Goal: Task Accomplishment & Management: Complete application form

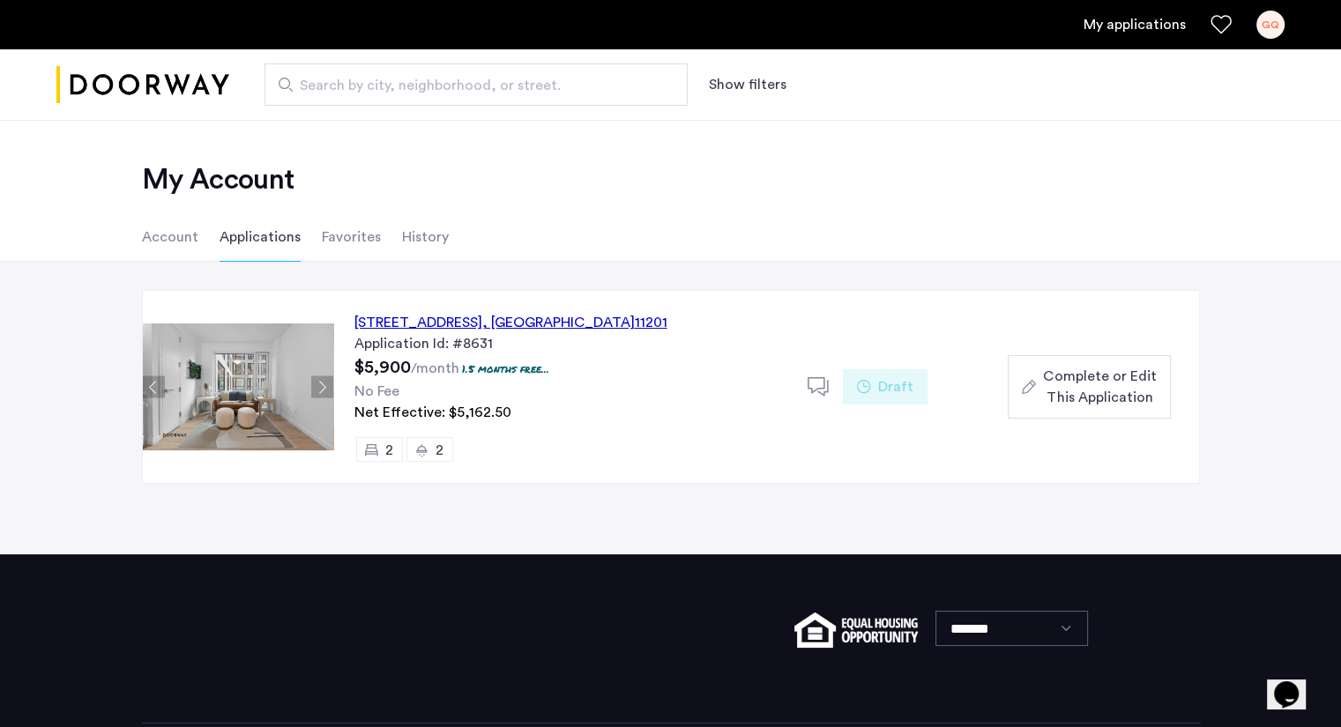
click at [1058, 368] on span "Complete or Edit This Application" at bounding box center [1099, 387] width 113 height 42
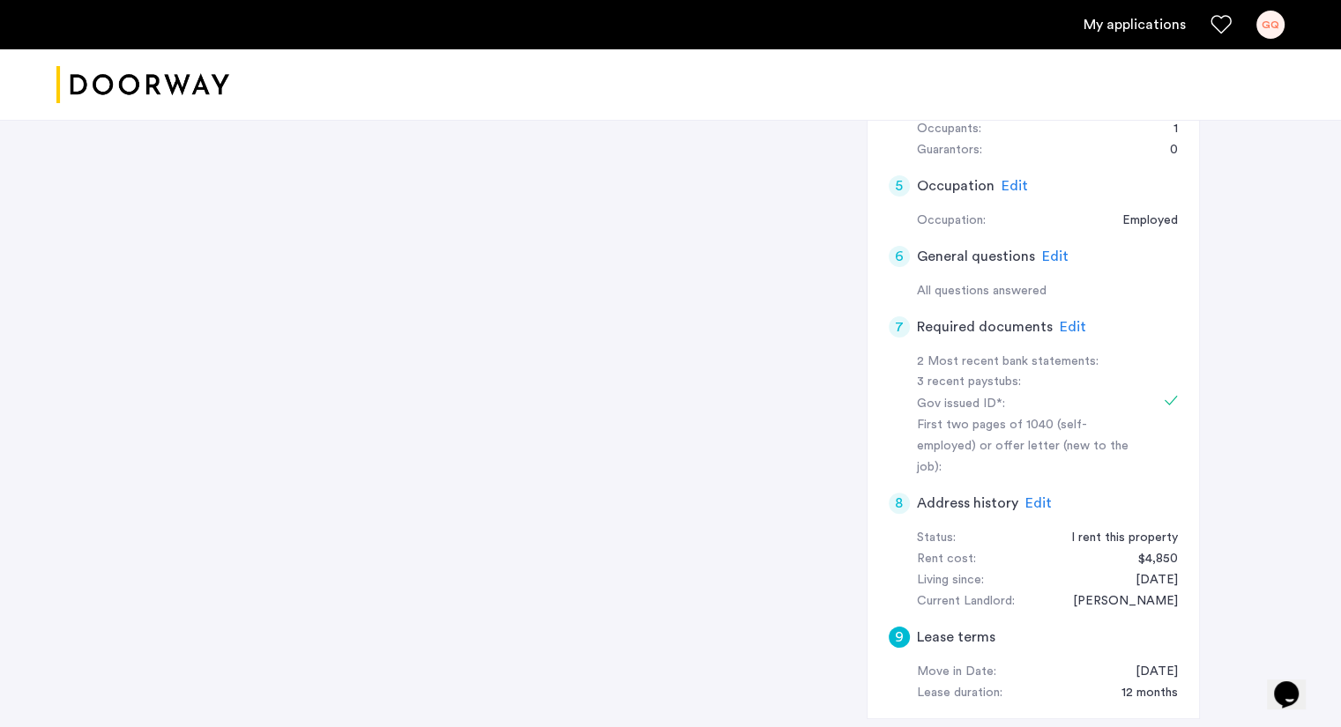
scroll to position [423, 0]
click at [798, 350] on div "**********" at bounding box center [671, 287] width 1058 height 925
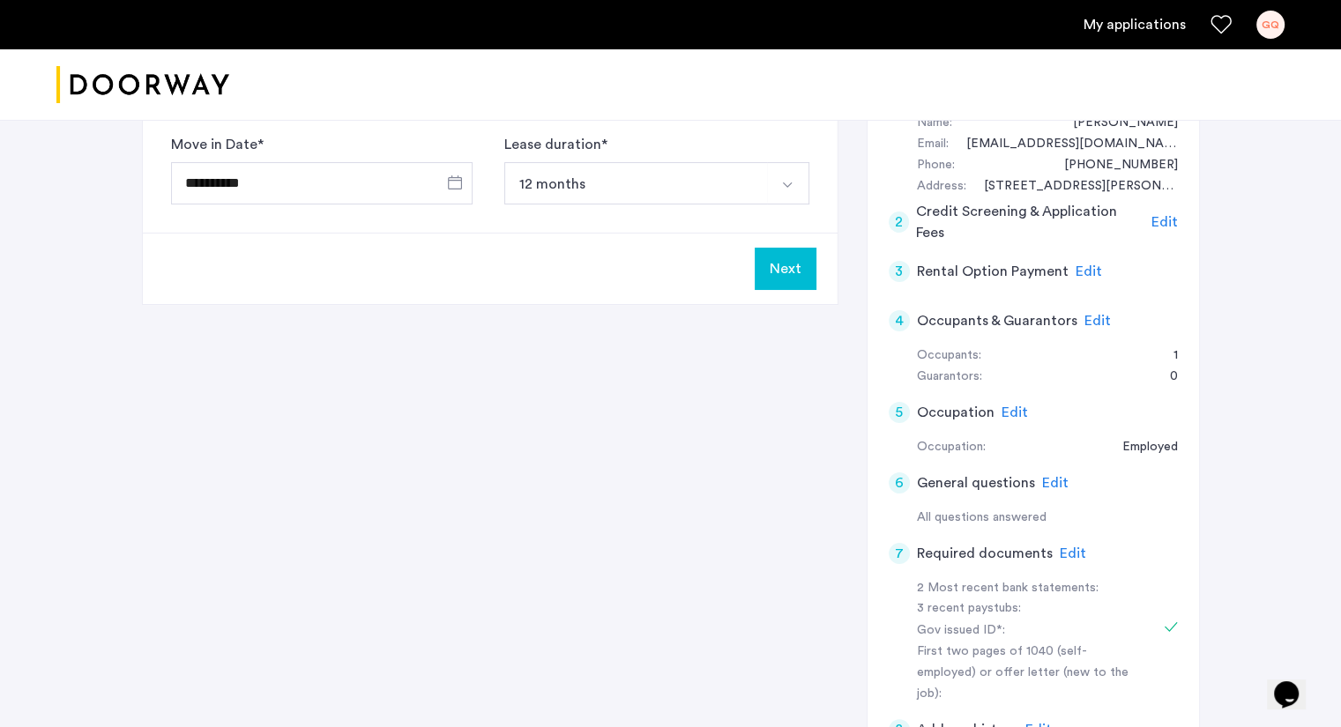
scroll to position [236, 0]
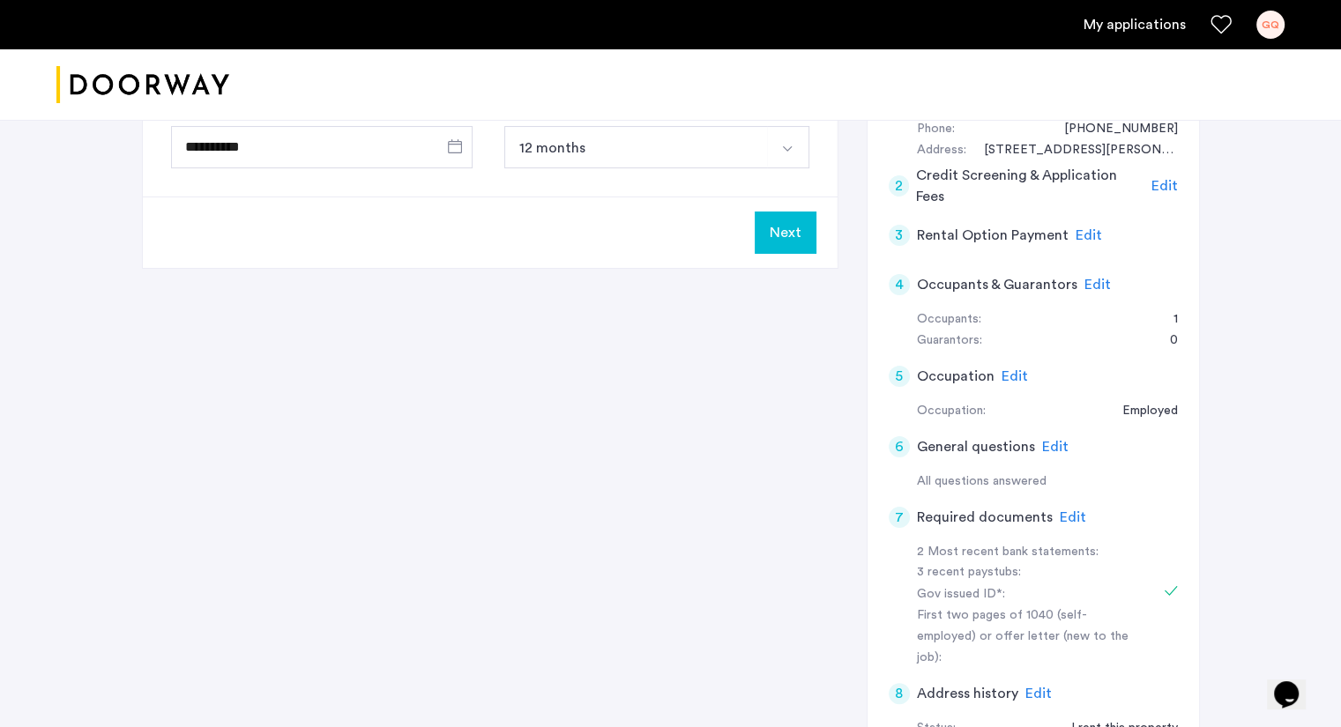
click at [1014, 373] on span "Edit" at bounding box center [1014, 376] width 26 height 14
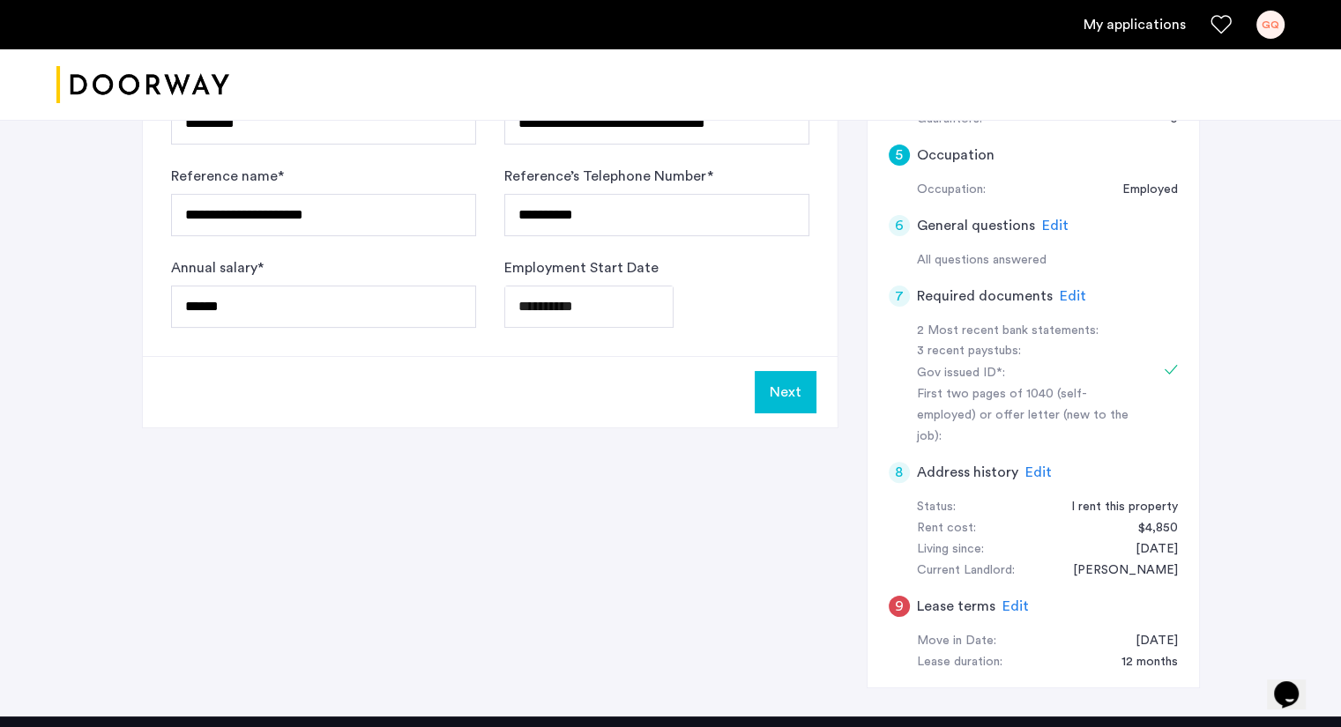
scroll to position [453, 0]
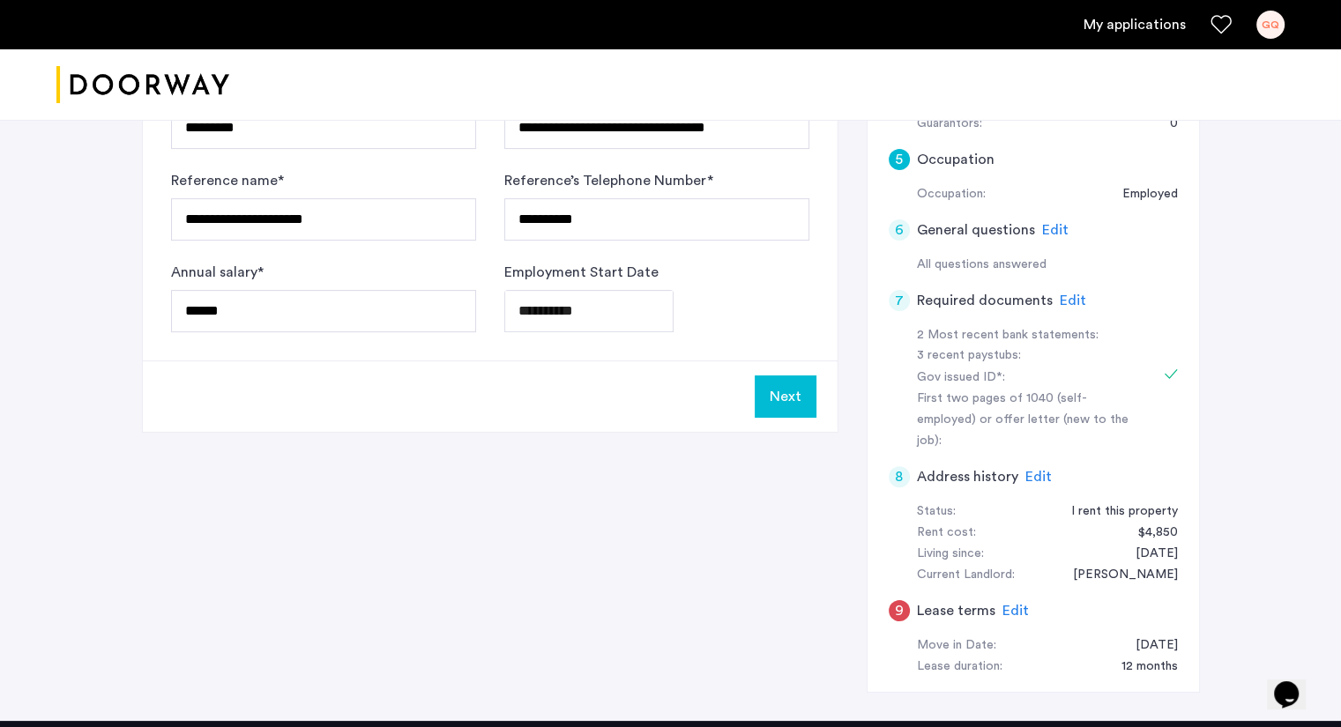
click at [1067, 290] on div "Edit" at bounding box center [1072, 300] width 26 height 21
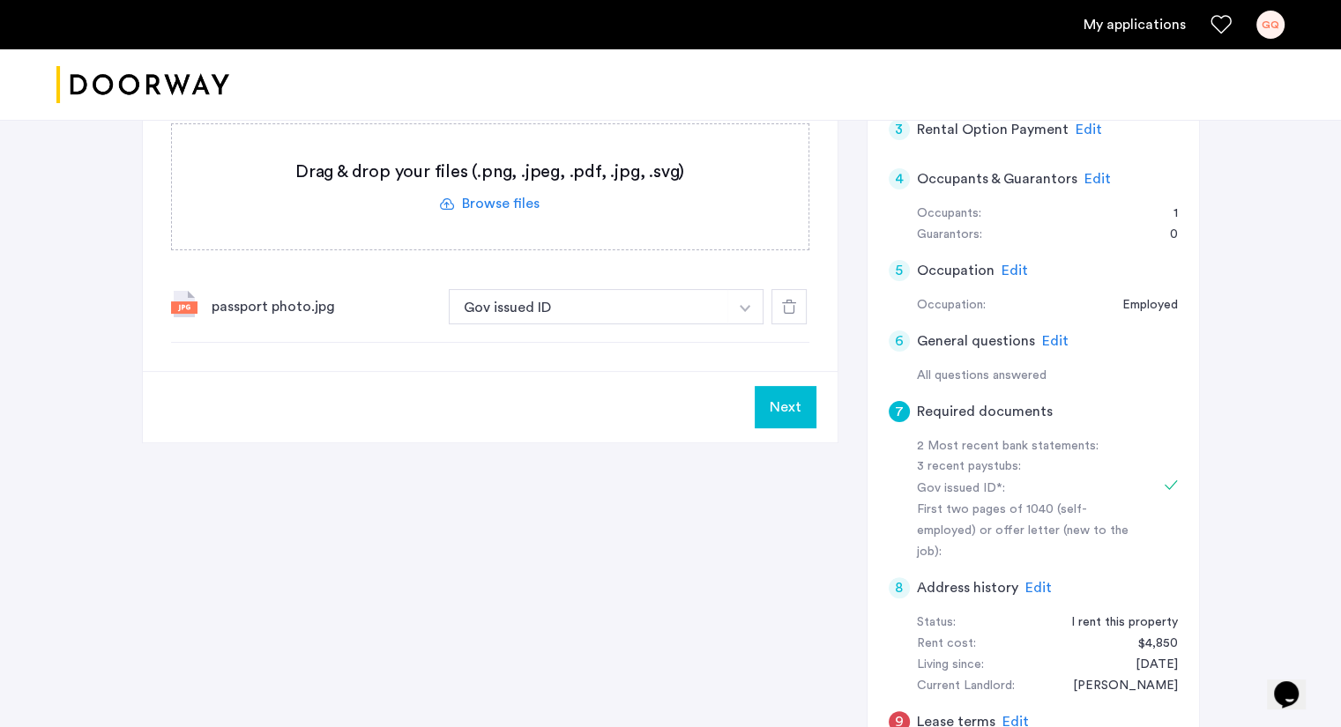
scroll to position [242, 0]
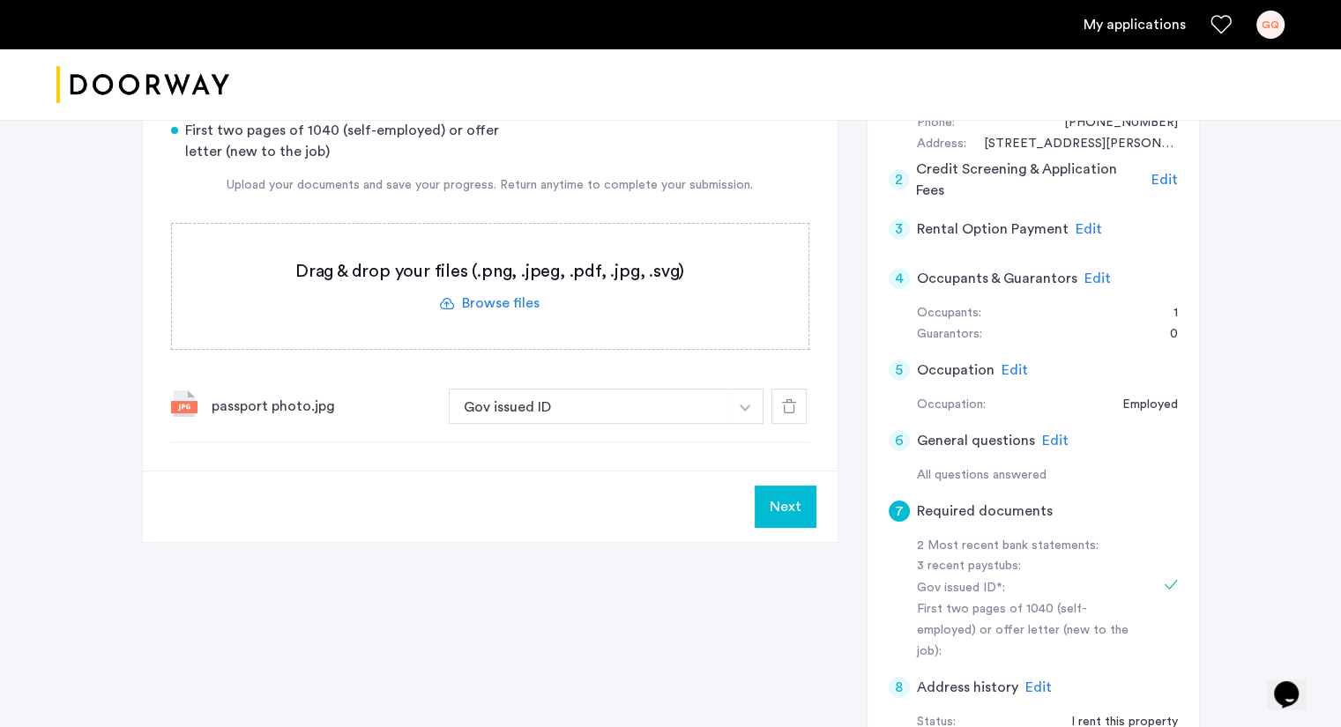
click at [589, 304] on label at bounding box center [490, 286] width 636 height 125
click at [0, 0] on input "file" at bounding box center [0, 0] width 0 height 0
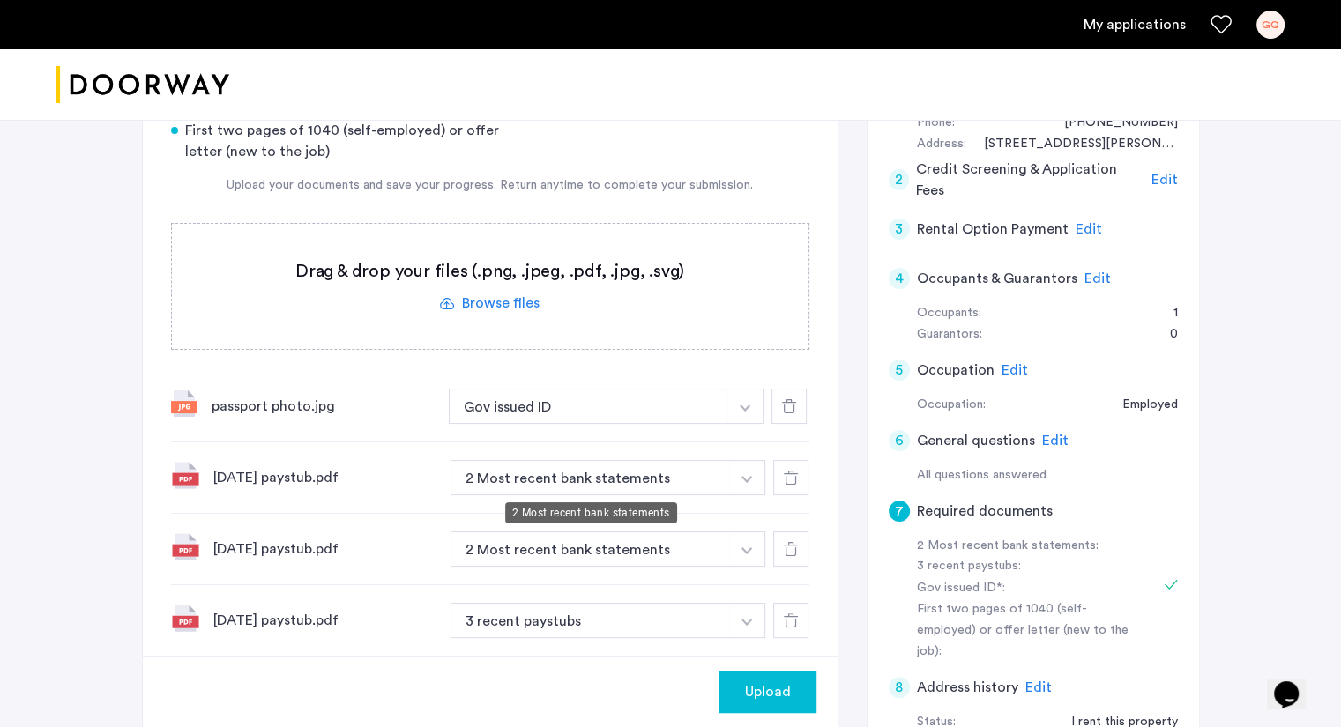
click at [656, 477] on button "2 Most recent bank statements" at bounding box center [590, 477] width 280 height 35
click at [756, 424] on button "button" at bounding box center [745, 406] width 36 height 35
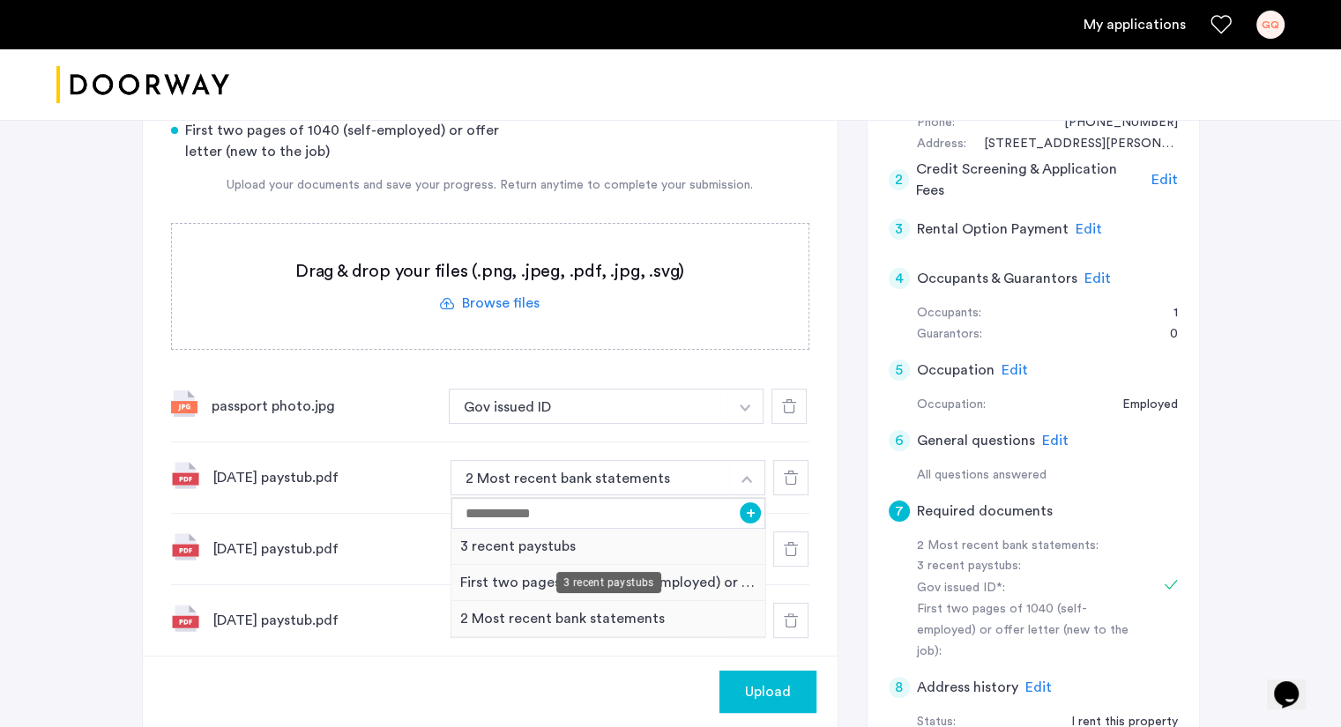
click at [580, 544] on div "3 recent paystubs" at bounding box center [608, 547] width 315 height 36
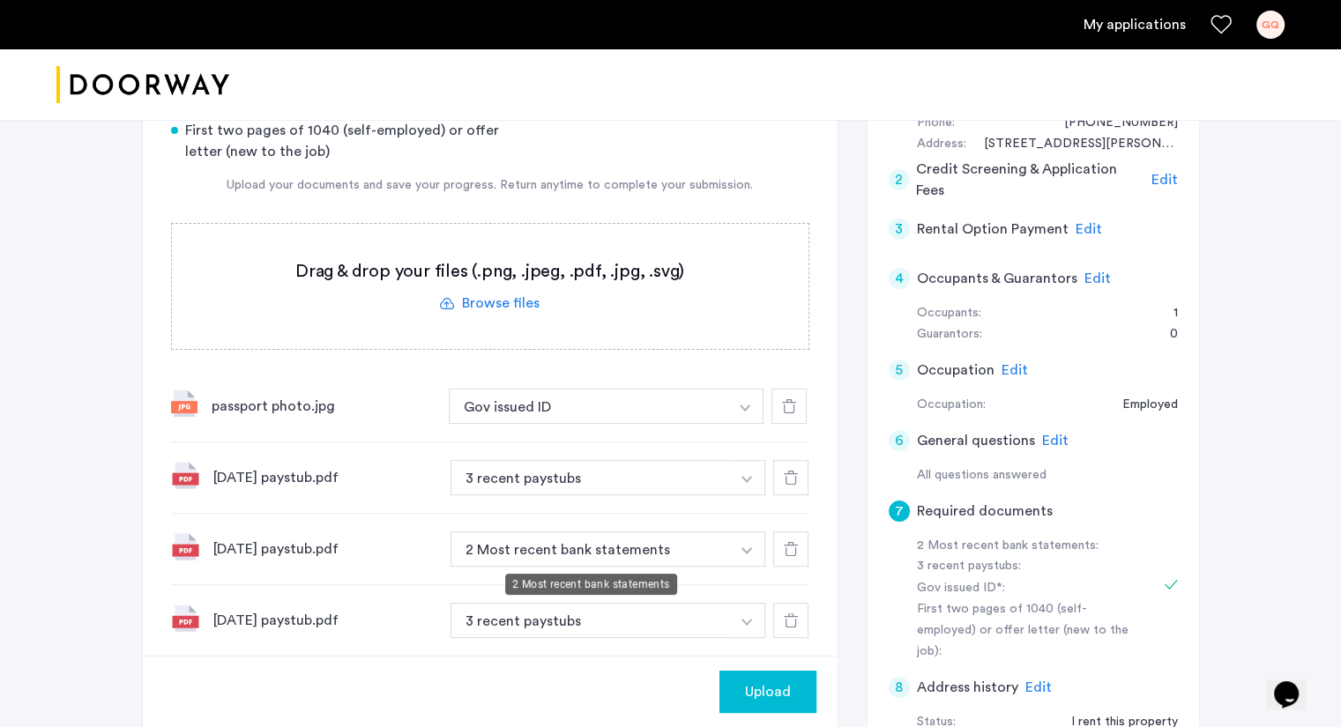
click at [580, 544] on button "2 Most recent bank statements" at bounding box center [590, 548] width 280 height 35
click at [583, 553] on button "2 Most recent bank statements" at bounding box center [590, 548] width 280 height 35
click at [750, 412] on img "button" at bounding box center [744, 408] width 11 height 7
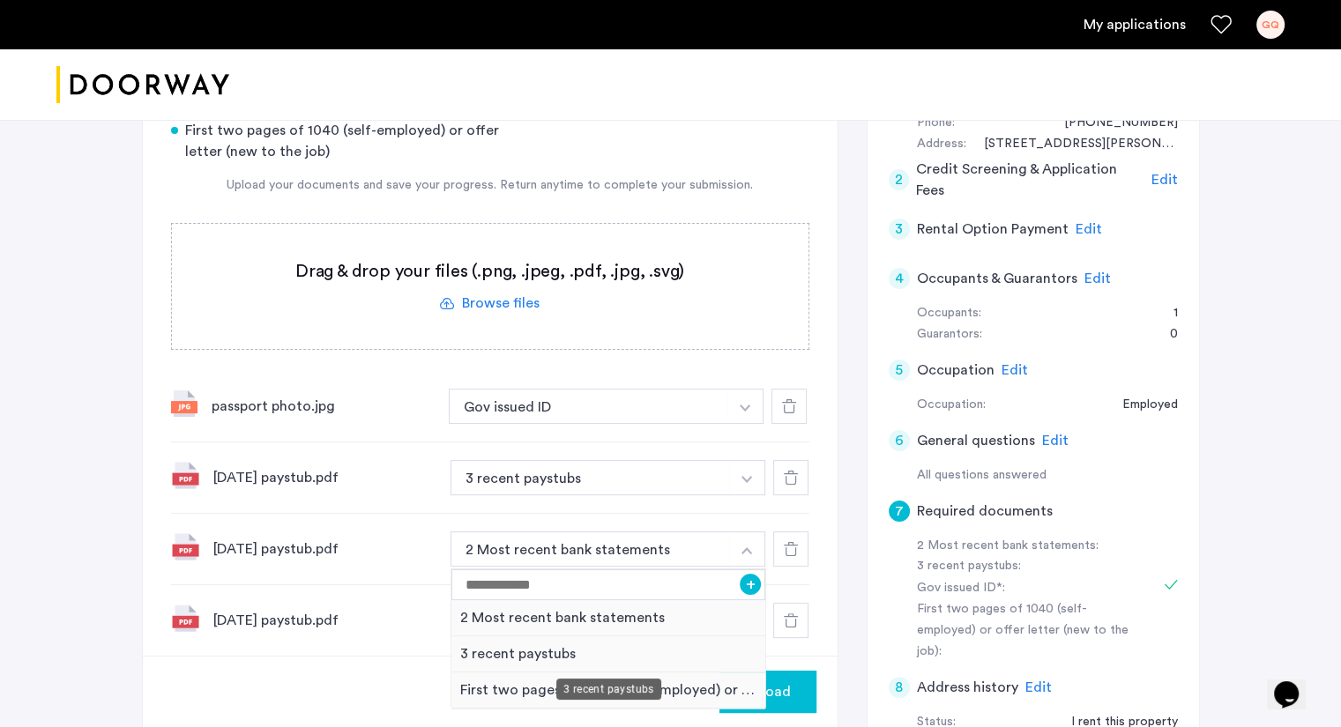
click at [638, 647] on div "3 recent paystubs" at bounding box center [608, 654] width 315 height 36
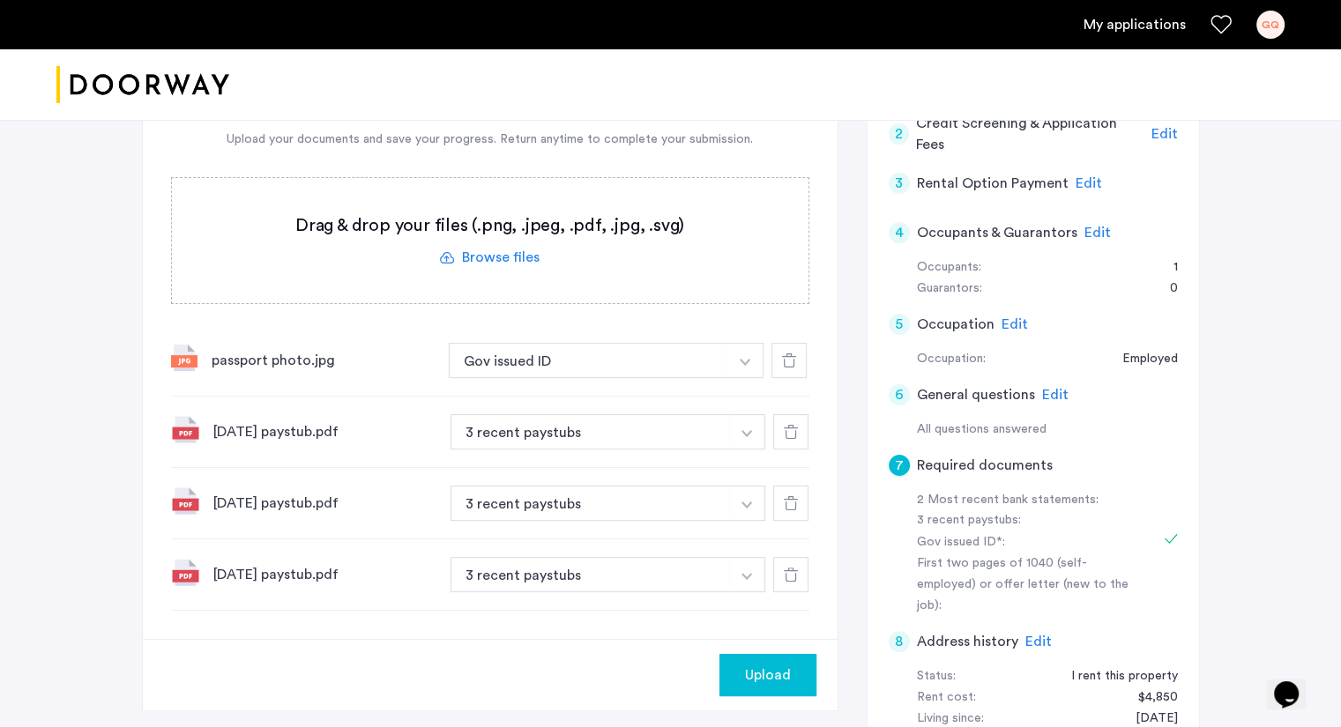
scroll to position [289, 0]
click at [765, 679] on span "Upload" at bounding box center [768, 674] width 46 height 21
click at [85, 632] on div "127 Concord Street, Unit 5C, Brooklyn, NY 11201 | Application Id: #8631 $5900 /…" at bounding box center [670, 358] width 1341 height 1055
click at [447, 214] on label at bounding box center [490, 239] width 636 height 125
click at [0, 0] on input "file" at bounding box center [0, 0] width 0 height 0
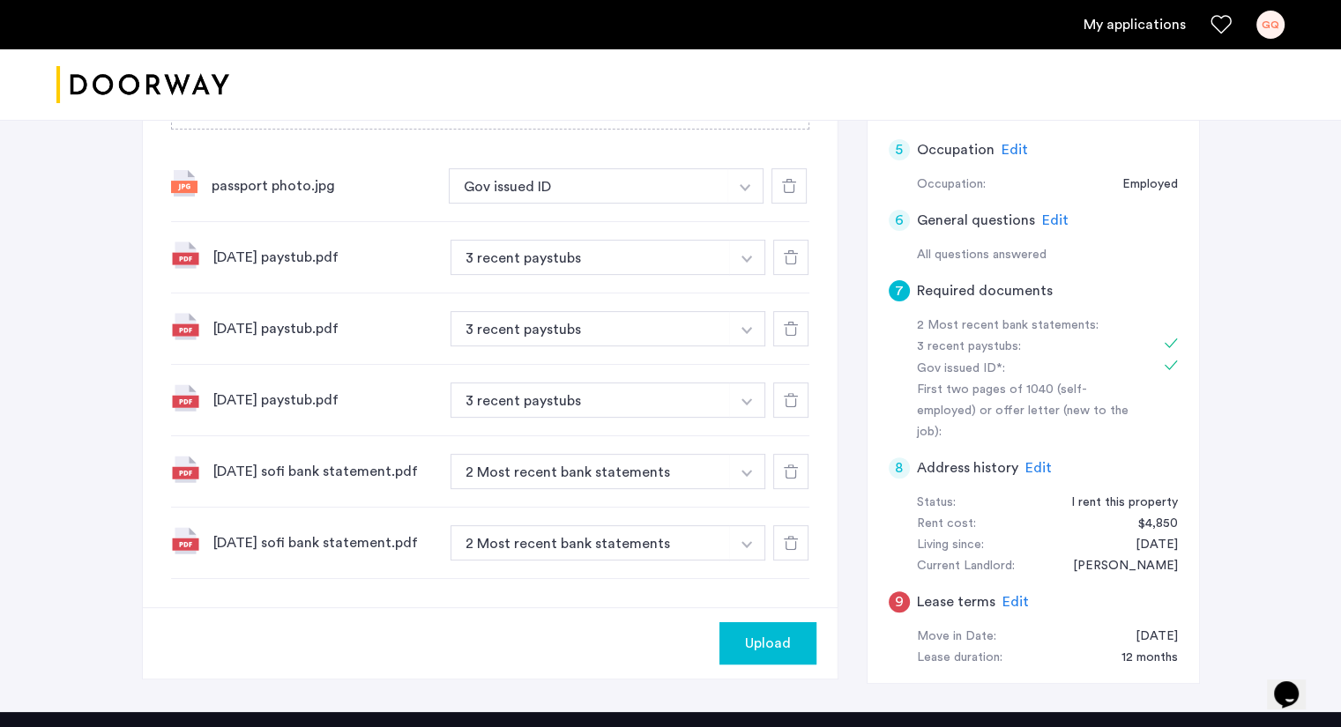
scroll to position [464, 0]
click at [770, 641] on span "Upload" at bounding box center [768, 642] width 46 height 21
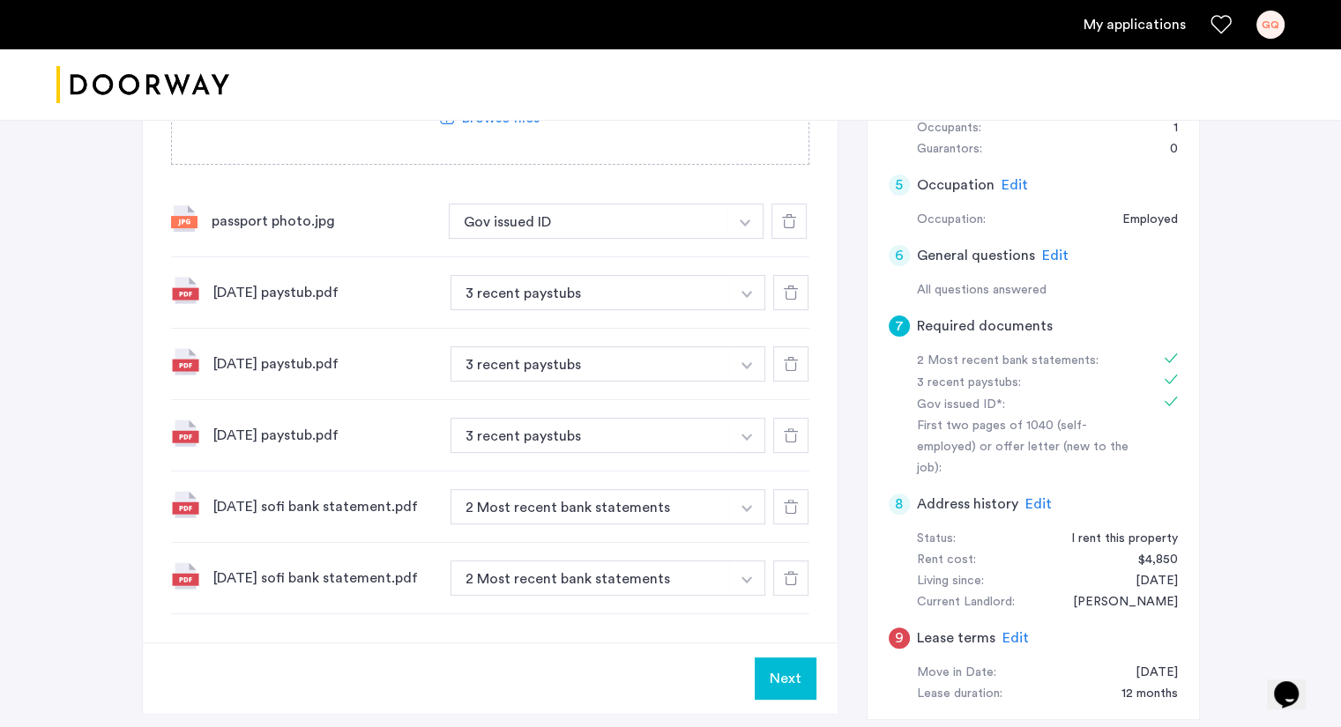
scroll to position [438, 0]
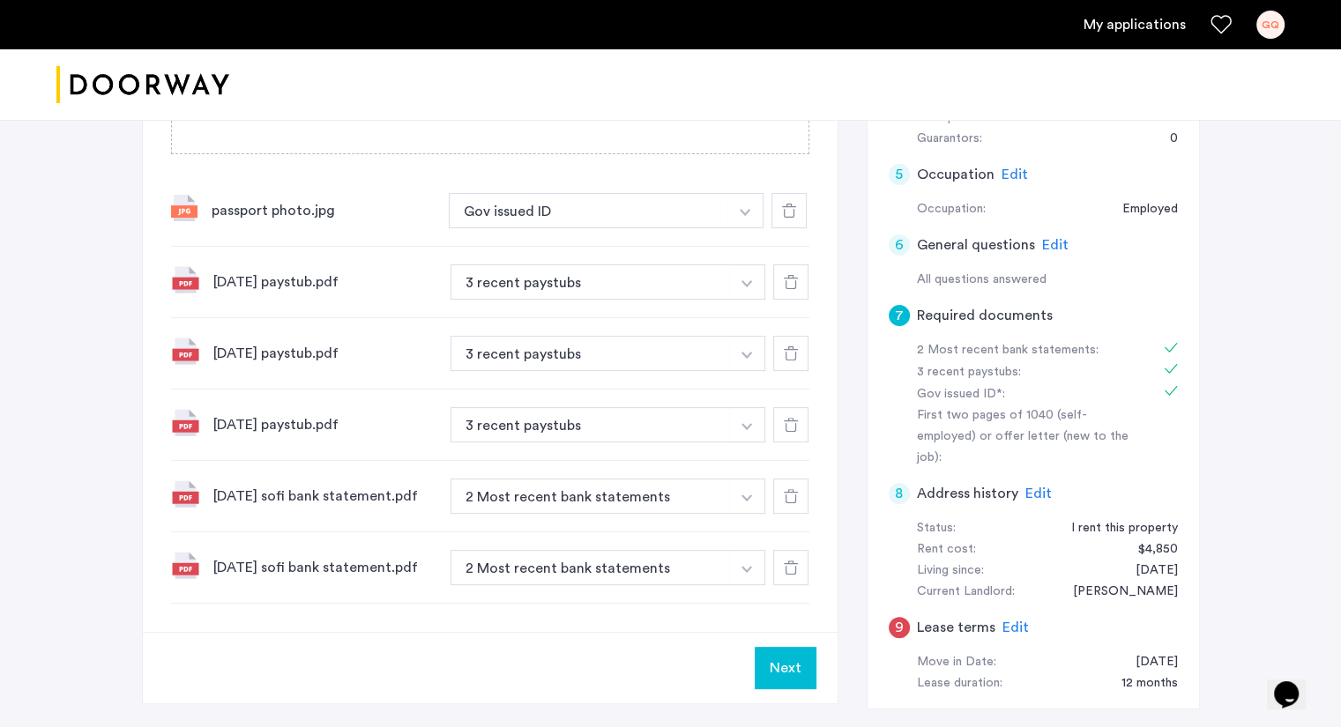
click at [791, 673] on button "Next" at bounding box center [785, 668] width 62 height 42
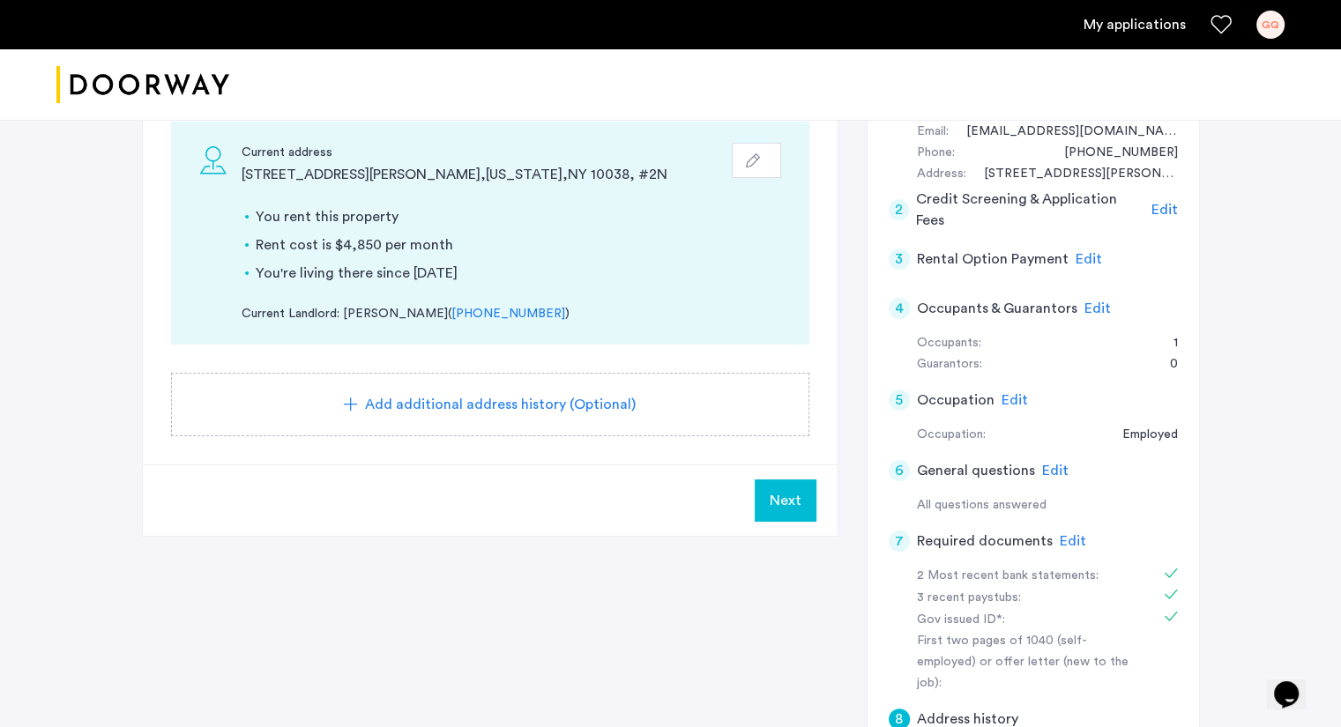
scroll to position [215, 0]
click at [1043, 467] on span "Edit" at bounding box center [1055, 468] width 26 height 14
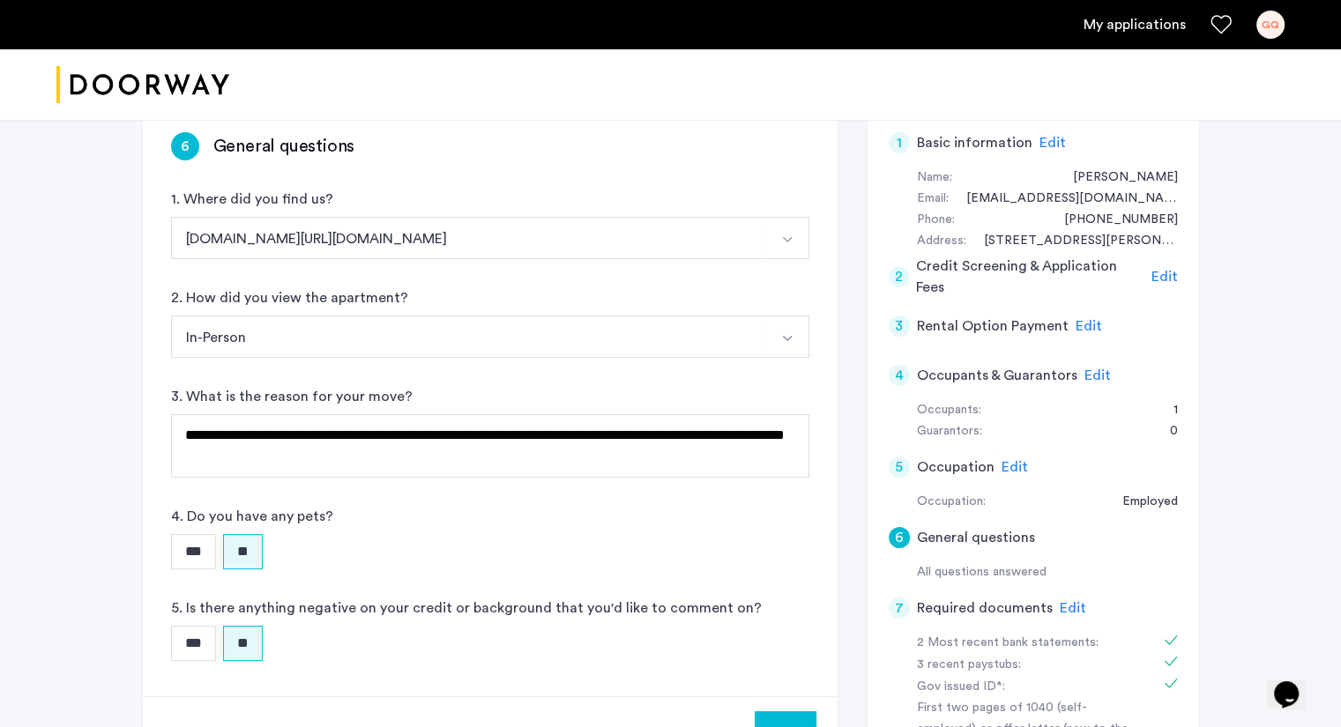
scroll to position [145, 0]
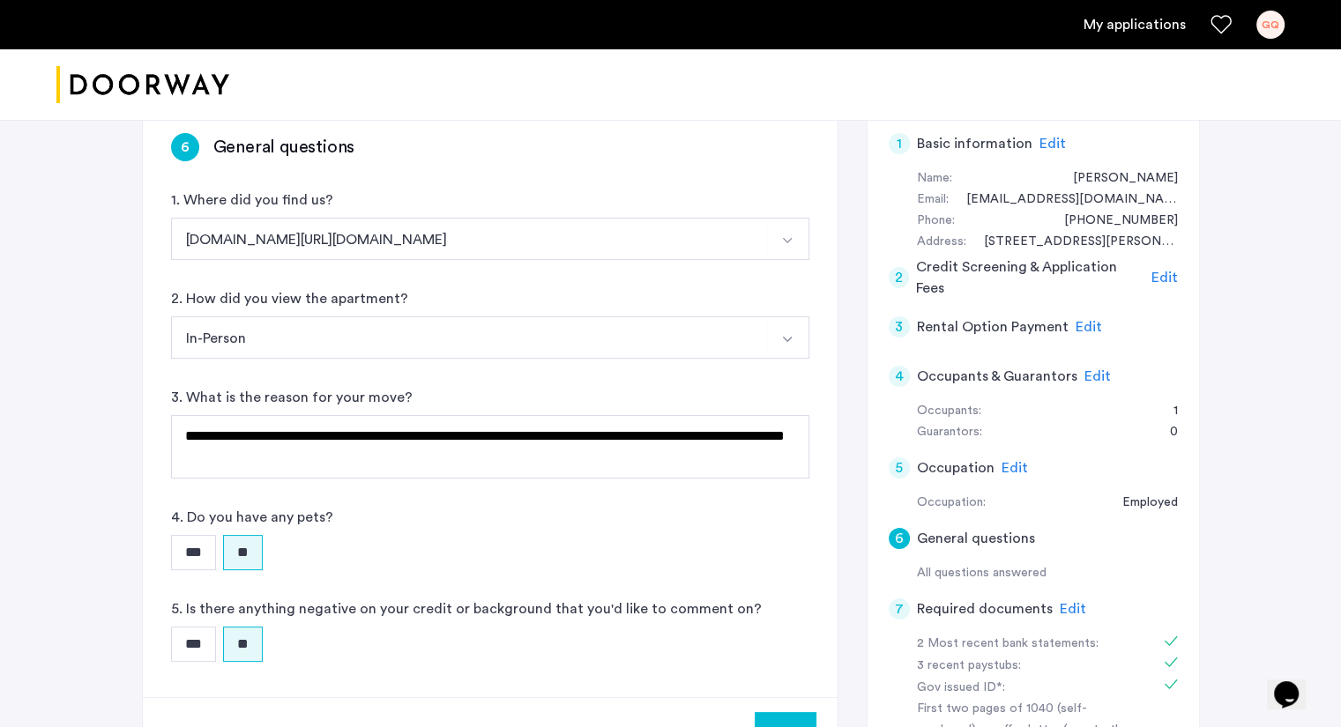
click at [1077, 328] on span "Edit" at bounding box center [1088, 327] width 26 height 14
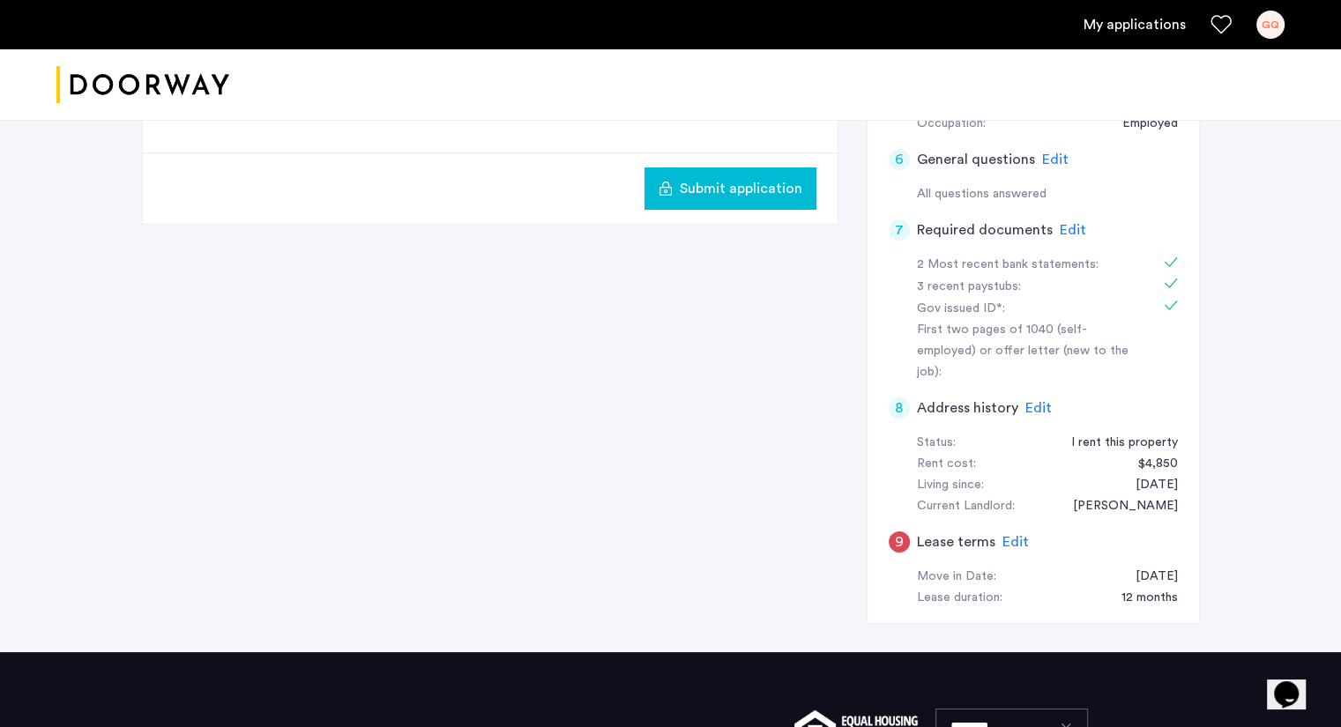
scroll to position [532, 0]
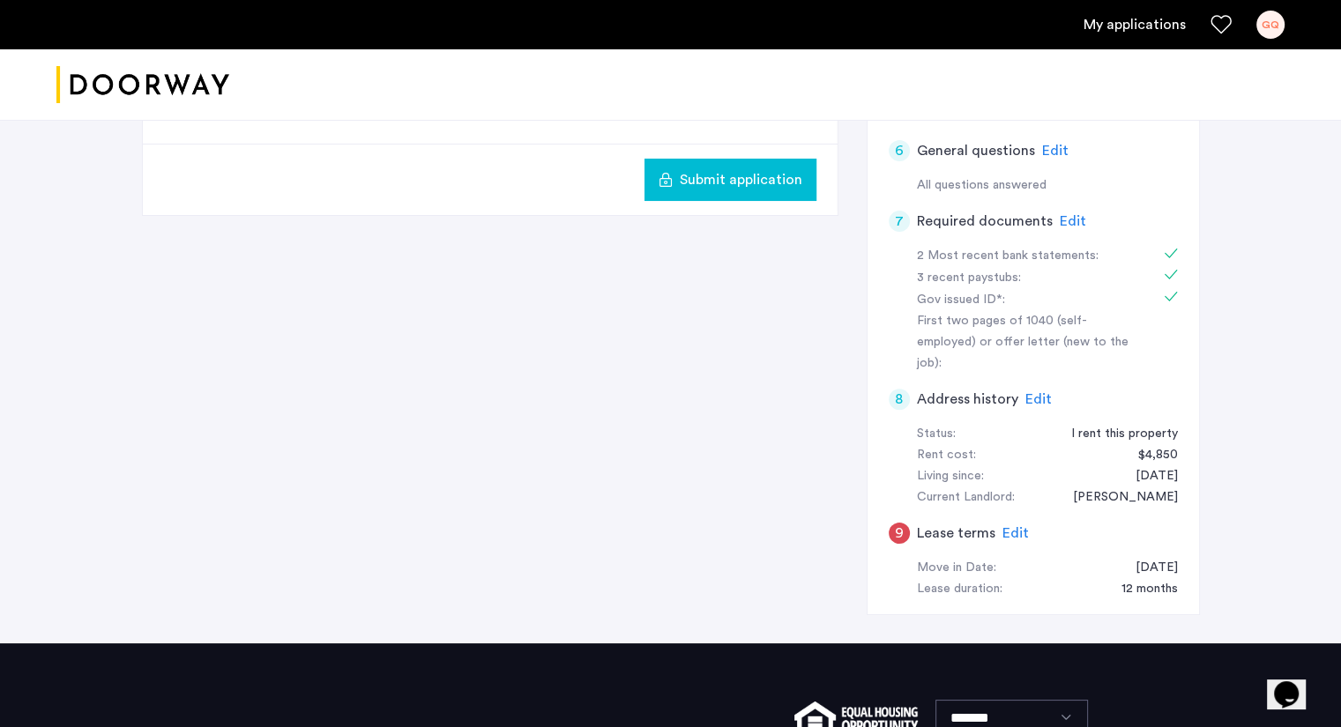
click at [967, 523] on h5 "Lease terms" at bounding box center [956, 533] width 78 height 21
click at [1013, 526] on span "Edit" at bounding box center [1015, 533] width 26 height 14
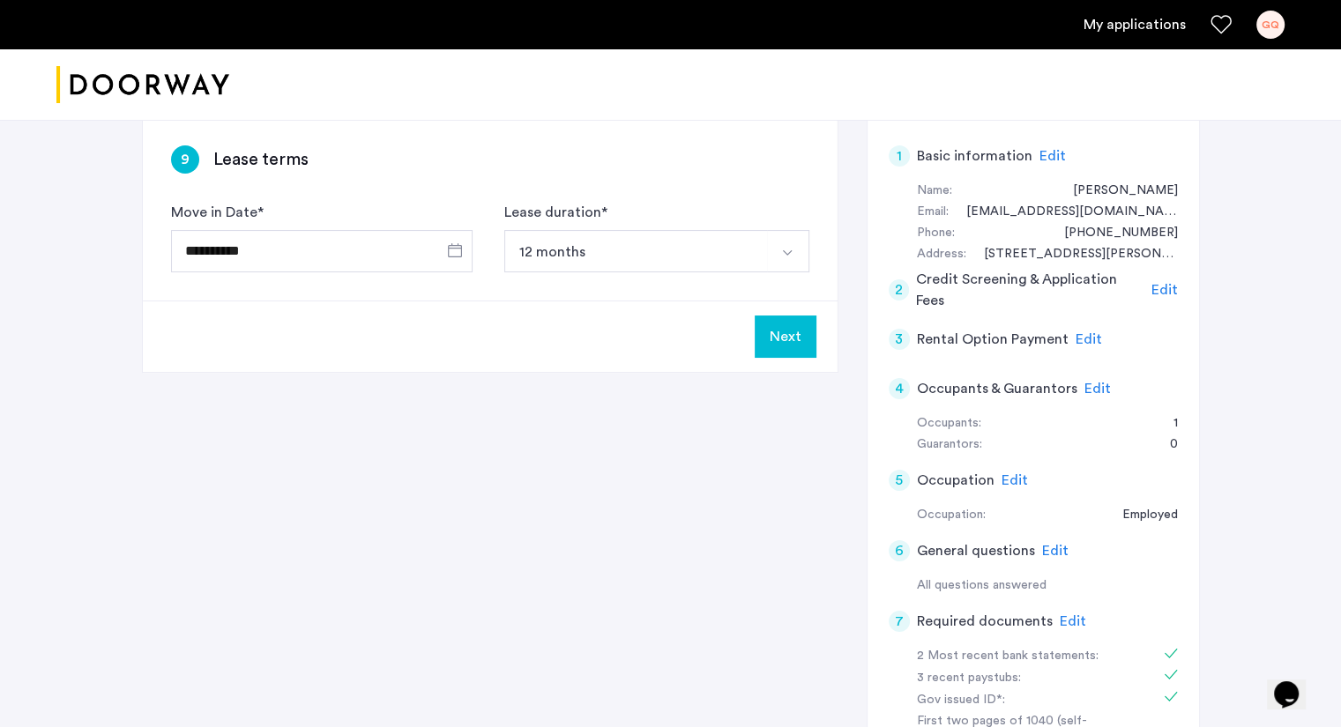
scroll to position [73, 0]
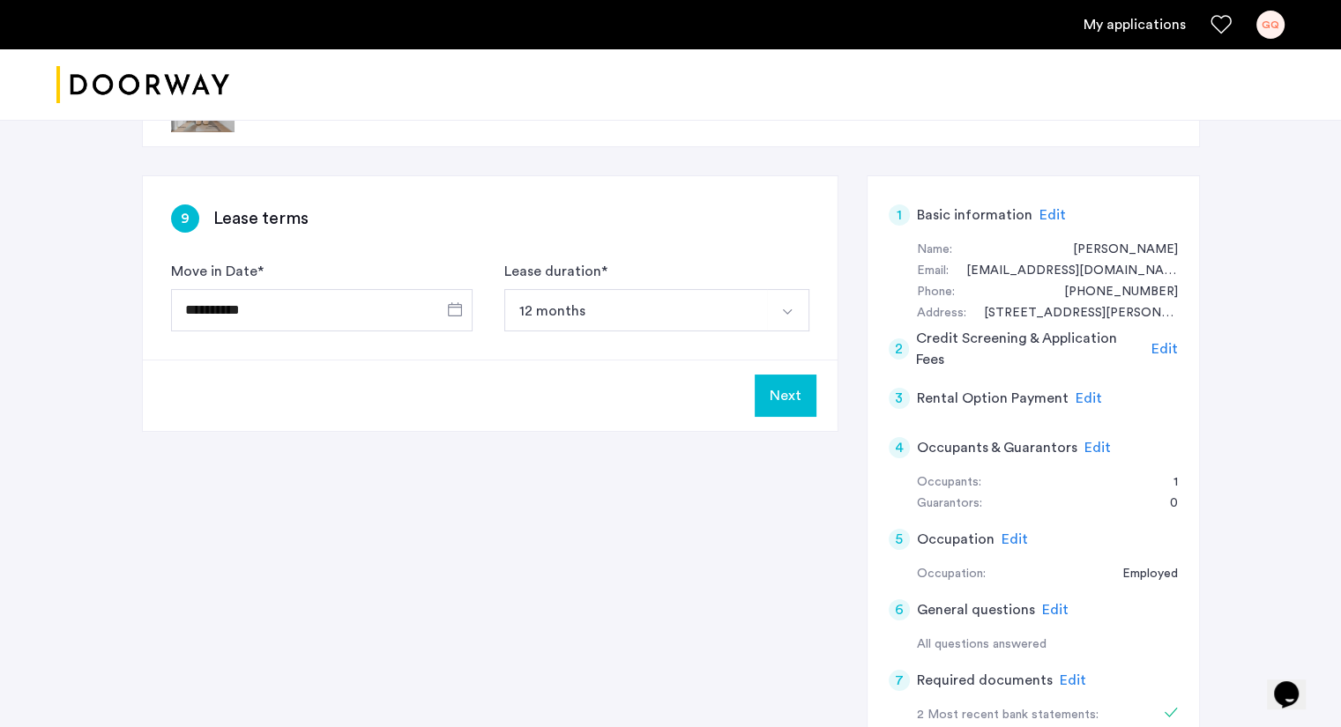
click at [772, 384] on button "Next" at bounding box center [785, 396] width 62 height 42
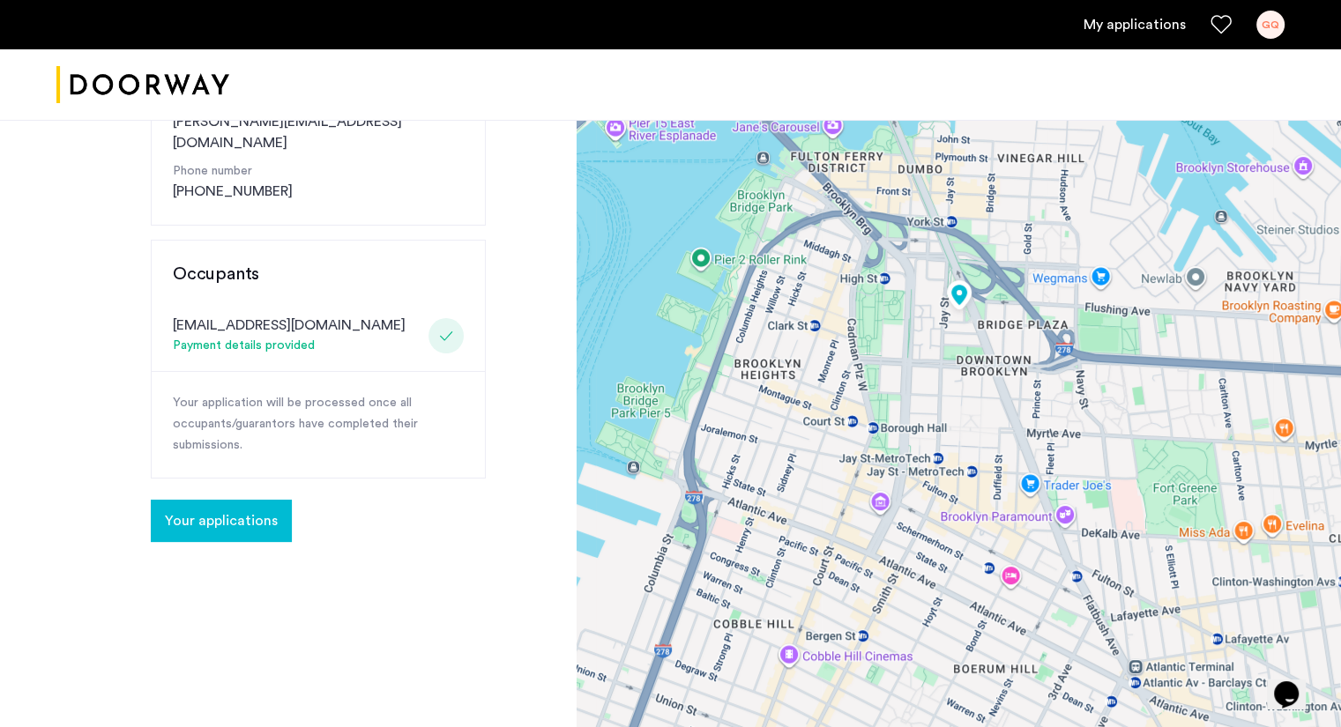
scroll to position [331, 0]
click at [250, 509] on span "Your applications" at bounding box center [221, 519] width 113 height 21
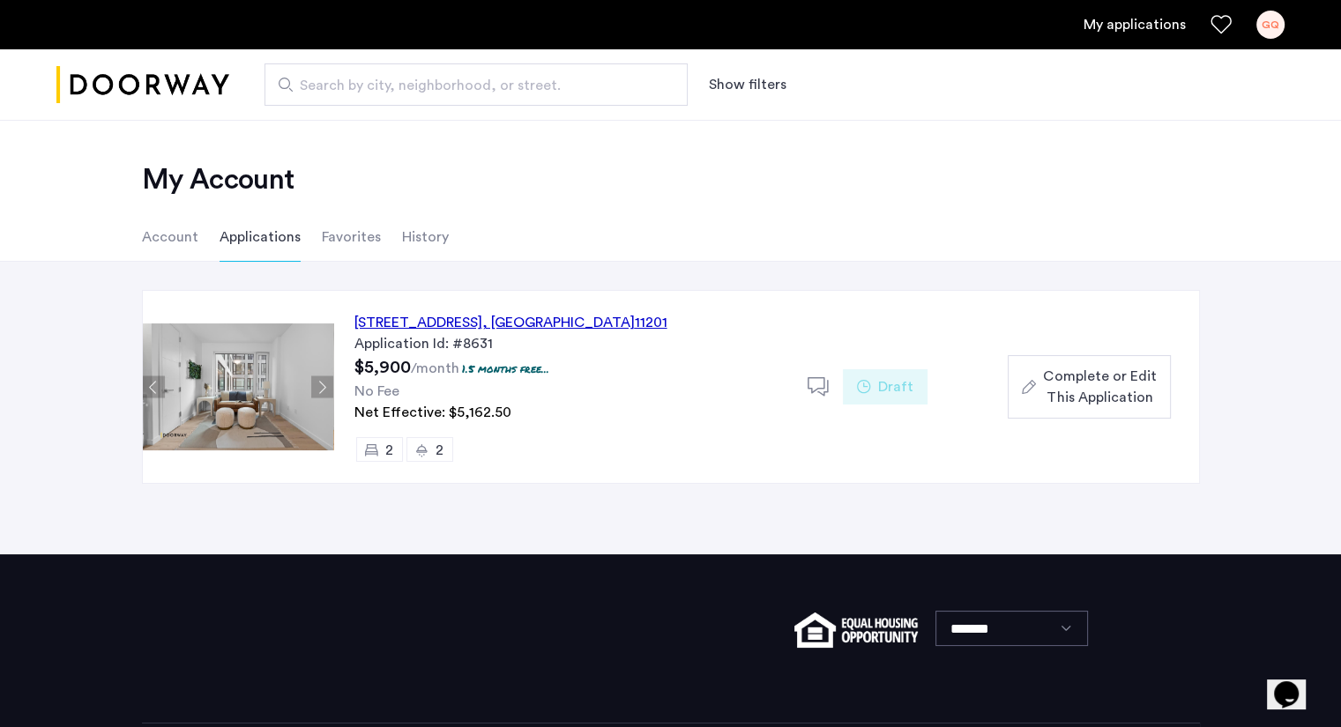
click at [1073, 383] on span "Complete or Edit This Application" at bounding box center [1099, 387] width 113 height 42
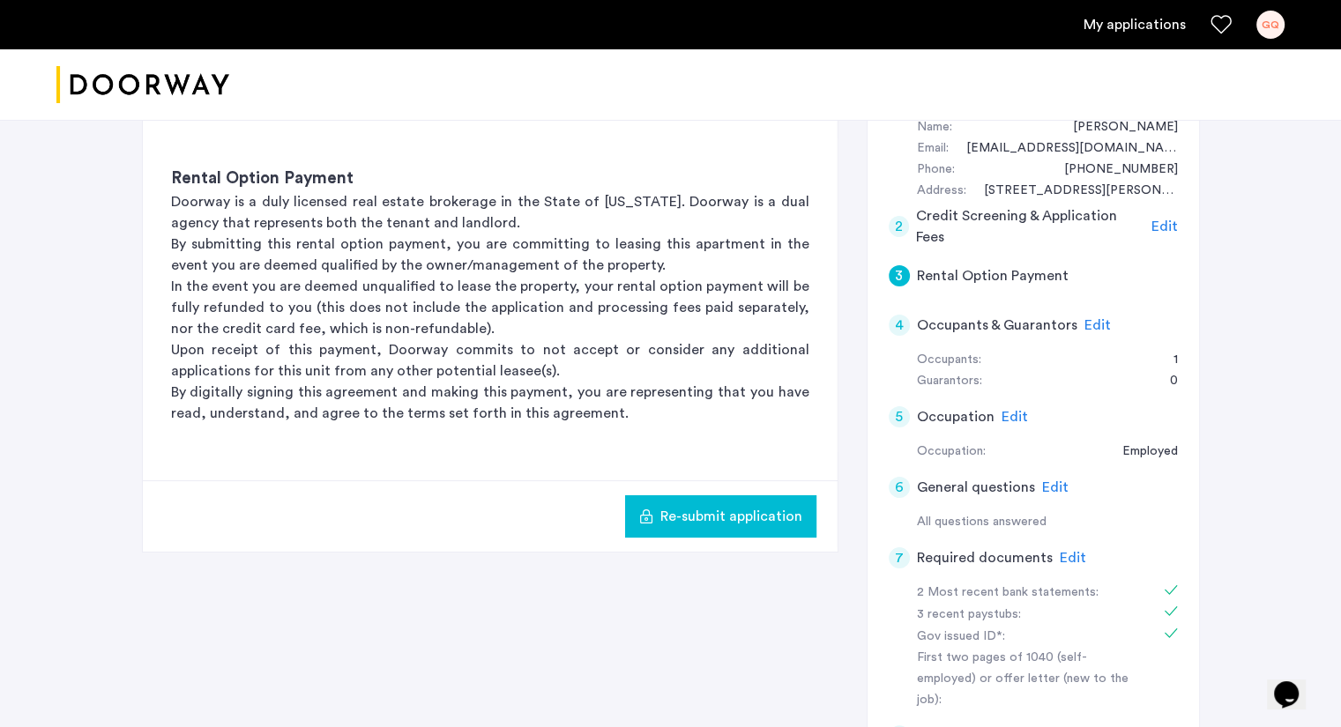
scroll to position [195, 0]
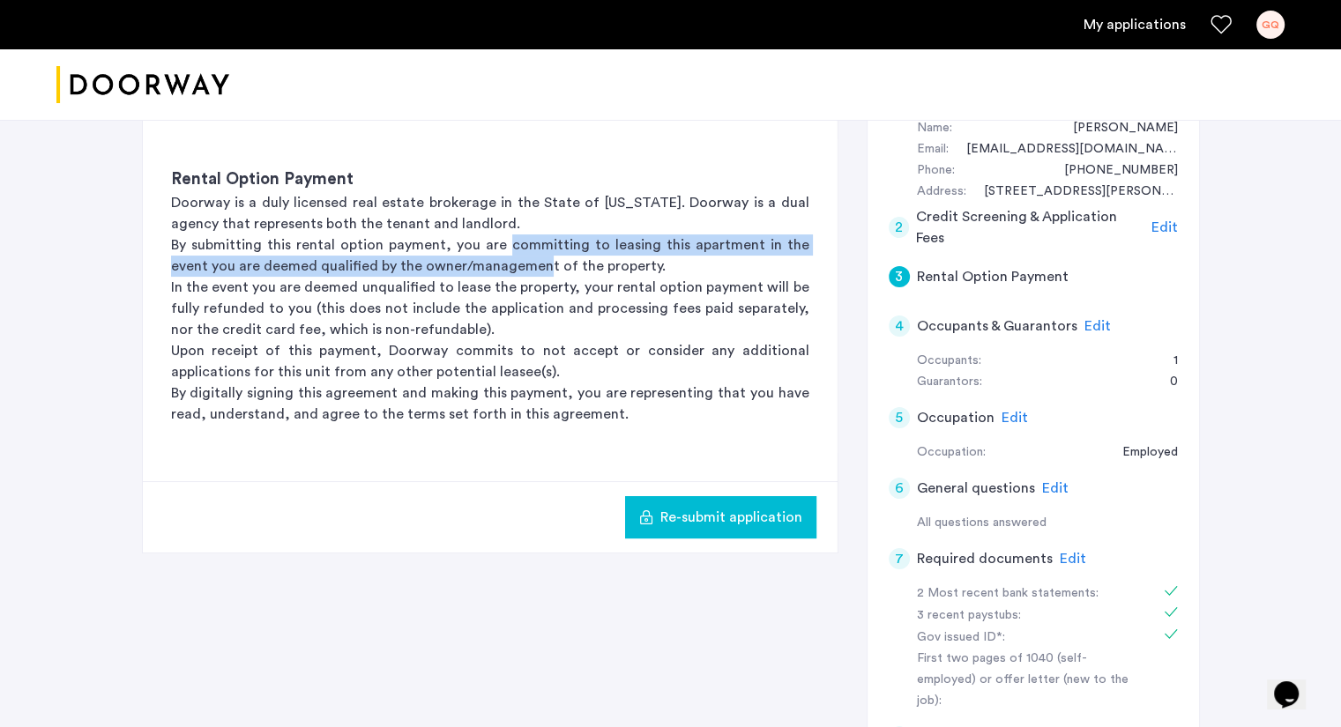
drag, startPoint x: 494, startPoint y: 245, endPoint x: 498, endPoint y: 263, distance: 18.2
click at [498, 263] on p "By submitting this rental option payment, you are committing to leasing this ap…" at bounding box center [490, 255] width 638 height 42
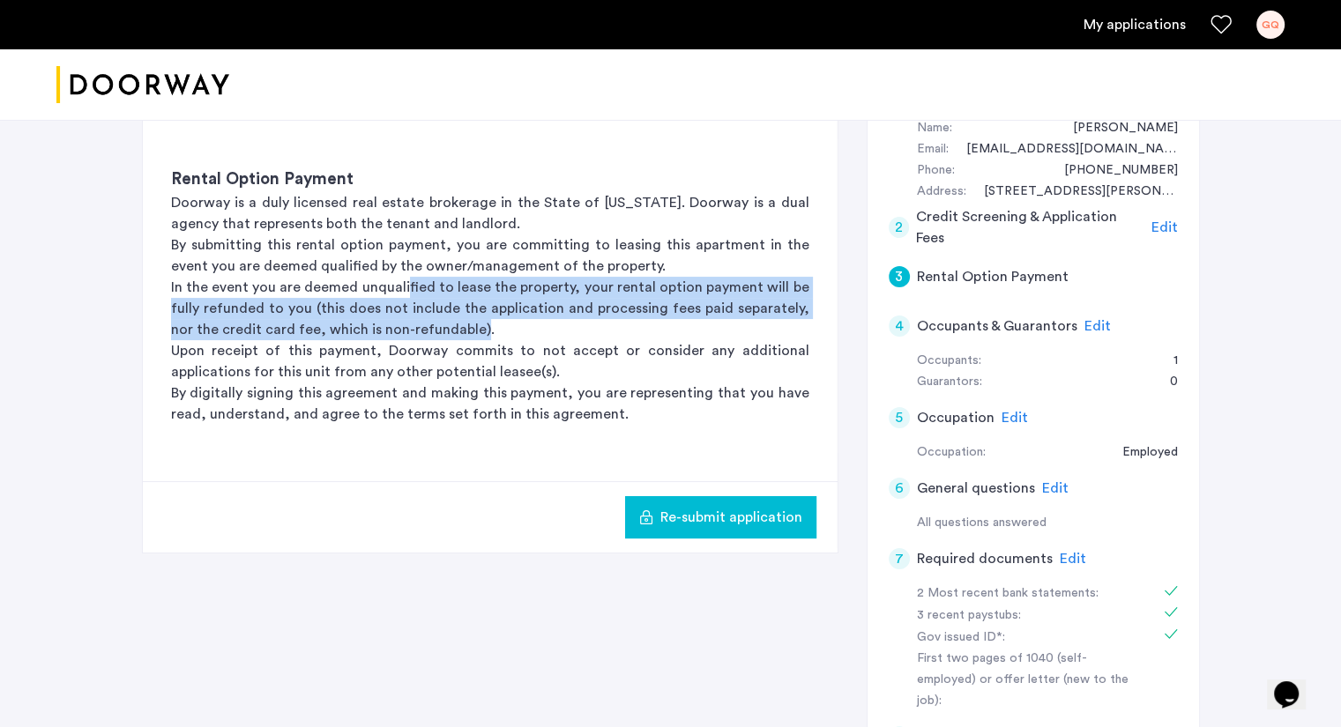
drag, startPoint x: 412, startPoint y: 276, endPoint x: 451, endPoint y: 324, distance: 62.6
click at [451, 324] on p "In the event you are deemed unqualified to lease the property, your rental opti…" at bounding box center [490, 308] width 638 height 63
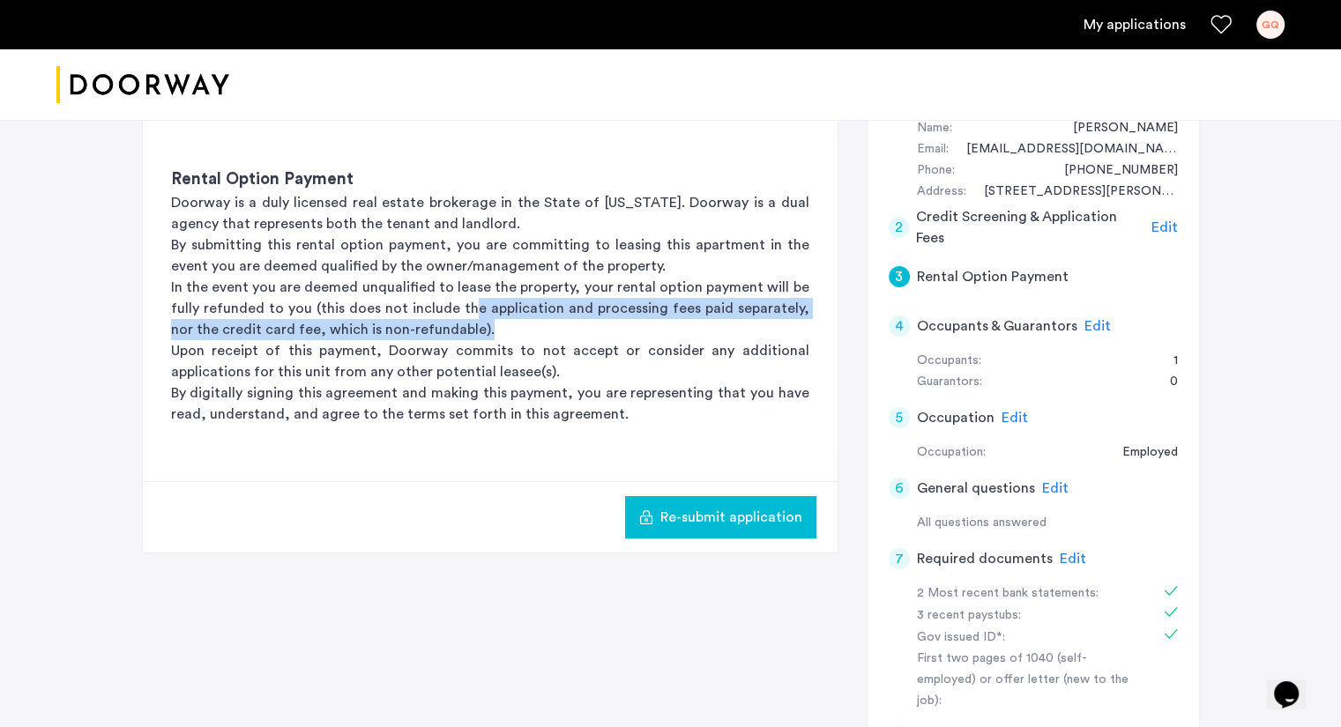
drag, startPoint x: 479, startPoint y: 331, endPoint x: 463, endPoint y: 315, distance: 23.1
click at [463, 315] on p "In the event you are deemed unqualified to lease the property, your rental opti…" at bounding box center [490, 308] width 638 height 63
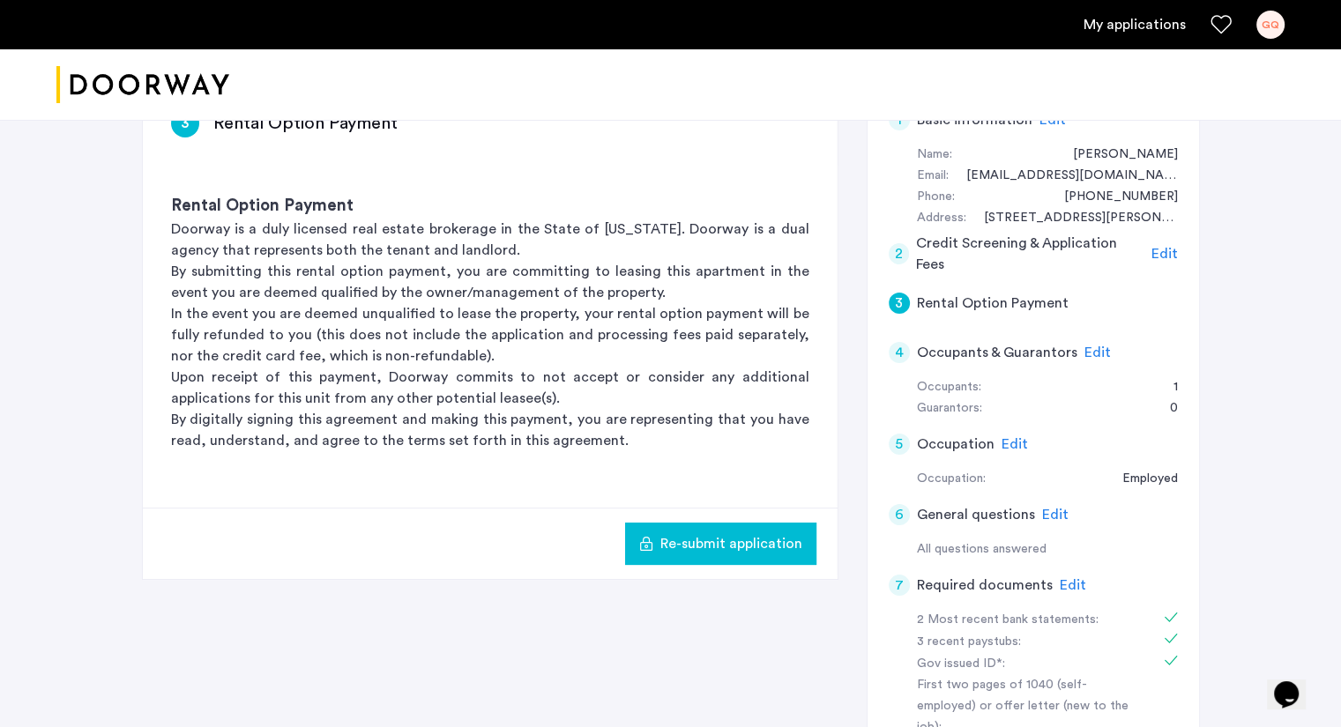
scroll to position [169, 0]
click at [1162, 251] on span "Edit" at bounding box center [1164, 253] width 26 height 14
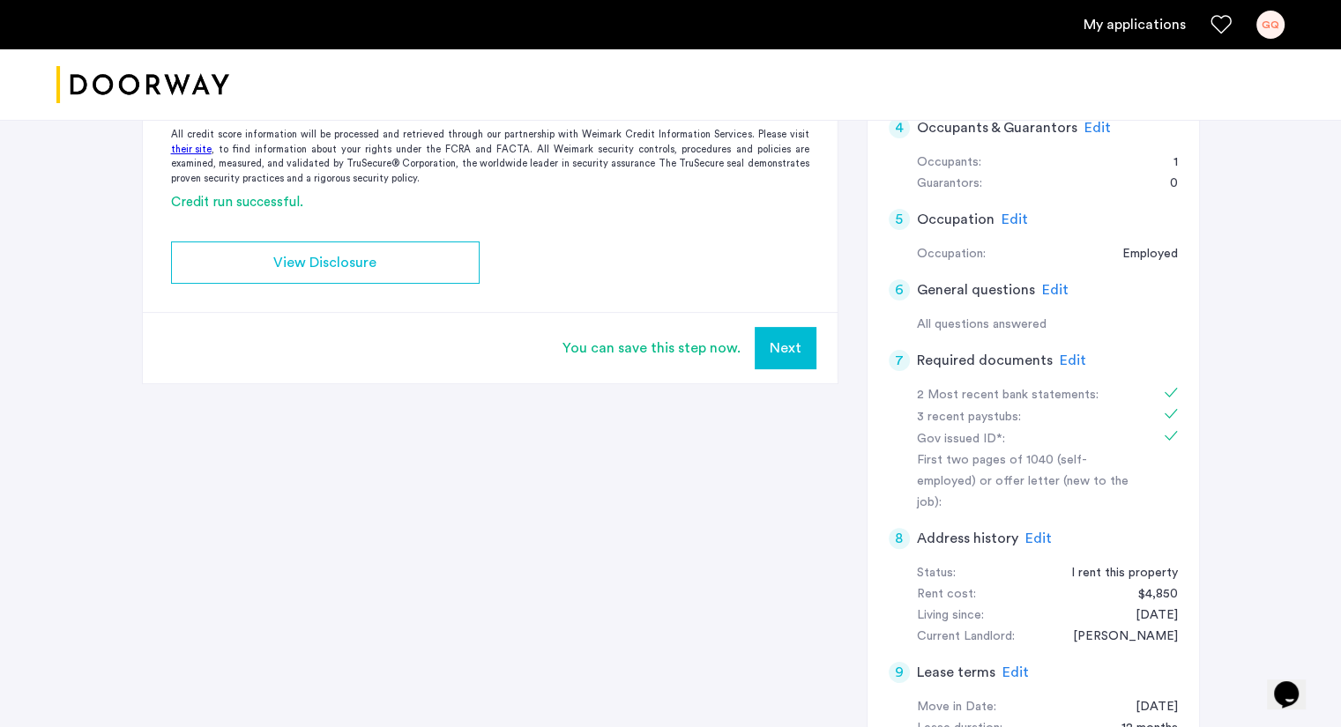
scroll to position [390, 0]
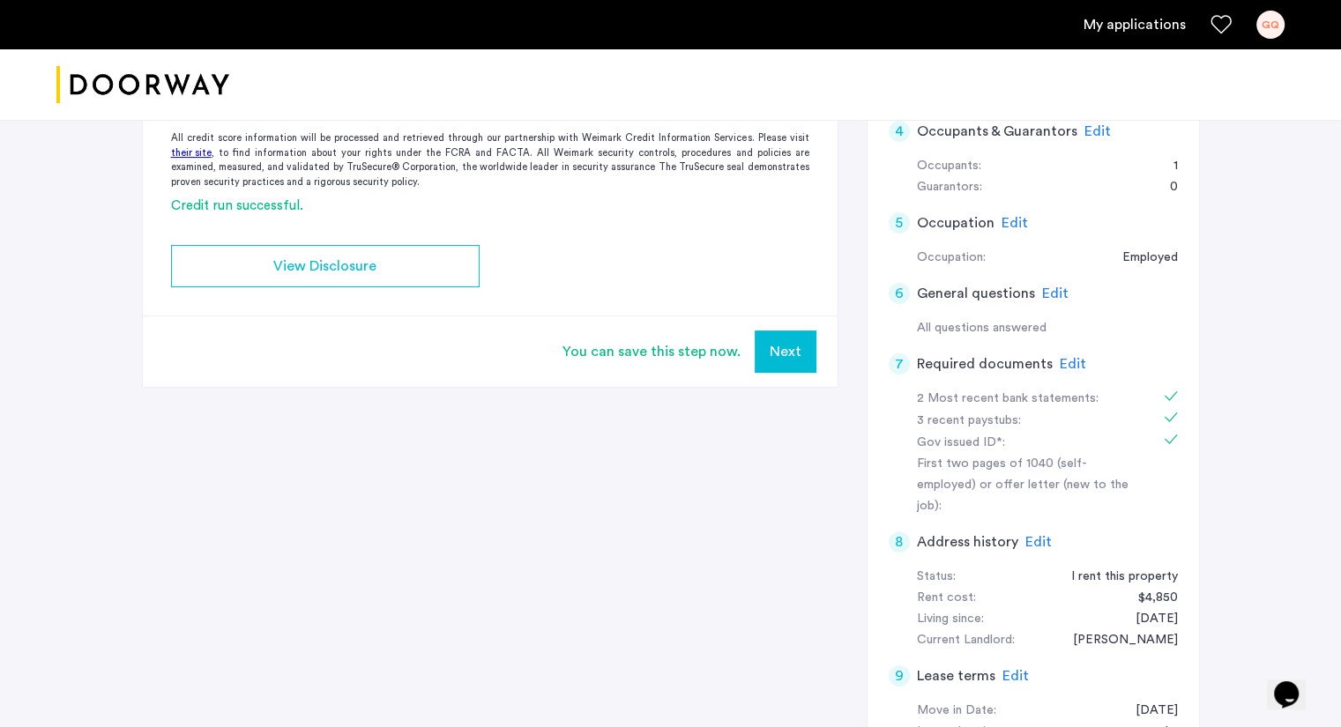
click at [1063, 360] on span "Edit" at bounding box center [1072, 364] width 26 height 14
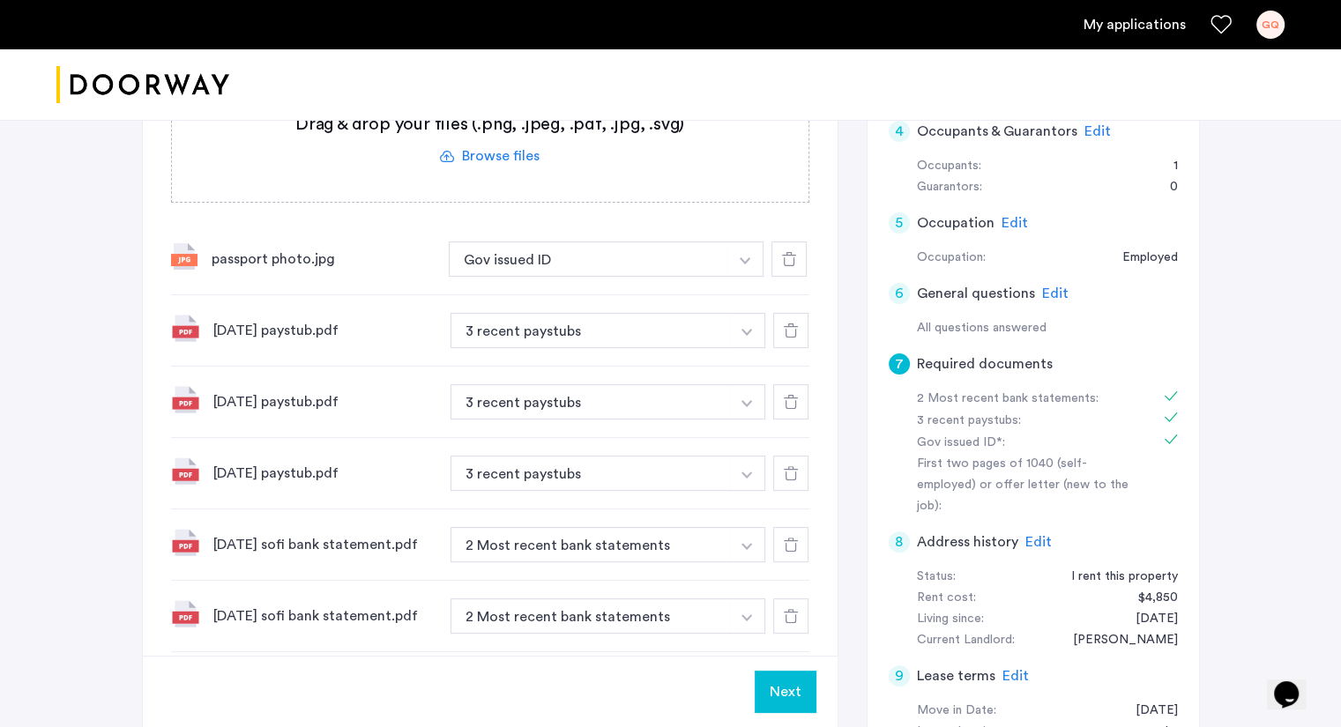
click at [1058, 294] on span "Edit" at bounding box center [1055, 293] width 26 height 14
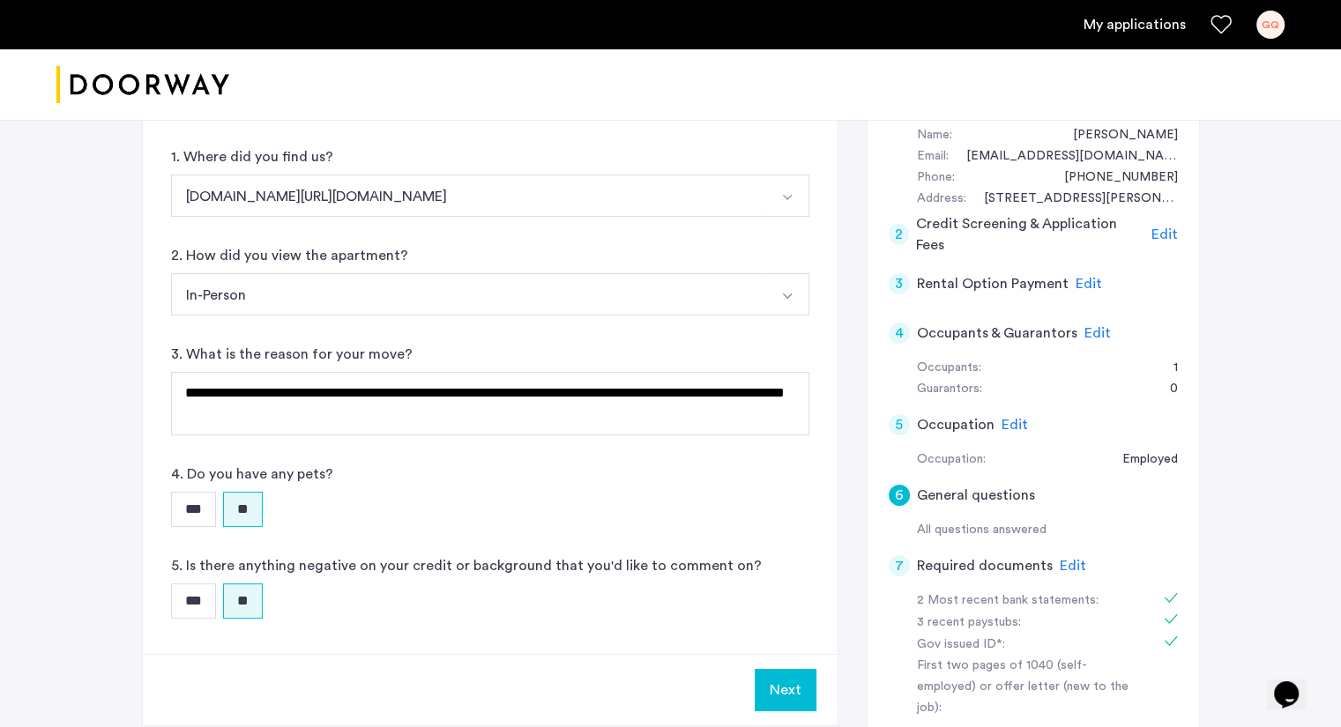
scroll to position [186, 0]
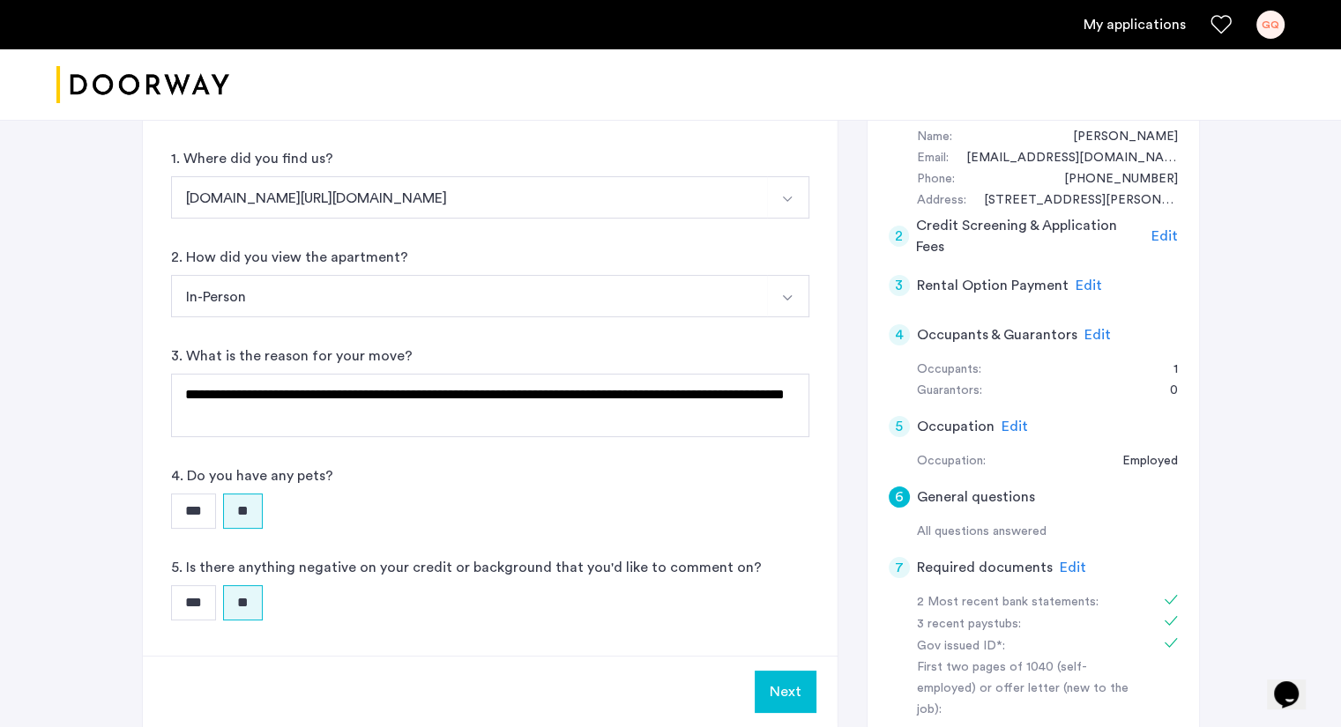
click at [1094, 332] on span "Edit" at bounding box center [1097, 335] width 26 height 14
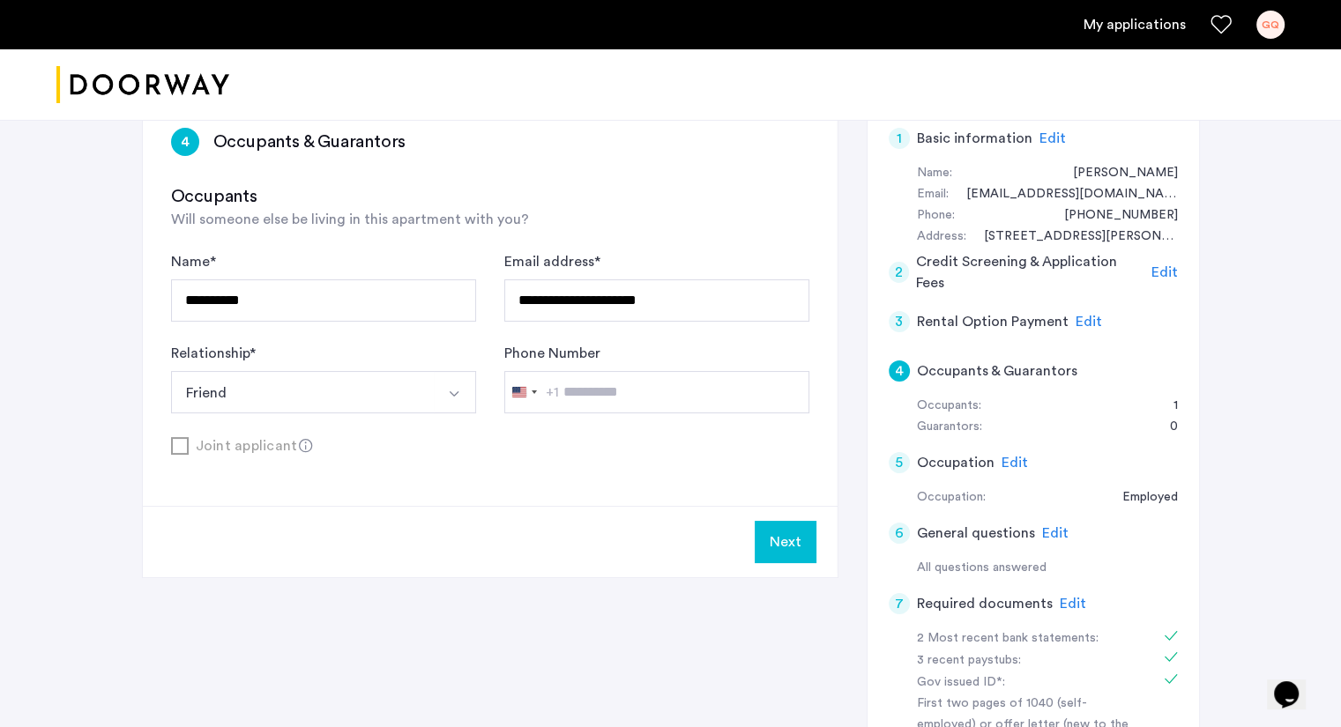
scroll to position [149, 0]
drag, startPoint x: 338, startPoint y: 270, endPoint x: 327, endPoint y: 290, distance: 23.3
click at [327, 290] on div "**********" at bounding box center [323, 287] width 305 height 71
click at [327, 290] on input "**********" at bounding box center [323, 301] width 305 height 42
click at [301, 549] on div "Next" at bounding box center [490, 542] width 695 height 71
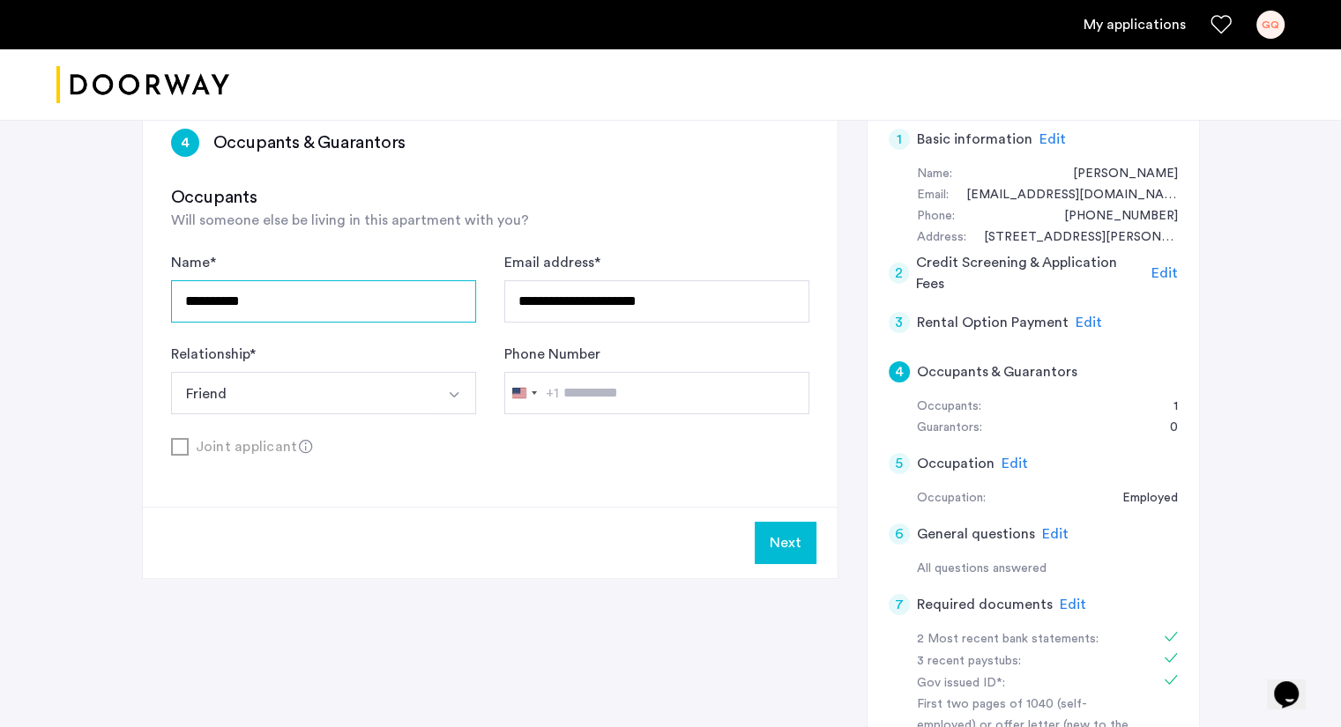
drag, startPoint x: 332, startPoint y: 312, endPoint x: 153, endPoint y: 322, distance: 179.2
click at [153, 322] on div "**********" at bounding box center [490, 303] width 695 height 406
type input "*"
click at [492, 625] on div "**********" at bounding box center [671, 563] width 1058 height 927
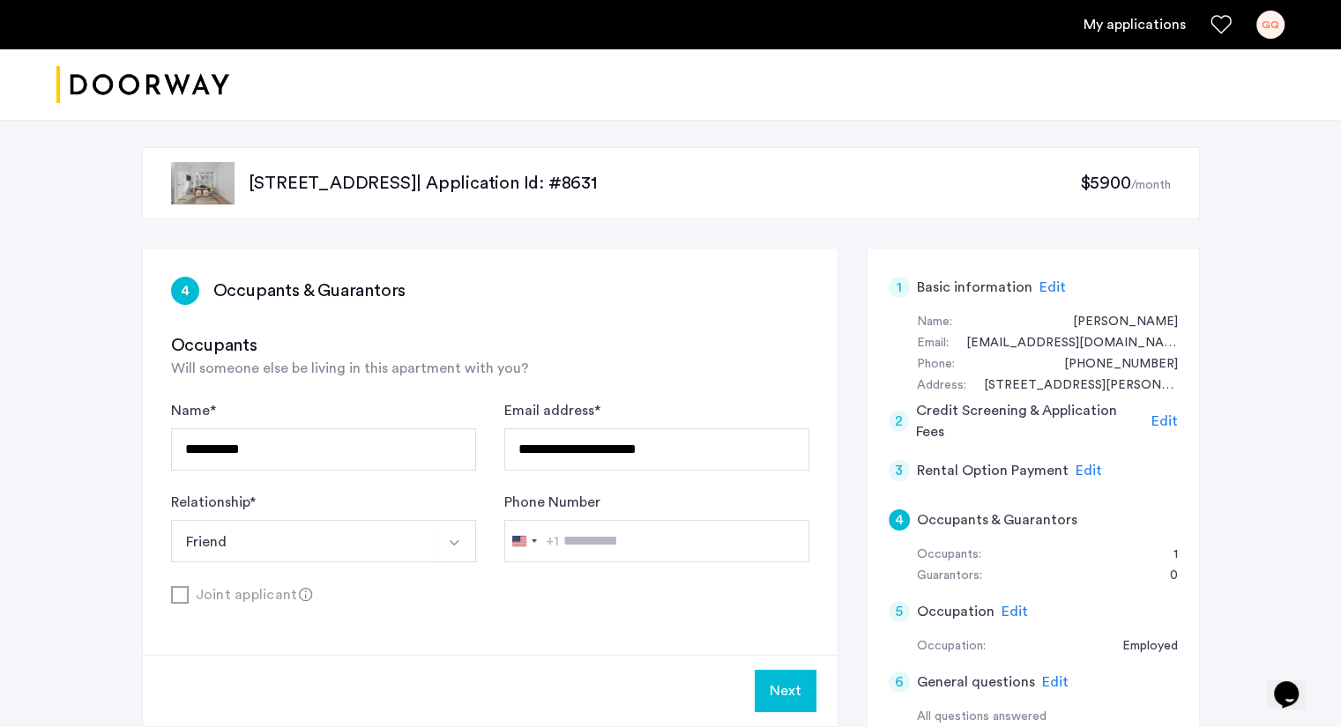
scroll to position [0, 0]
drag, startPoint x: 279, startPoint y: 453, endPoint x: 129, endPoint y: 458, distance: 149.9
click at [129, 458] on div "**********" at bounding box center [670, 648] width 1111 height 1056
type input "**********"
drag, startPoint x: 716, startPoint y: 453, endPoint x: 504, endPoint y: 423, distance: 213.6
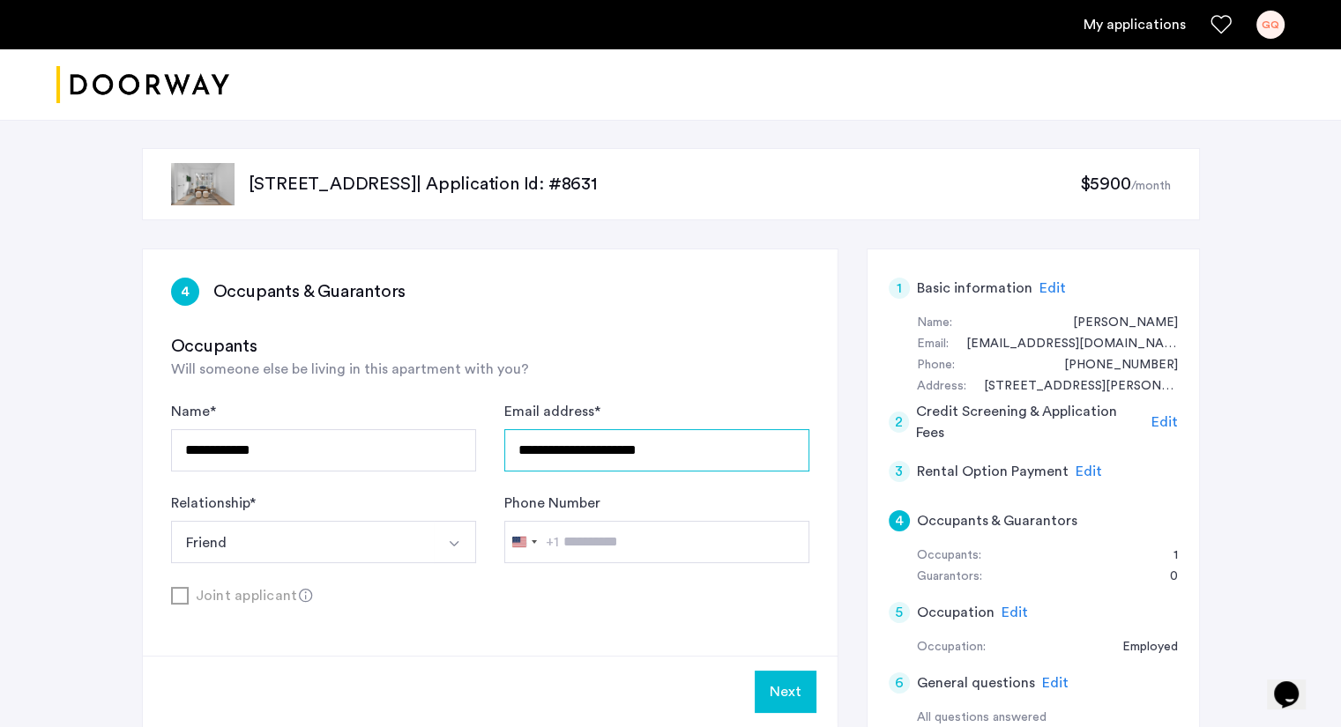
click at [504, 423] on div "**********" at bounding box center [656, 436] width 305 height 71
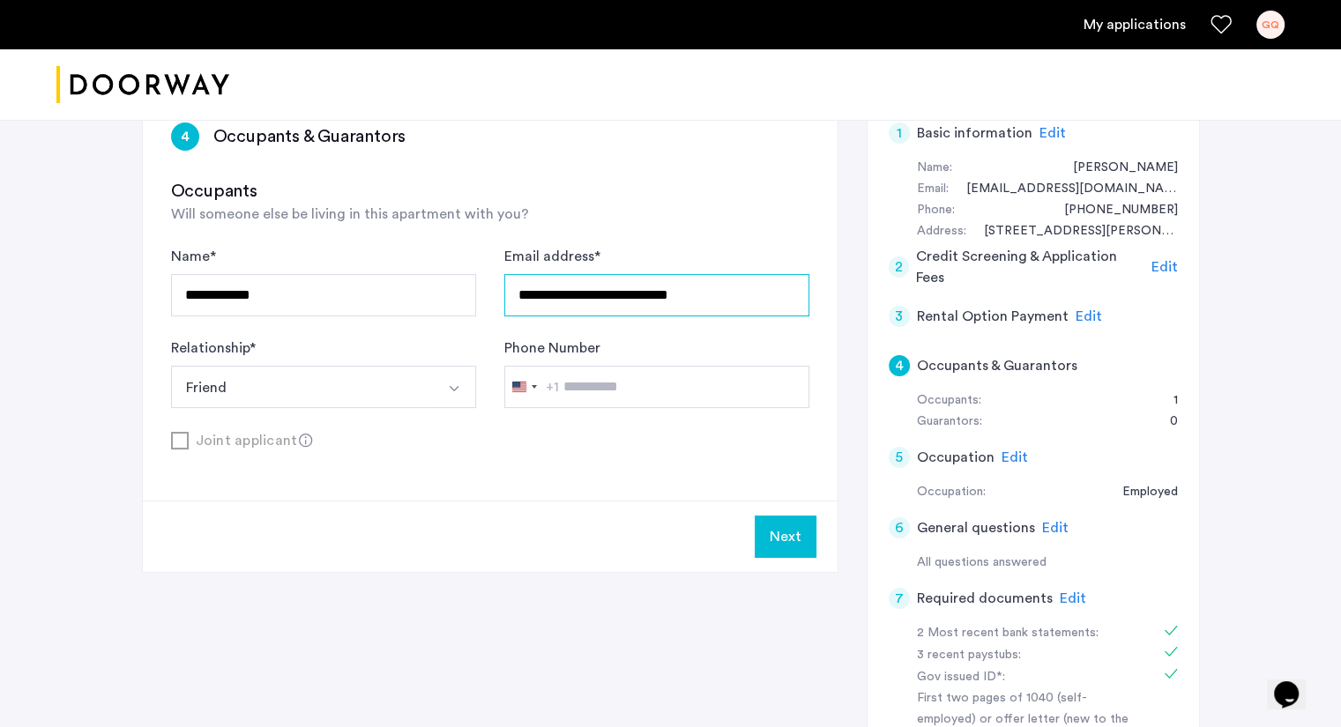
scroll to position [160, 0]
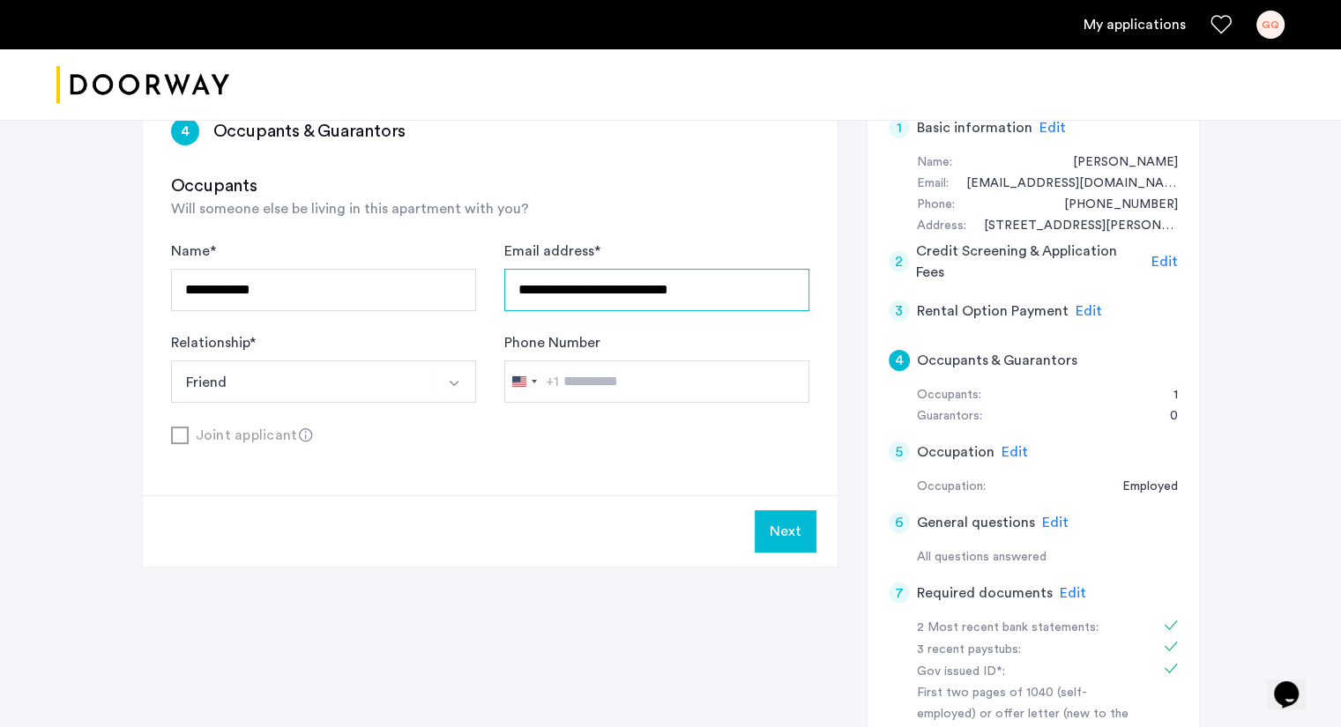
type input "**********"
click at [767, 533] on button "Next" at bounding box center [785, 531] width 62 height 42
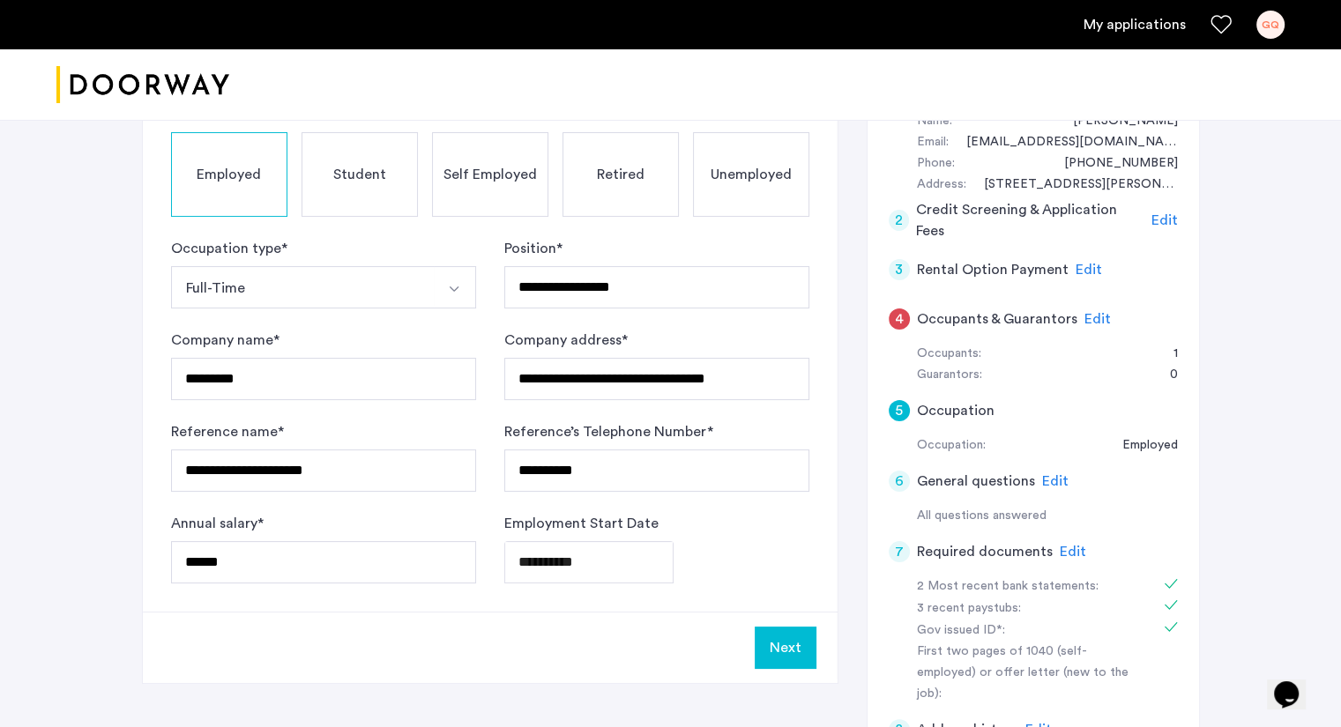
scroll to position [199, 0]
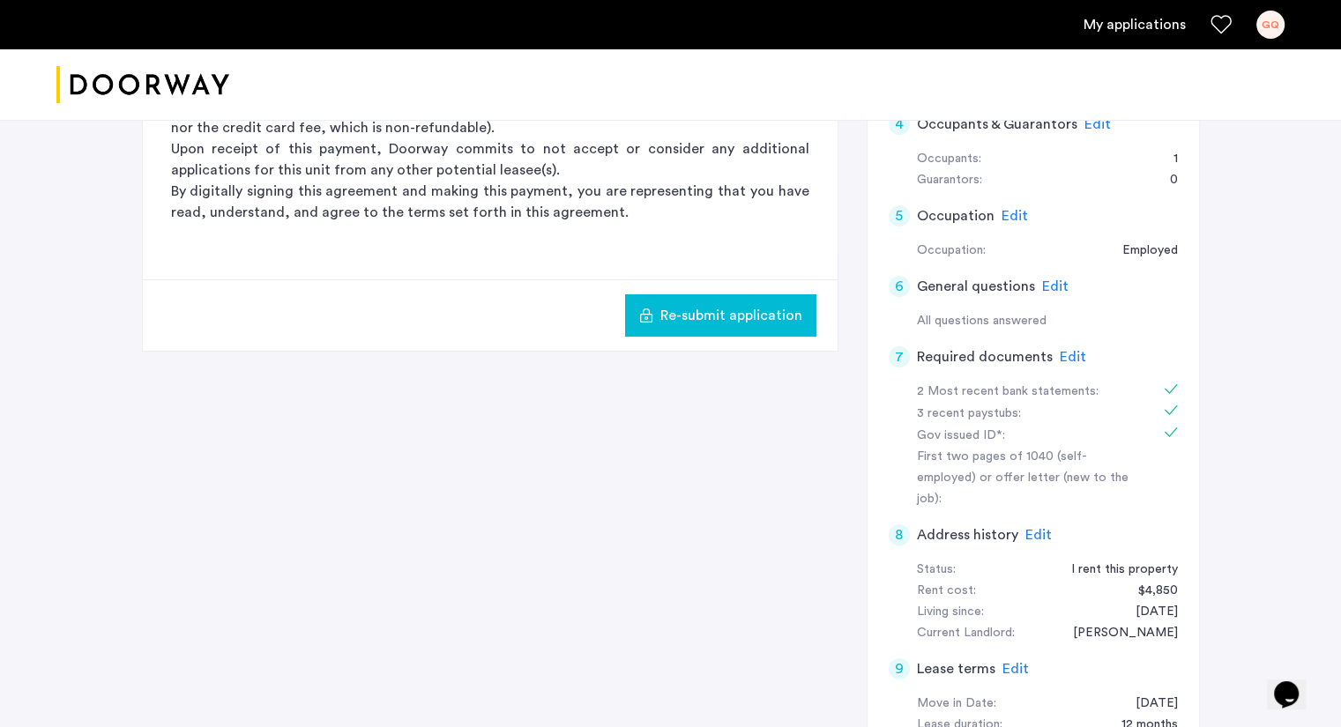
scroll to position [397, 0]
click at [1059, 354] on span "Edit" at bounding box center [1072, 356] width 26 height 14
click at [1069, 353] on div "7 Required documents Edit" at bounding box center [1032, 355] width 289 height 49
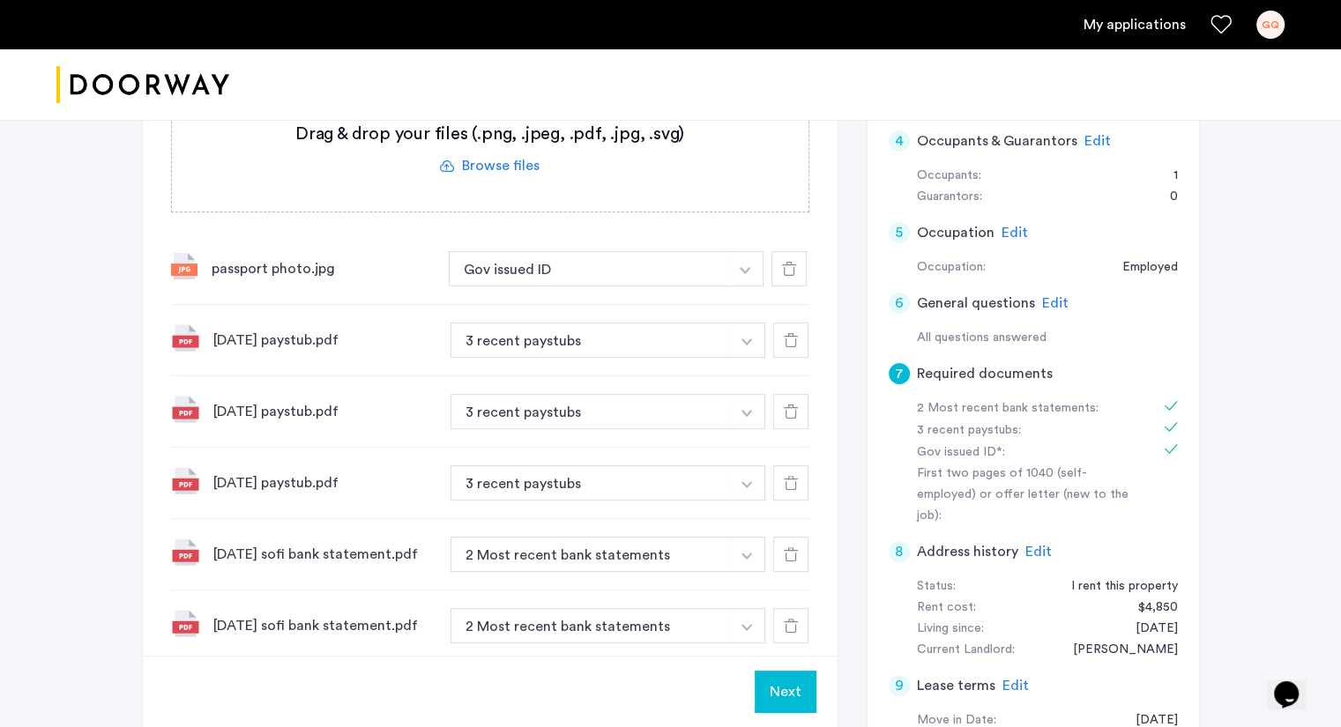
scroll to position [0, 0]
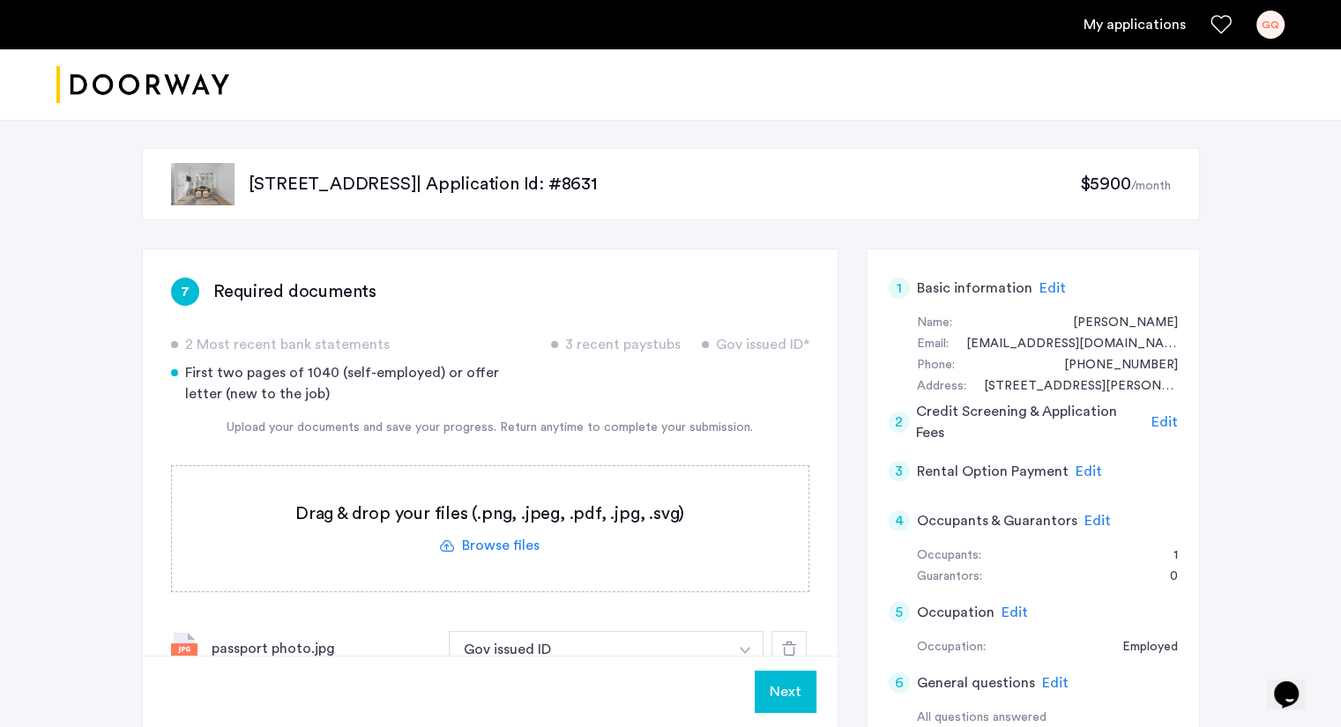
click at [198, 163] on img at bounding box center [202, 184] width 63 height 42
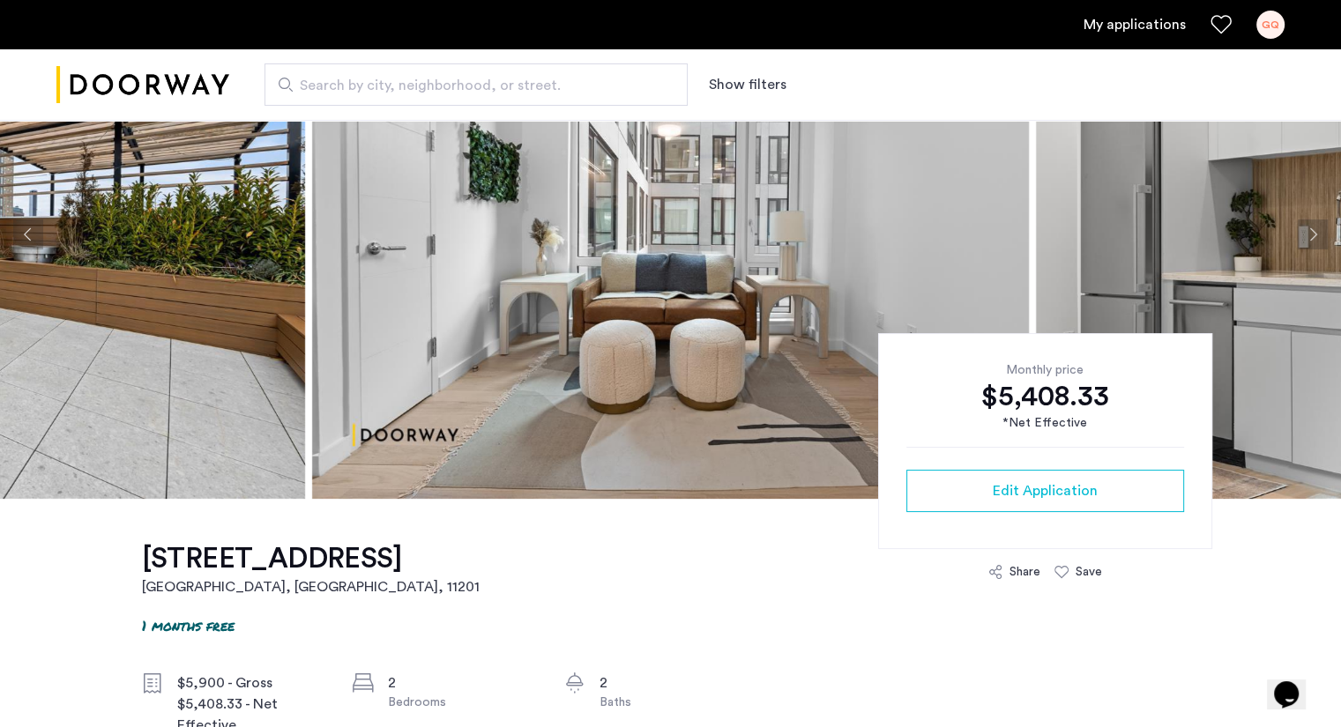
scroll to position [153, 0]
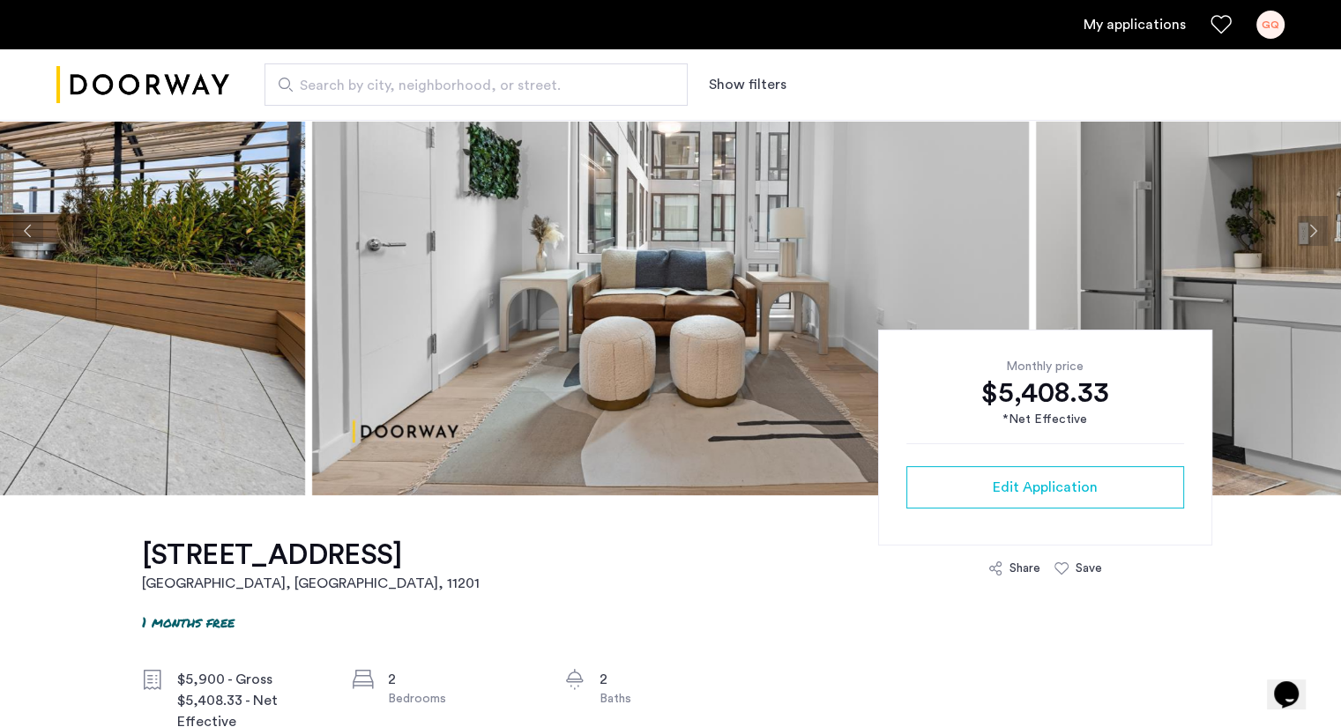
click at [1089, 481] on span "Edit Application" at bounding box center [1044, 487] width 105 height 21
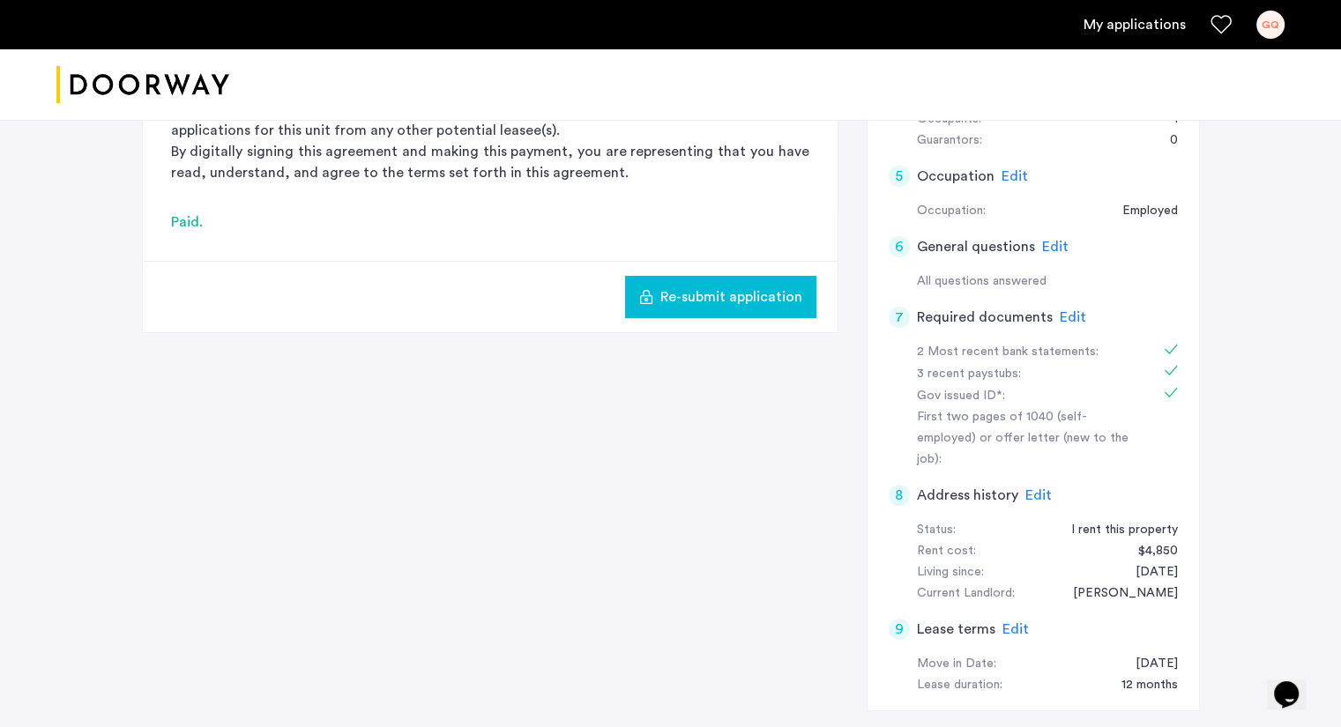
scroll to position [438, 0]
click at [1071, 308] on span "Edit" at bounding box center [1072, 315] width 26 height 14
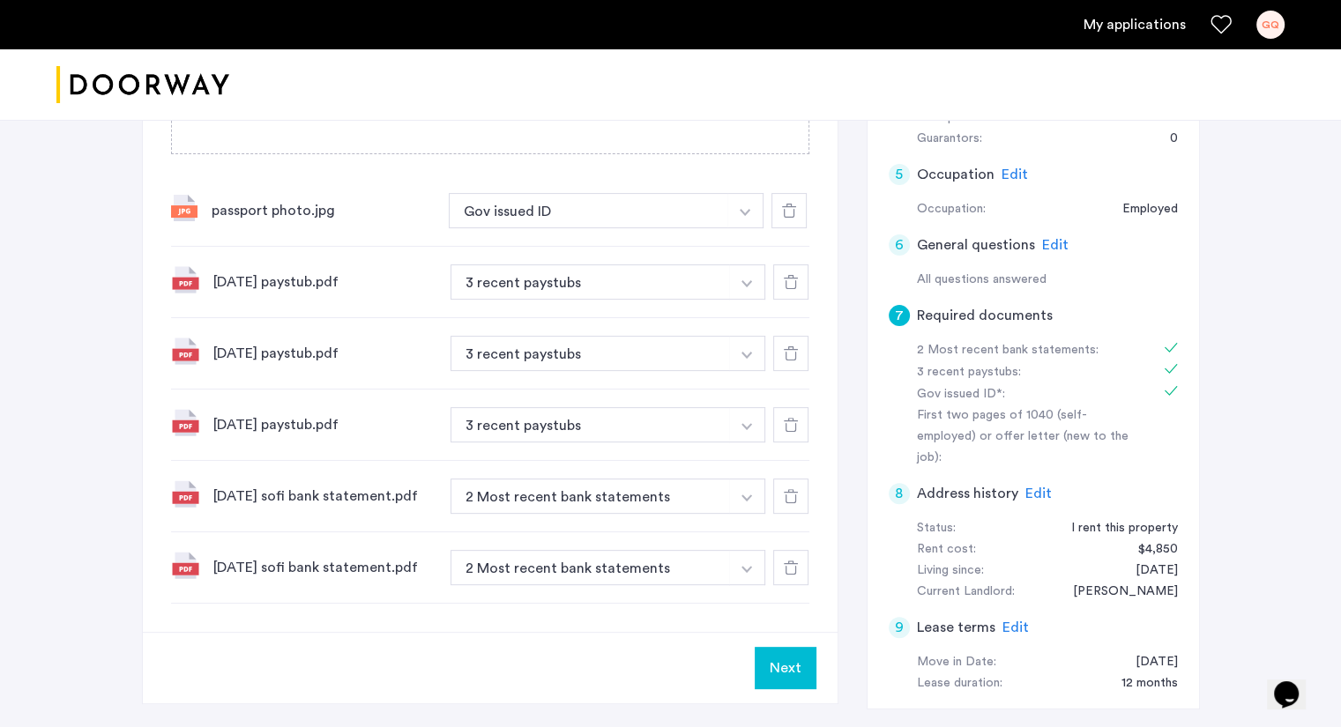
click at [342, 217] on div "passport photo.jpg" at bounding box center [323, 210] width 223 height 21
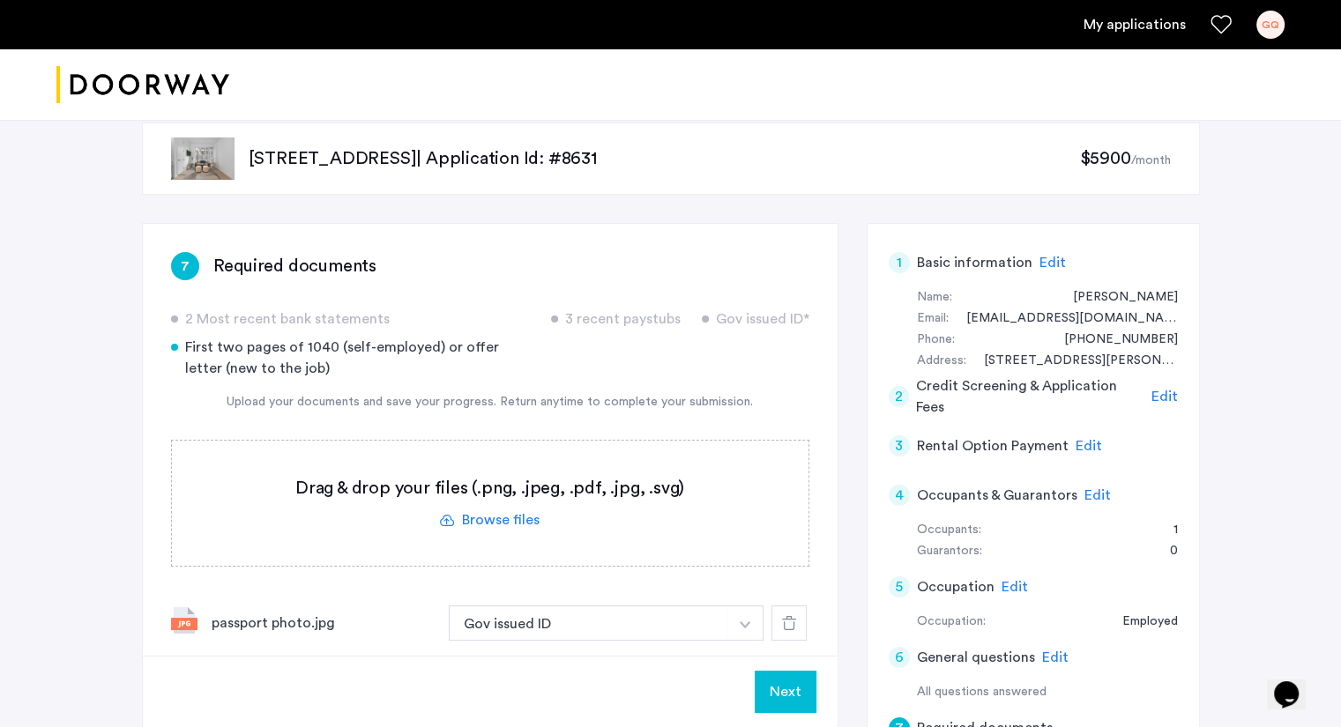
scroll to position [19, 0]
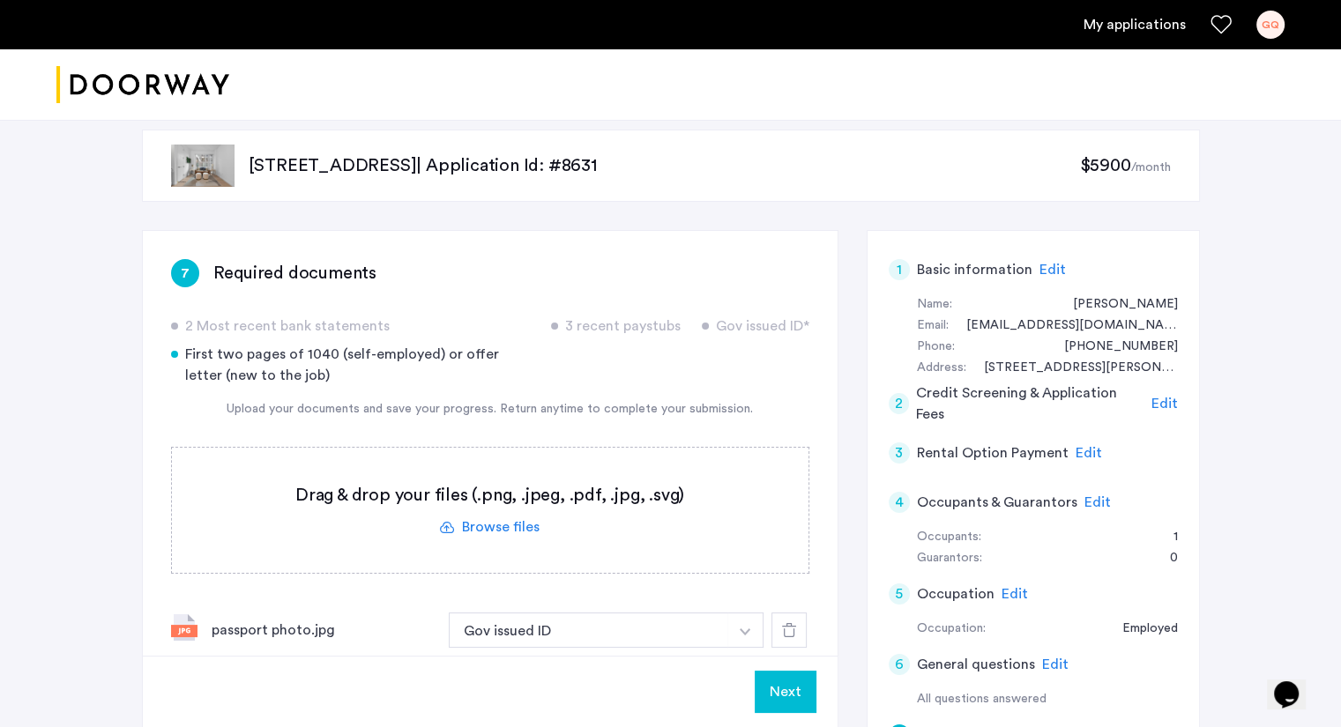
click at [199, 152] on img at bounding box center [202, 166] width 63 height 42
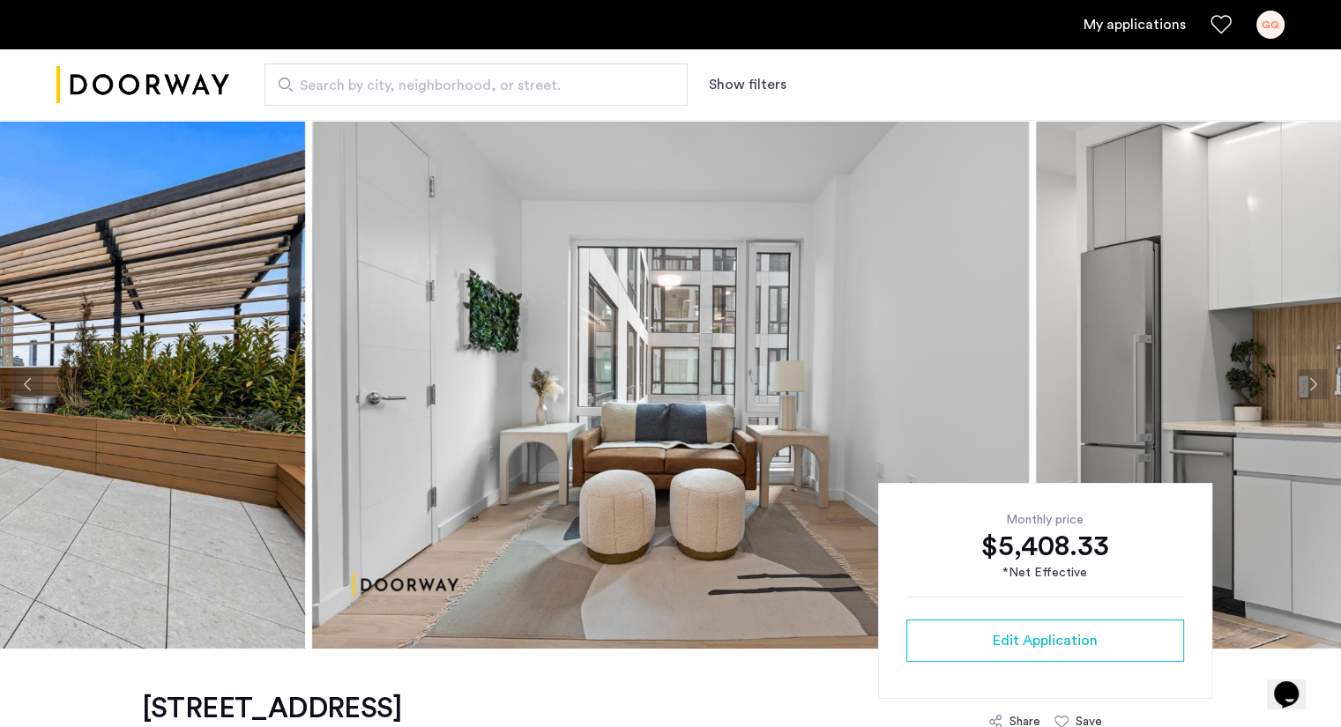
click at [1307, 392] on button "Next apartment" at bounding box center [1312, 384] width 30 height 30
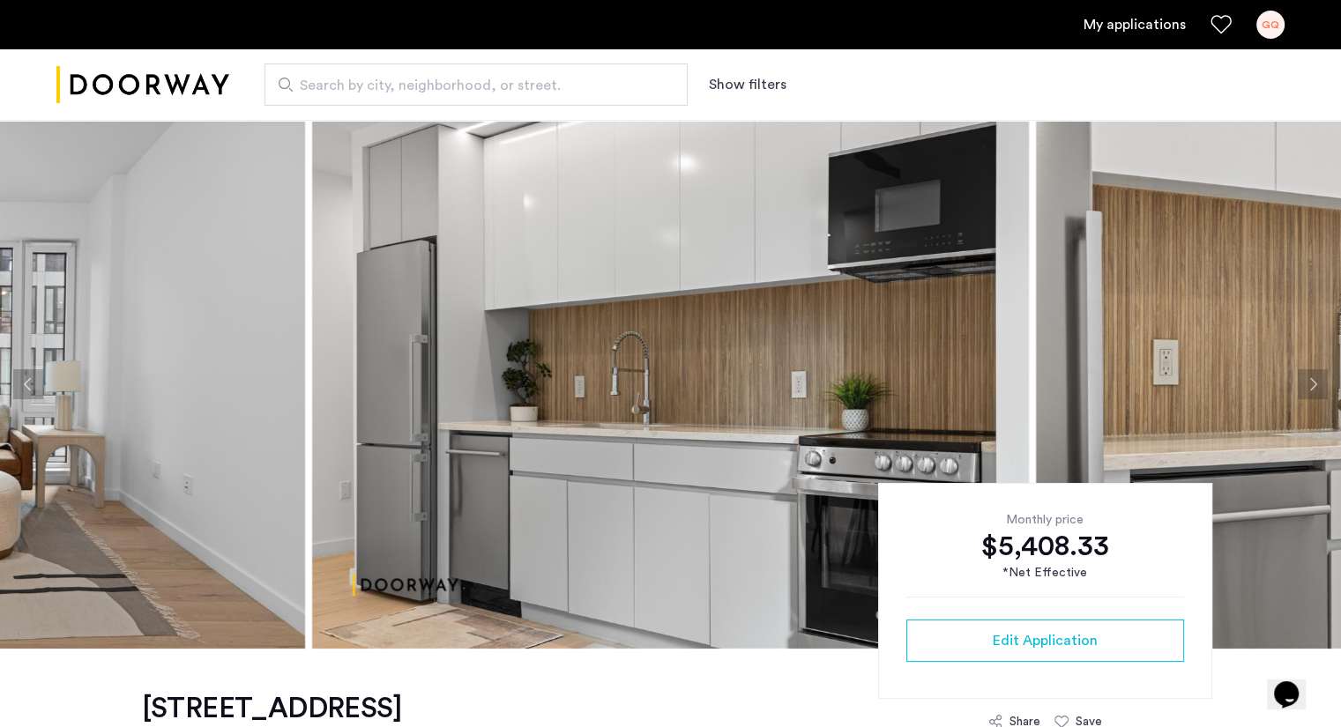
click at [1307, 392] on button "Next apartment" at bounding box center [1312, 384] width 30 height 30
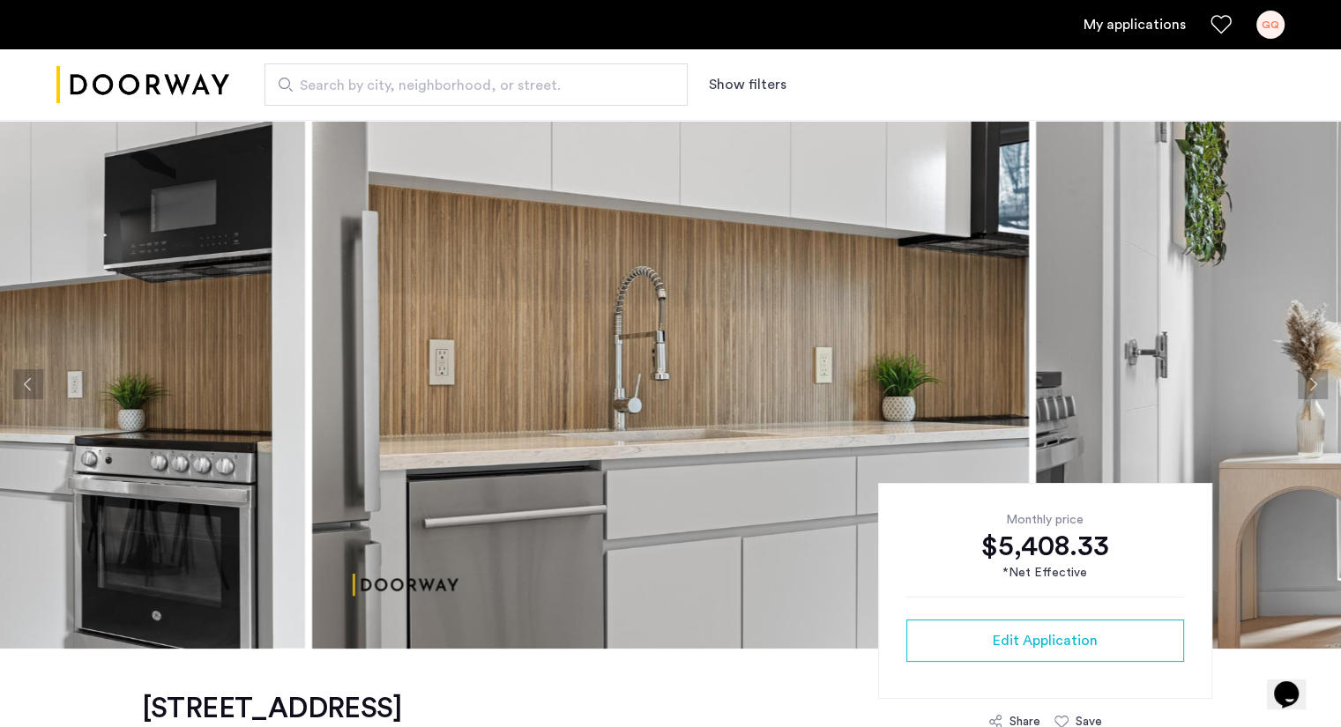
click at [1307, 392] on button "Next apartment" at bounding box center [1312, 384] width 30 height 30
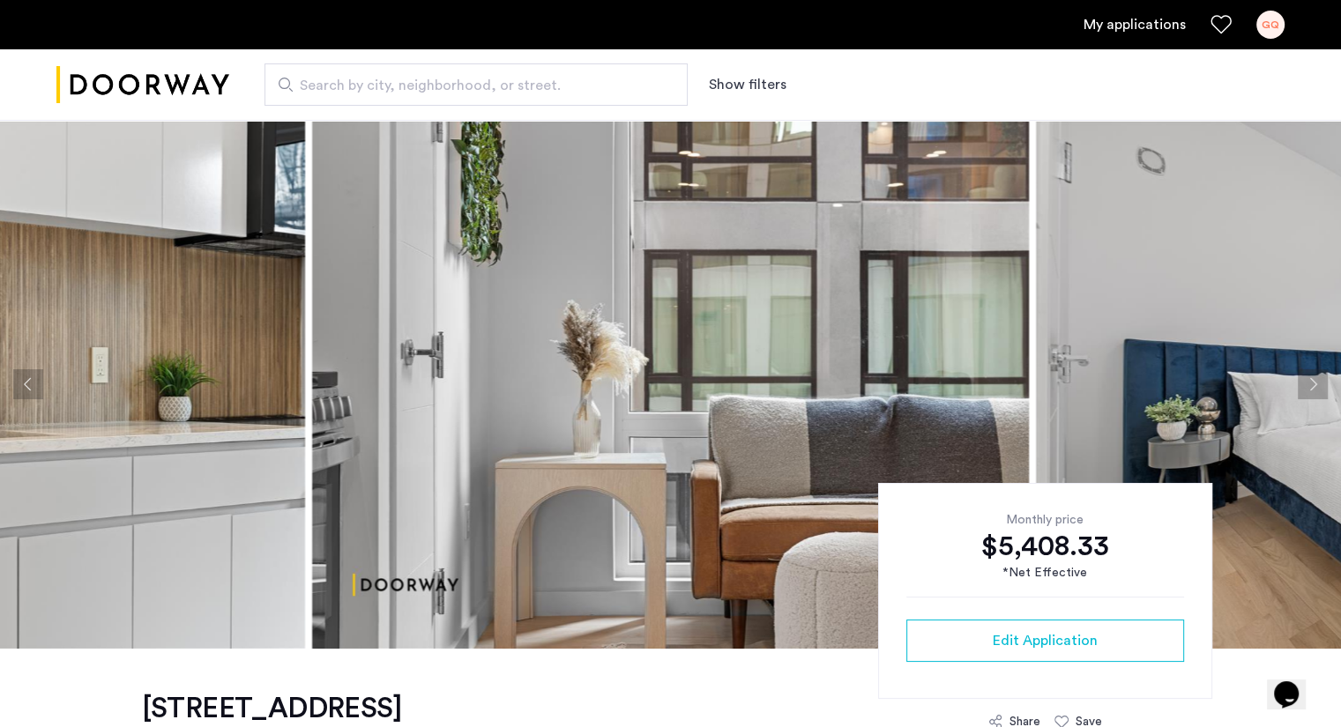
click at [1307, 392] on button "Next apartment" at bounding box center [1312, 384] width 30 height 30
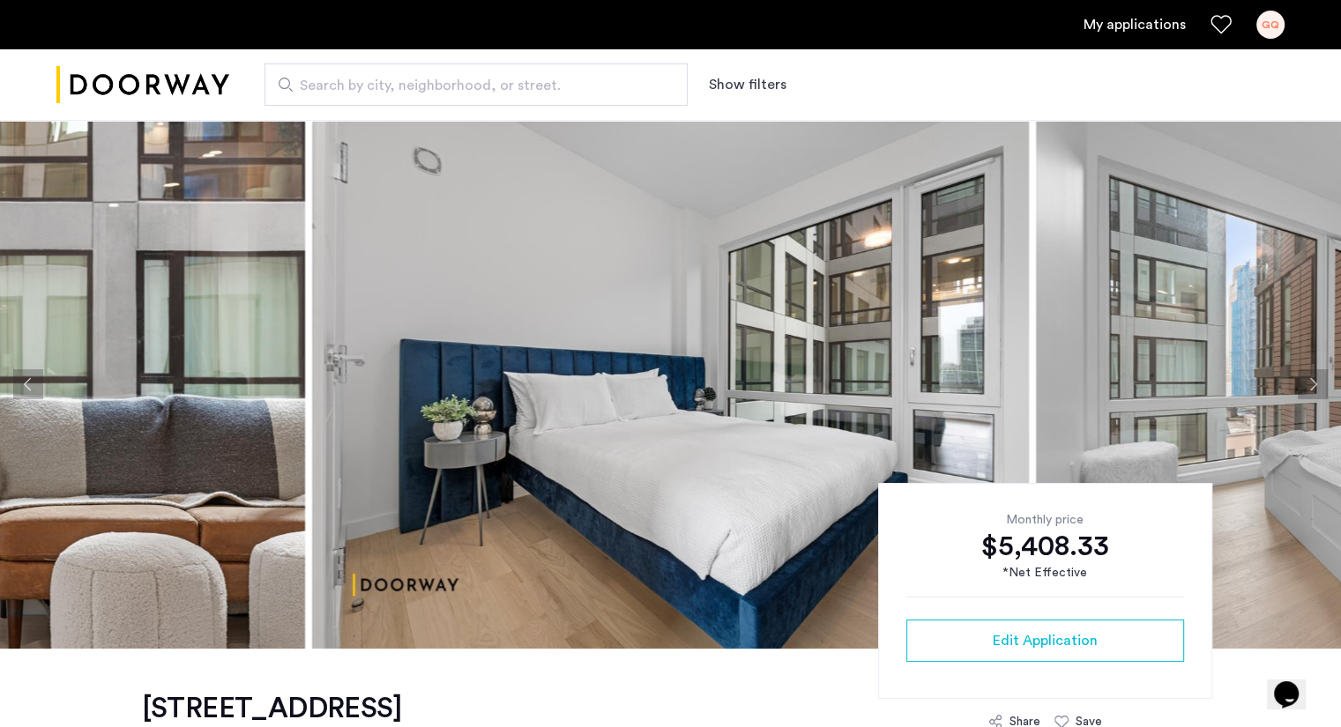
click at [1307, 392] on button "Next apartment" at bounding box center [1312, 384] width 30 height 30
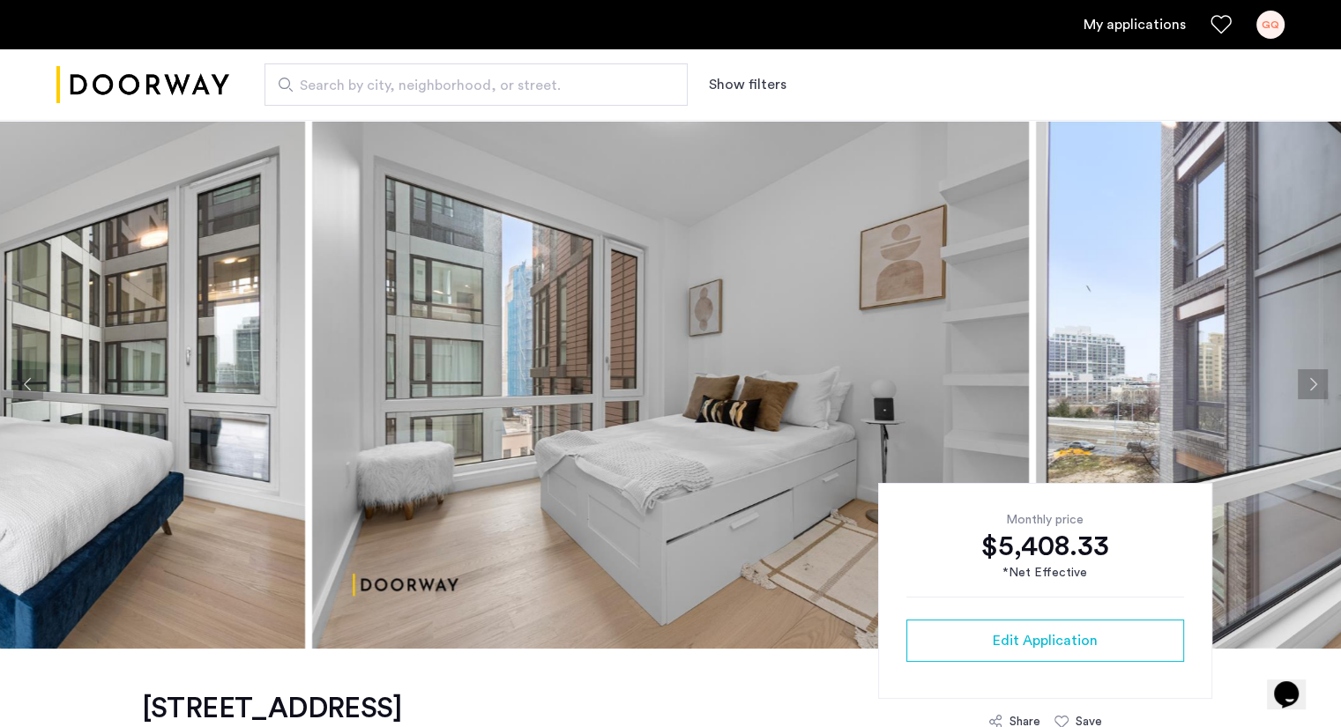
click at [1307, 392] on button "Next apartment" at bounding box center [1312, 384] width 30 height 30
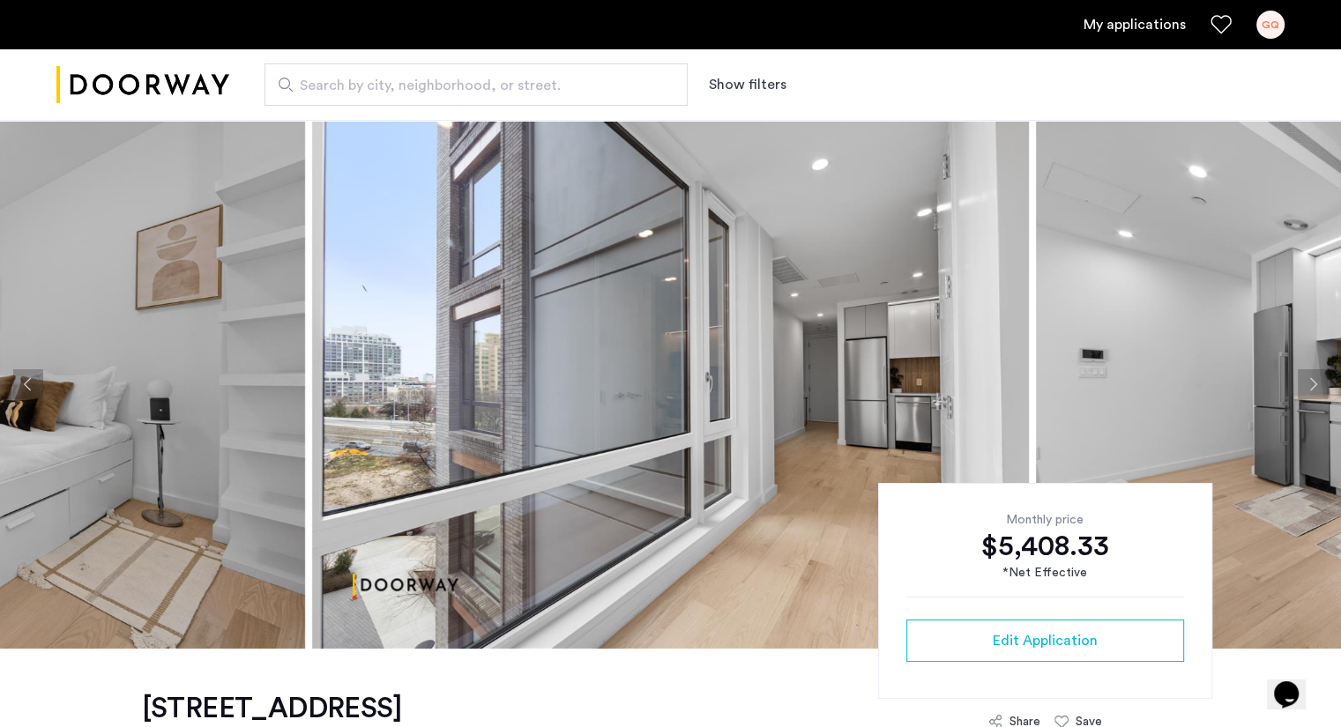
click at [1307, 392] on button "Next apartment" at bounding box center [1312, 384] width 30 height 30
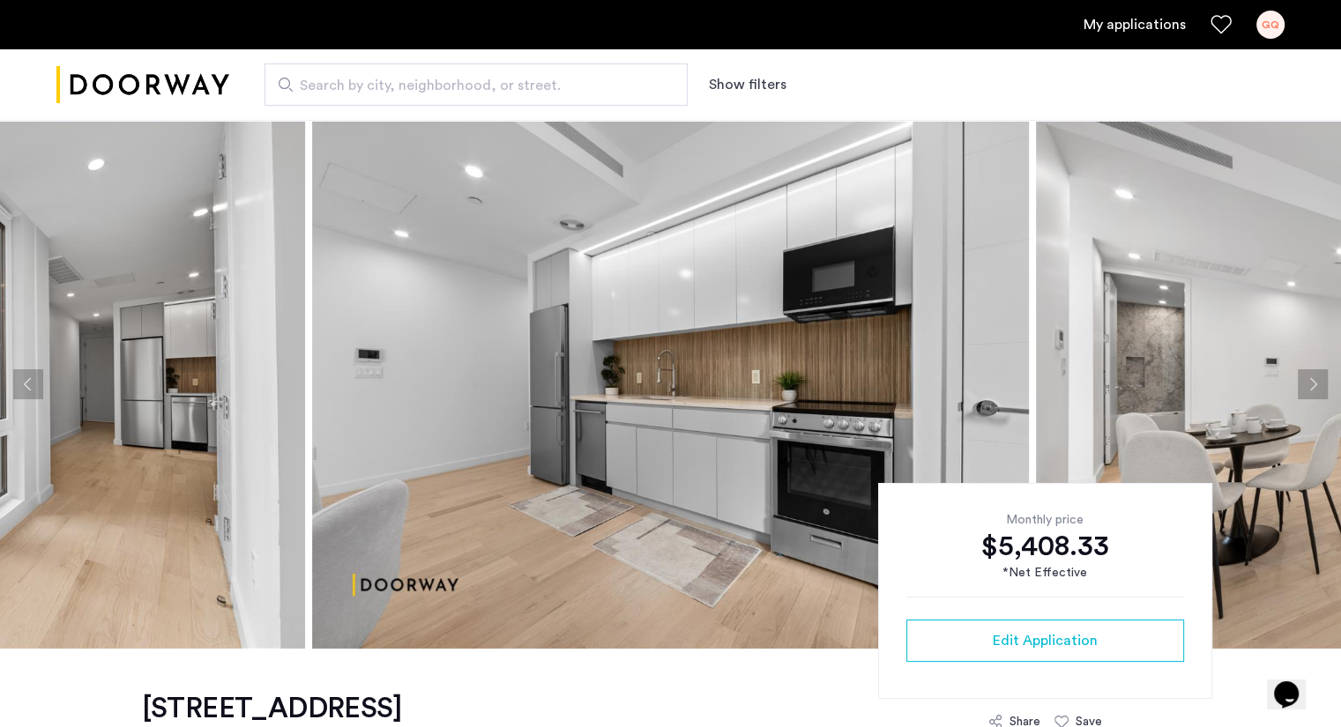
click at [1307, 392] on button "Next apartment" at bounding box center [1312, 384] width 30 height 30
click at [1310, 386] on button "Next apartment" at bounding box center [1312, 384] width 30 height 30
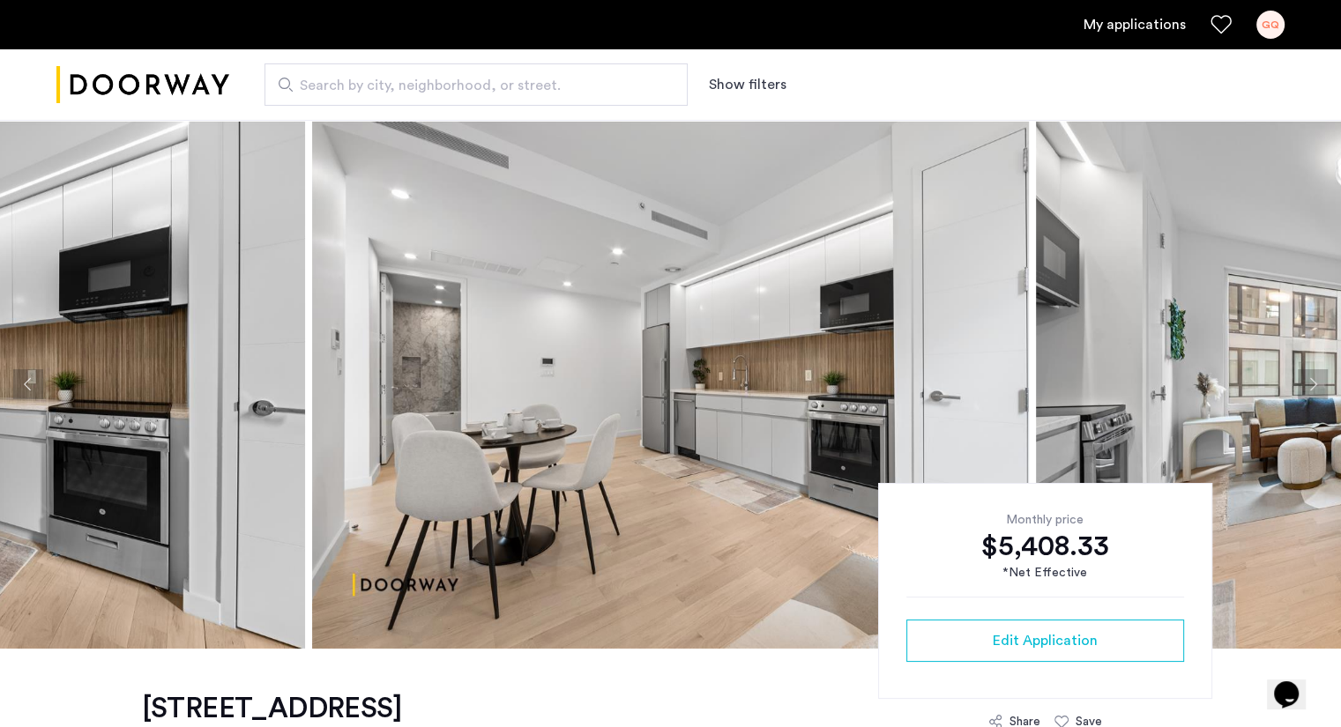
click at [1310, 386] on button "Next apartment" at bounding box center [1312, 384] width 30 height 30
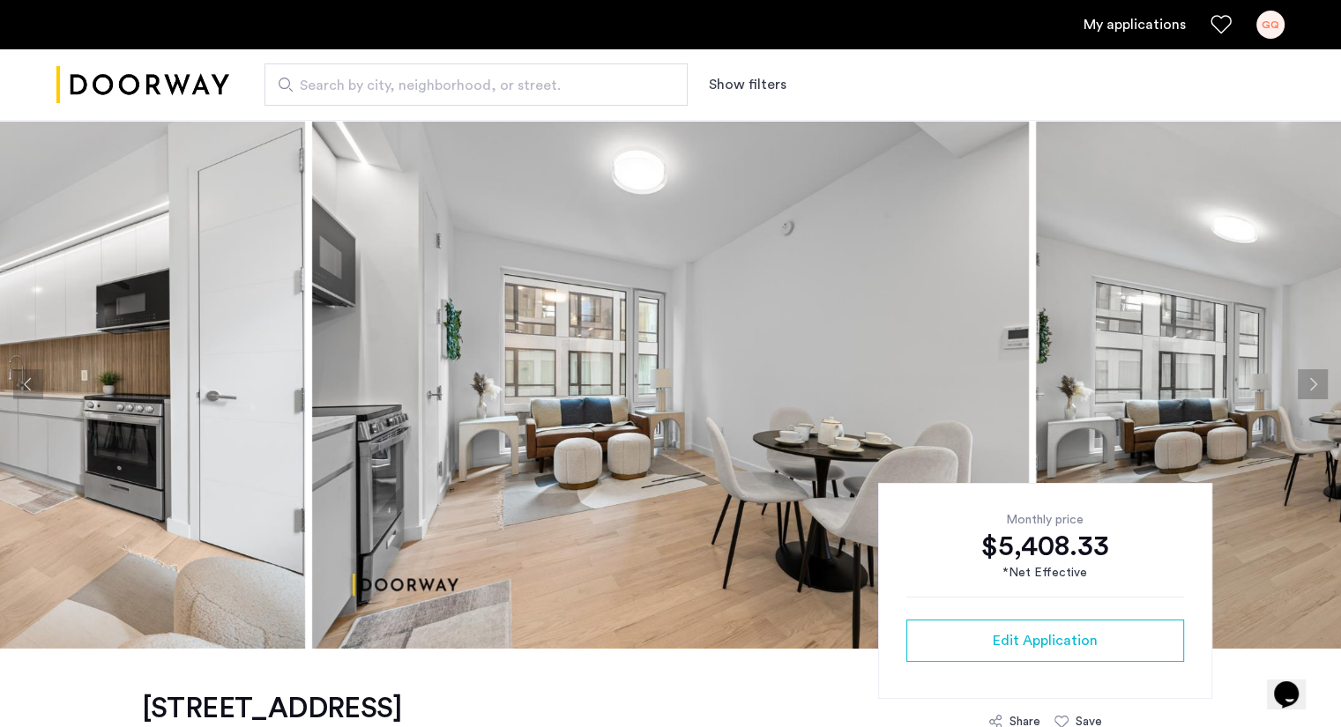
click at [1306, 390] on button "Next apartment" at bounding box center [1312, 384] width 30 height 30
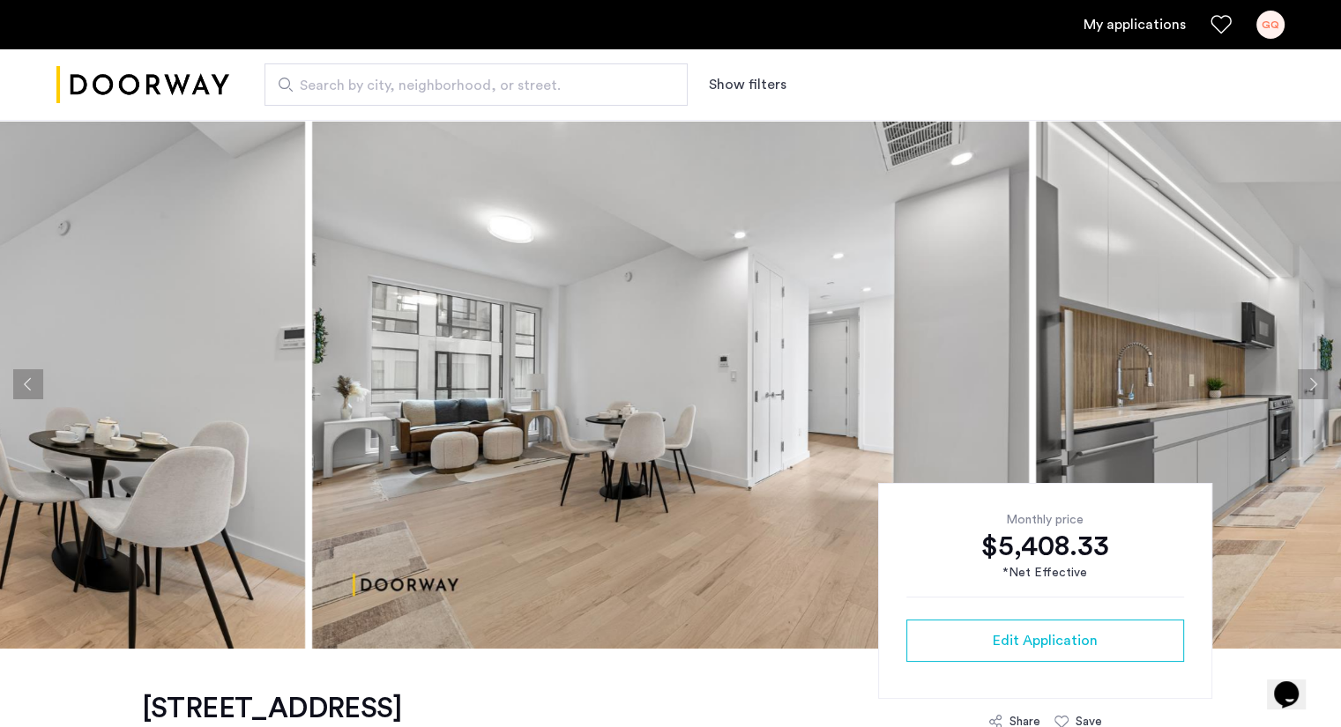
click at [1306, 390] on button "Next apartment" at bounding box center [1312, 384] width 30 height 30
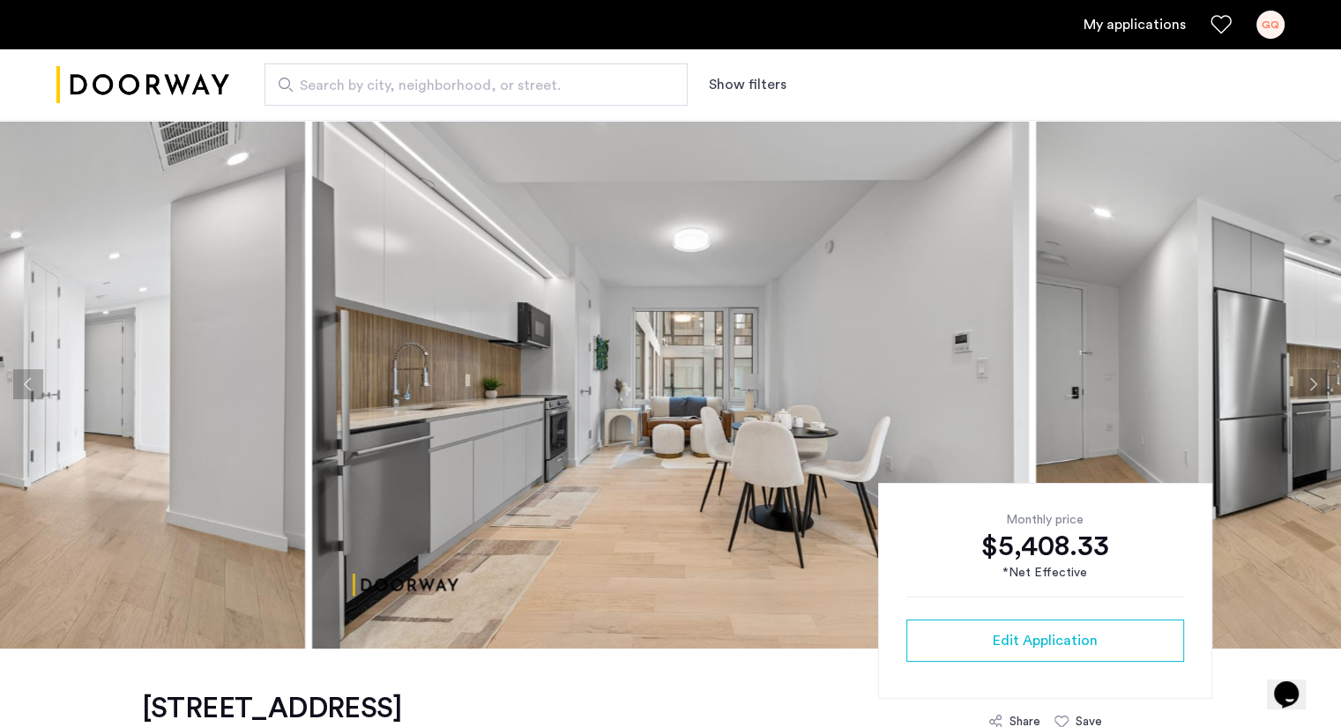
click at [1306, 390] on button "Next apartment" at bounding box center [1312, 384] width 30 height 30
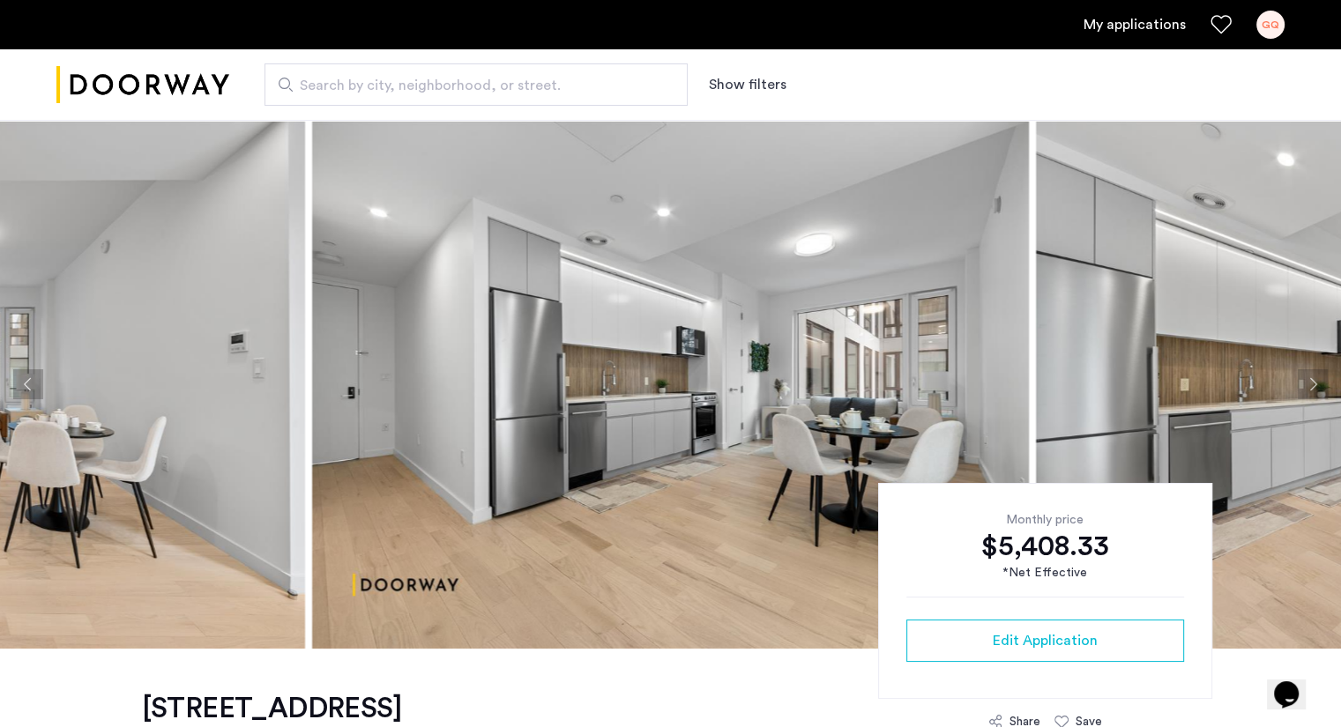
click at [1306, 390] on button "Next apartment" at bounding box center [1312, 384] width 30 height 30
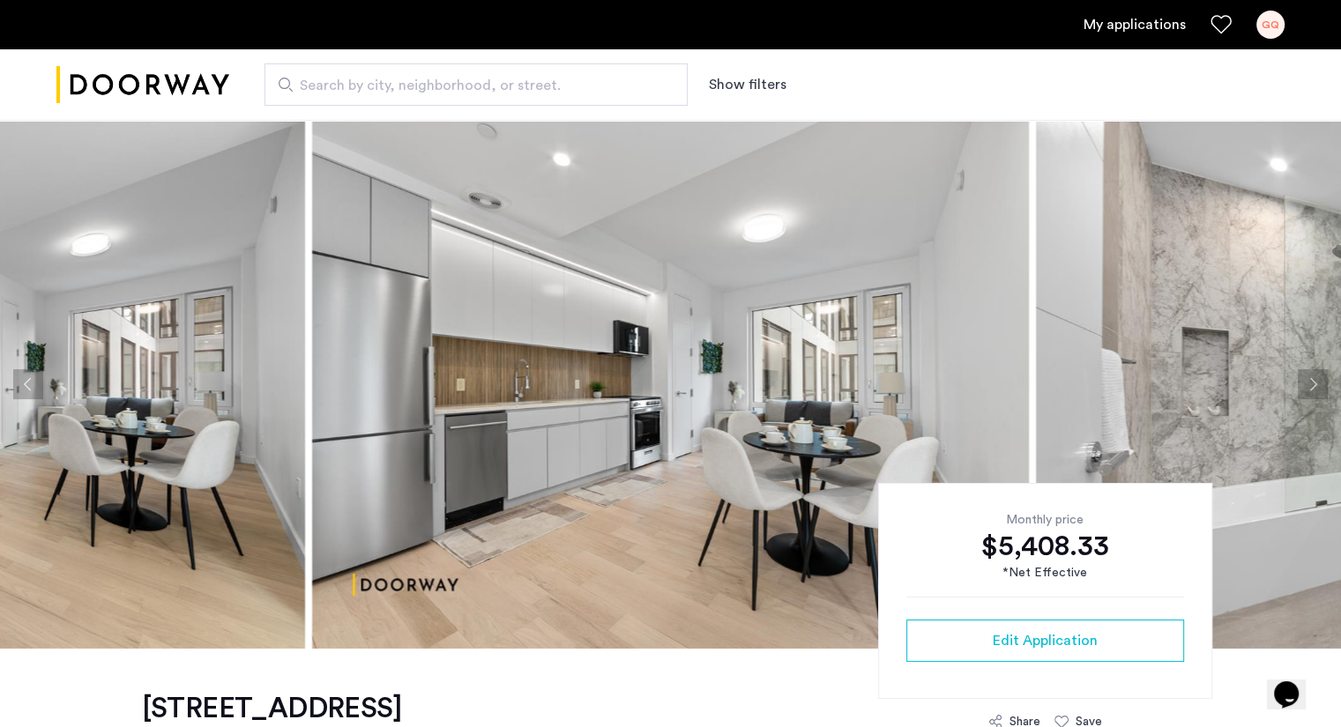
click at [1306, 390] on button "Next apartment" at bounding box center [1312, 384] width 30 height 30
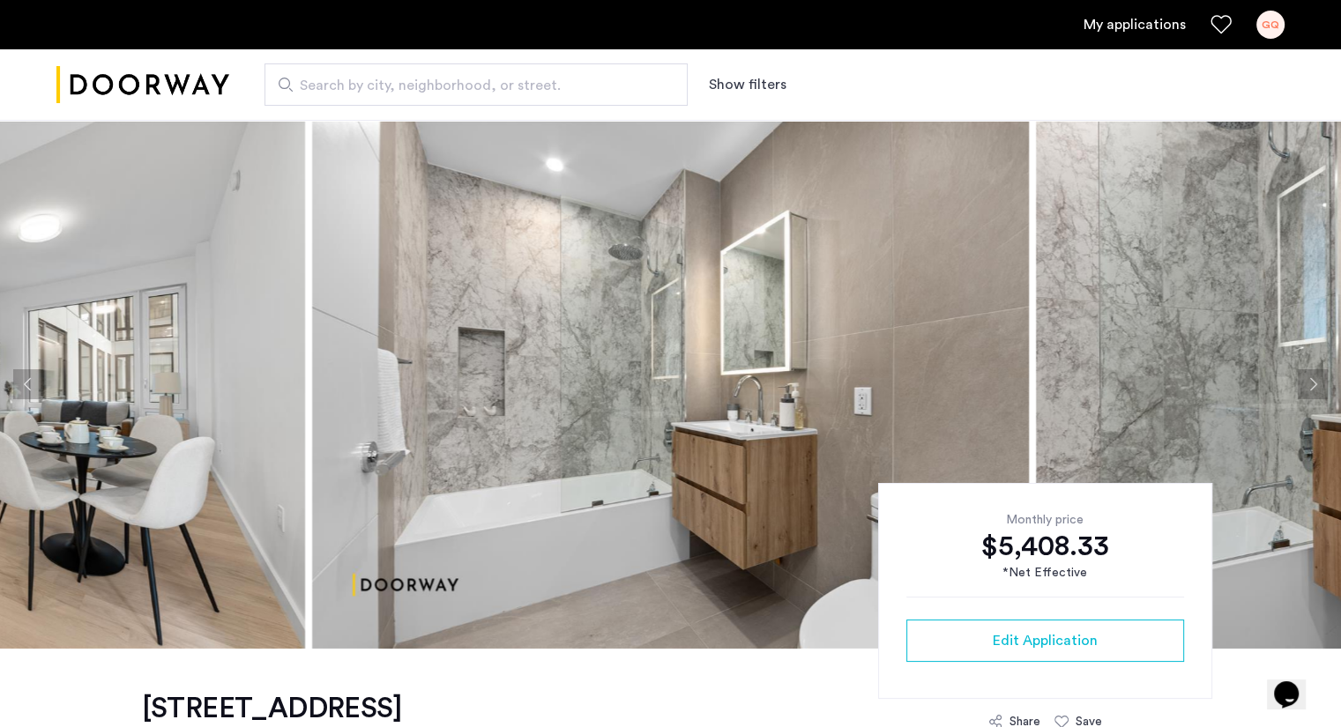
click at [1306, 390] on button "Next apartment" at bounding box center [1312, 384] width 30 height 30
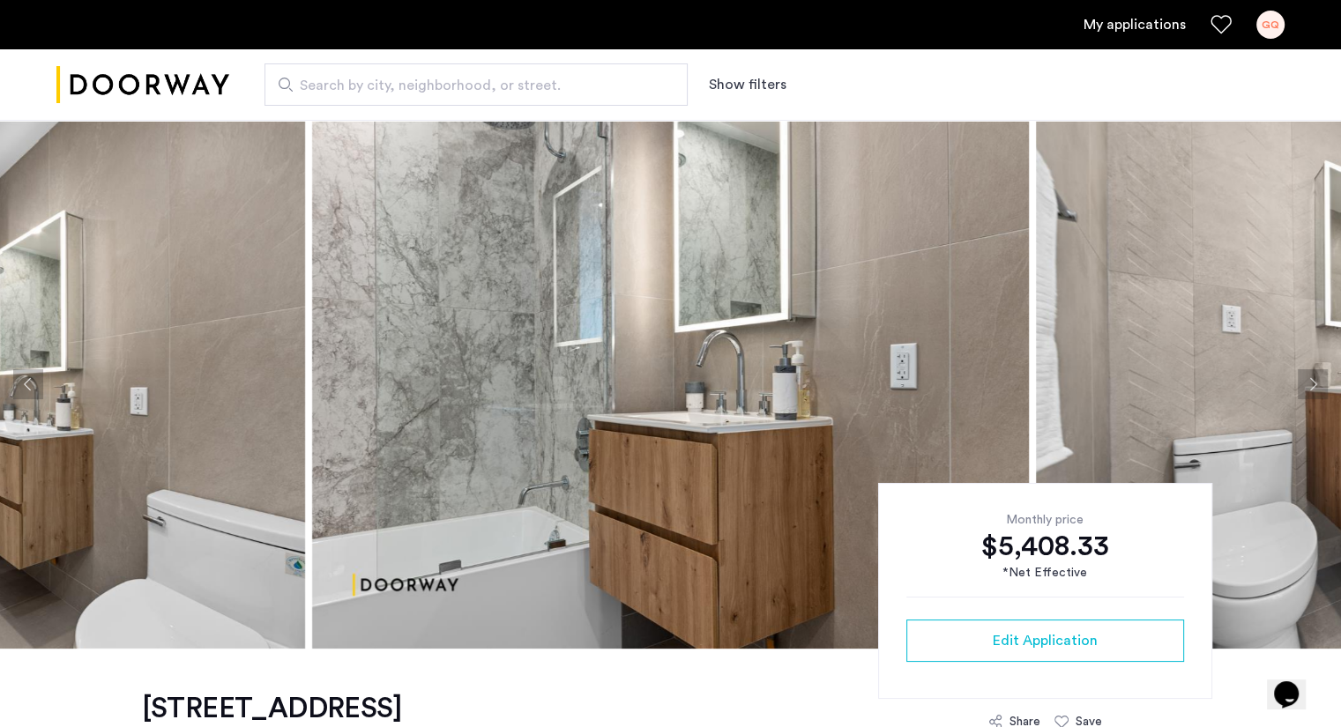
click at [1306, 390] on button "Next apartment" at bounding box center [1312, 384] width 30 height 30
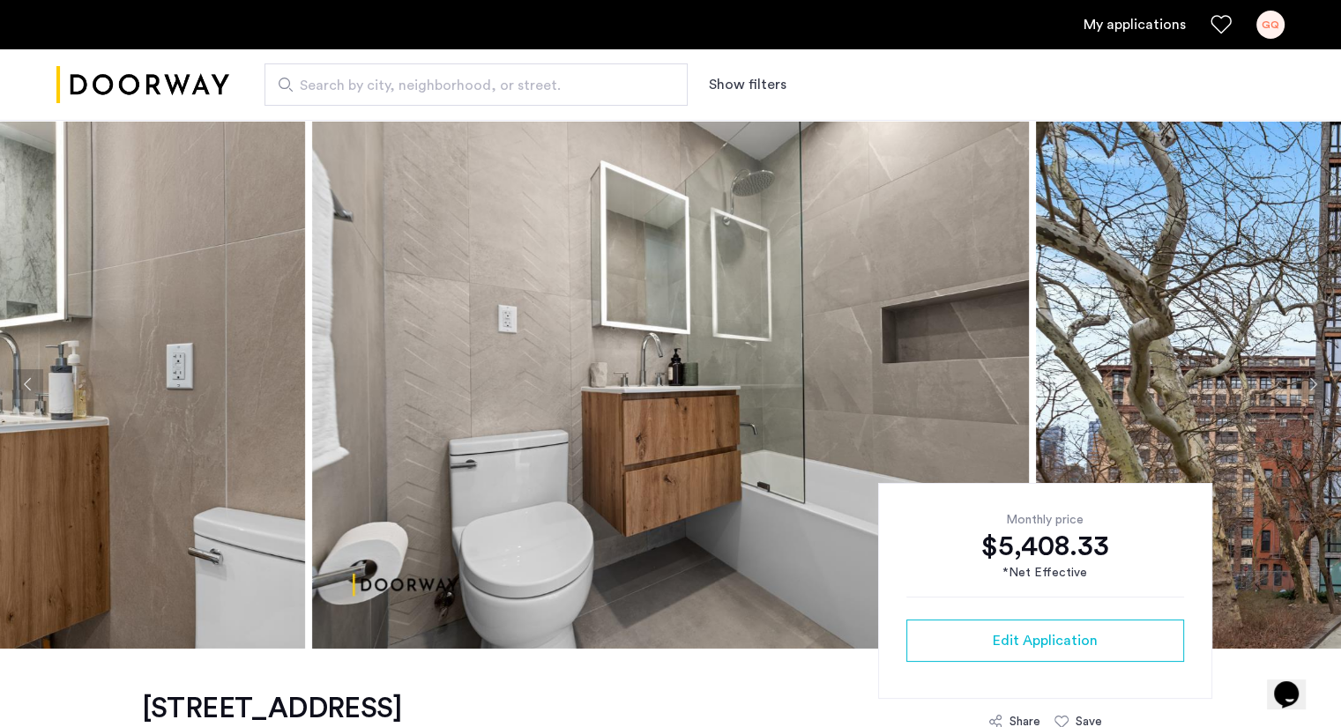
click at [1306, 390] on button "Next apartment" at bounding box center [1312, 384] width 30 height 30
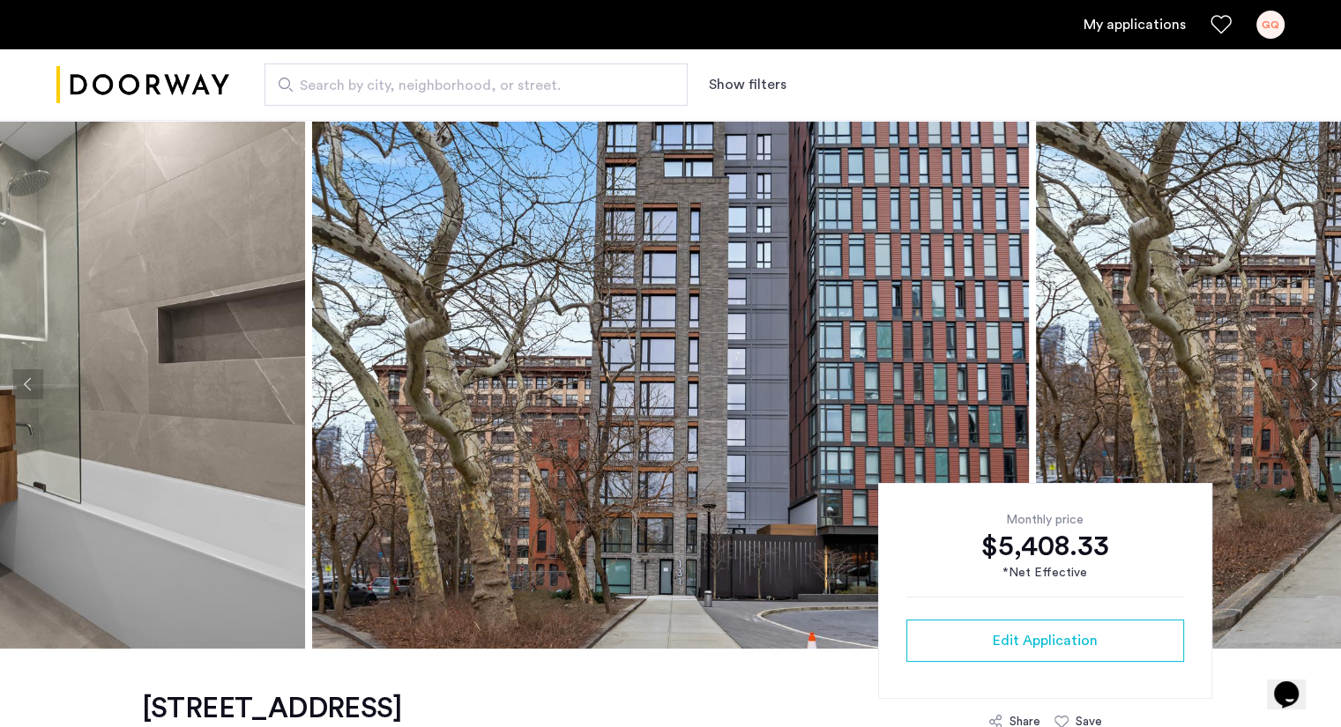
click at [1306, 390] on button "Next apartment" at bounding box center [1312, 384] width 30 height 30
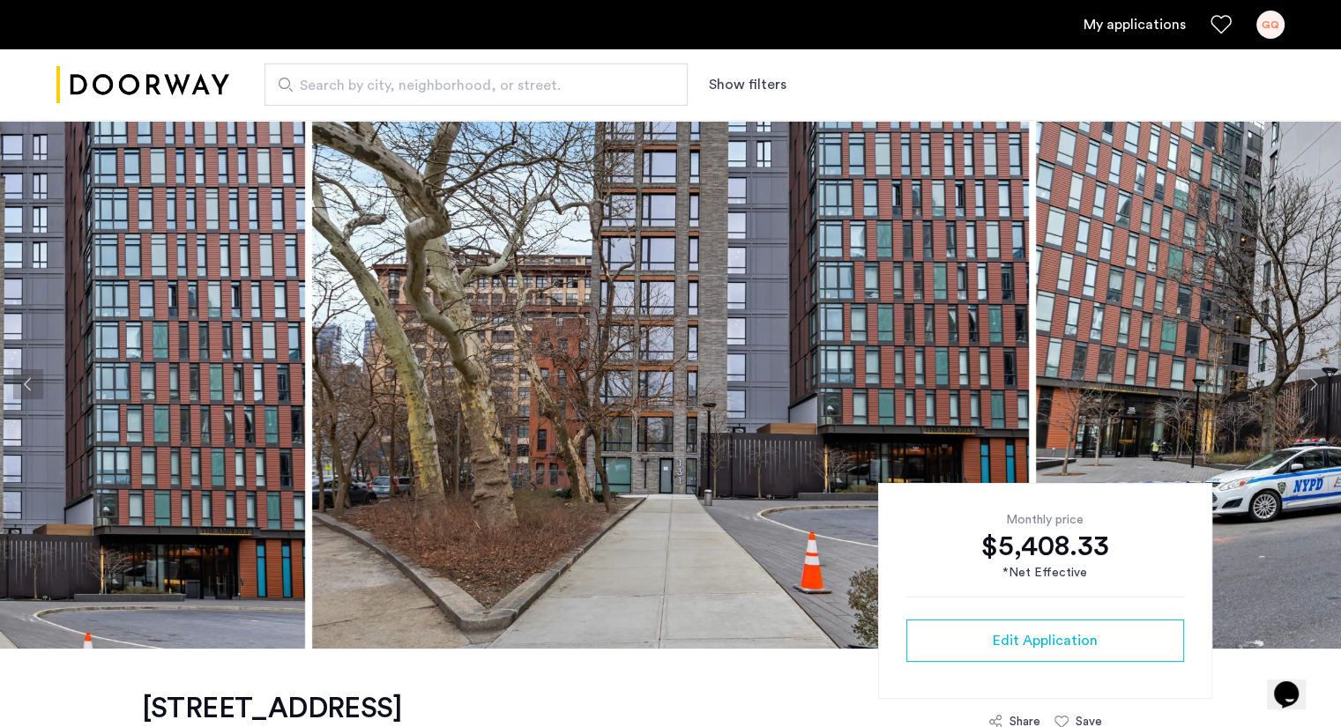
click at [1306, 390] on button "Next apartment" at bounding box center [1312, 384] width 30 height 30
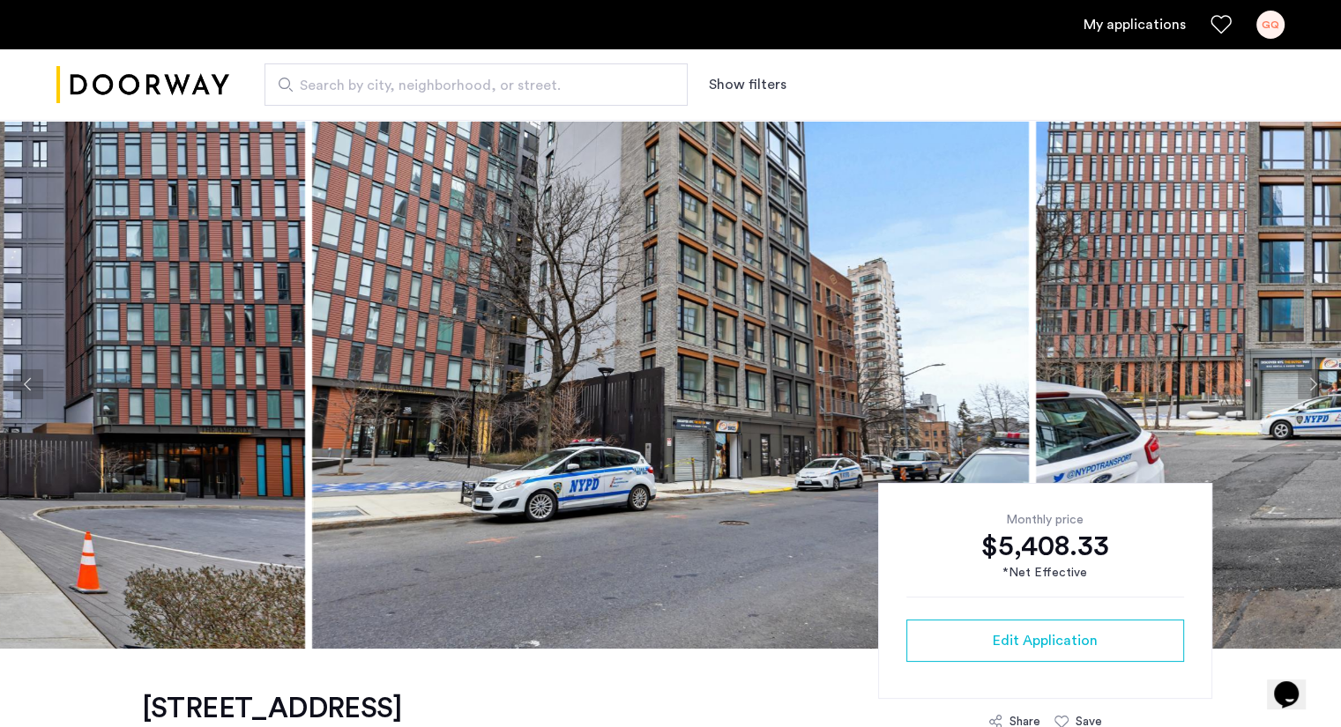
click at [1306, 390] on button "Next apartment" at bounding box center [1312, 384] width 30 height 30
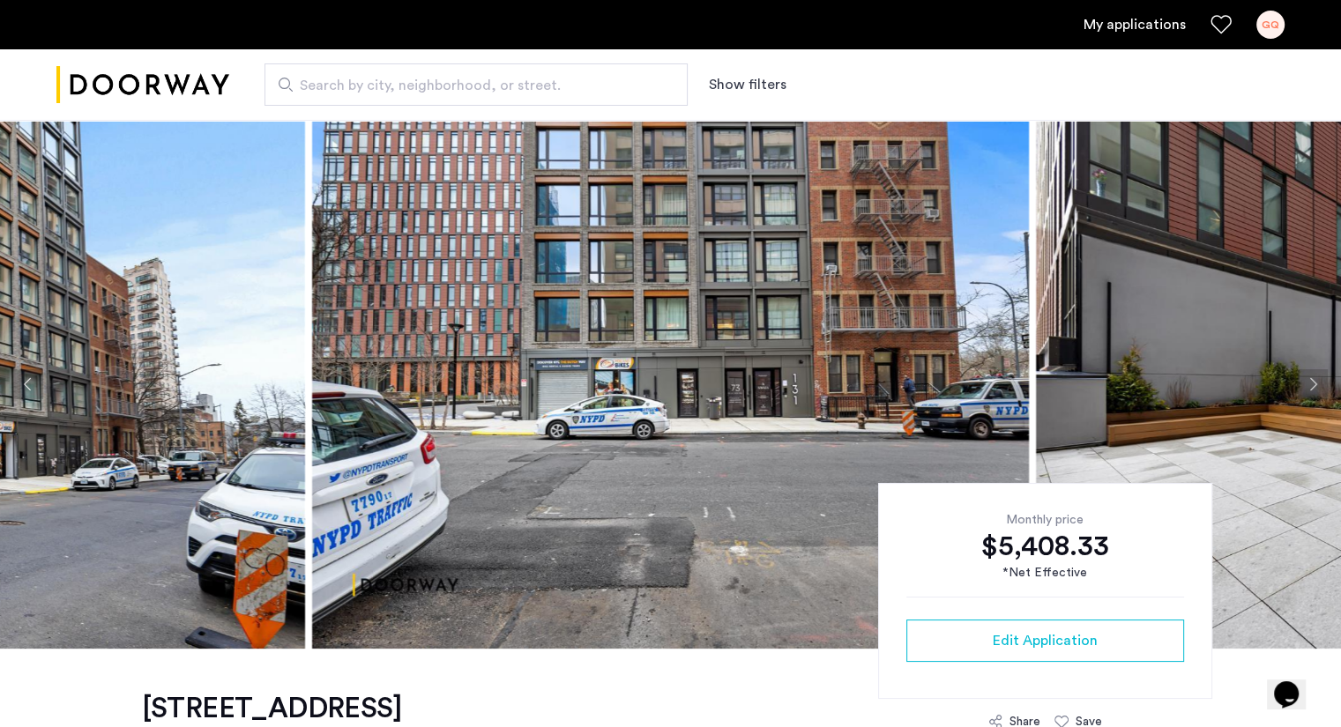
click at [1306, 390] on button "Next apartment" at bounding box center [1312, 384] width 30 height 30
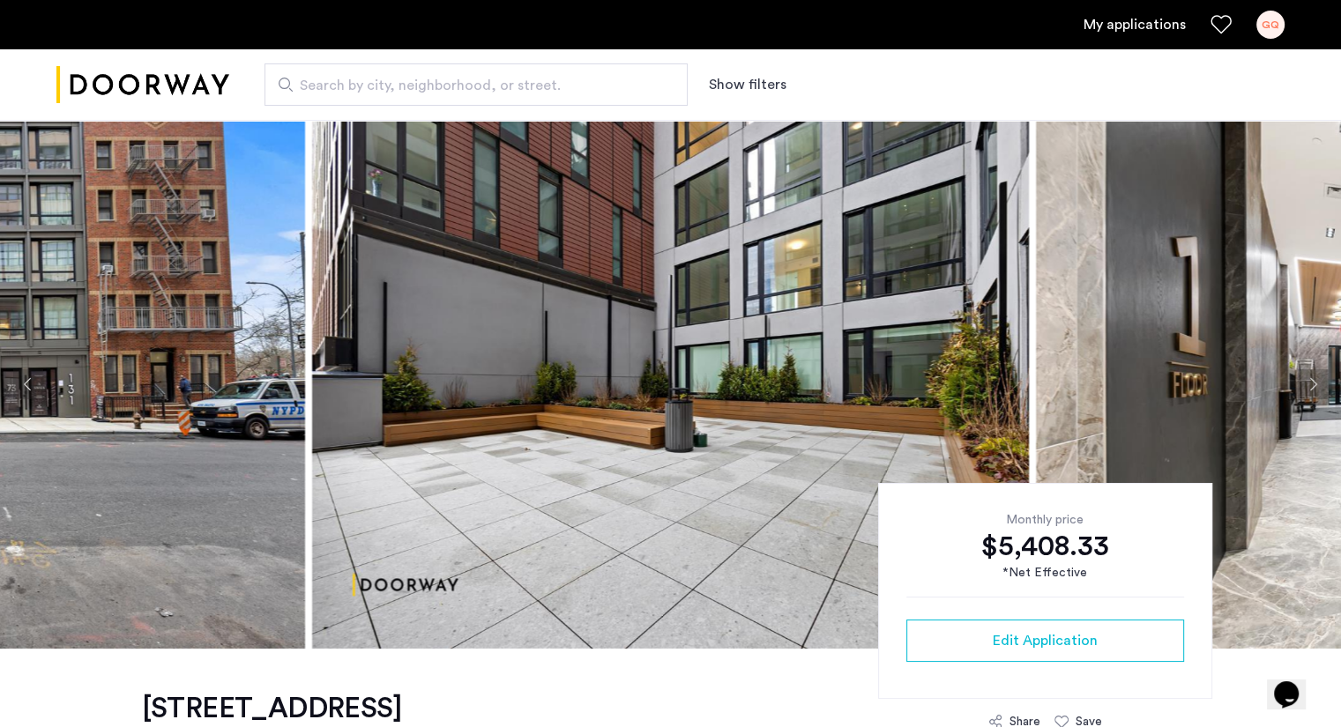
click at [1306, 390] on button "Next apartment" at bounding box center [1312, 384] width 30 height 30
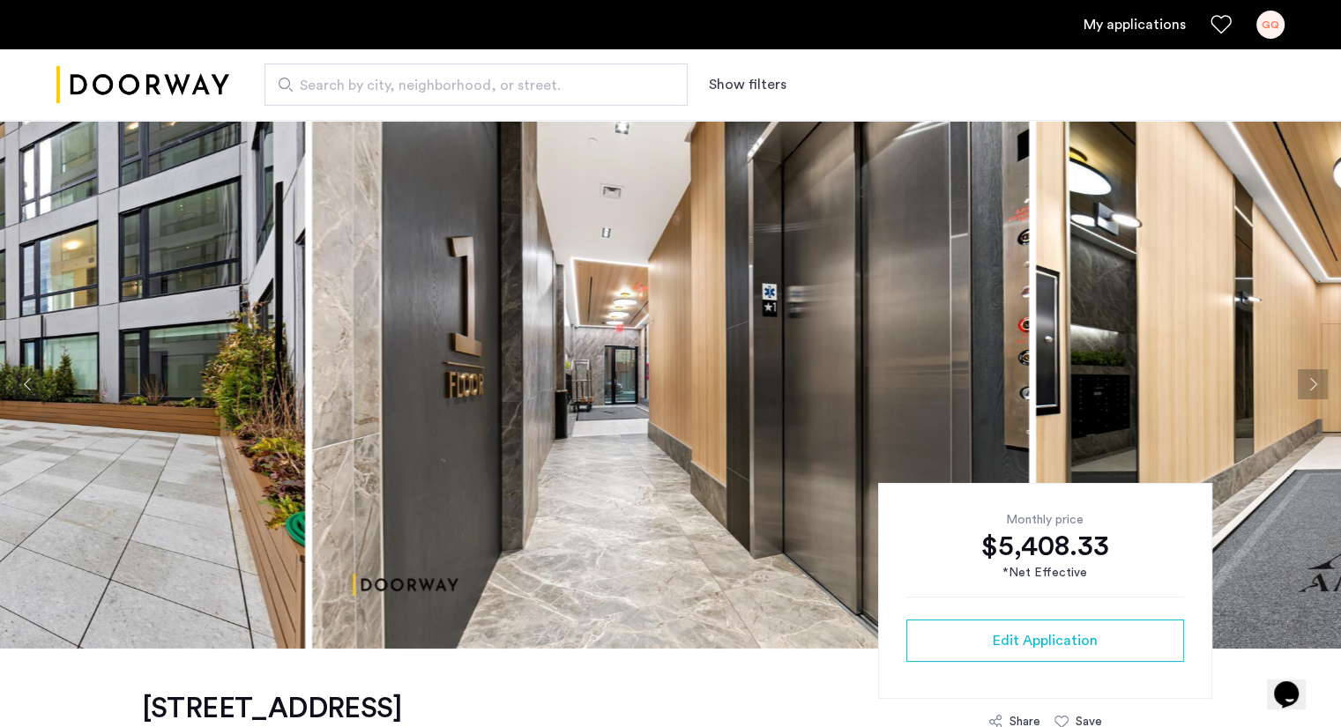
click at [1306, 390] on button "Next apartment" at bounding box center [1312, 384] width 30 height 30
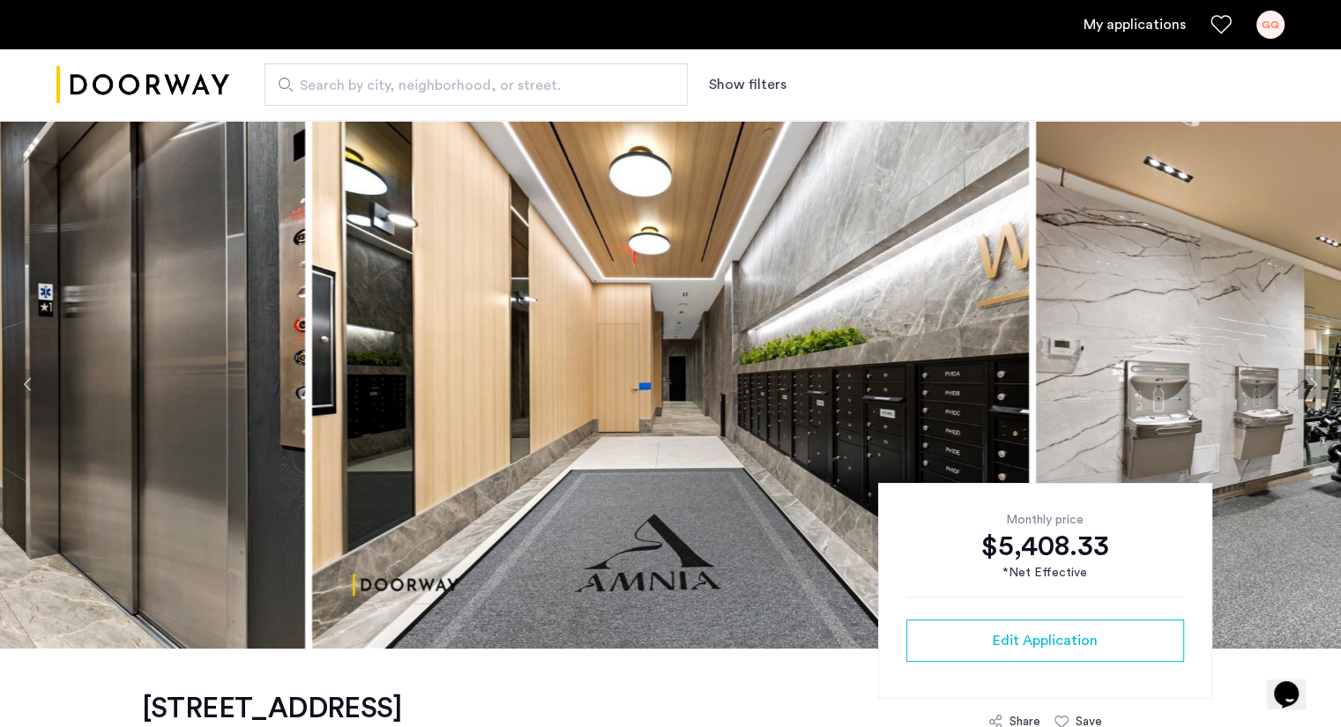
click at [1306, 390] on button "Next apartment" at bounding box center [1312, 384] width 30 height 30
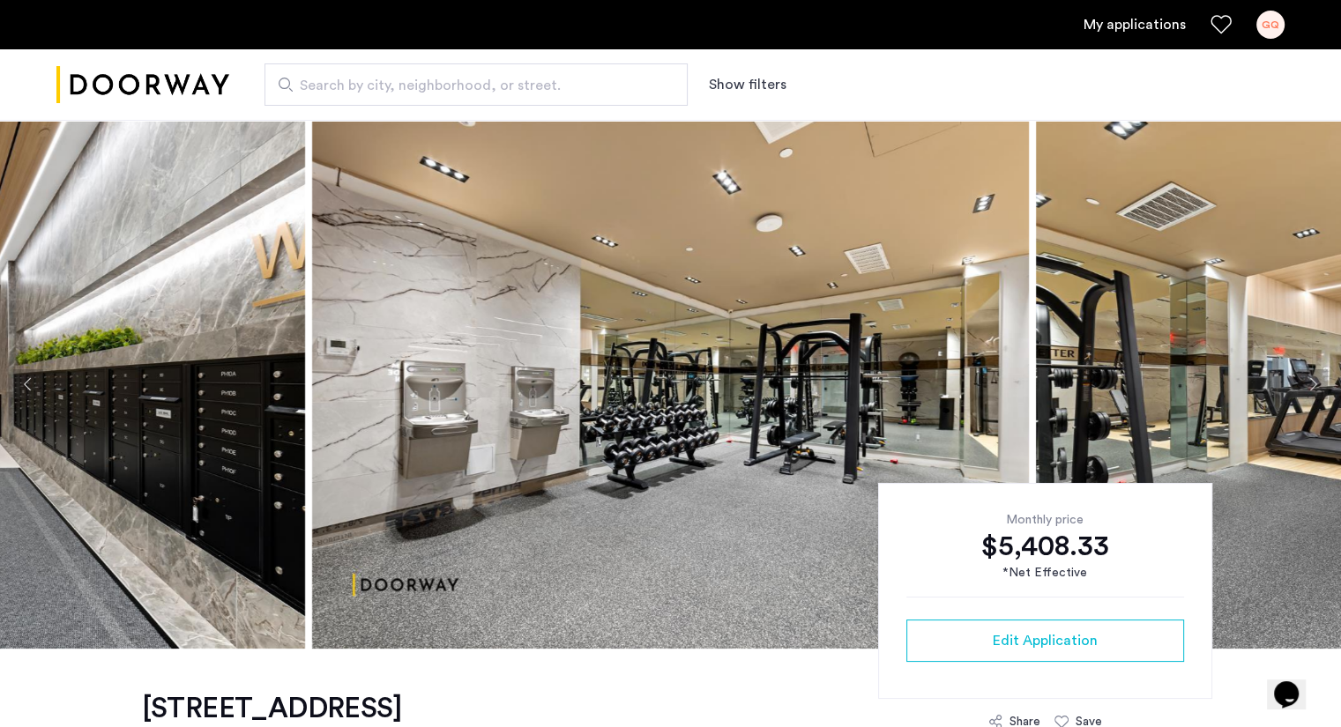
click at [1306, 390] on button "Next apartment" at bounding box center [1312, 384] width 30 height 30
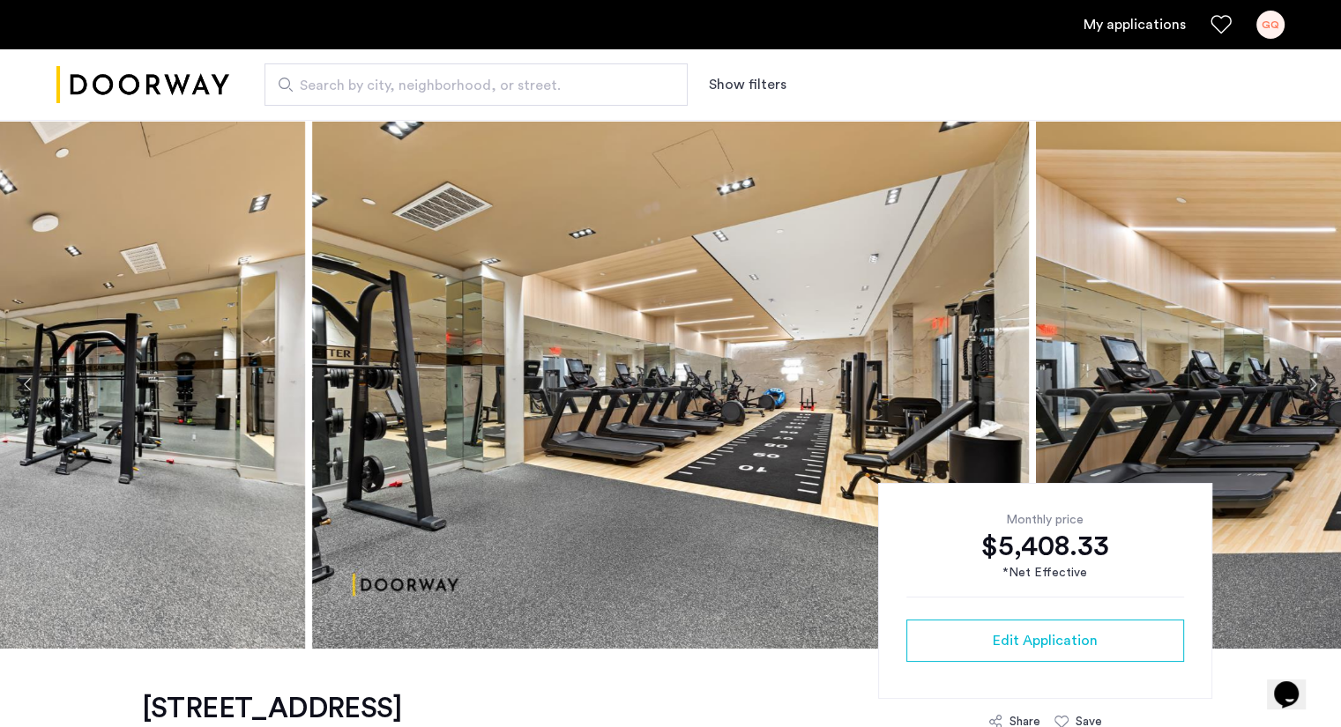
click at [1306, 390] on button "Next apartment" at bounding box center [1312, 384] width 30 height 30
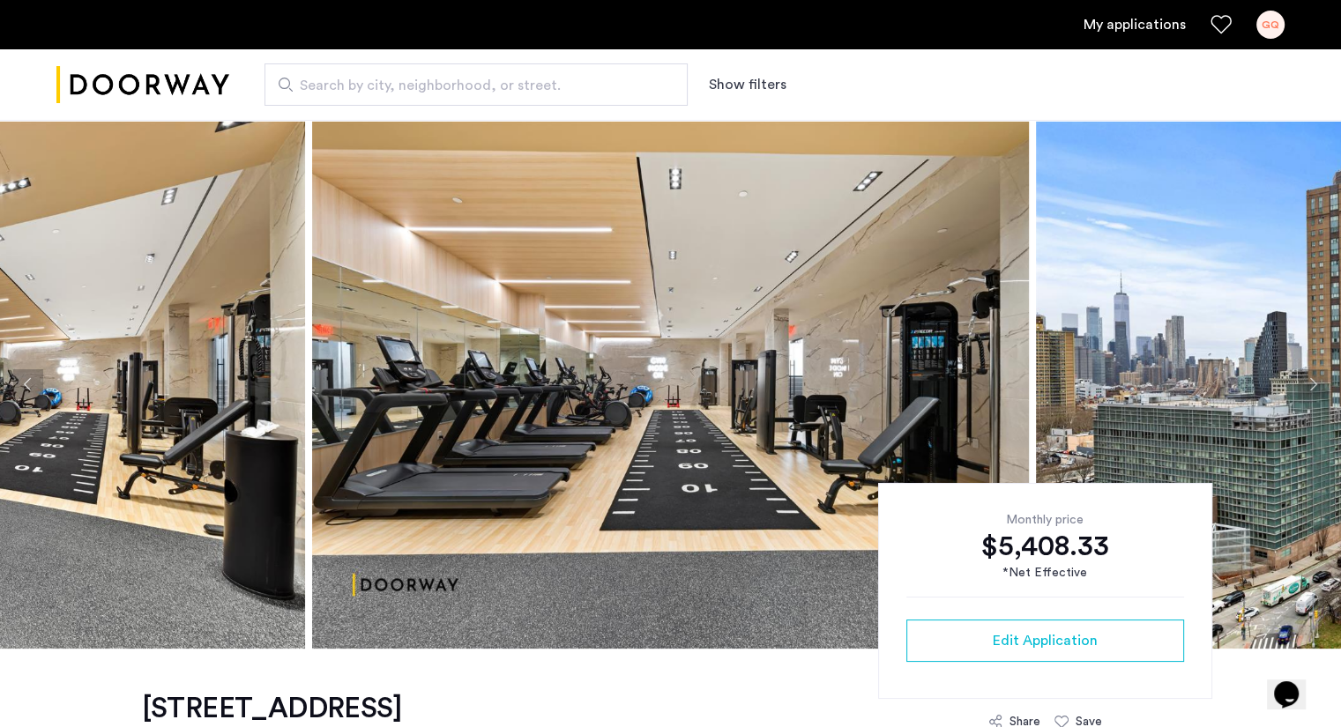
click at [1306, 390] on button "Next apartment" at bounding box center [1312, 384] width 30 height 30
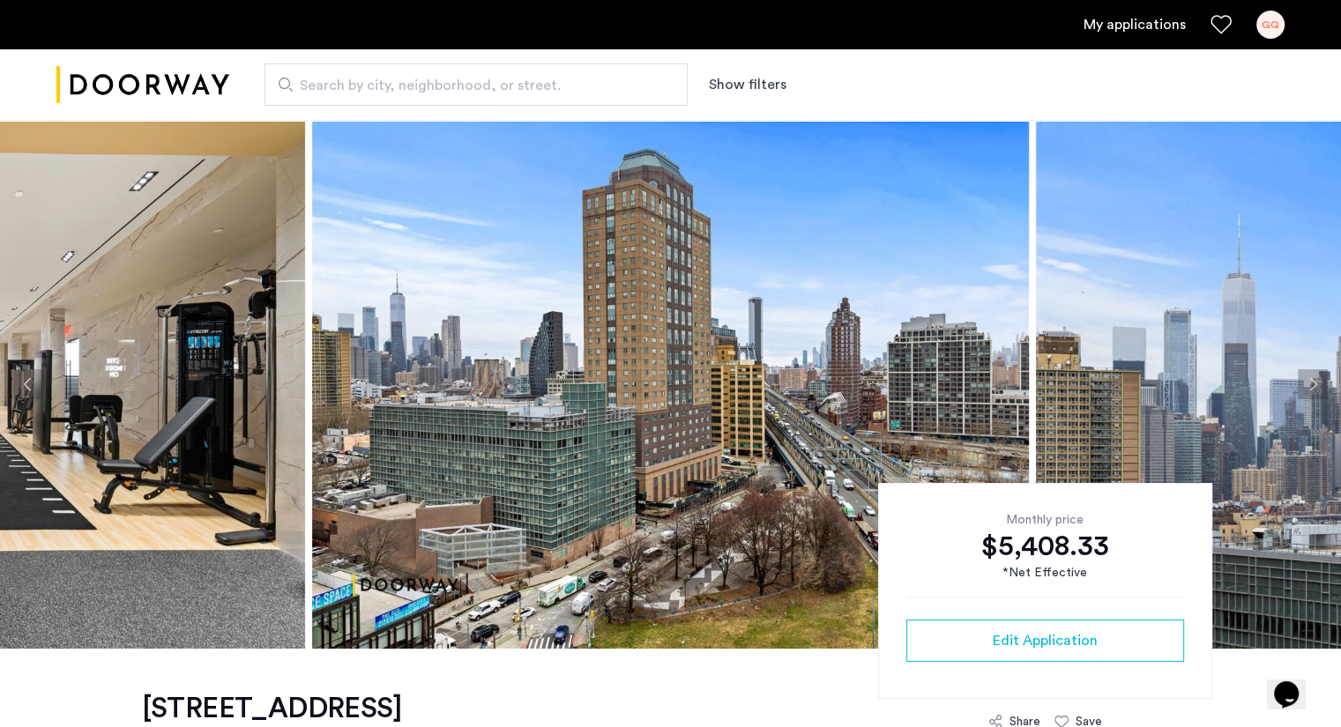
click at [1306, 390] on button "Next apartment" at bounding box center [1312, 384] width 30 height 30
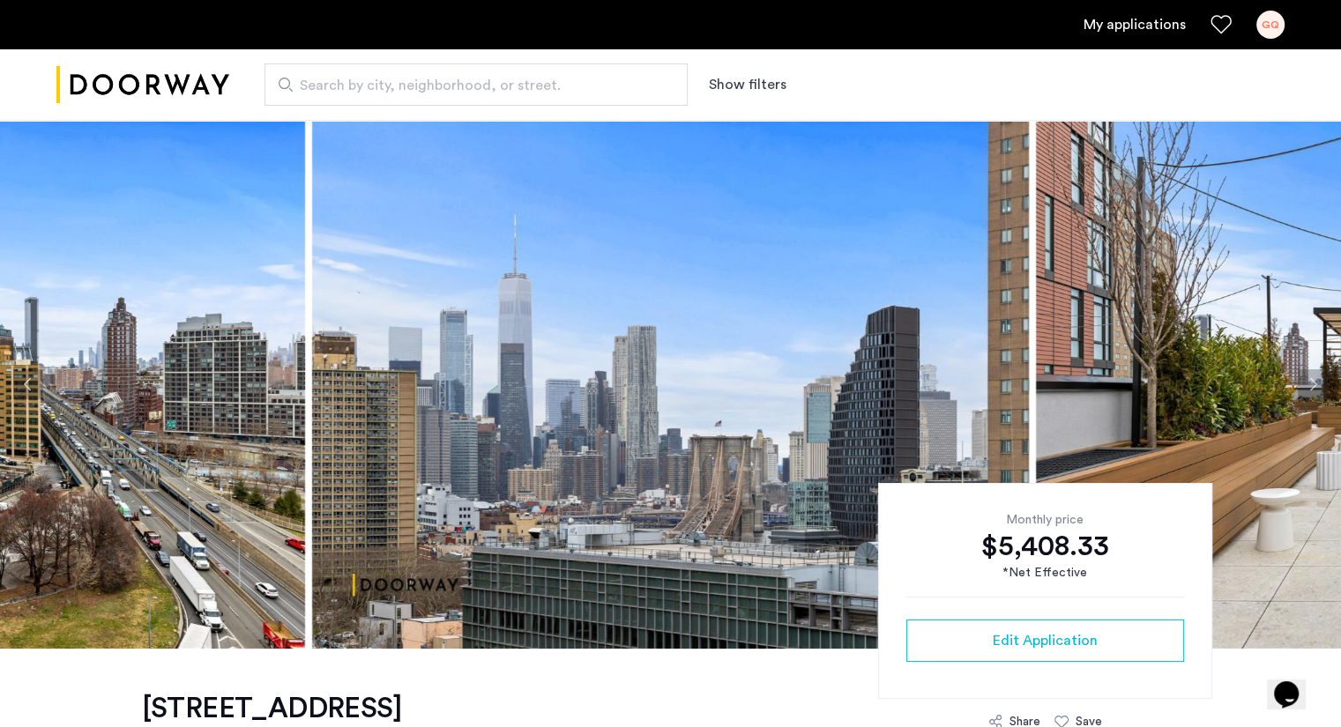
click at [1306, 390] on button "Next apartment" at bounding box center [1312, 384] width 30 height 30
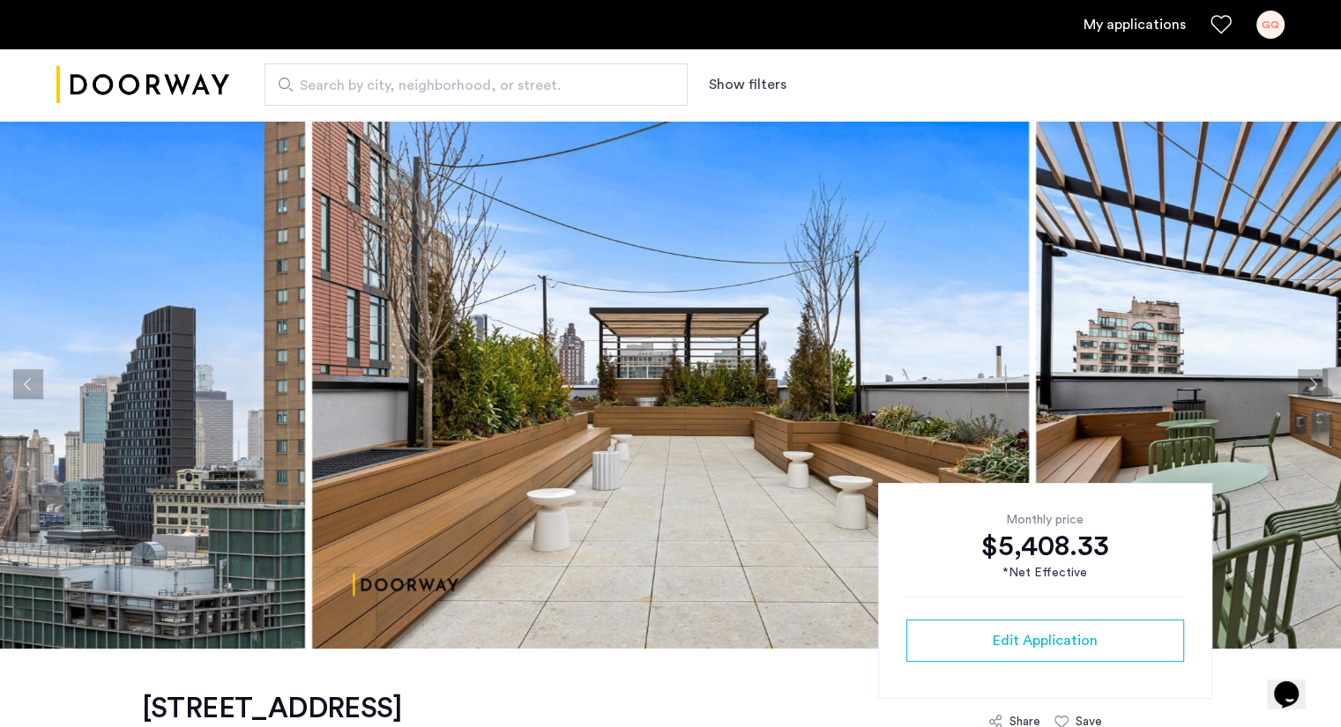
click at [1306, 390] on button "Next apartment" at bounding box center [1312, 384] width 30 height 30
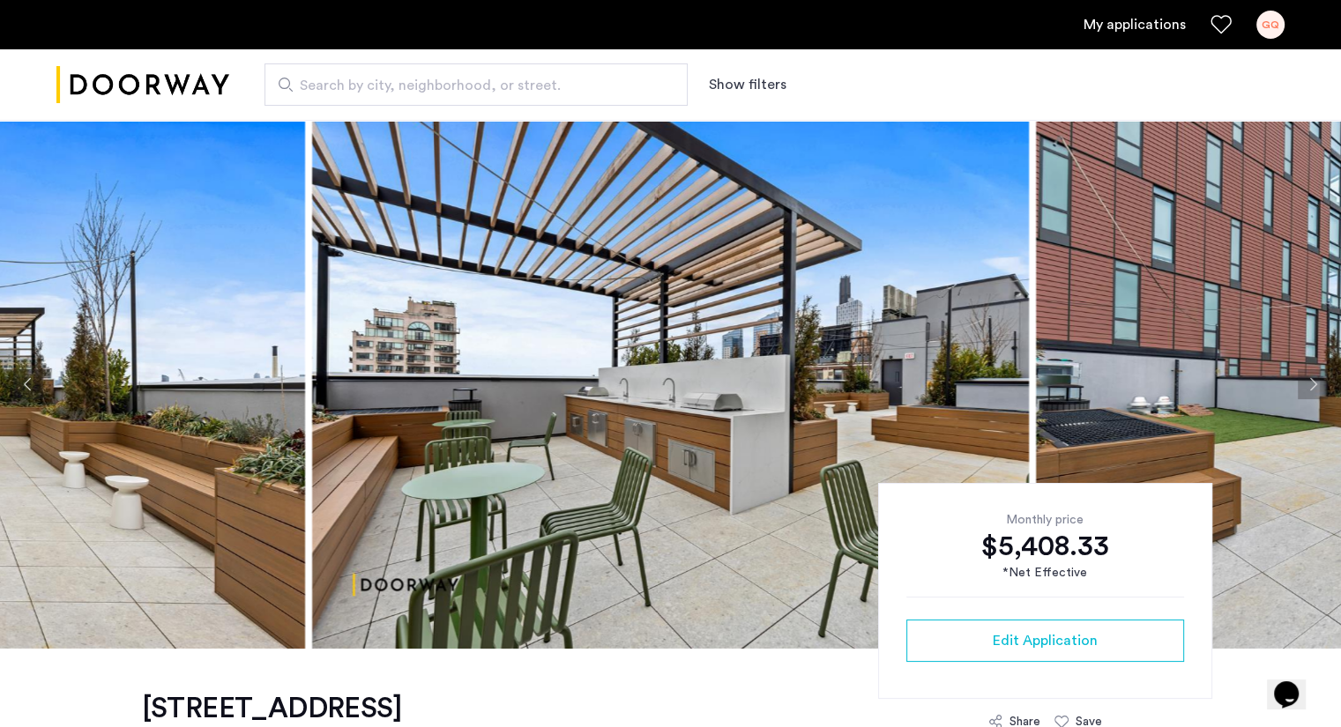
click at [1306, 390] on button "Next apartment" at bounding box center [1312, 384] width 30 height 30
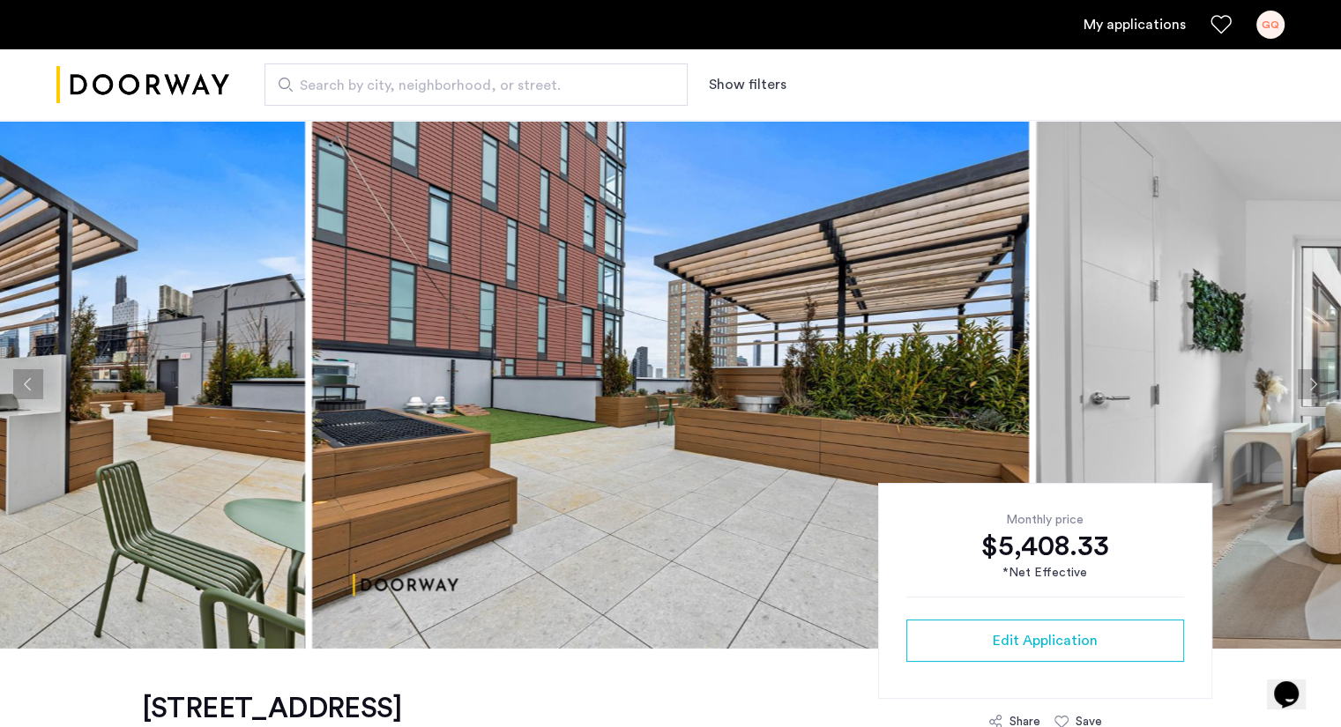
click at [1306, 390] on button "Next apartment" at bounding box center [1312, 384] width 30 height 30
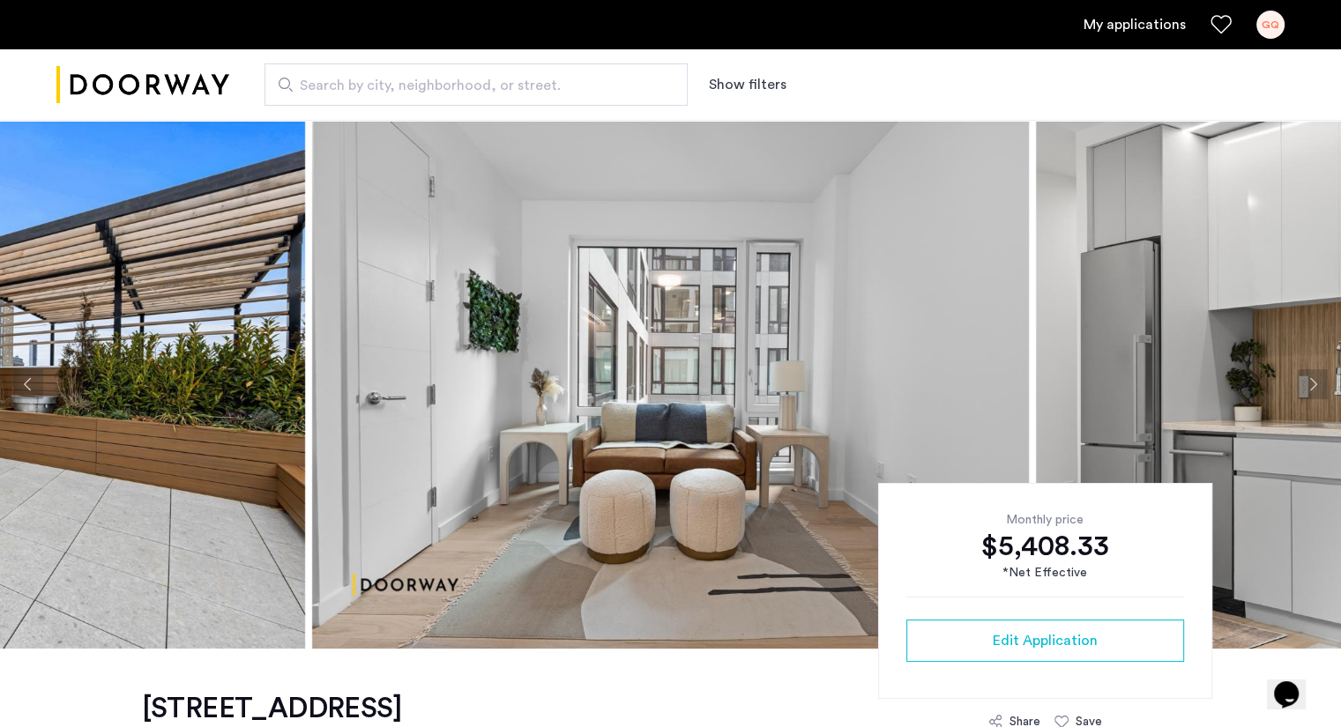
click at [1306, 390] on button "Next apartment" at bounding box center [1312, 384] width 30 height 30
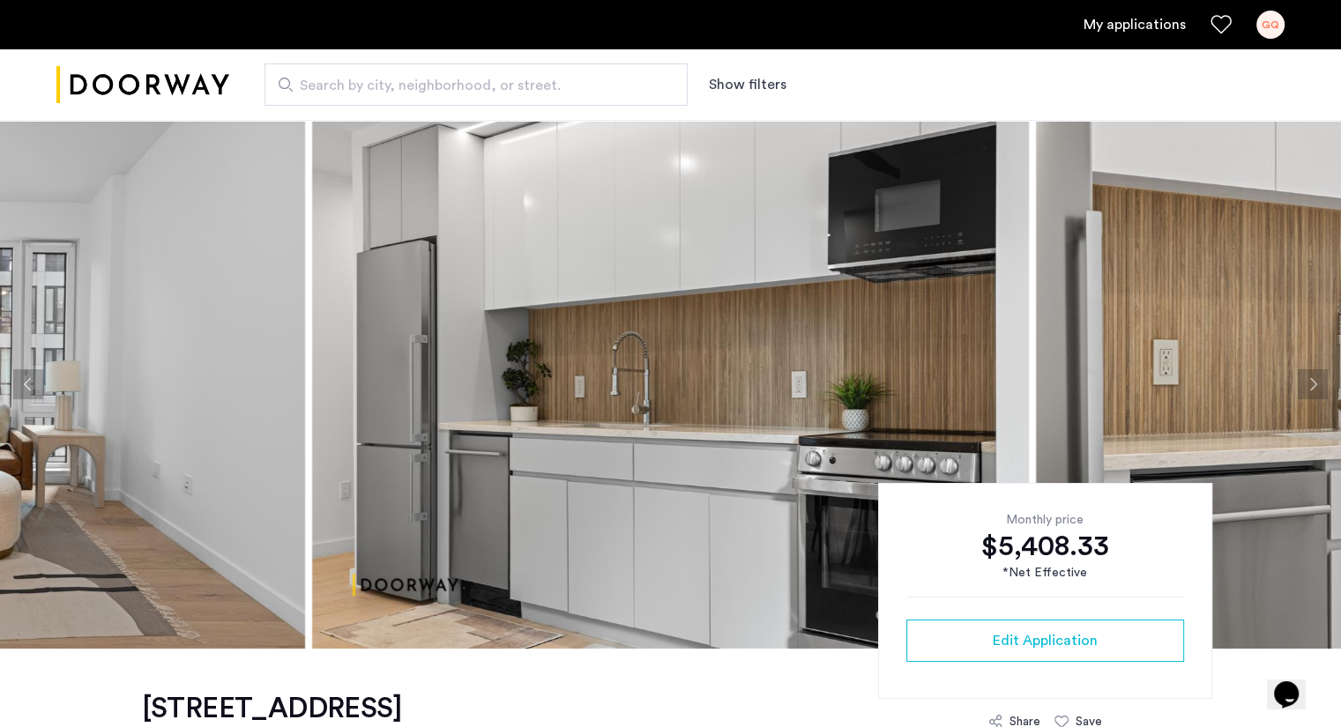
click at [1326, 385] on button "Next apartment" at bounding box center [1312, 384] width 30 height 30
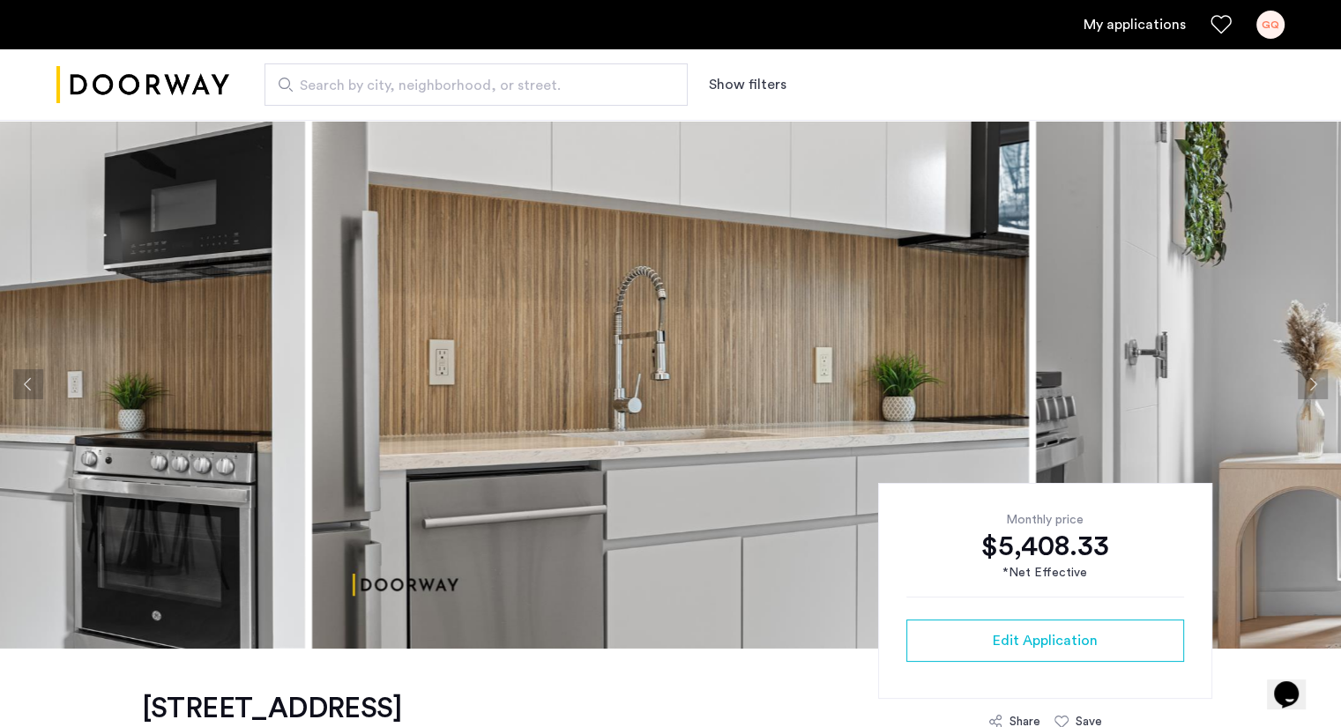
click at [1326, 385] on button "Next apartment" at bounding box center [1312, 384] width 30 height 30
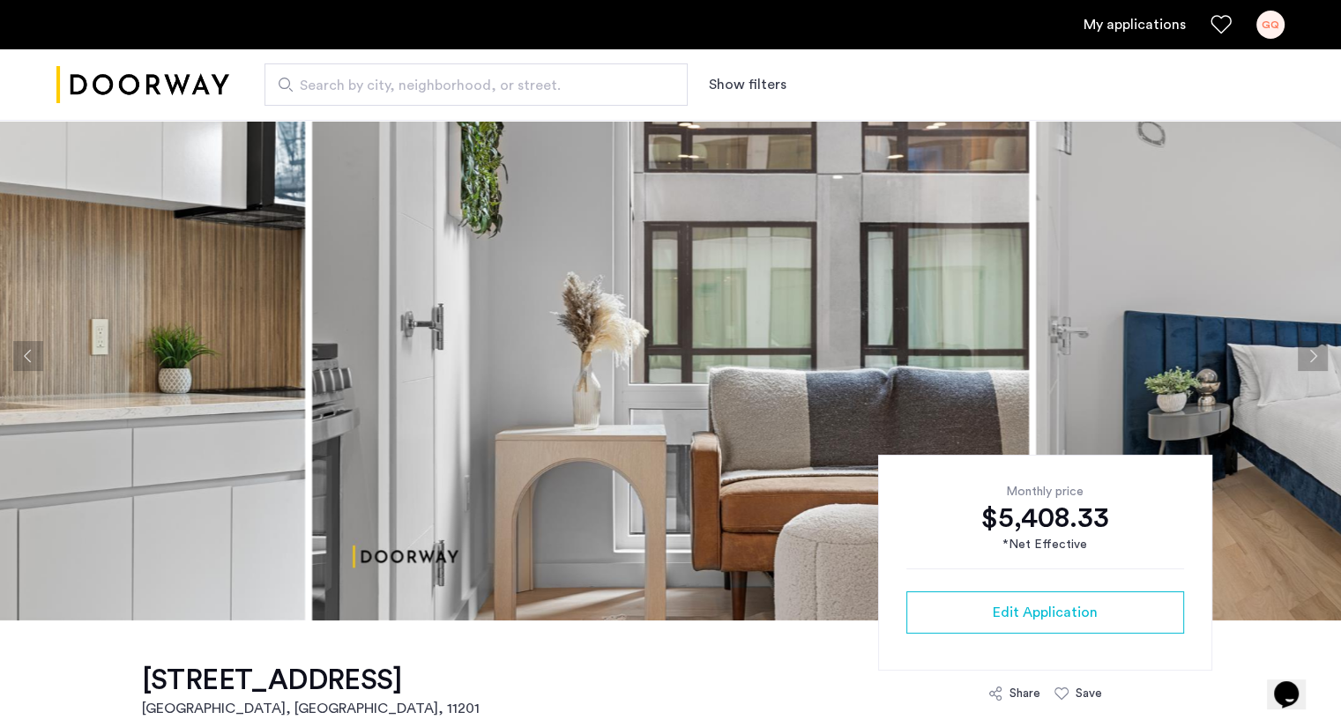
scroll to position [25, 0]
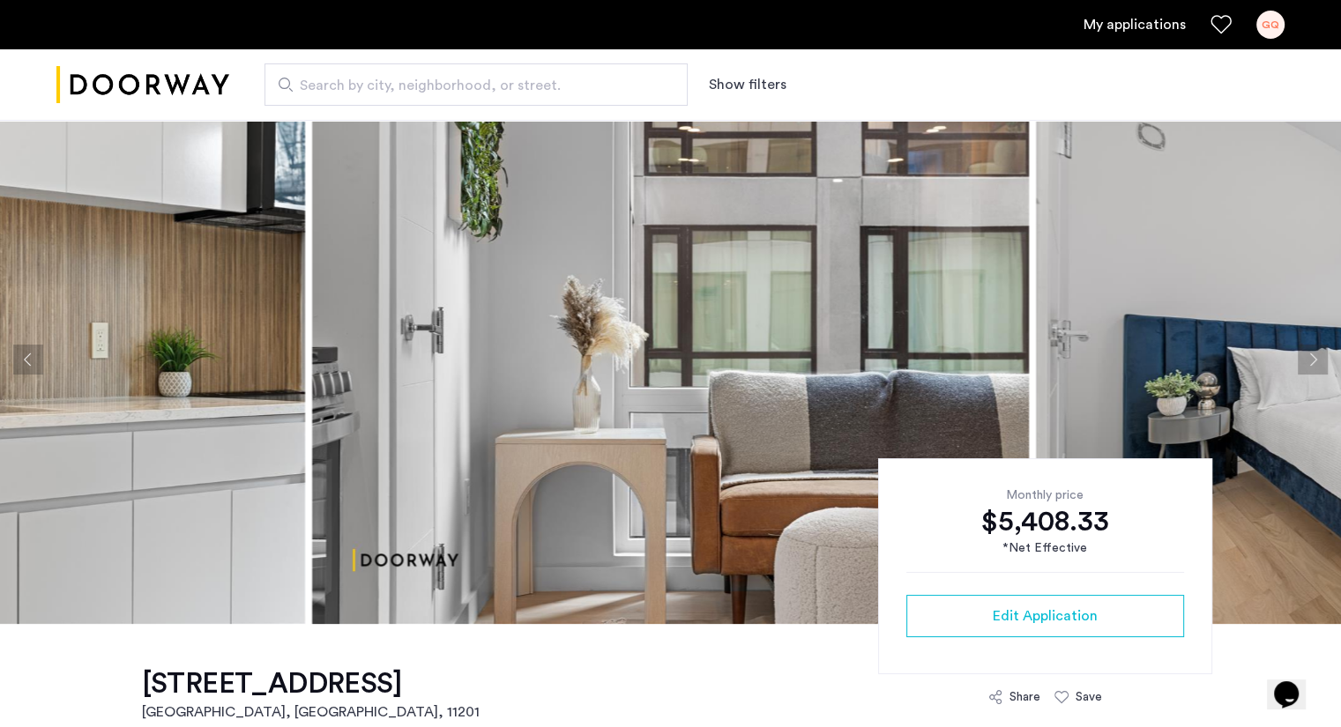
click at [1319, 357] on button "Next apartment" at bounding box center [1312, 360] width 30 height 30
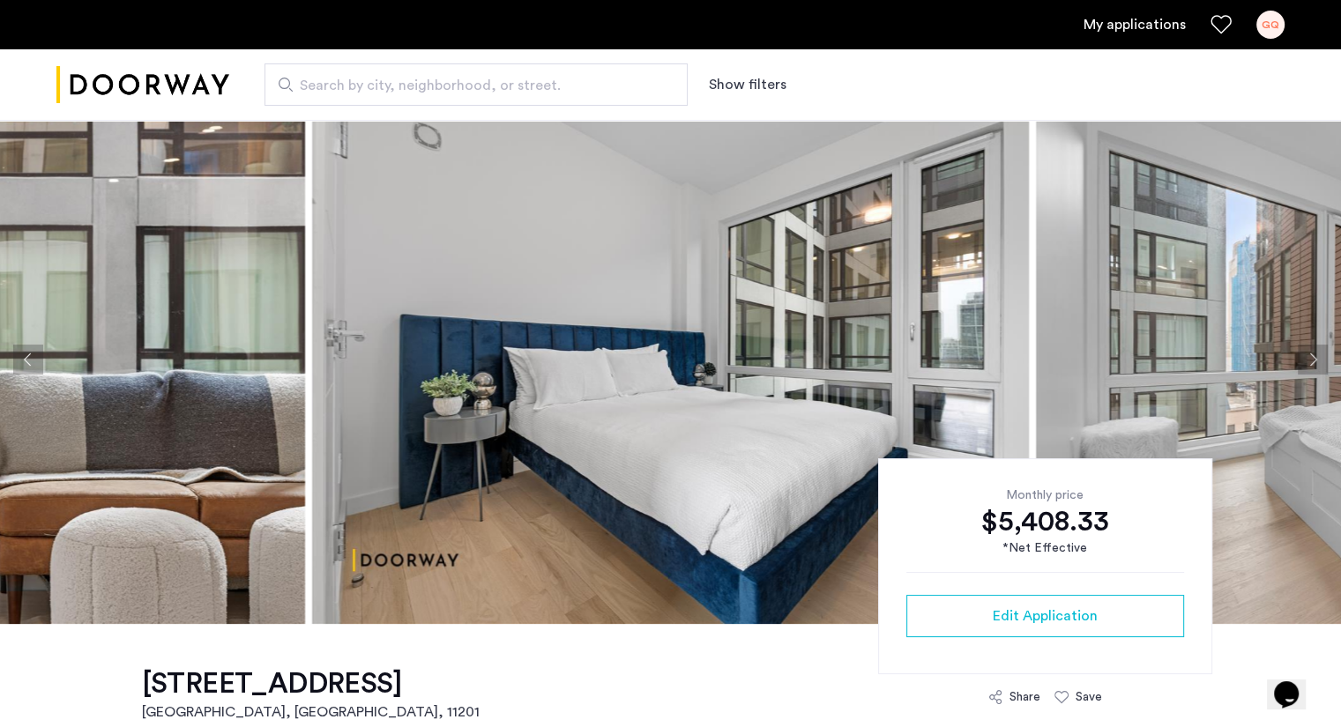
click at [1319, 357] on button "Next apartment" at bounding box center [1312, 360] width 30 height 30
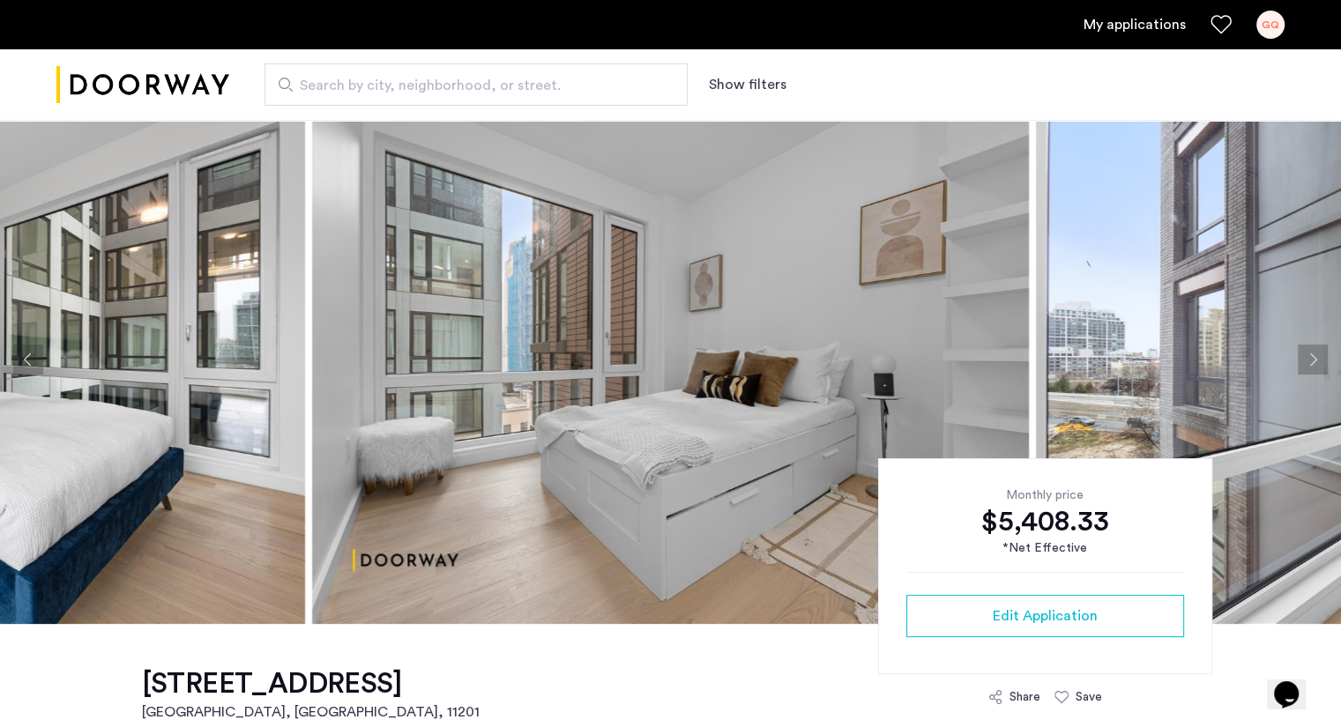
click at [18, 366] on button "Previous apartment" at bounding box center [28, 360] width 30 height 30
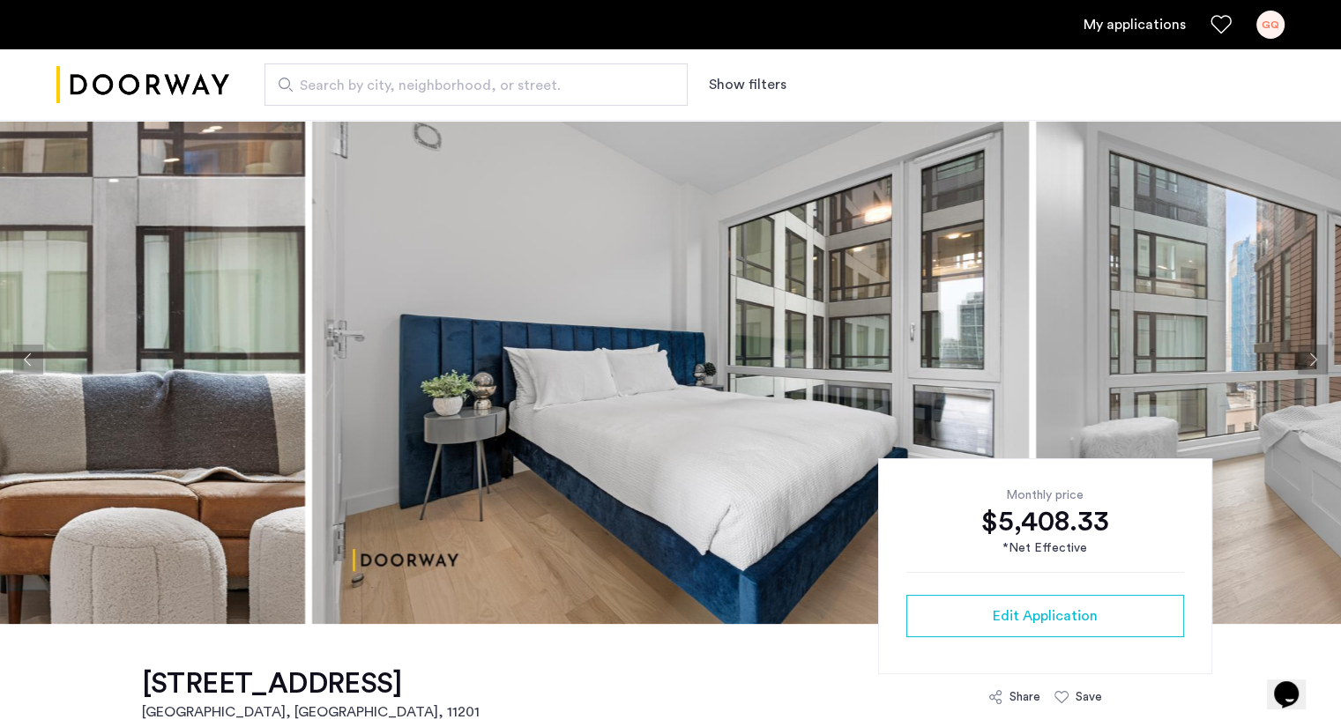
click at [1306, 353] on button "Next apartment" at bounding box center [1312, 360] width 30 height 30
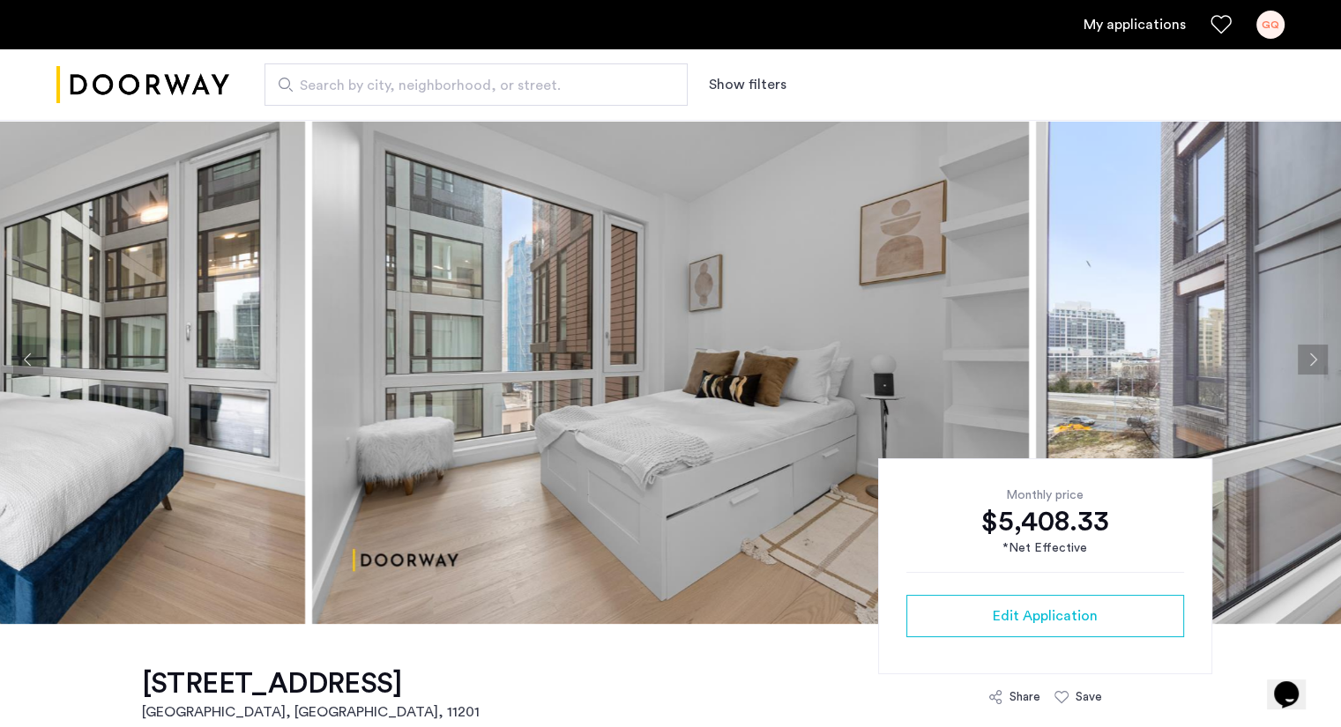
click at [1306, 353] on button "Next apartment" at bounding box center [1312, 360] width 30 height 30
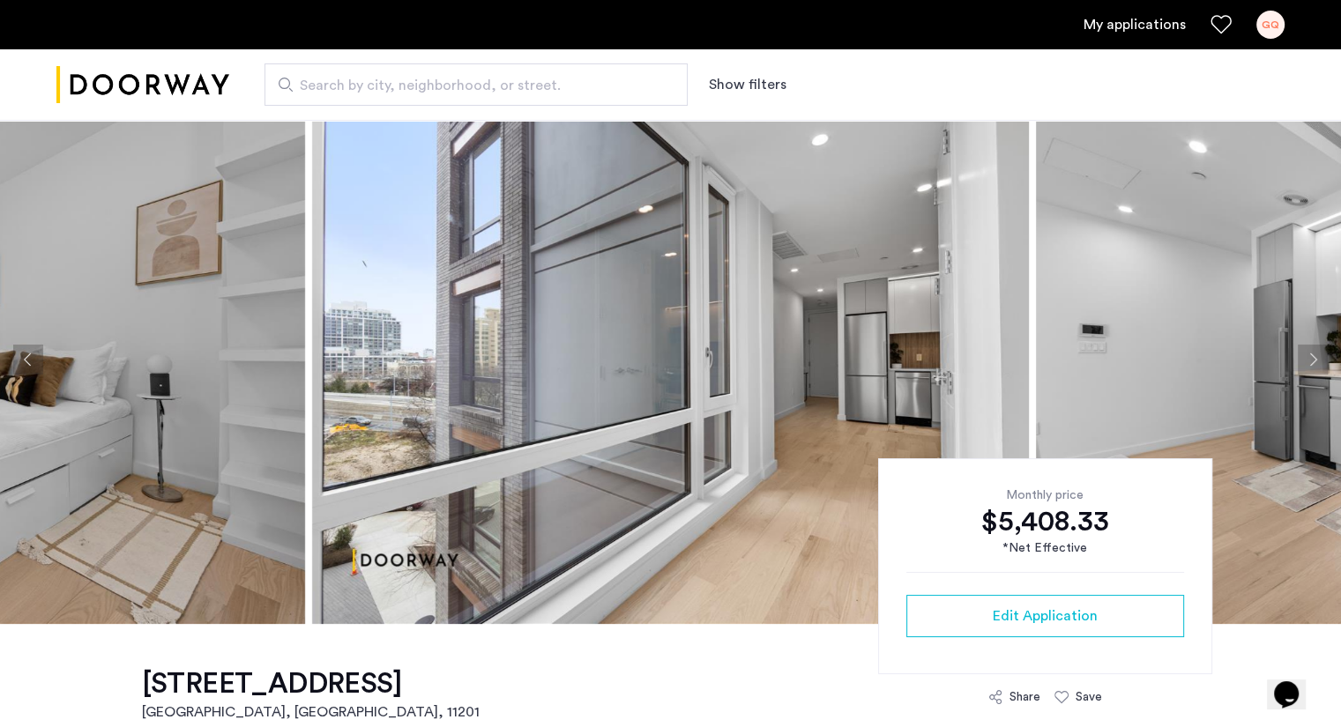
click at [1306, 353] on button "Next apartment" at bounding box center [1312, 360] width 30 height 30
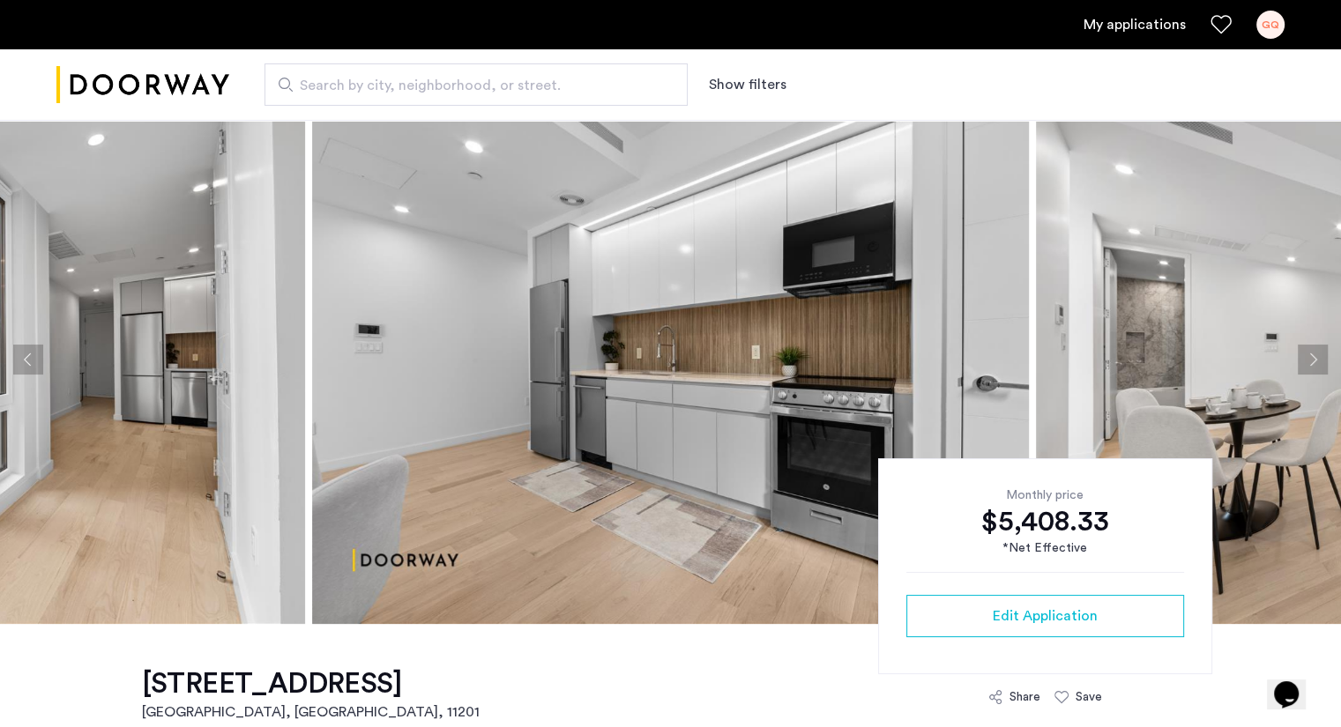
click at [33, 365] on button "Previous apartment" at bounding box center [28, 360] width 30 height 30
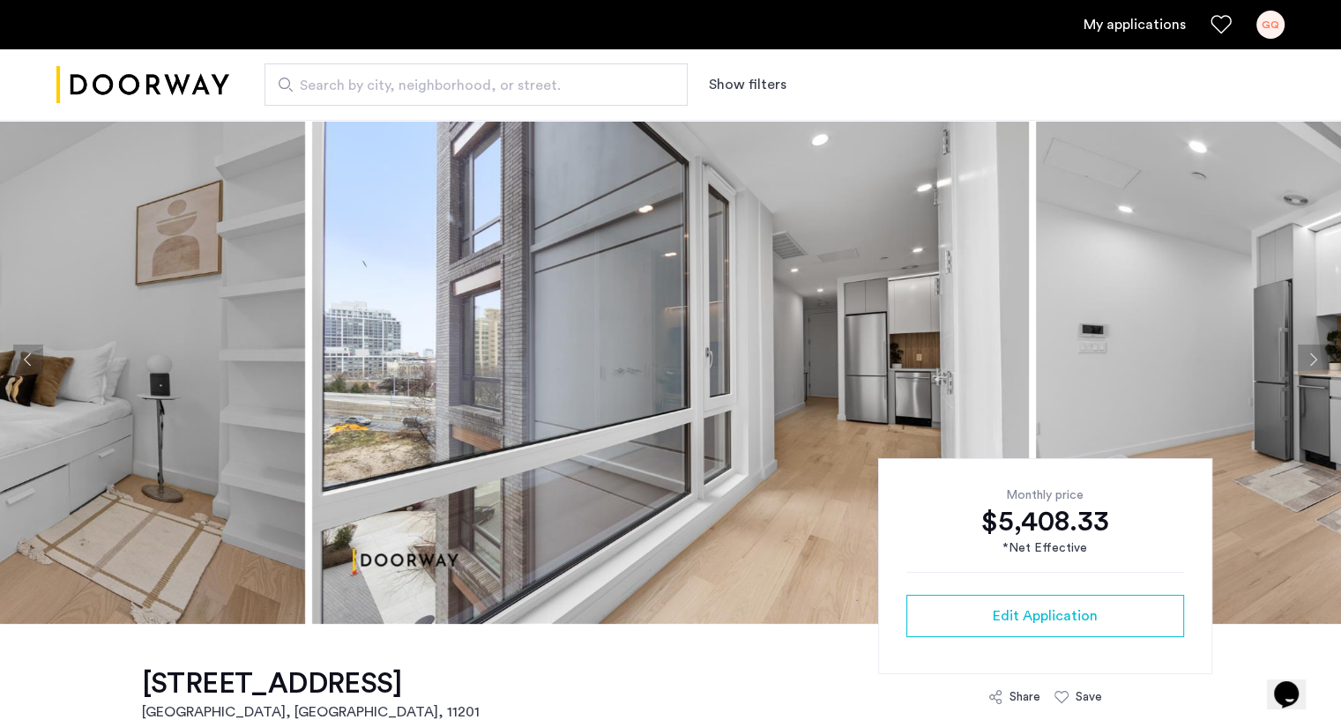
click at [1309, 360] on button "Next apartment" at bounding box center [1312, 360] width 30 height 30
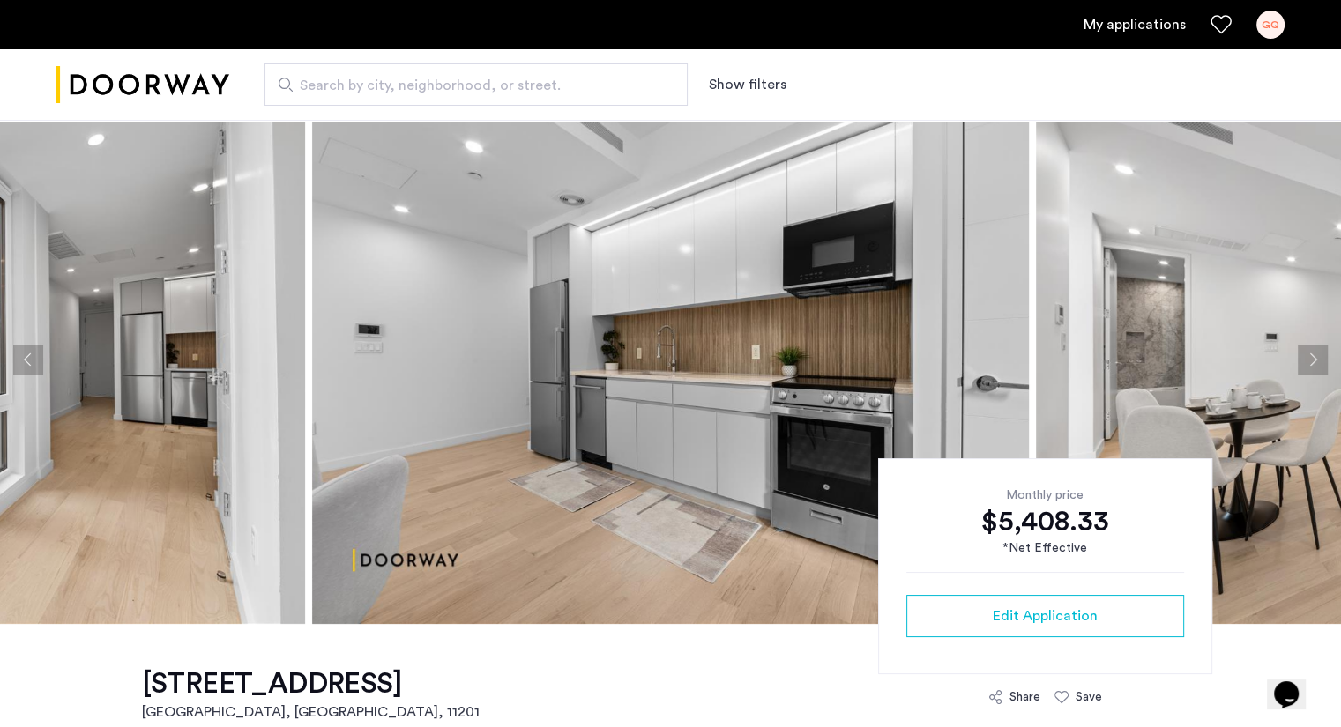
click at [1309, 360] on button "Next apartment" at bounding box center [1312, 360] width 30 height 30
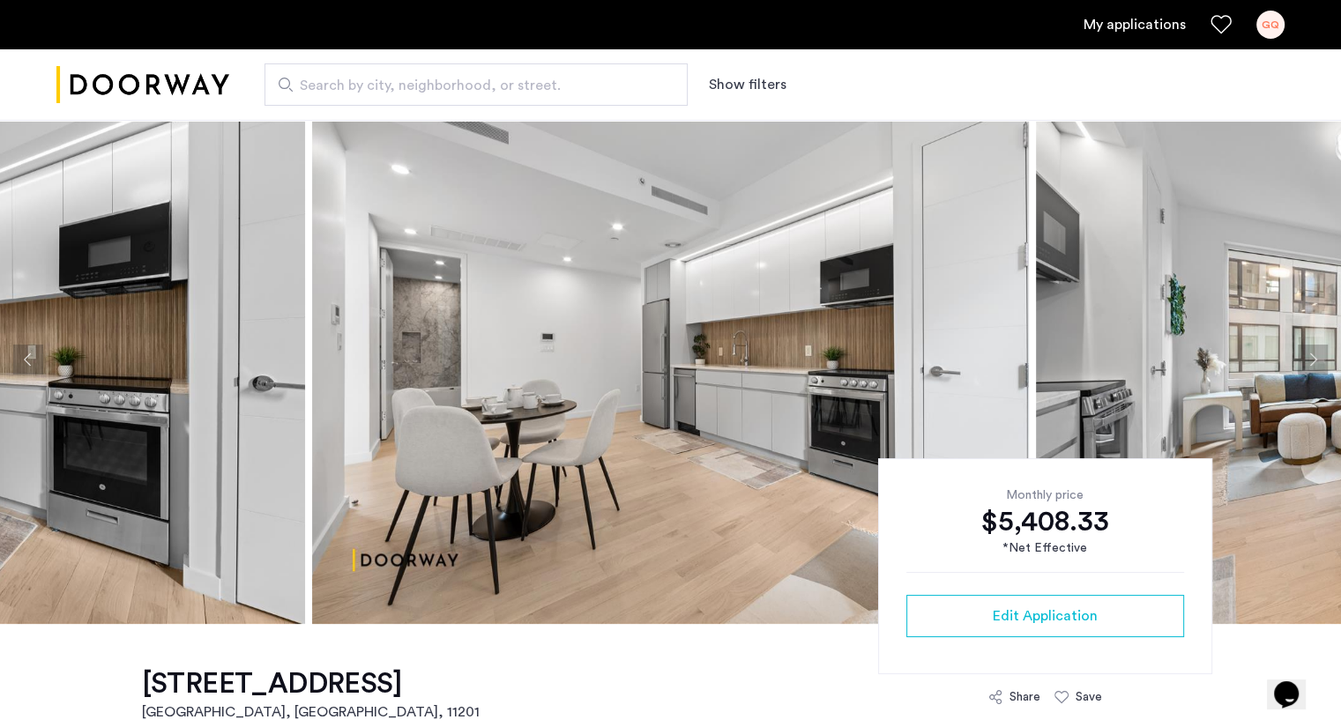
click at [1309, 360] on button "Next apartment" at bounding box center [1312, 360] width 30 height 30
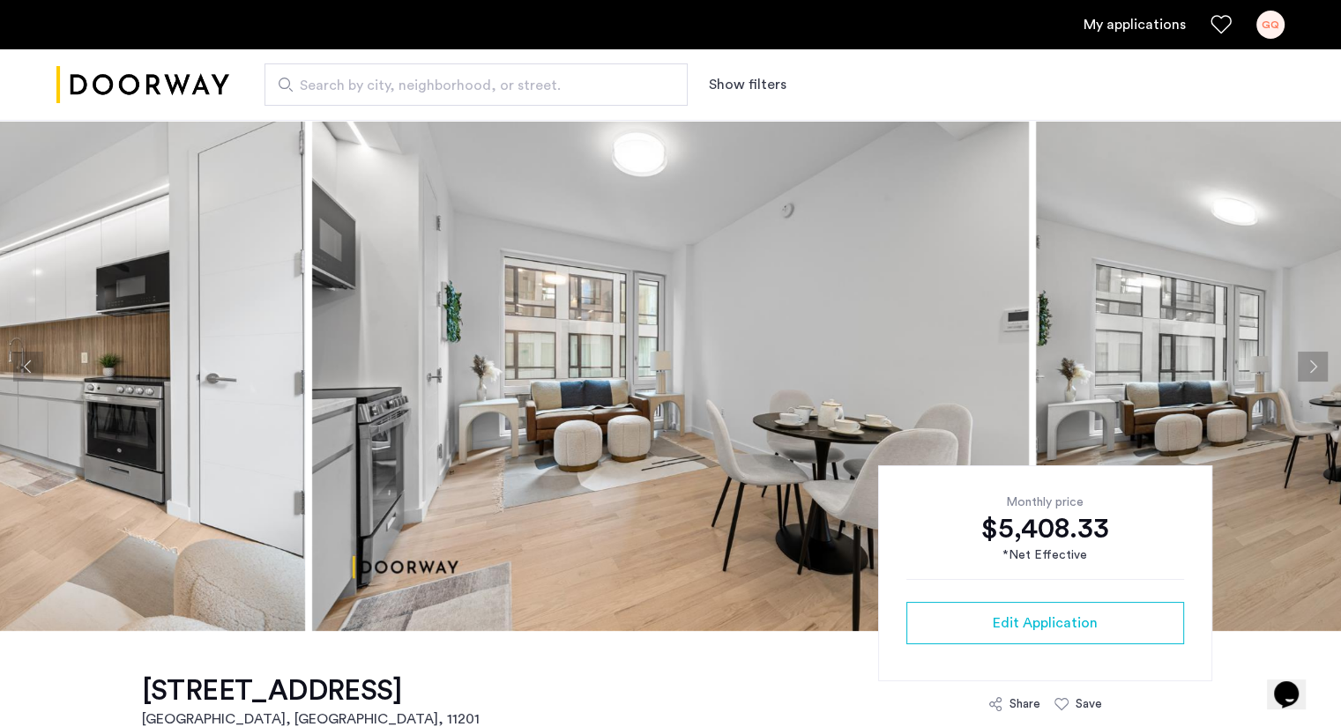
scroll to position [11, 0]
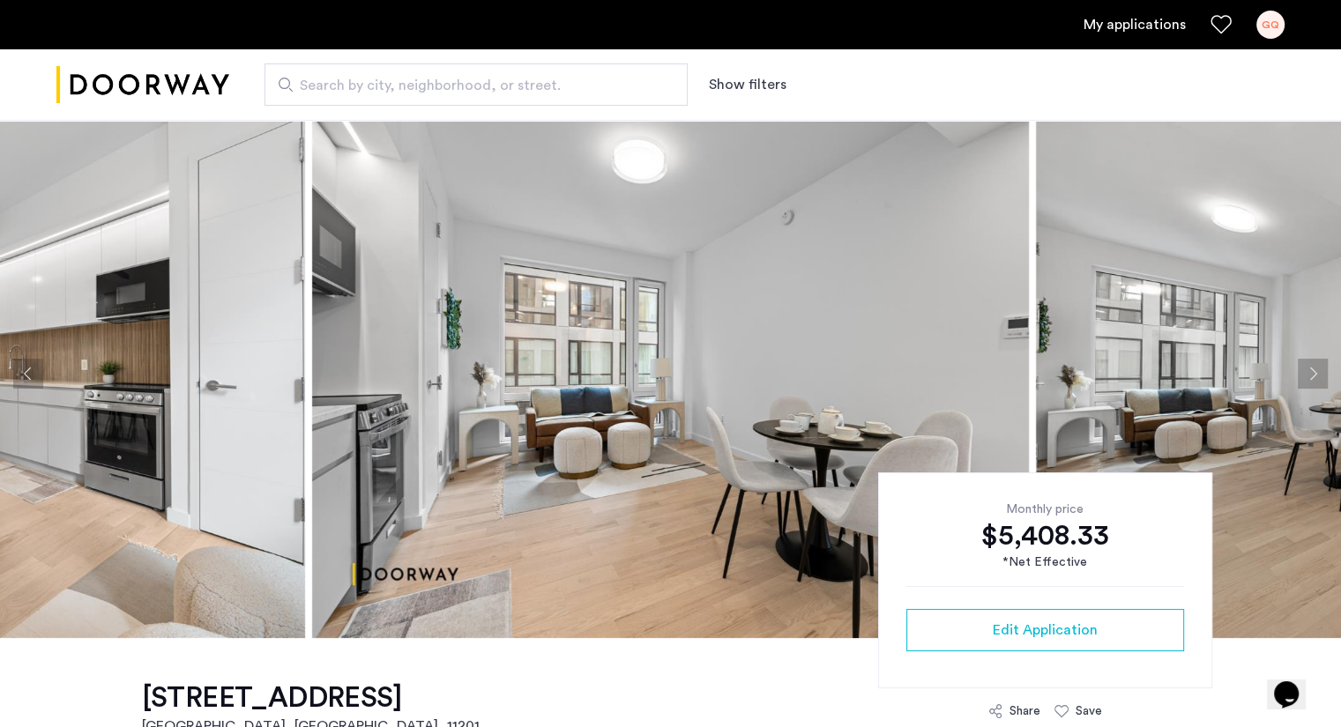
drag, startPoint x: 1318, startPoint y: 377, endPoint x: 971, endPoint y: 272, distance: 361.9
click at [971, 272] on ngx-slick-carousel at bounding box center [670, 373] width 1341 height 529
click at [29, 367] on button "Previous apartment" at bounding box center [28, 374] width 30 height 30
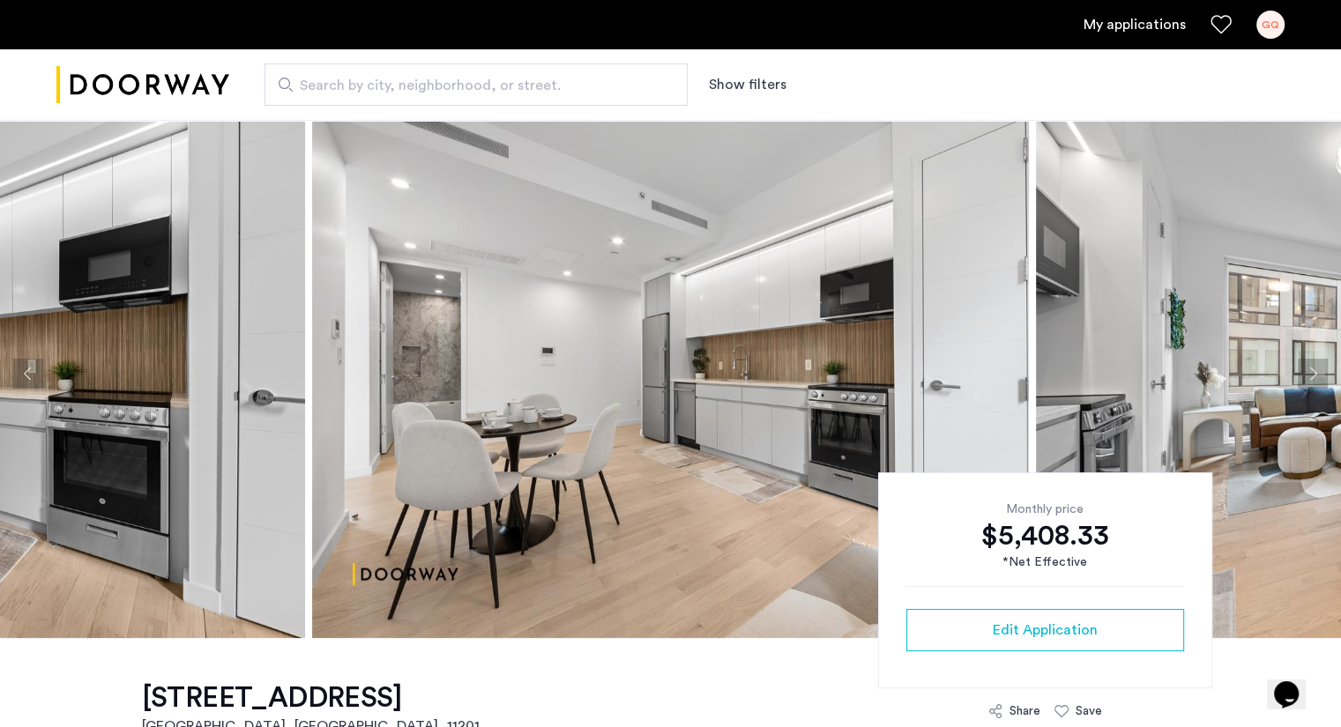
click at [1323, 378] on button "Next apartment" at bounding box center [1312, 374] width 30 height 30
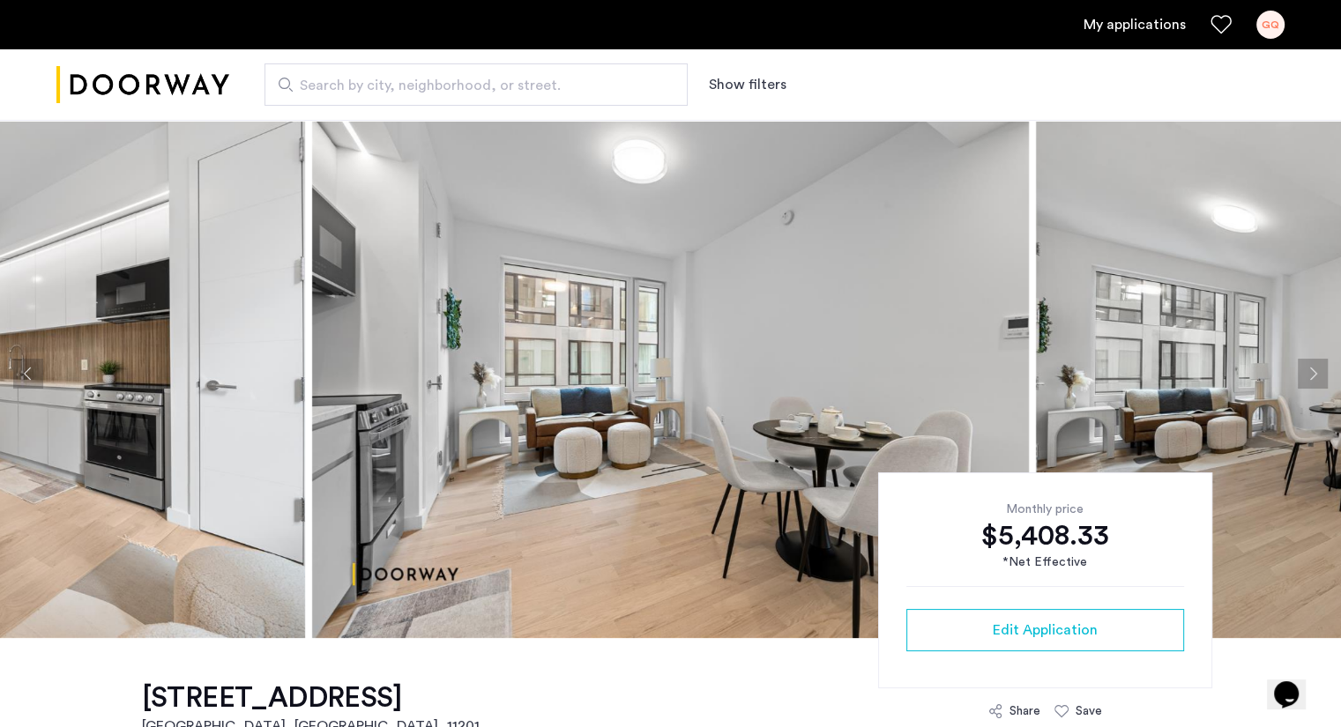
click at [1323, 378] on button "Next apartment" at bounding box center [1312, 374] width 30 height 30
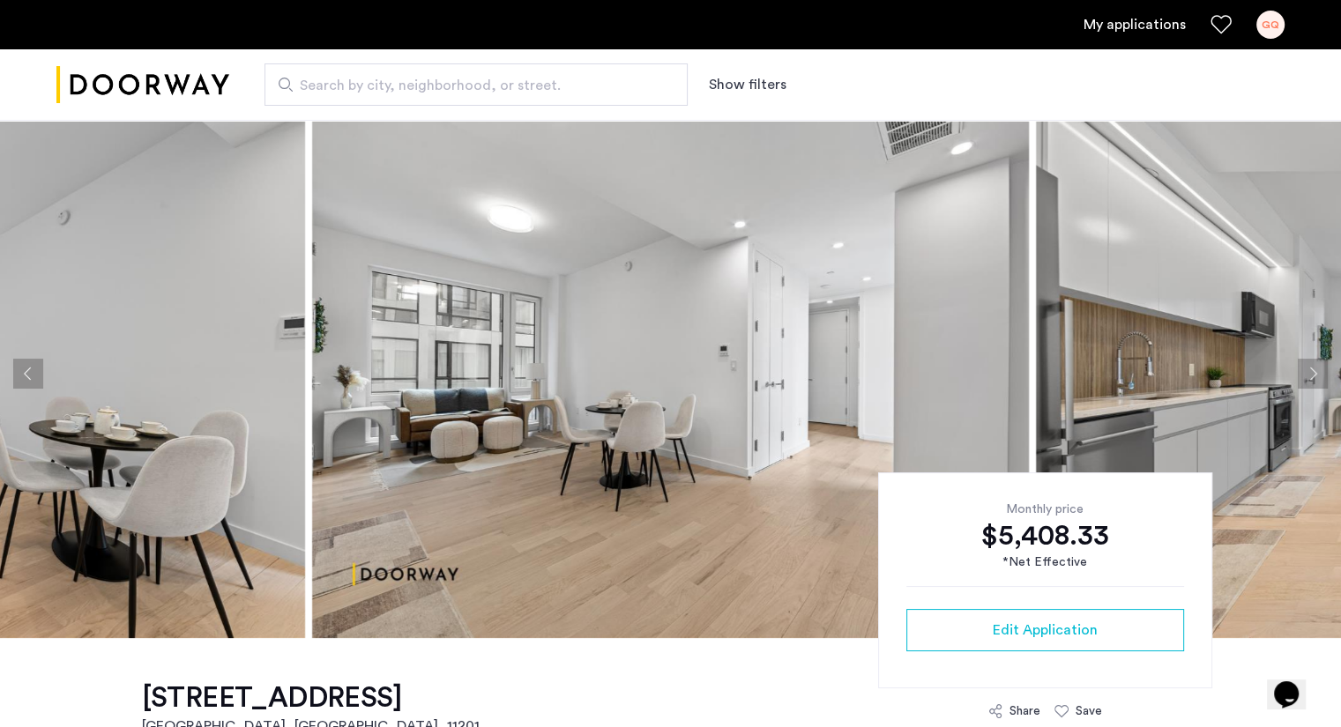
click at [1323, 378] on button "Next apartment" at bounding box center [1312, 374] width 30 height 30
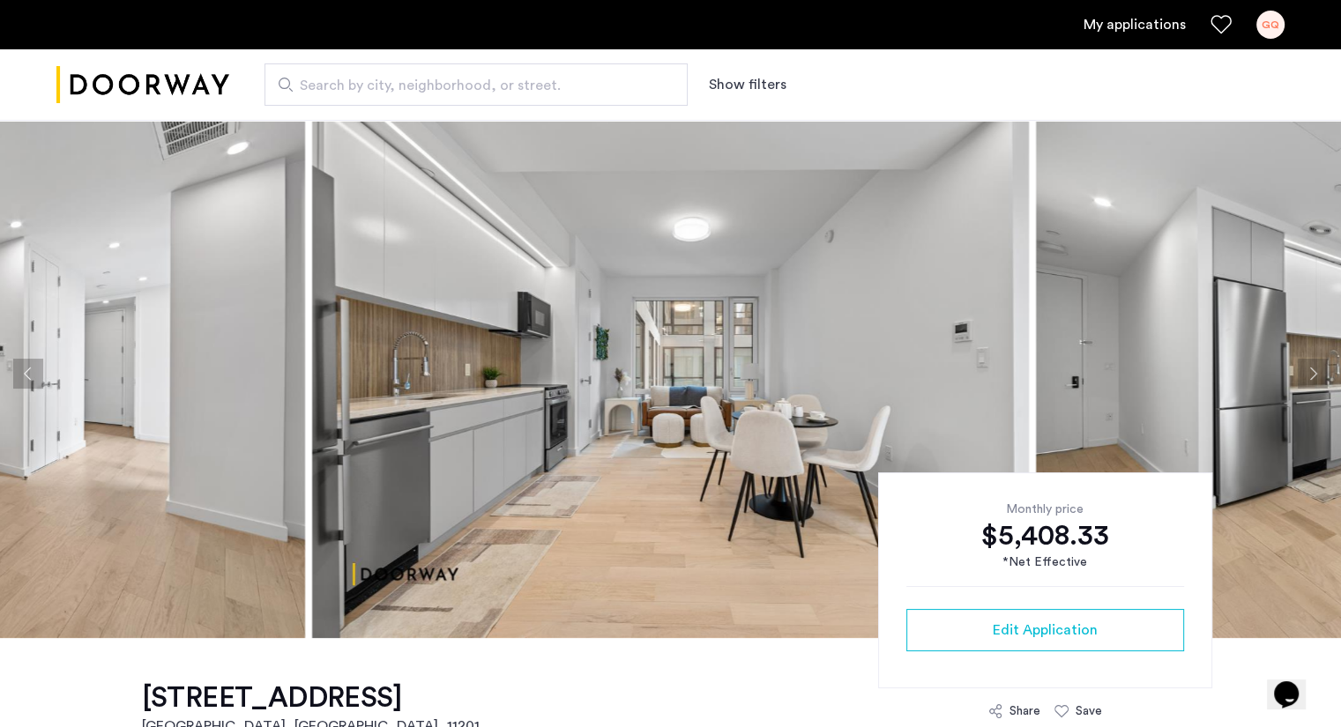
click at [1323, 378] on button "Next apartment" at bounding box center [1312, 374] width 30 height 30
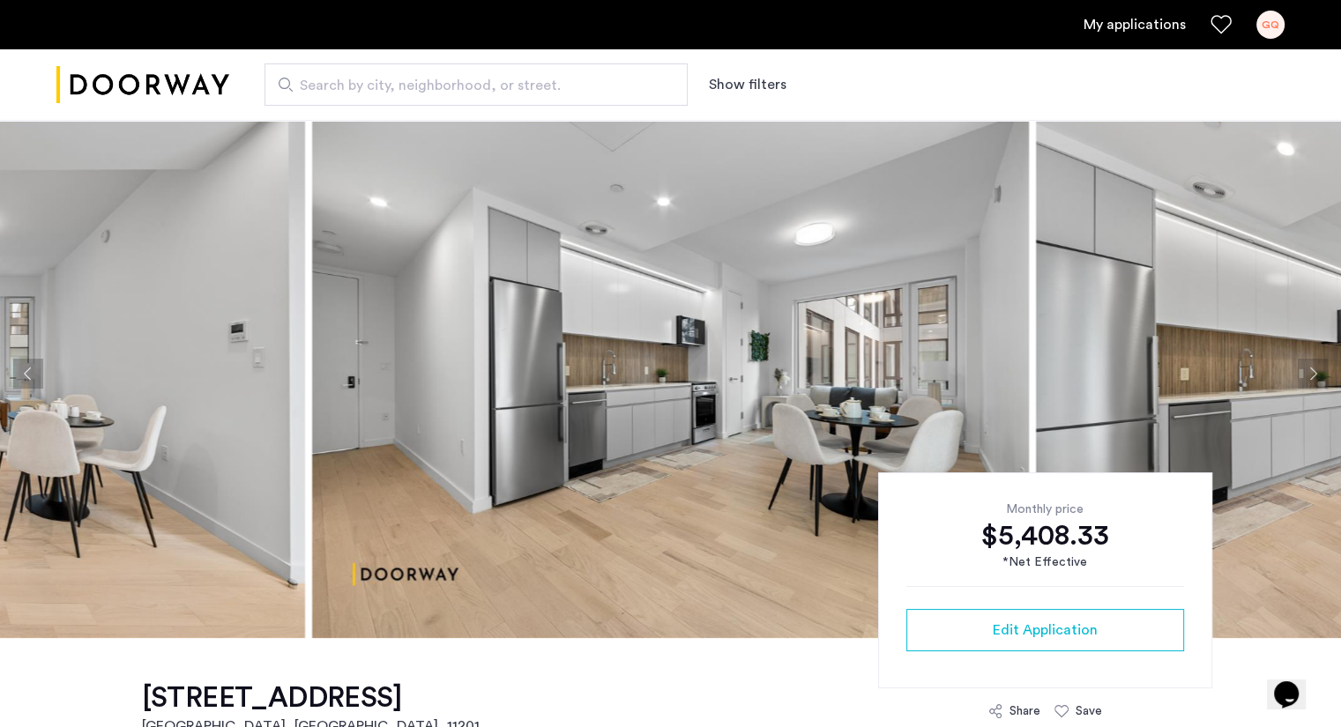
drag, startPoint x: 1323, startPoint y: 378, endPoint x: 1161, endPoint y: 305, distance: 177.9
click at [1161, 305] on ngx-slick-carousel at bounding box center [670, 373] width 1341 height 529
click at [1312, 366] on button "Next apartment" at bounding box center [1312, 374] width 30 height 30
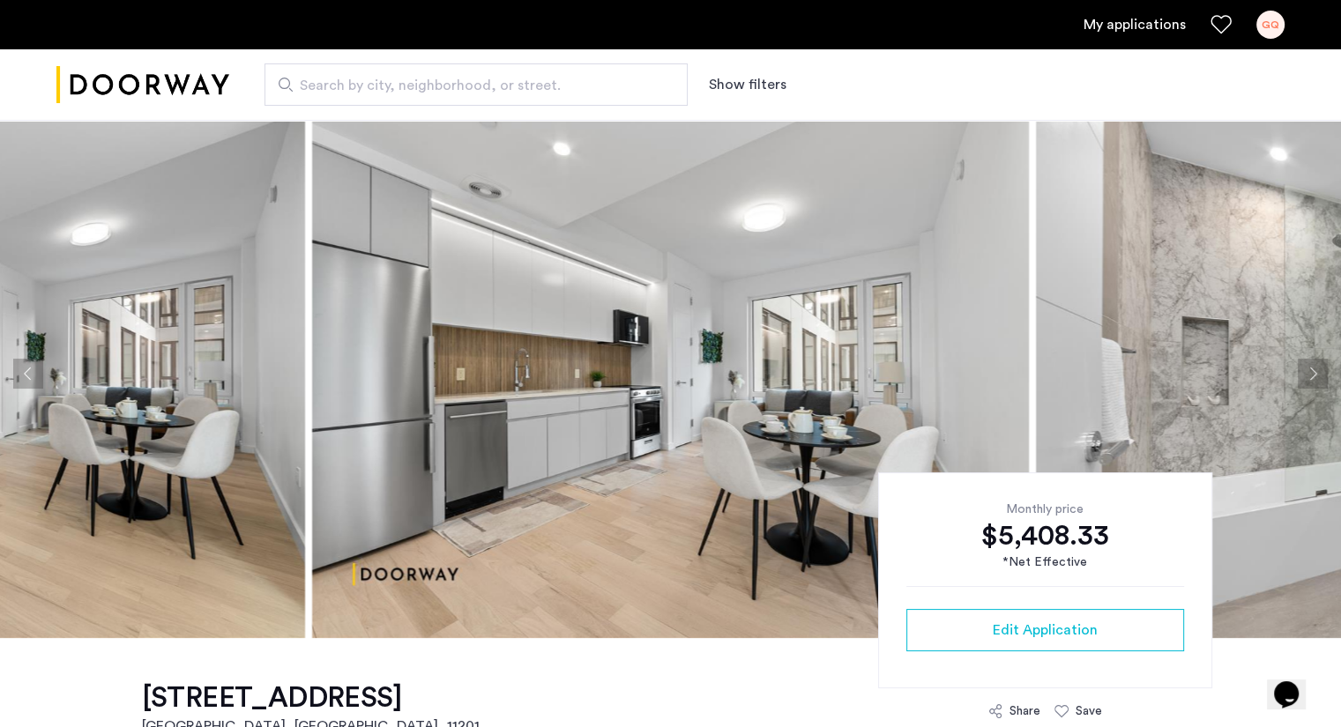
click at [582, 389] on img at bounding box center [670, 373] width 717 height 529
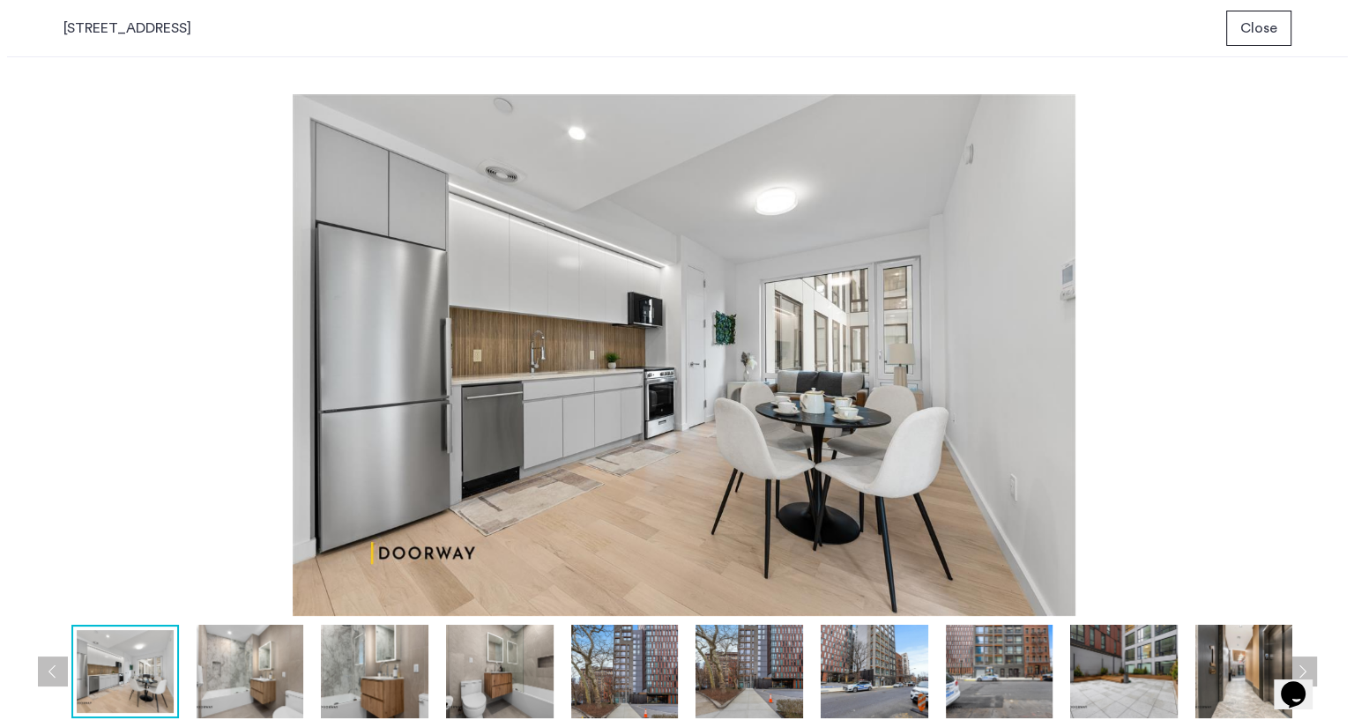
scroll to position [0, 0]
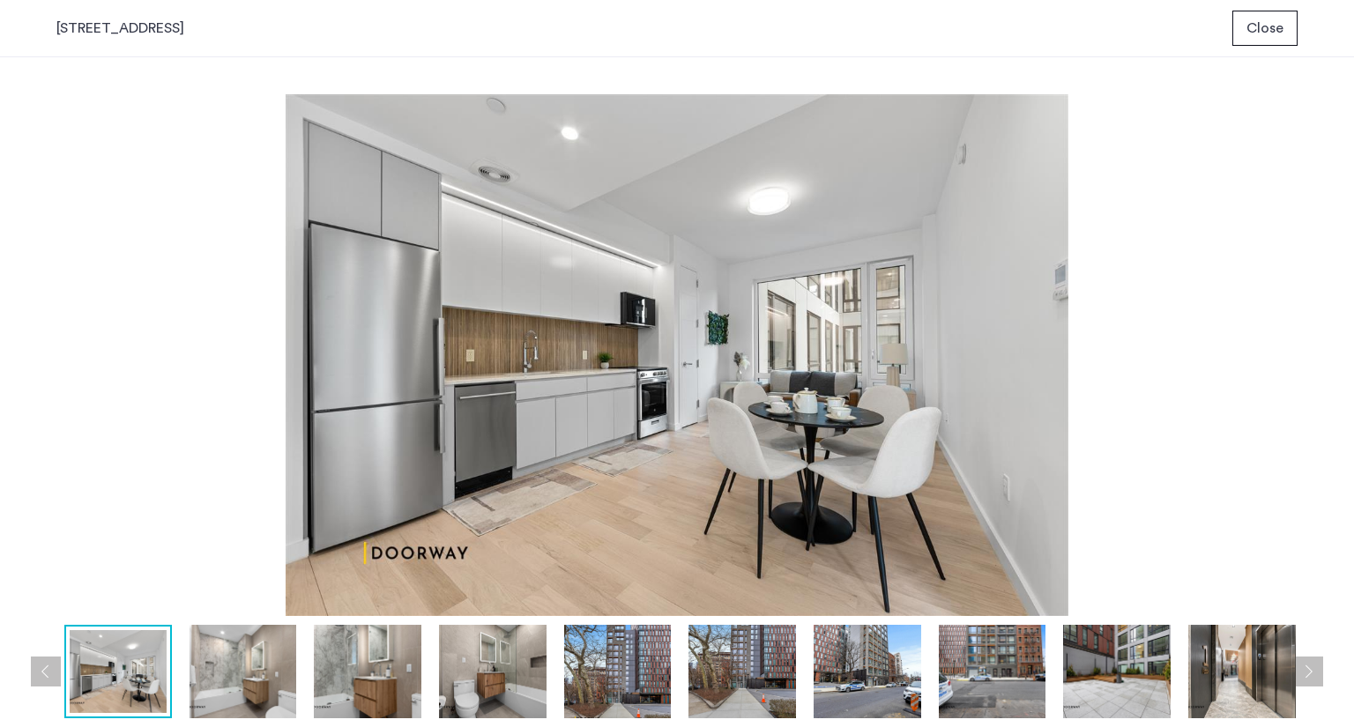
click at [1269, 30] on span "Close" at bounding box center [1264, 28] width 37 height 21
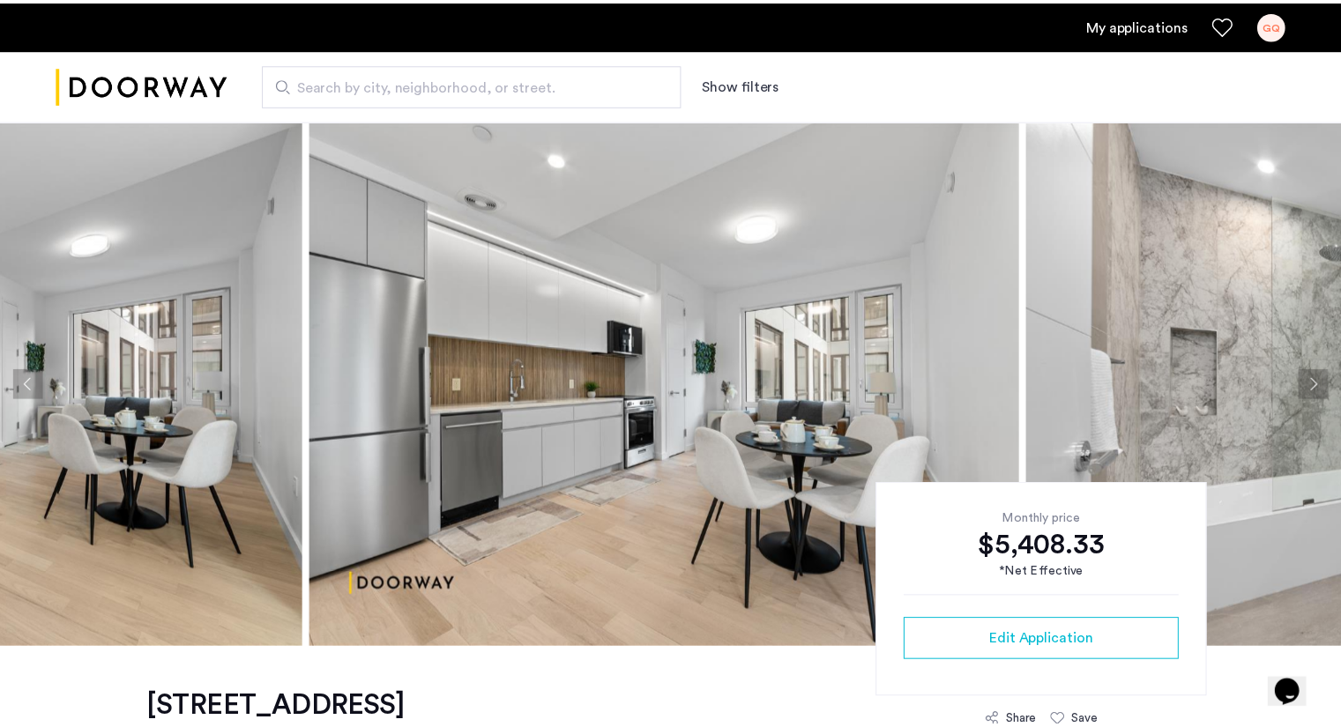
scroll to position [11, 0]
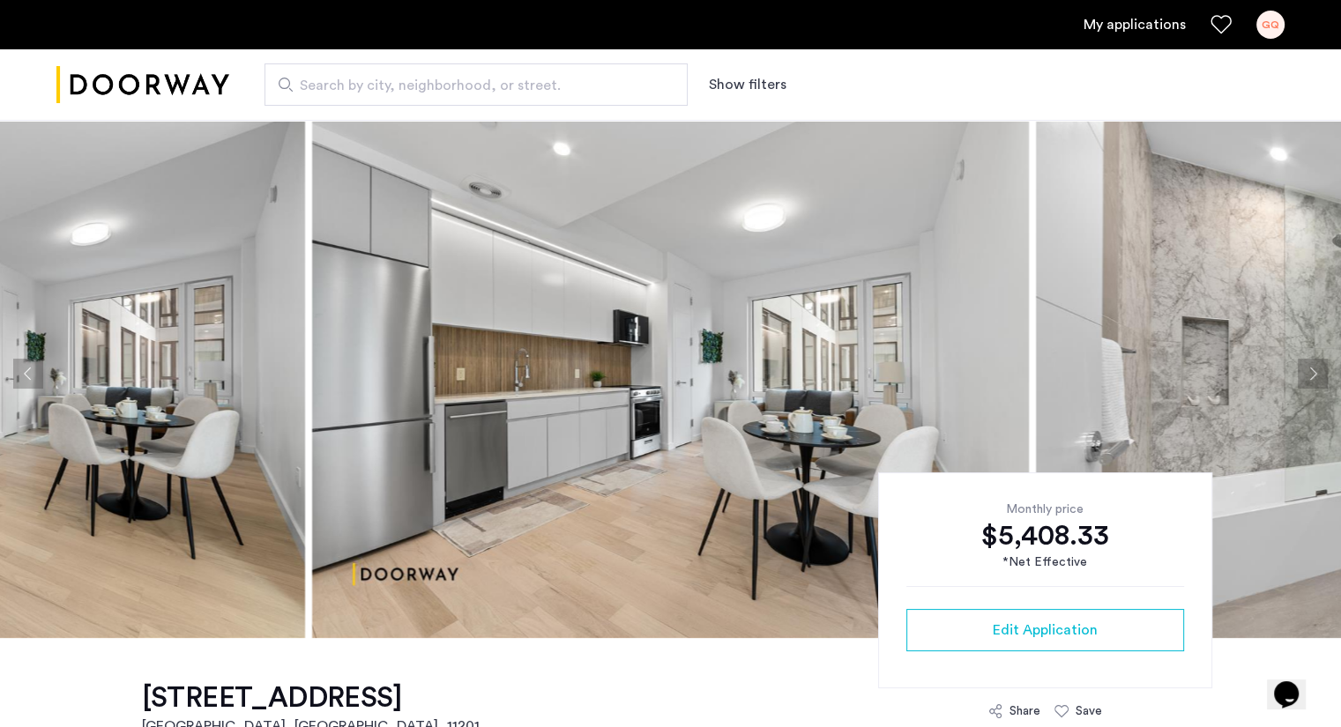
click at [1317, 370] on button "Next apartment" at bounding box center [1312, 374] width 30 height 30
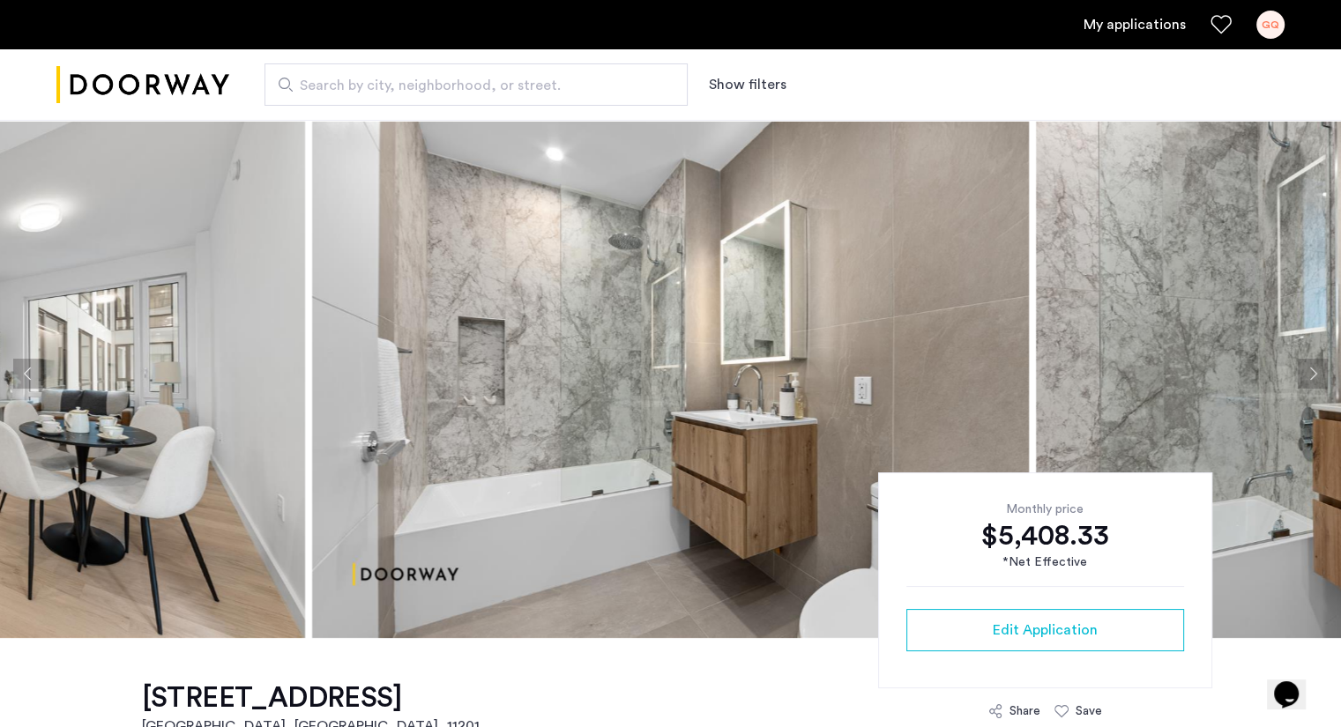
click at [1317, 370] on button "Next apartment" at bounding box center [1312, 374] width 30 height 30
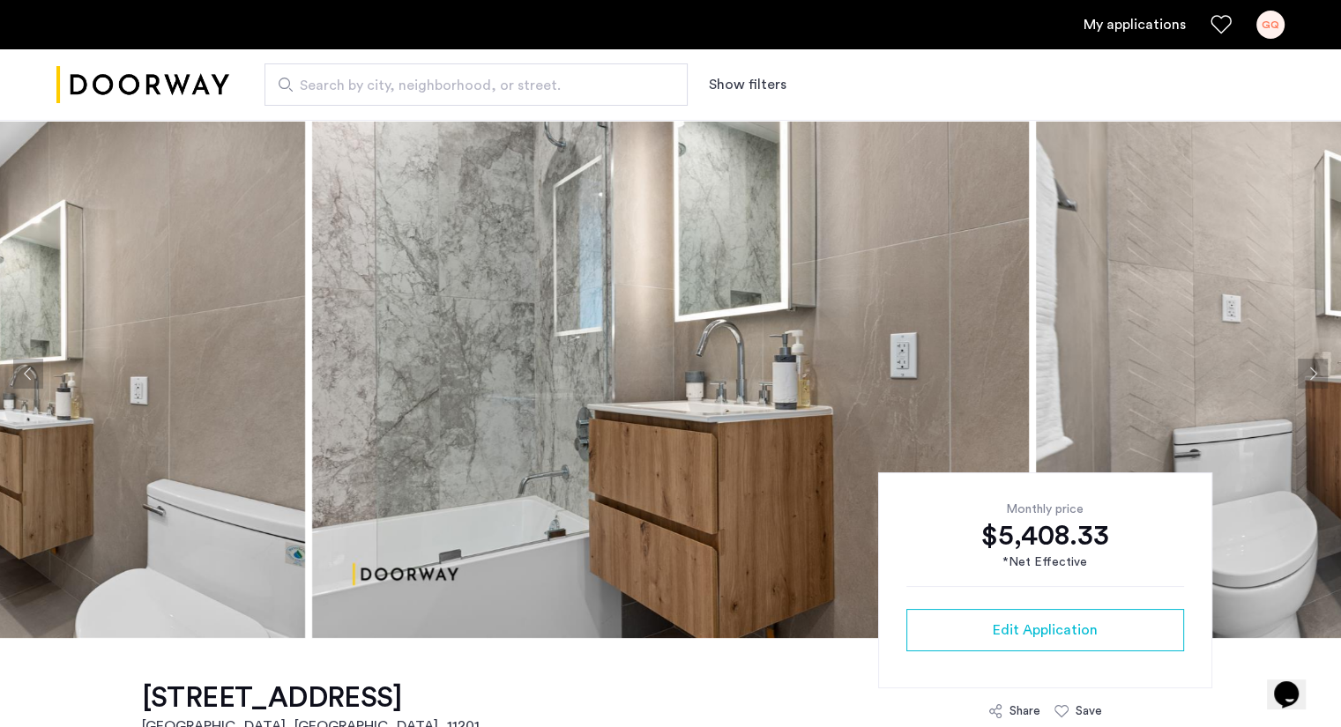
click at [1317, 370] on button "Next apartment" at bounding box center [1312, 374] width 30 height 30
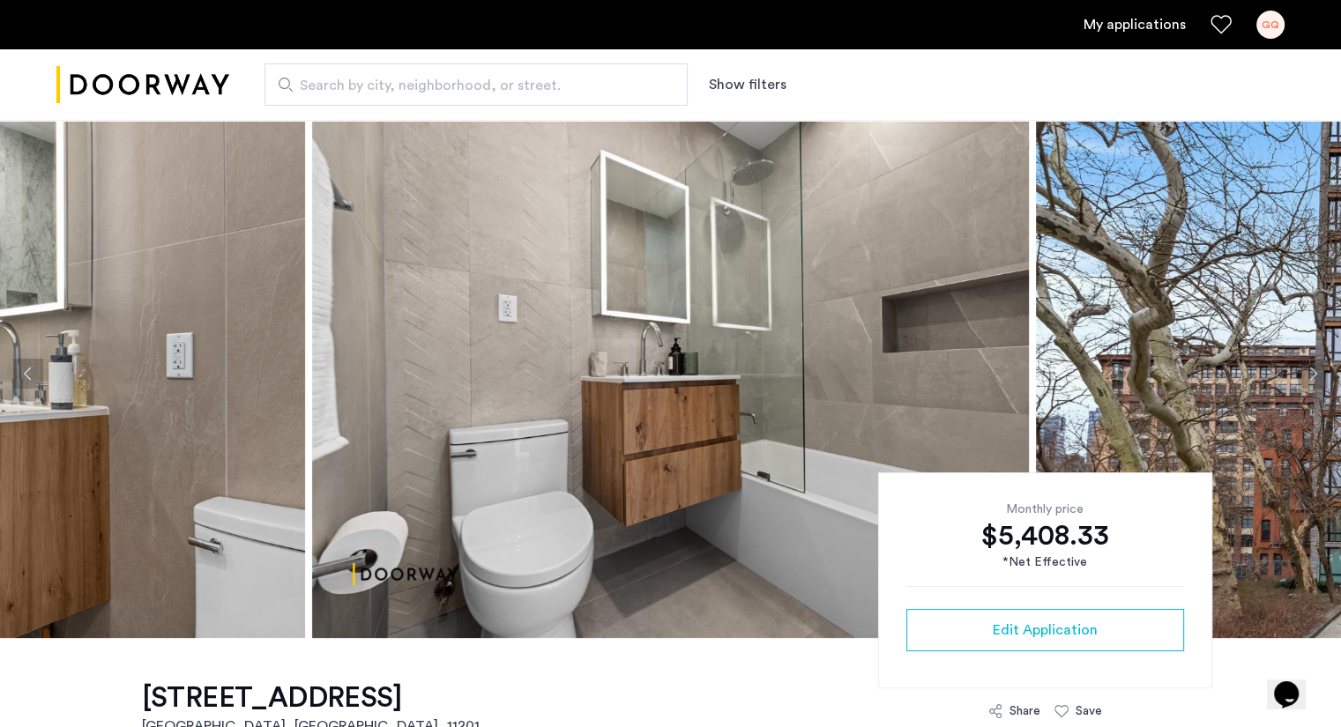
click at [1317, 370] on button "Next apartment" at bounding box center [1312, 374] width 30 height 30
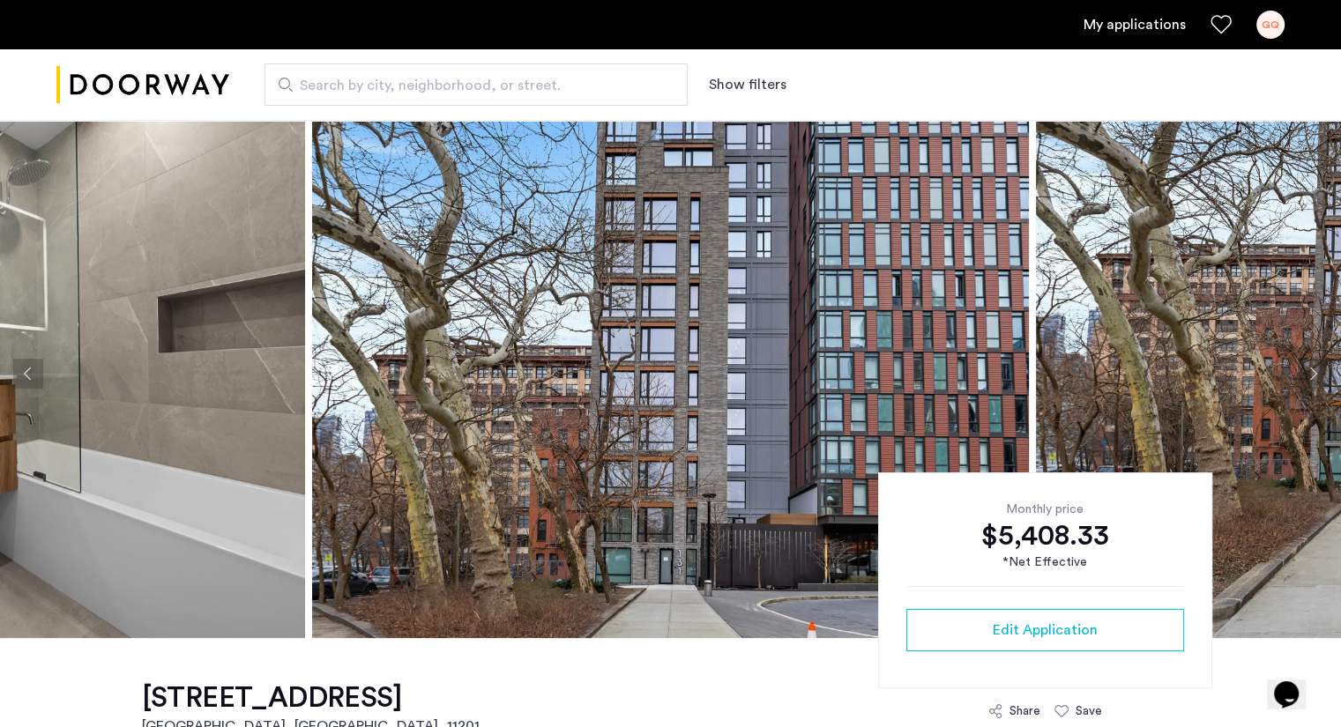
click at [1317, 370] on button "Next apartment" at bounding box center [1312, 374] width 30 height 30
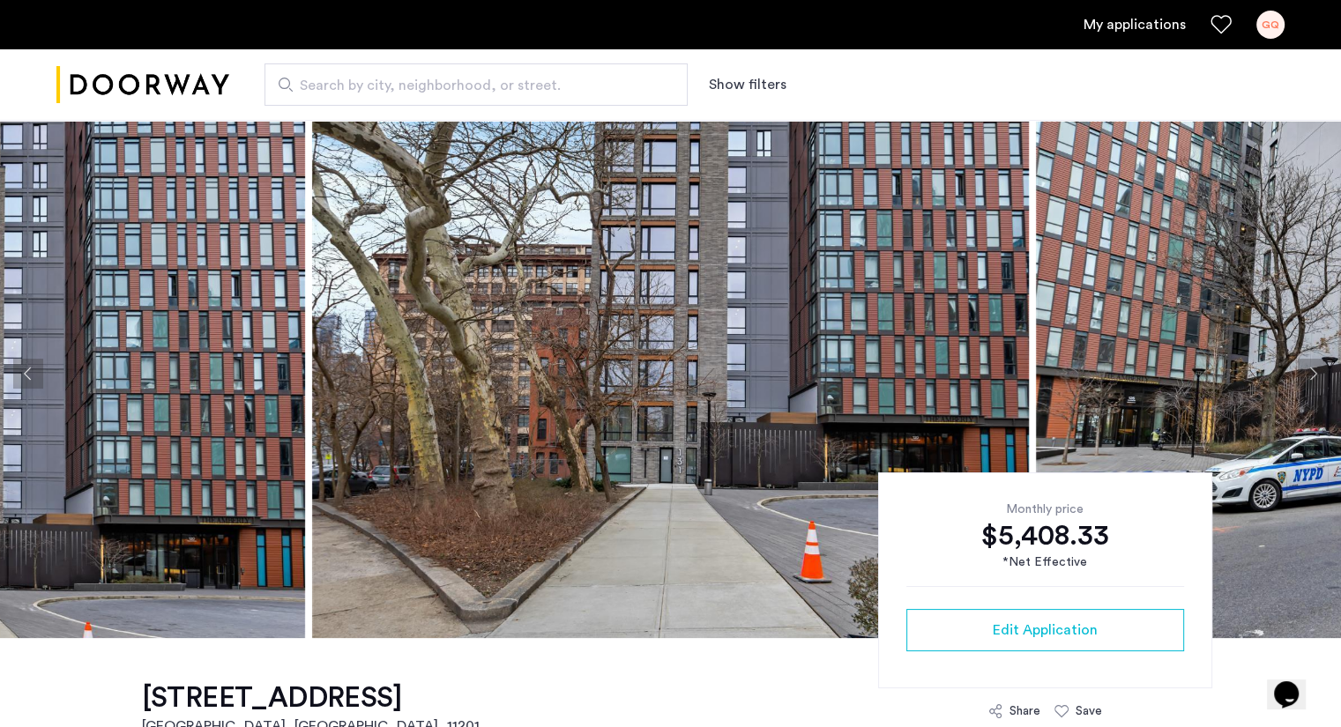
click at [1317, 370] on button "Next apartment" at bounding box center [1312, 374] width 30 height 30
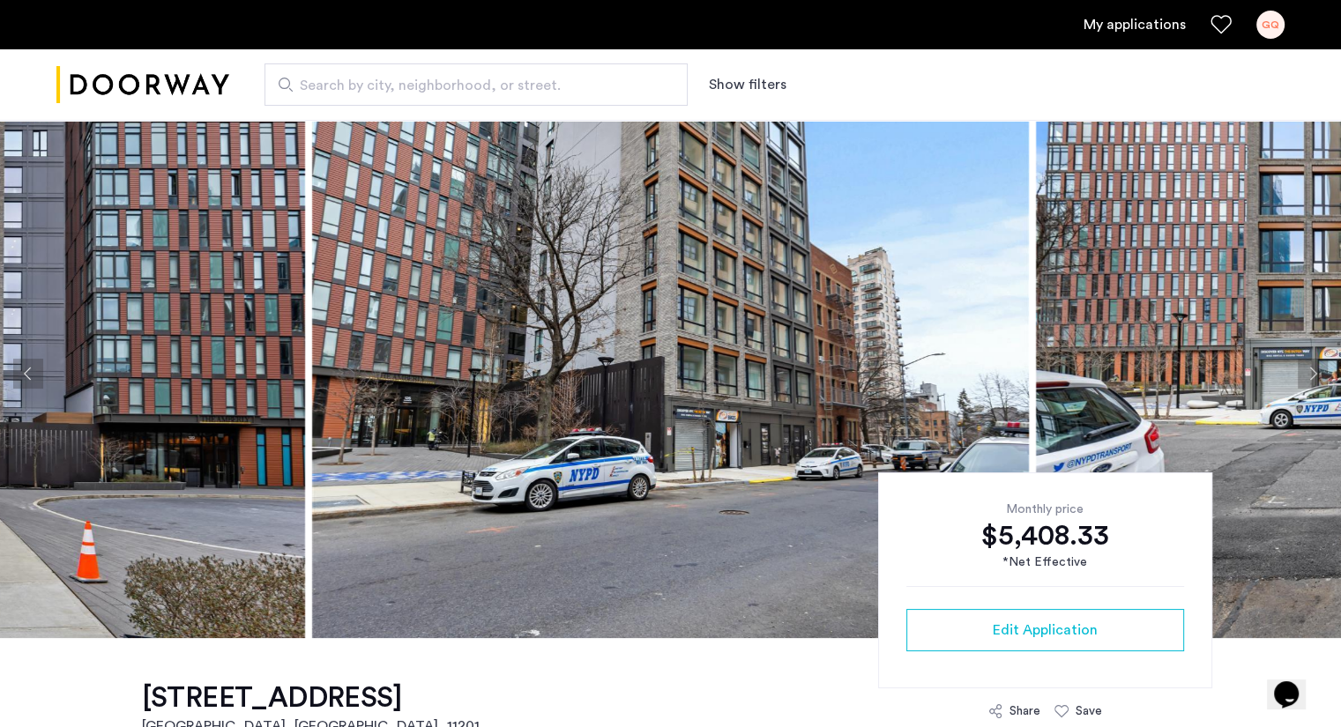
click at [1317, 370] on button "Next apartment" at bounding box center [1312, 374] width 30 height 30
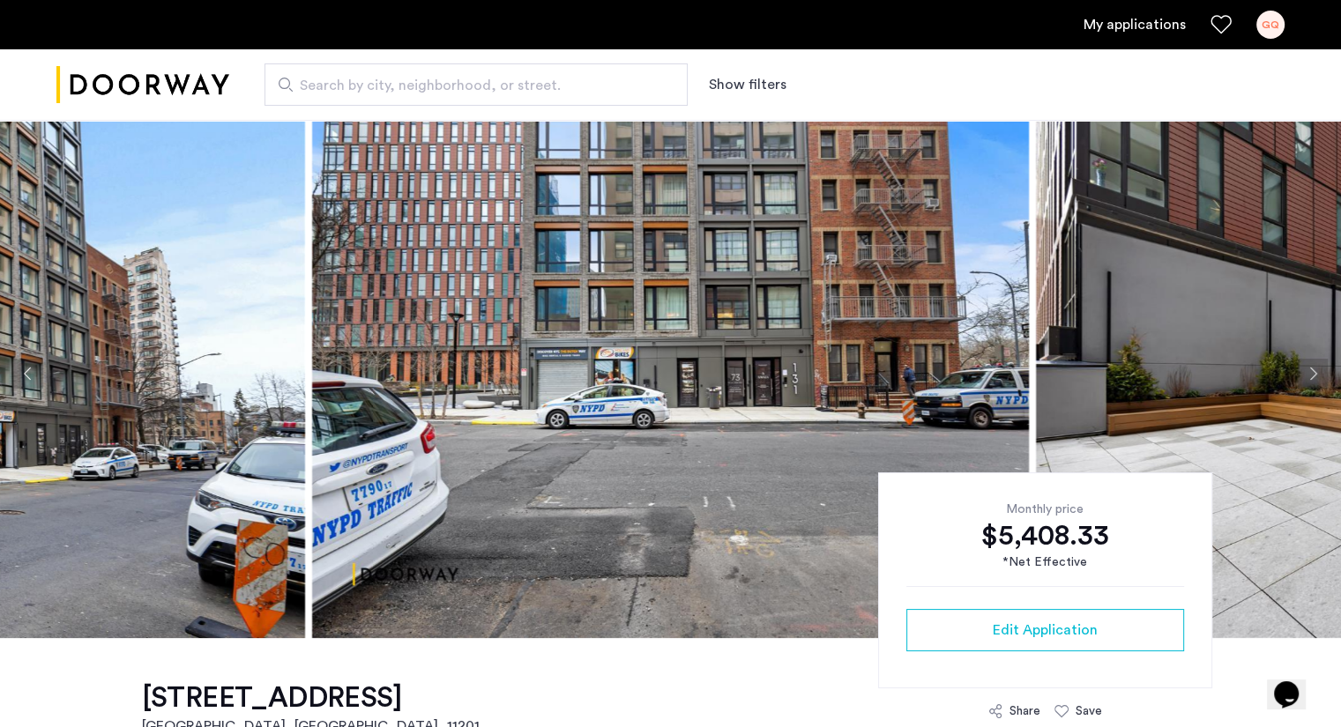
click at [1317, 370] on button "Next apartment" at bounding box center [1312, 374] width 30 height 30
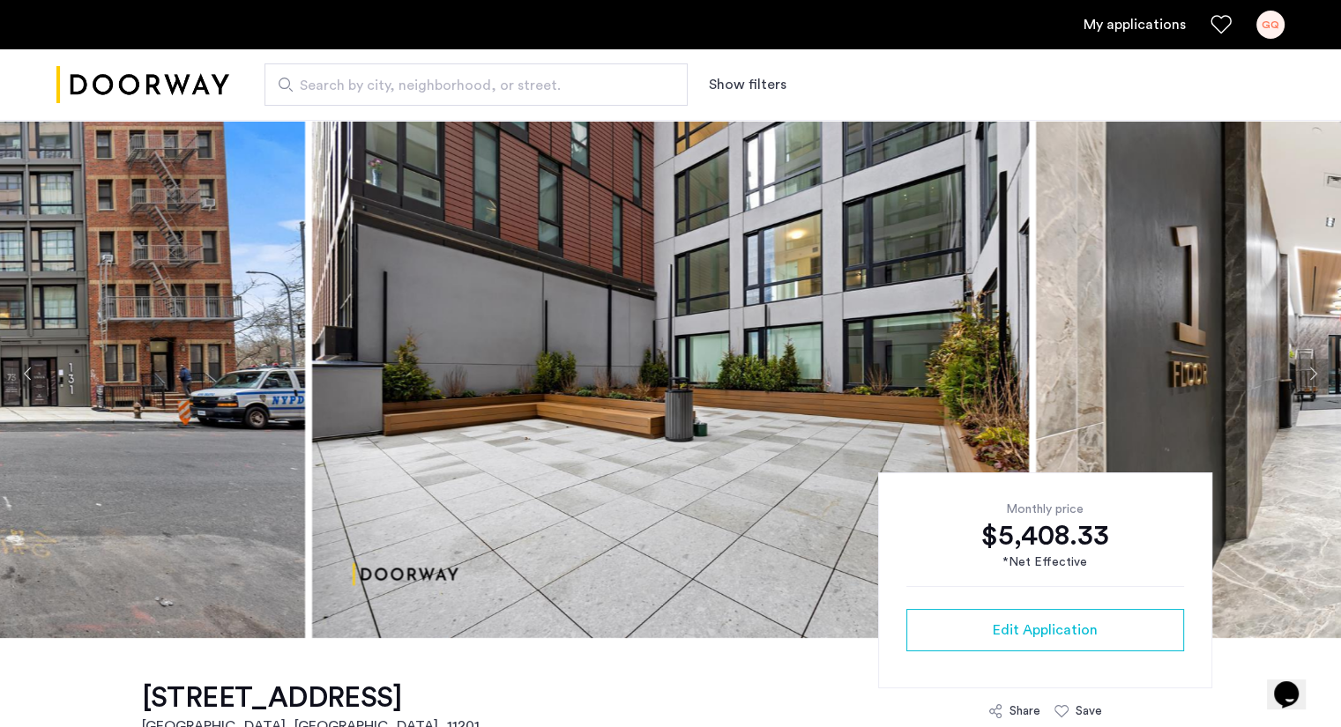
click at [1317, 370] on button "Next apartment" at bounding box center [1312, 374] width 30 height 30
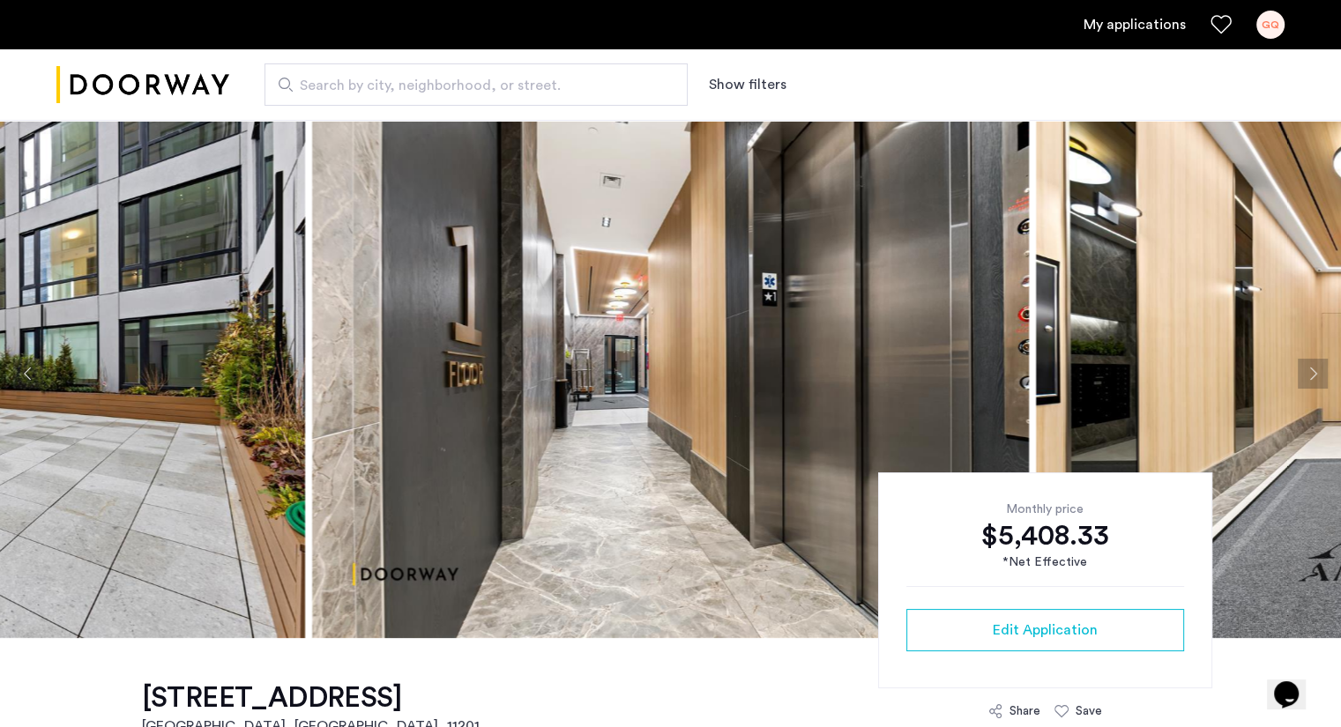
click at [1317, 370] on button "Next apartment" at bounding box center [1312, 374] width 30 height 30
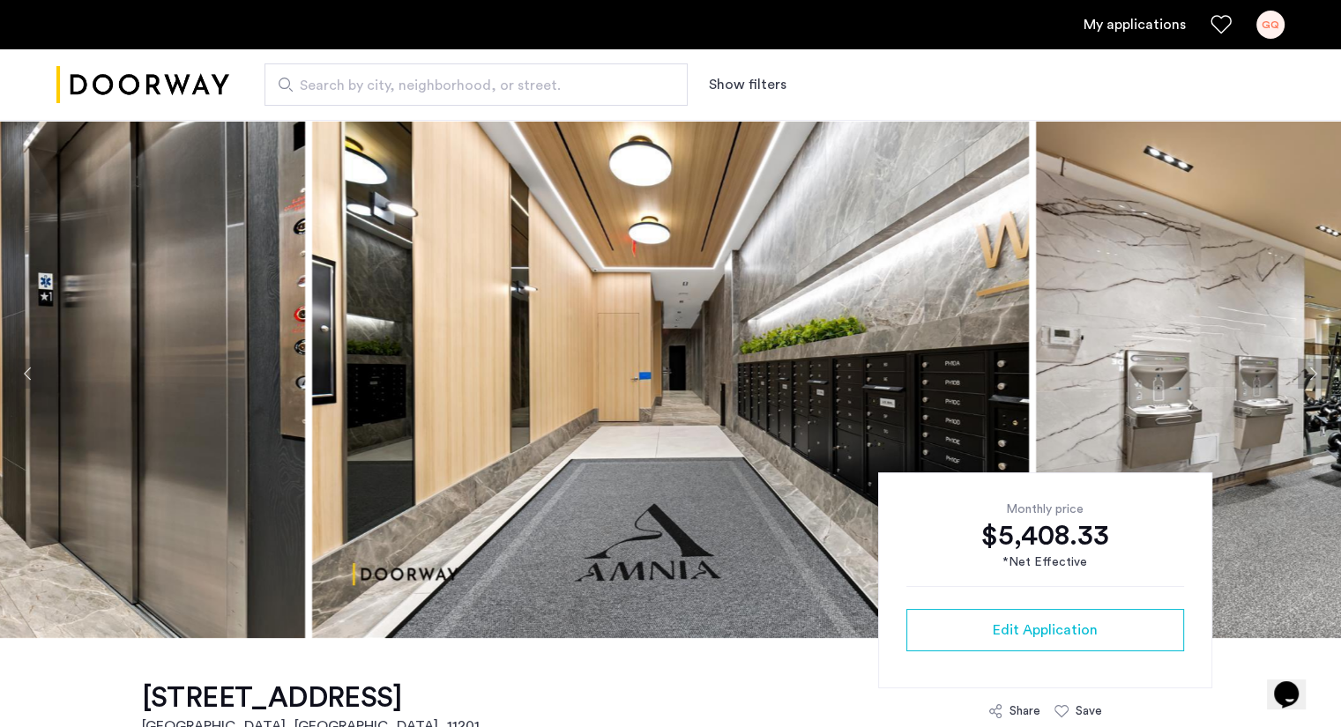
click at [1317, 370] on button "Next apartment" at bounding box center [1312, 374] width 30 height 30
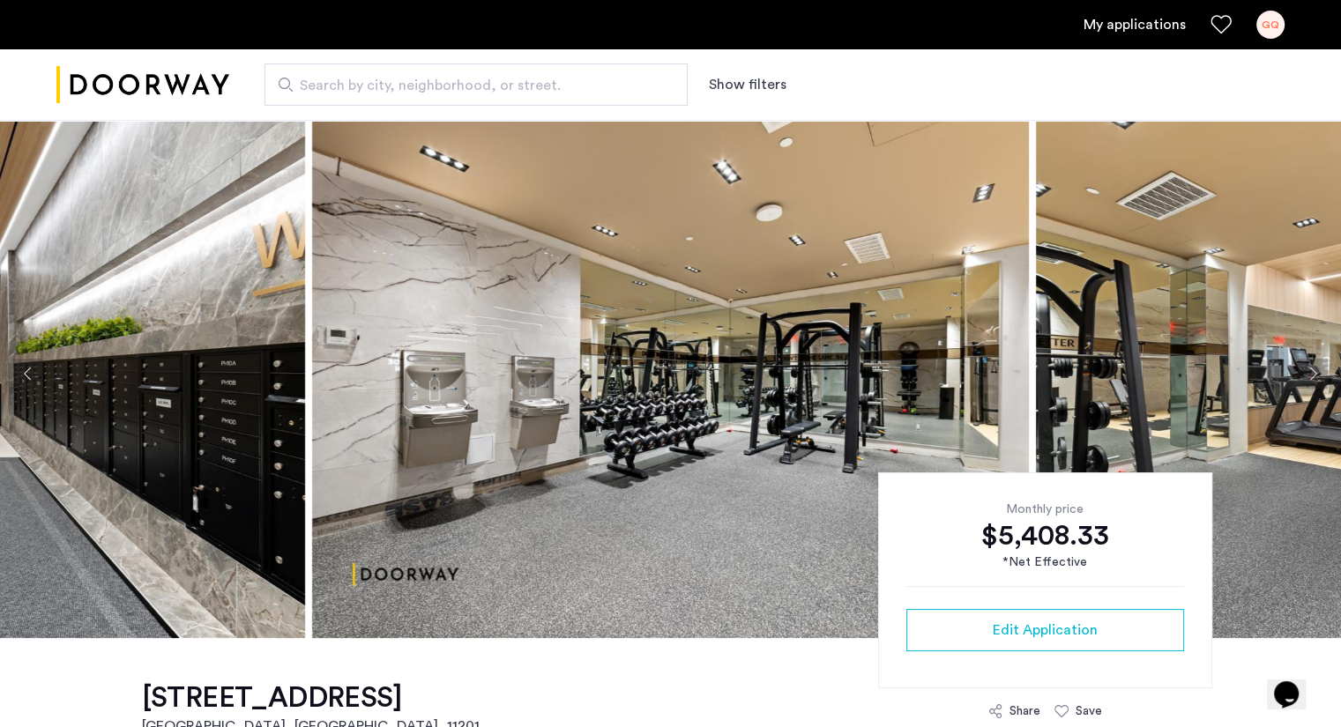
click at [1317, 370] on button "Next apartment" at bounding box center [1312, 374] width 30 height 30
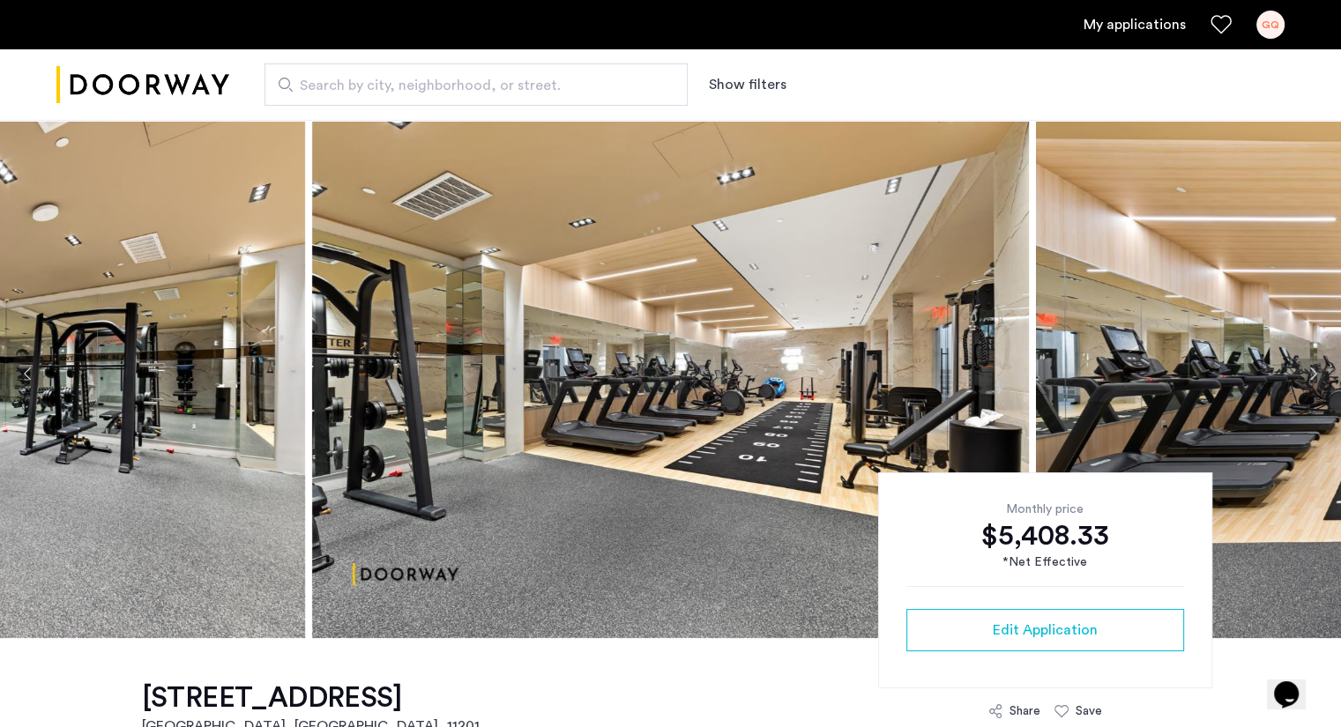
click at [1317, 370] on button "Next apartment" at bounding box center [1312, 374] width 30 height 30
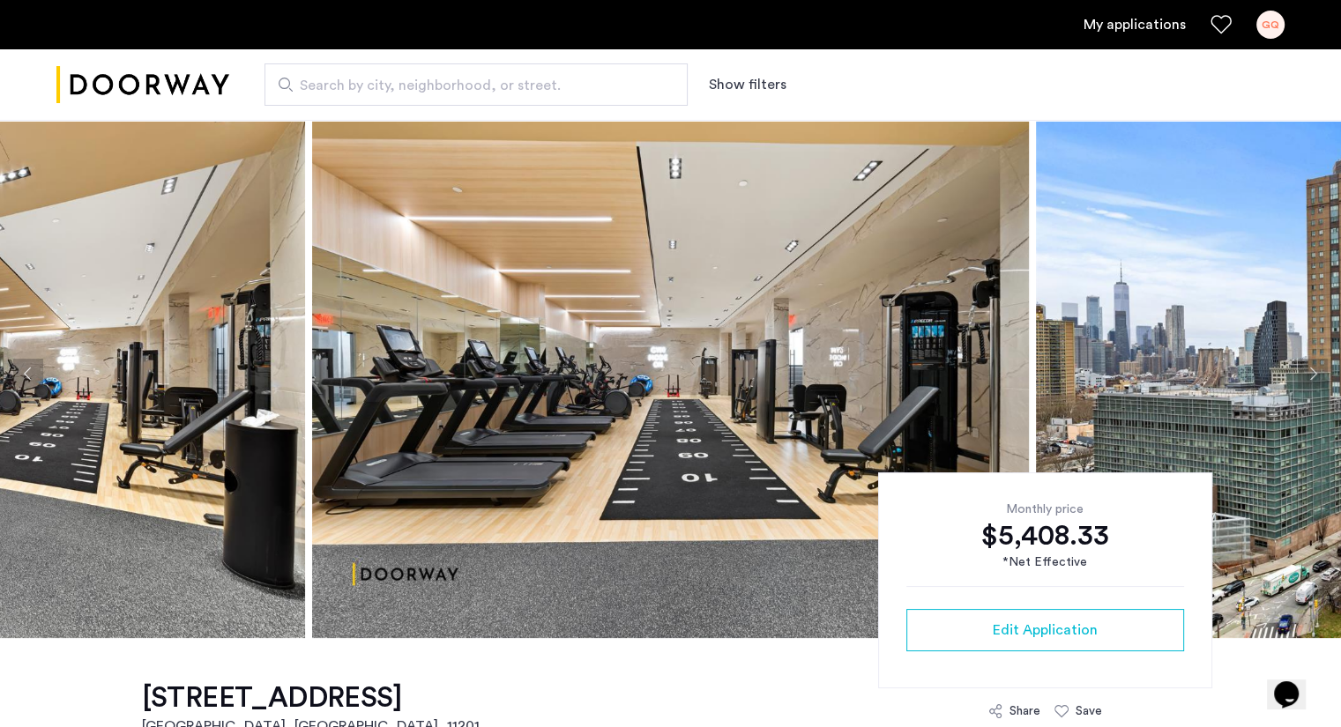
click at [1317, 370] on button "Next apartment" at bounding box center [1312, 374] width 30 height 30
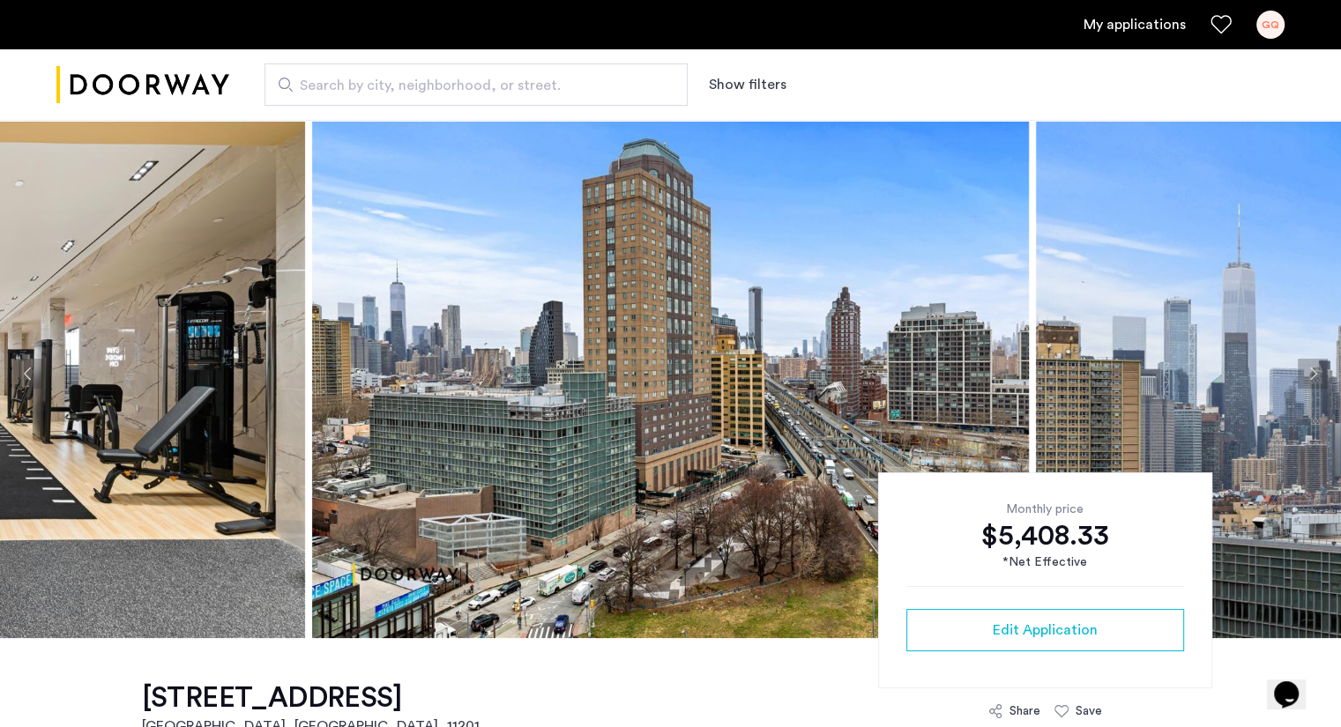
click at [1317, 370] on button "Next apartment" at bounding box center [1312, 374] width 30 height 30
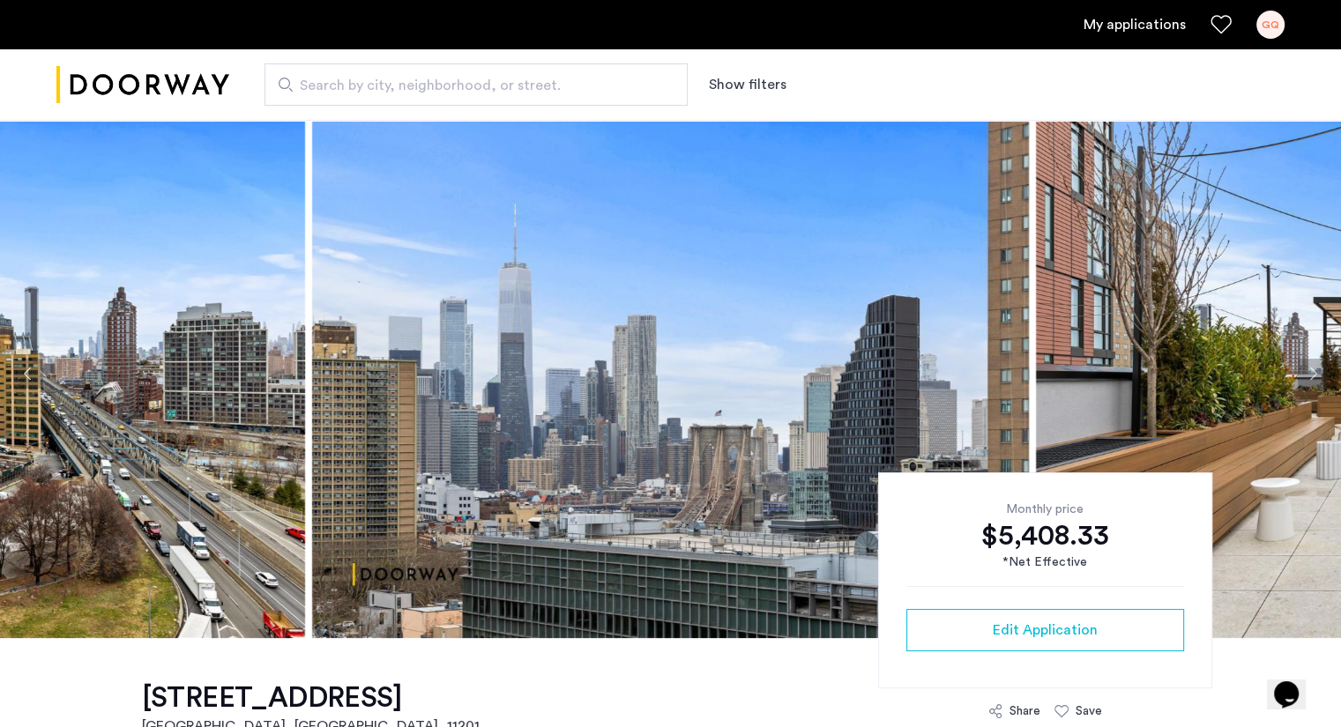
click at [1317, 370] on button "Next apartment" at bounding box center [1312, 374] width 30 height 30
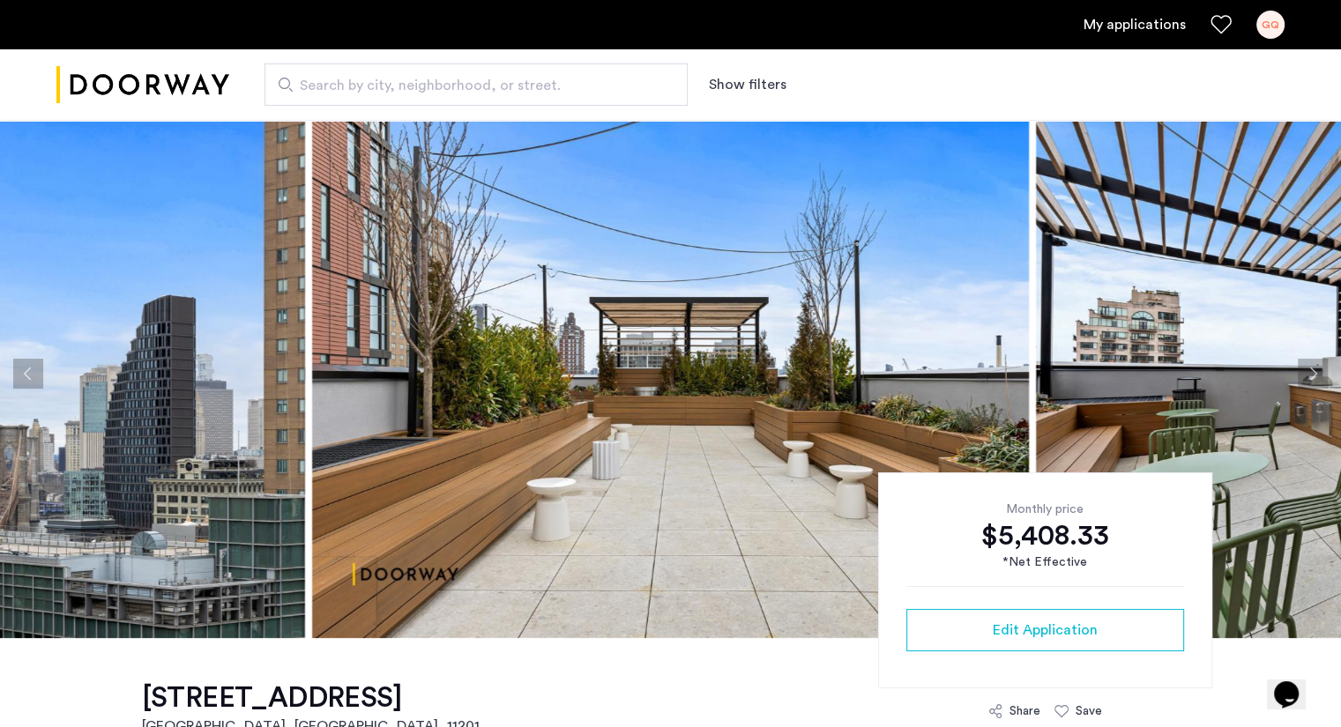
click at [1317, 370] on button "Next apartment" at bounding box center [1312, 374] width 30 height 30
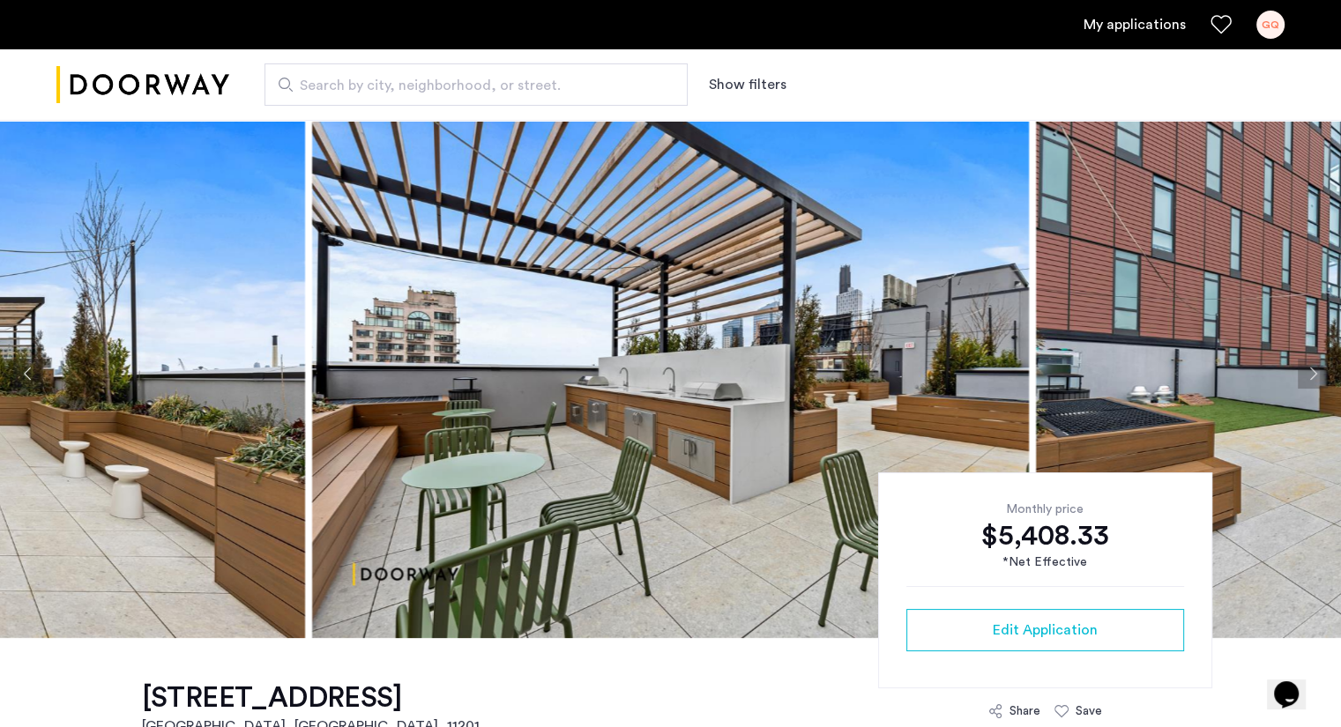
click at [1317, 370] on button "Next apartment" at bounding box center [1312, 374] width 30 height 30
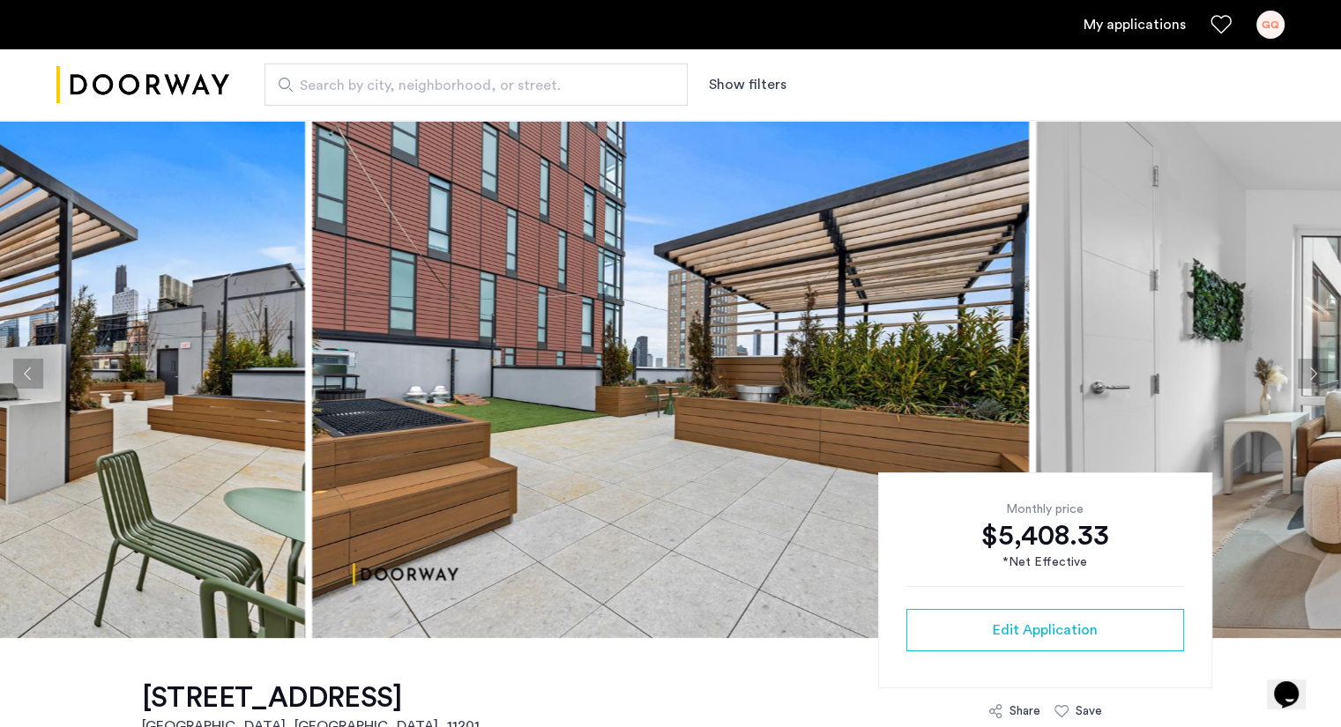
click at [1317, 370] on button "Next apartment" at bounding box center [1312, 374] width 30 height 30
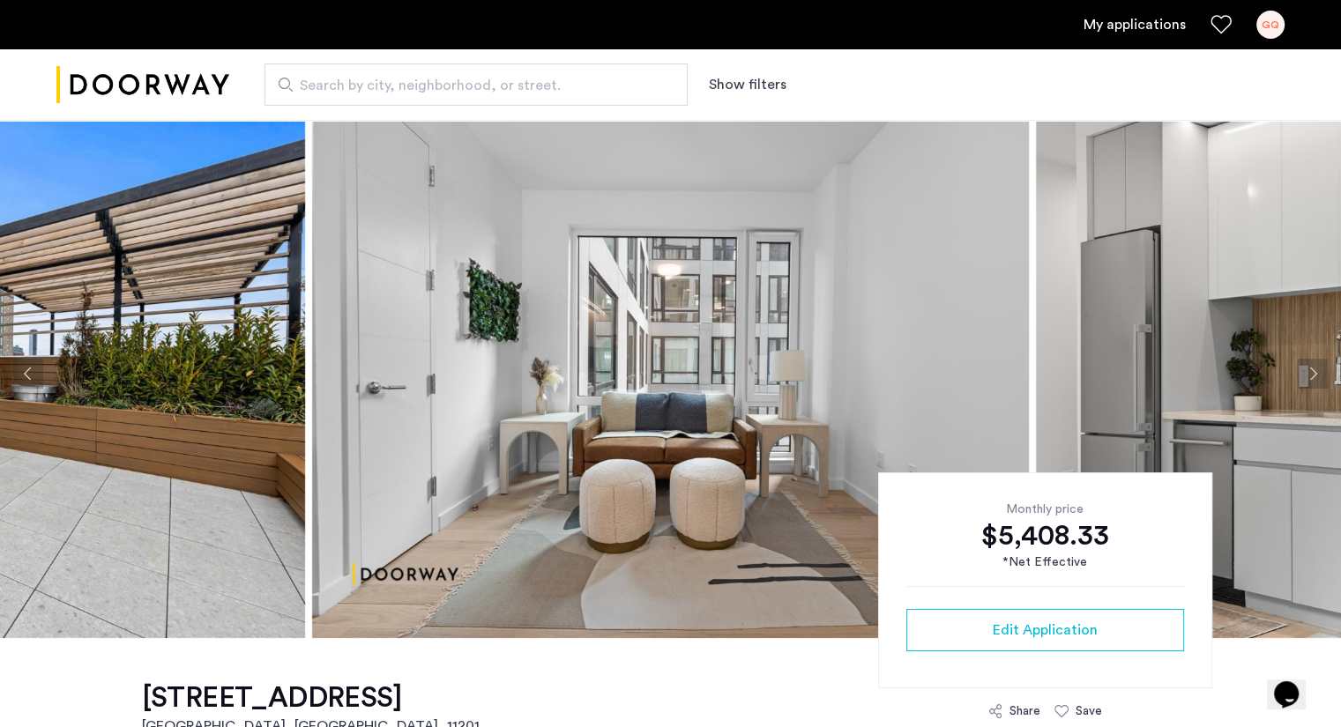
click at [1317, 370] on button "Next apartment" at bounding box center [1312, 374] width 30 height 30
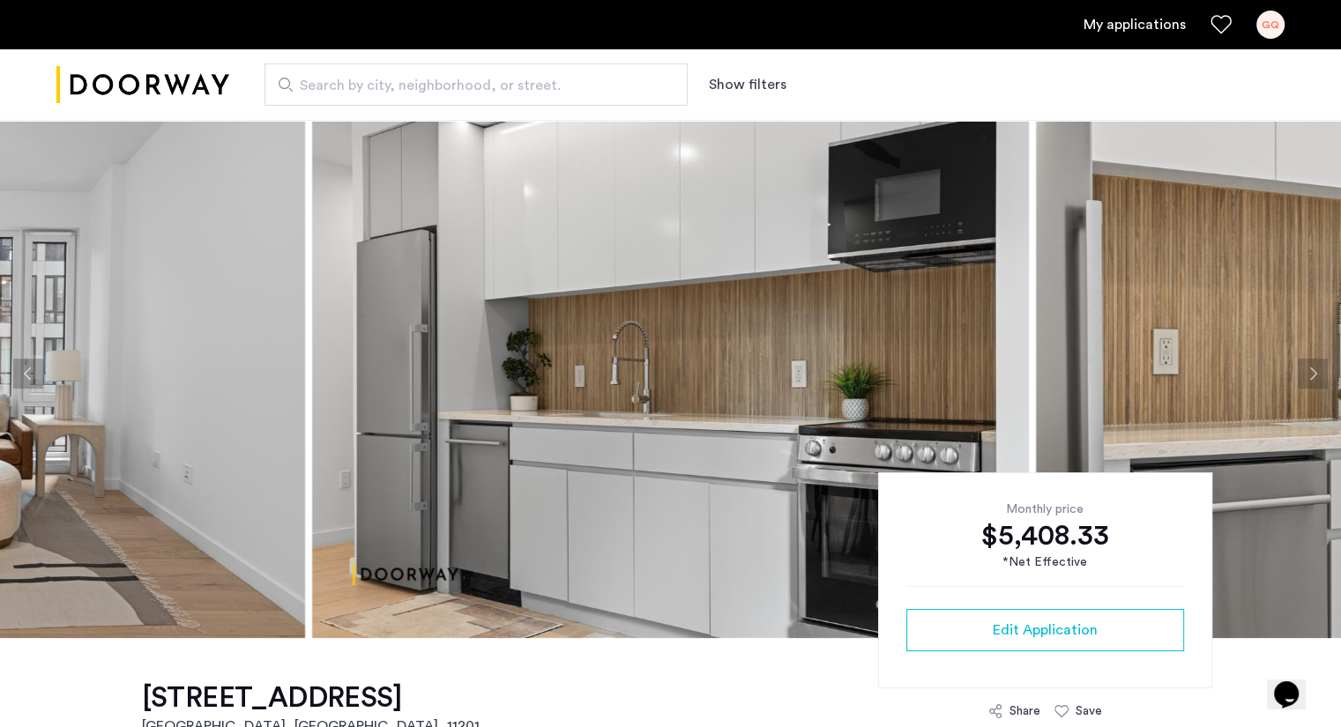
click at [1317, 370] on button "Next apartment" at bounding box center [1312, 374] width 30 height 30
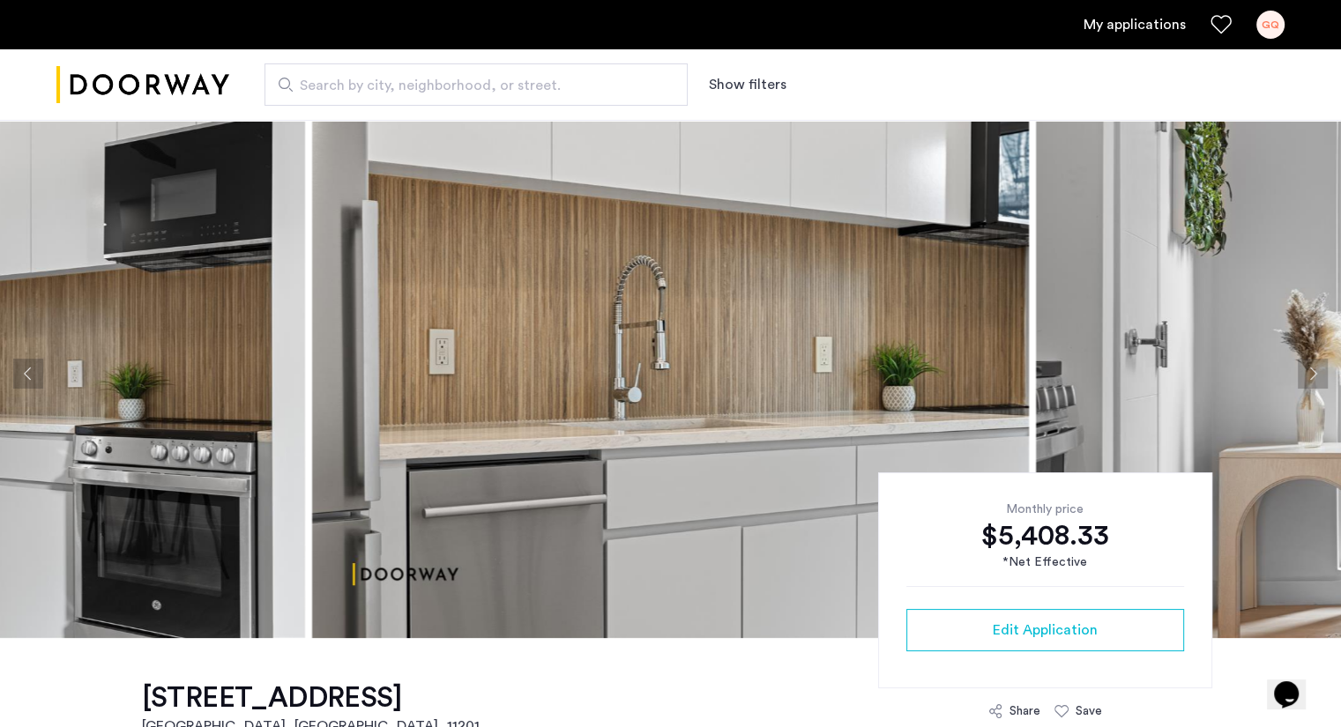
click at [1320, 370] on button "Next apartment" at bounding box center [1312, 374] width 30 height 30
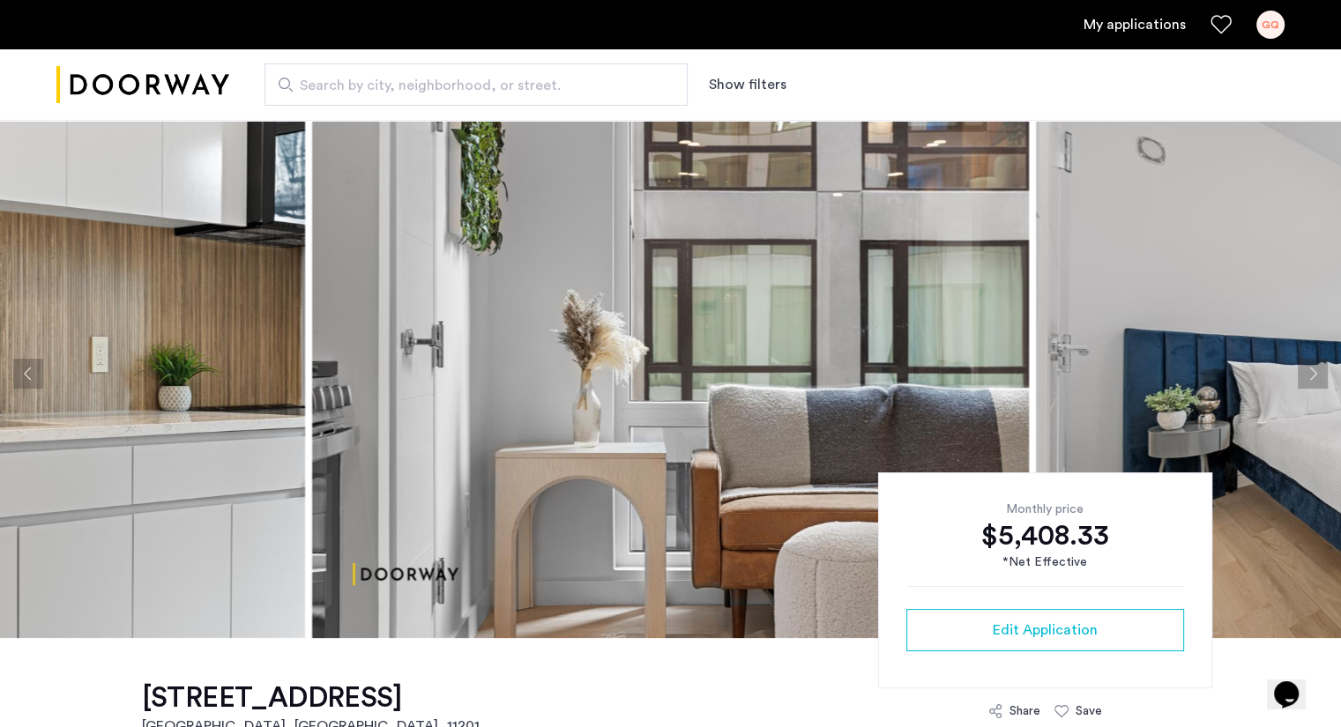
click at [1320, 370] on button "Next apartment" at bounding box center [1312, 374] width 30 height 30
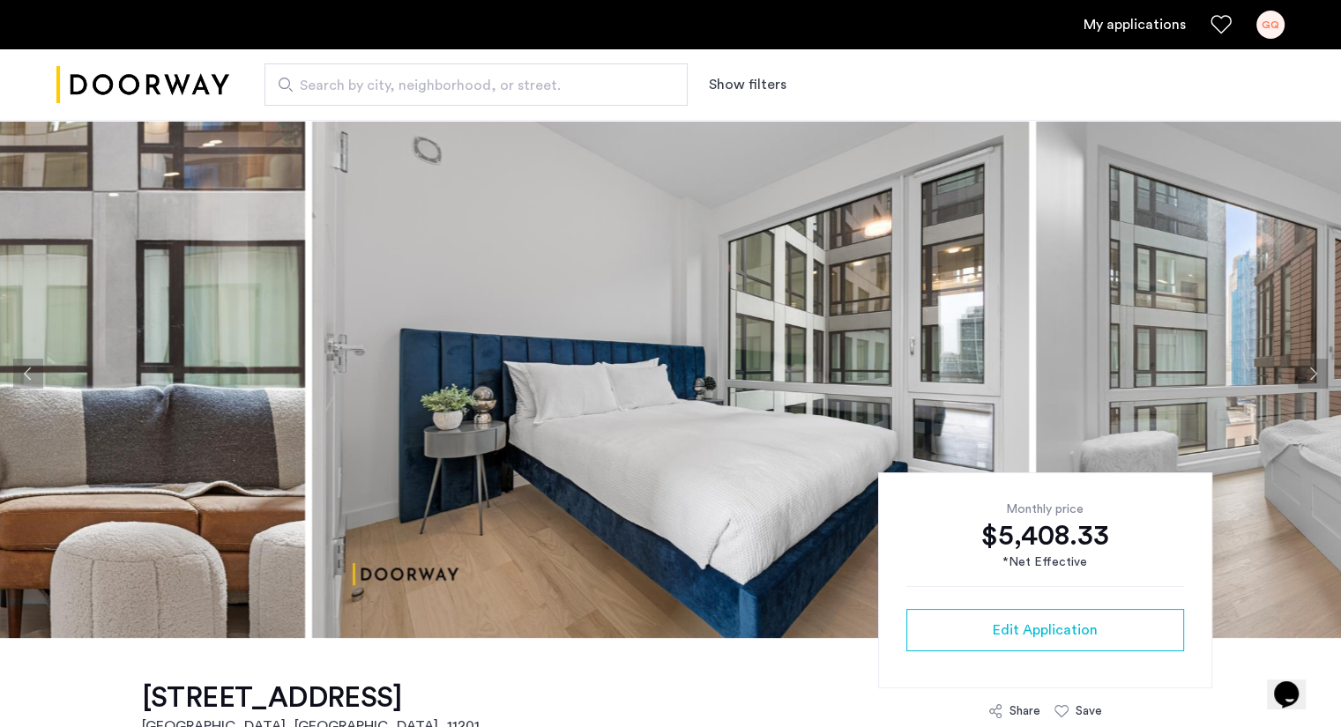
click at [1320, 370] on button "Next apartment" at bounding box center [1312, 374] width 30 height 30
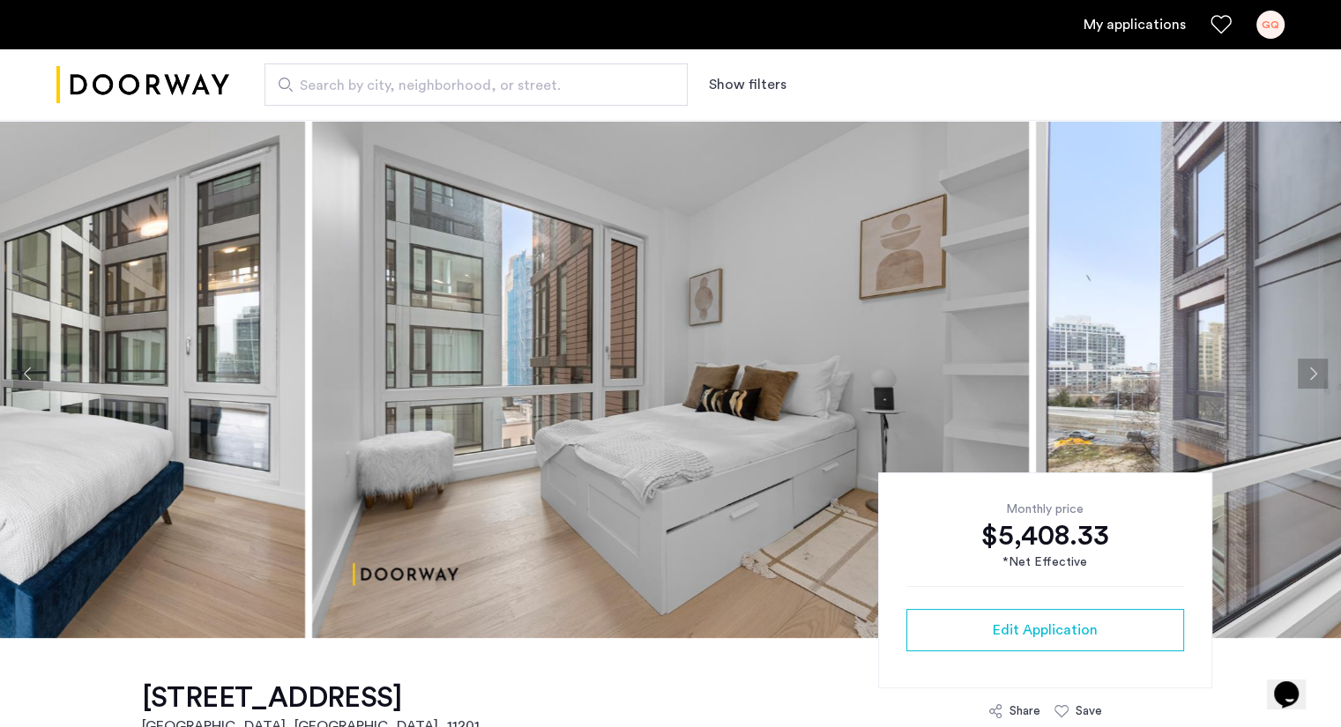
click at [26, 375] on button "Previous apartment" at bounding box center [28, 374] width 30 height 30
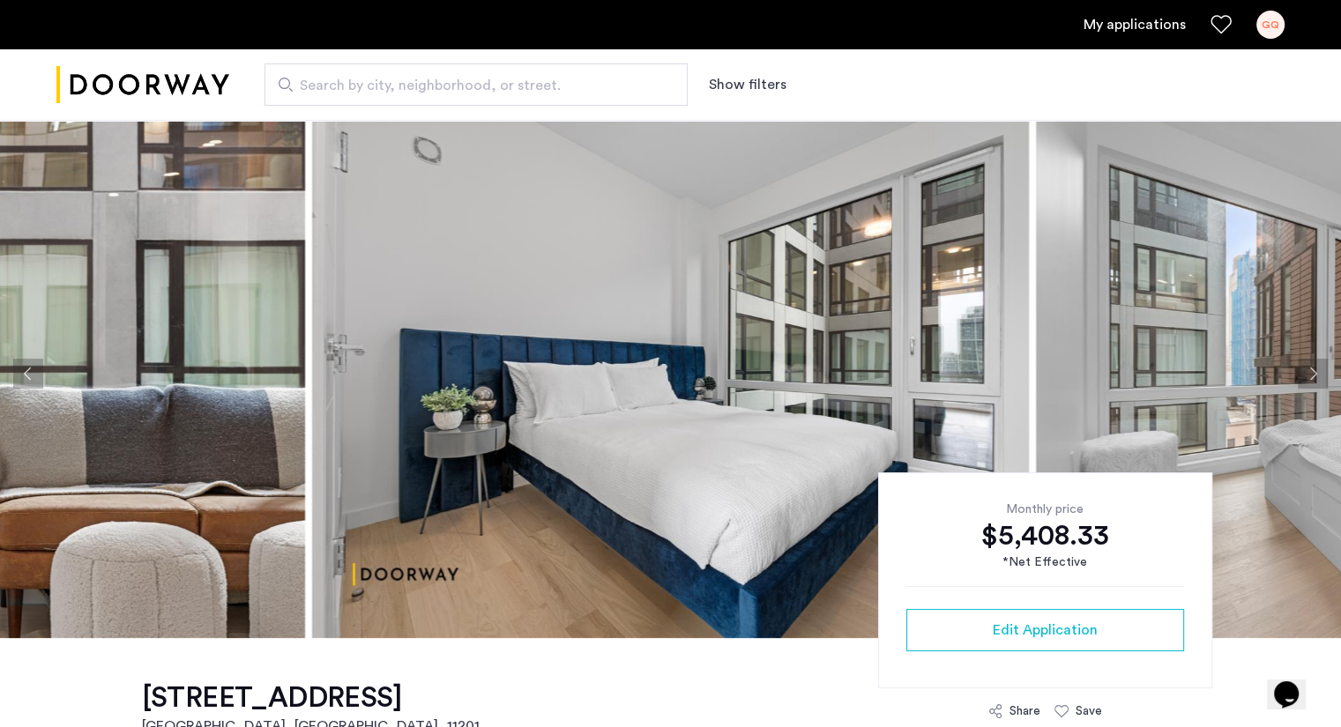
click at [1313, 375] on button "Next apartment" at bounding box center [1312, 374] width 30 height 30
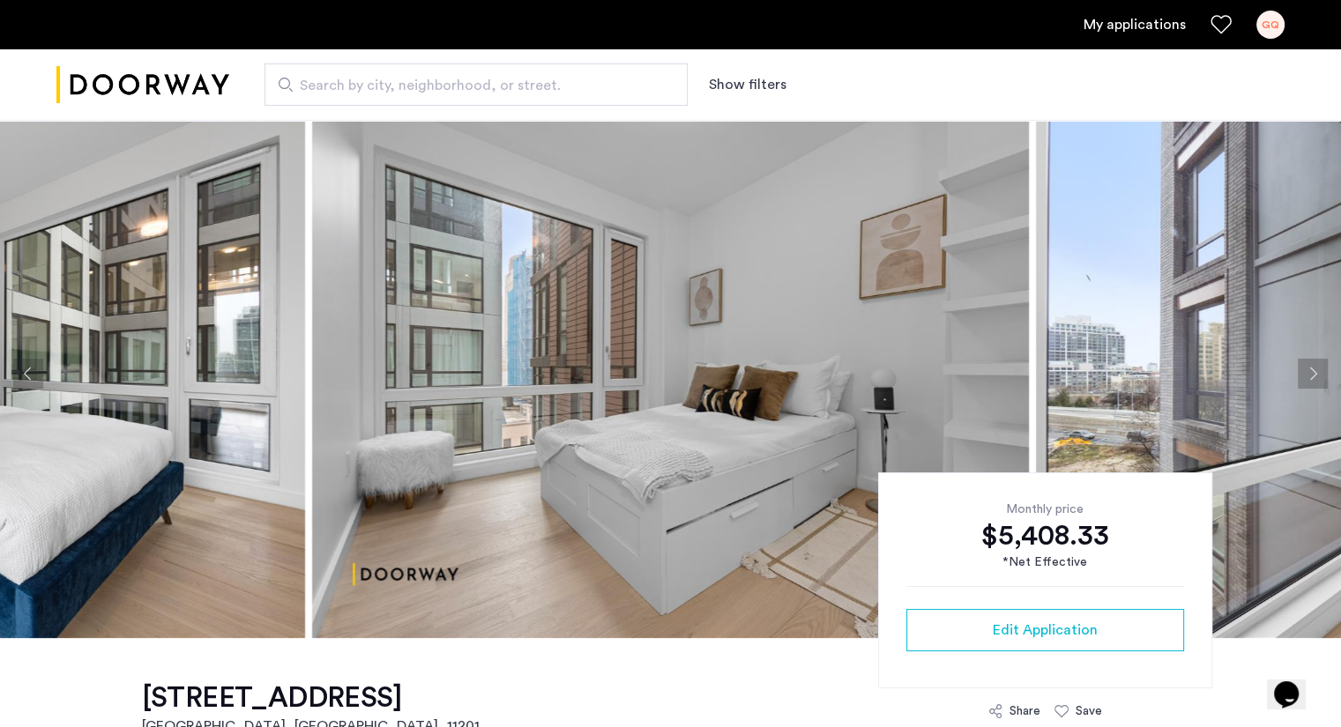
click at [23, 378] on button "Previous apartment" at bounding box center [28, 374] width 30 height 30
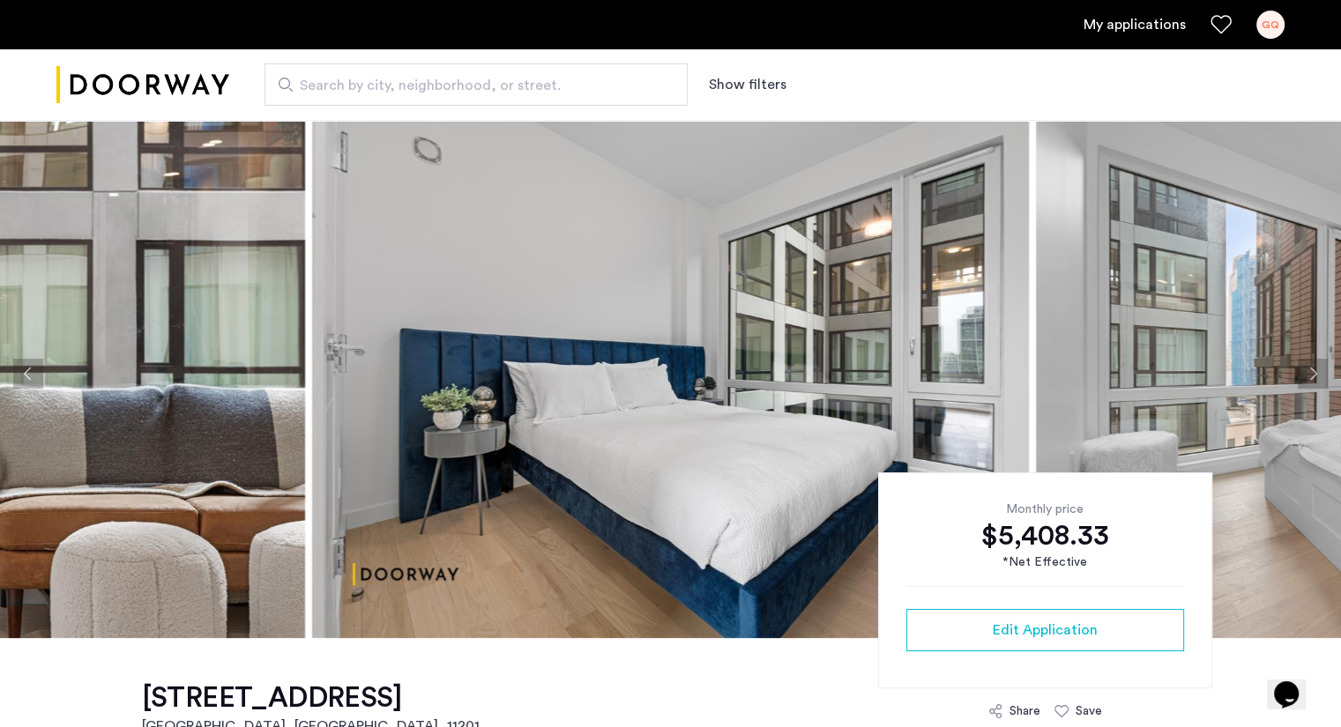
click at [1304, 382] on button "Next apartment" at bounding box center [1312, 374] width 30 height 30
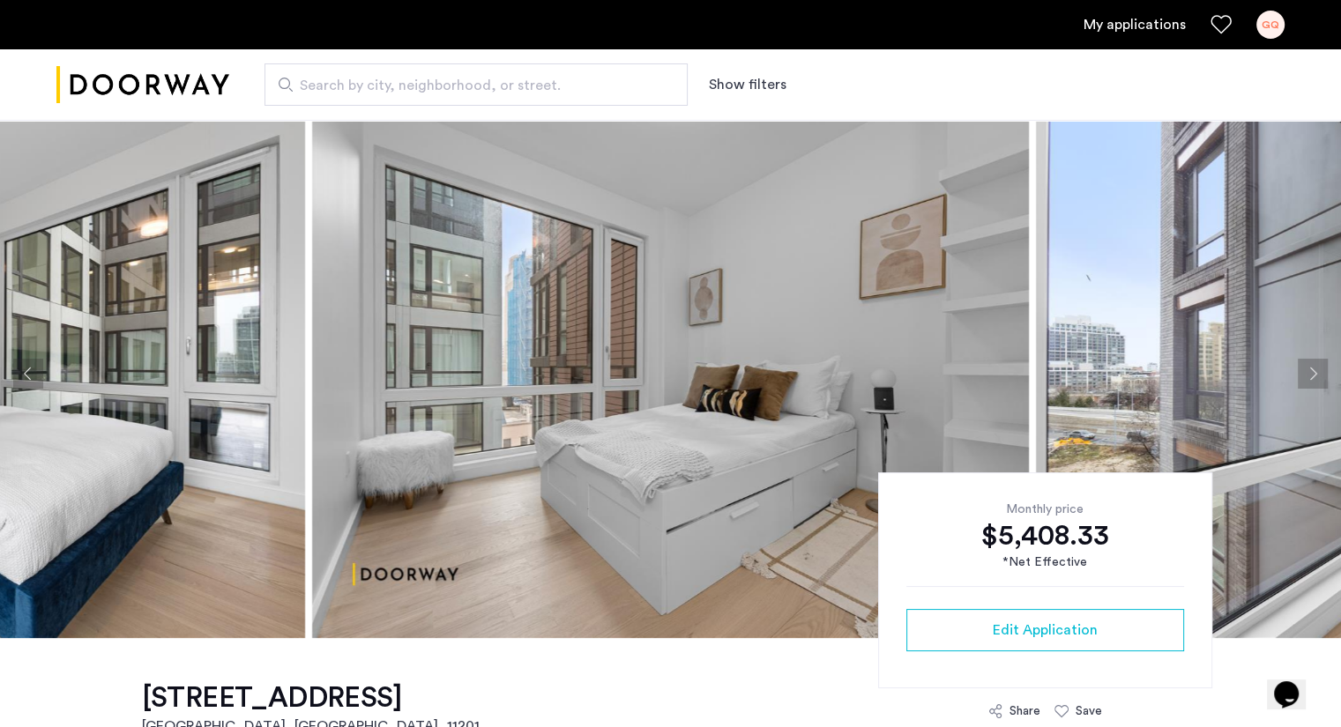
click at [1304, 382] on button "Next apartment" at bounding box center [1312, 374] width 30 height 30
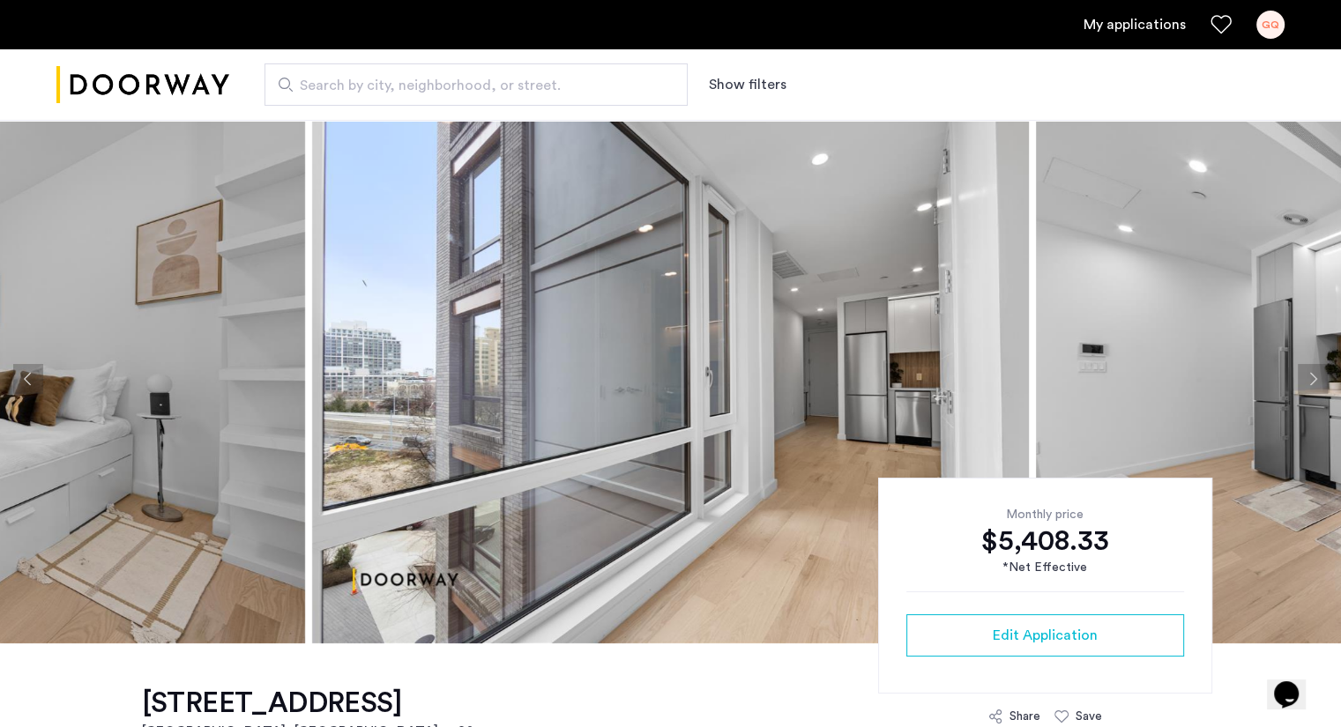
scroll to position [4, 0]
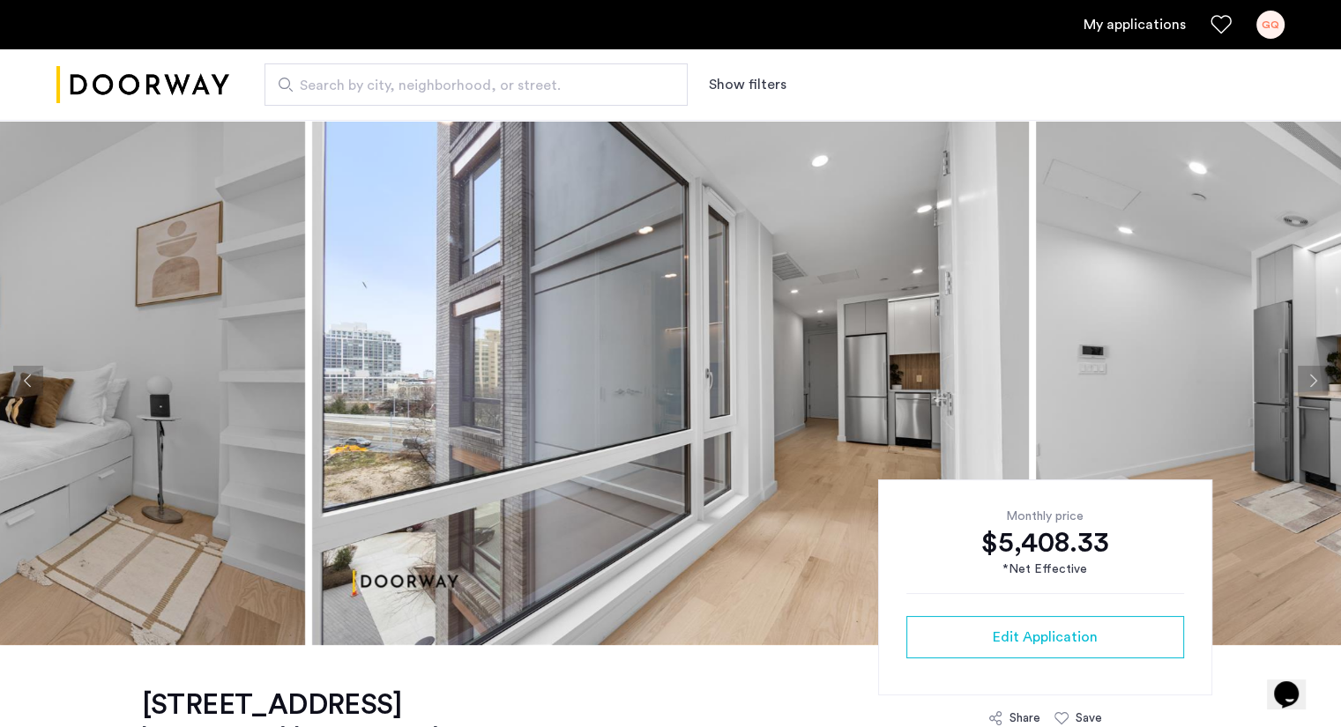
click at [24, 374] on button "Previous apartment" at bounding box center [28, 381] width 30 height 30
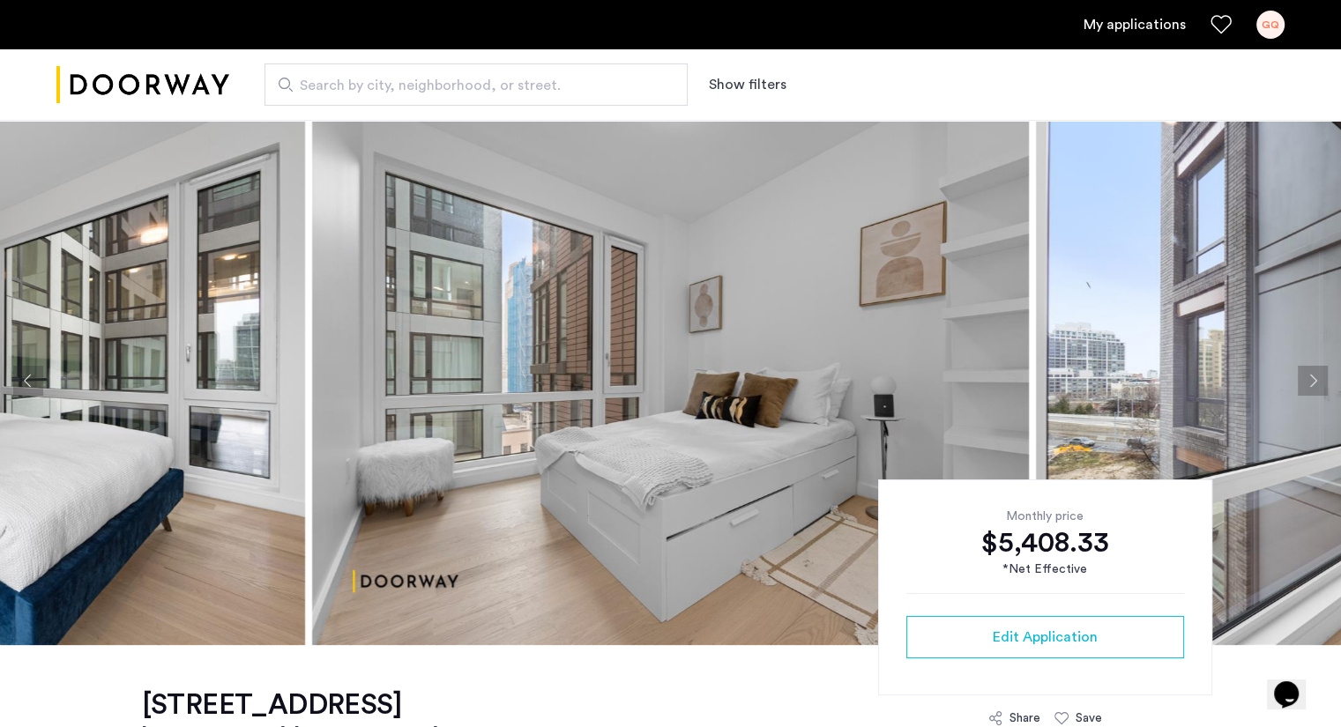
click at [1321, 383] on button "Next apartment" at bounding box center [1312, 381] width 30 height 30
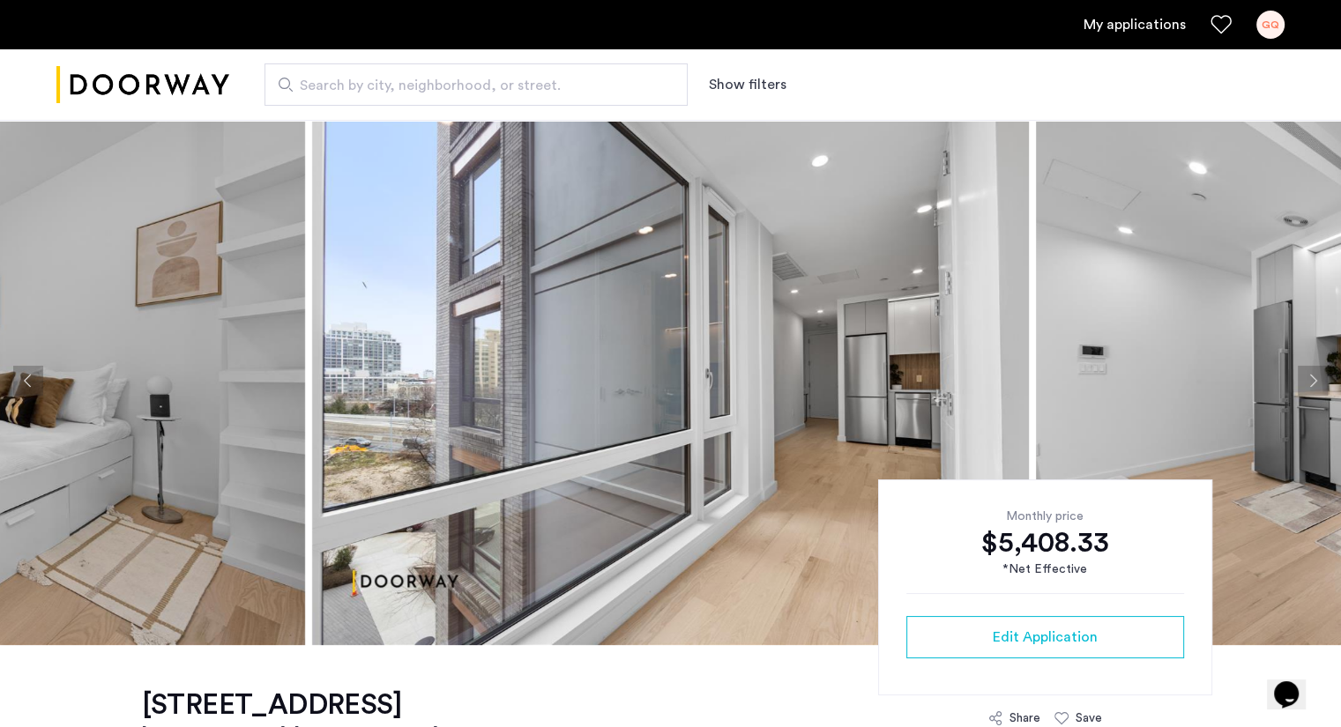
click at [21, 377] on button "Previous apartment" at bounding box center [28, 381] width 30 height 30
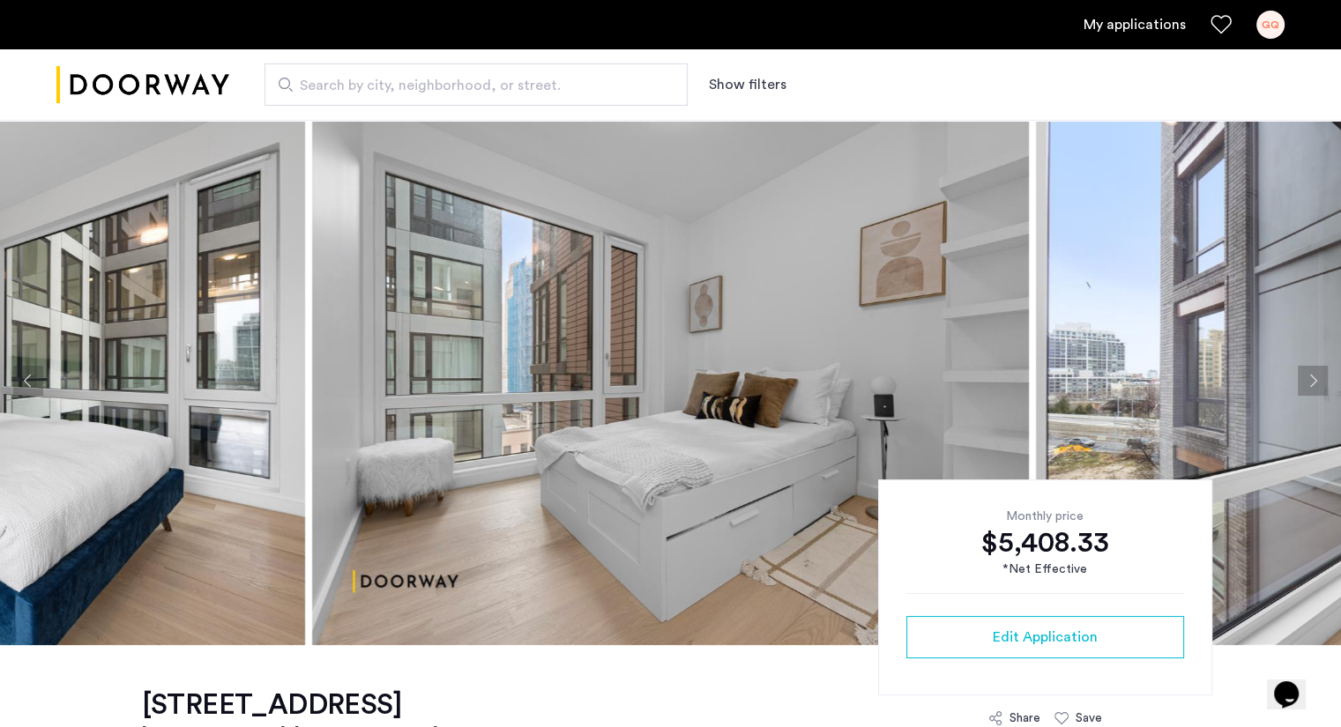
click at [21, 384] on button "Previous apartment" at bounding box center [28, 381] width 30 height 30
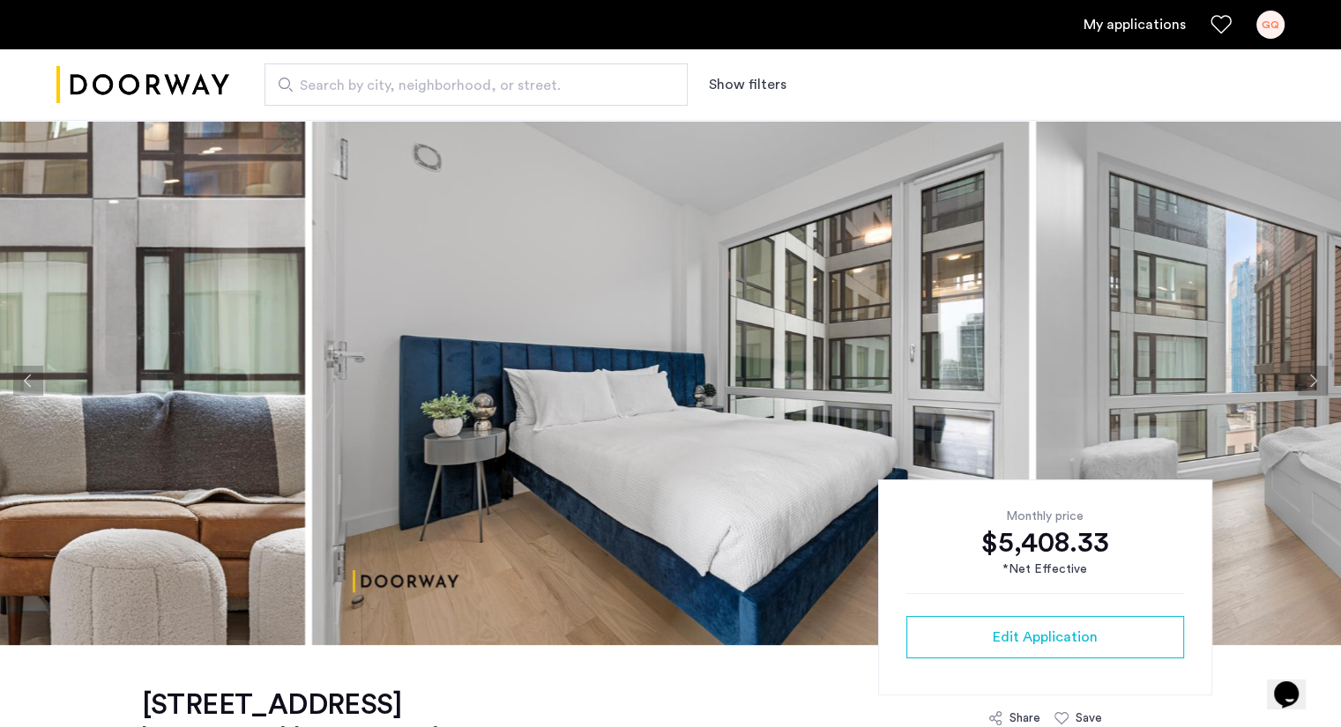
click at [1320, 369] on button "Next apartment" at bounding box center [1312, 381] width 30 height 30
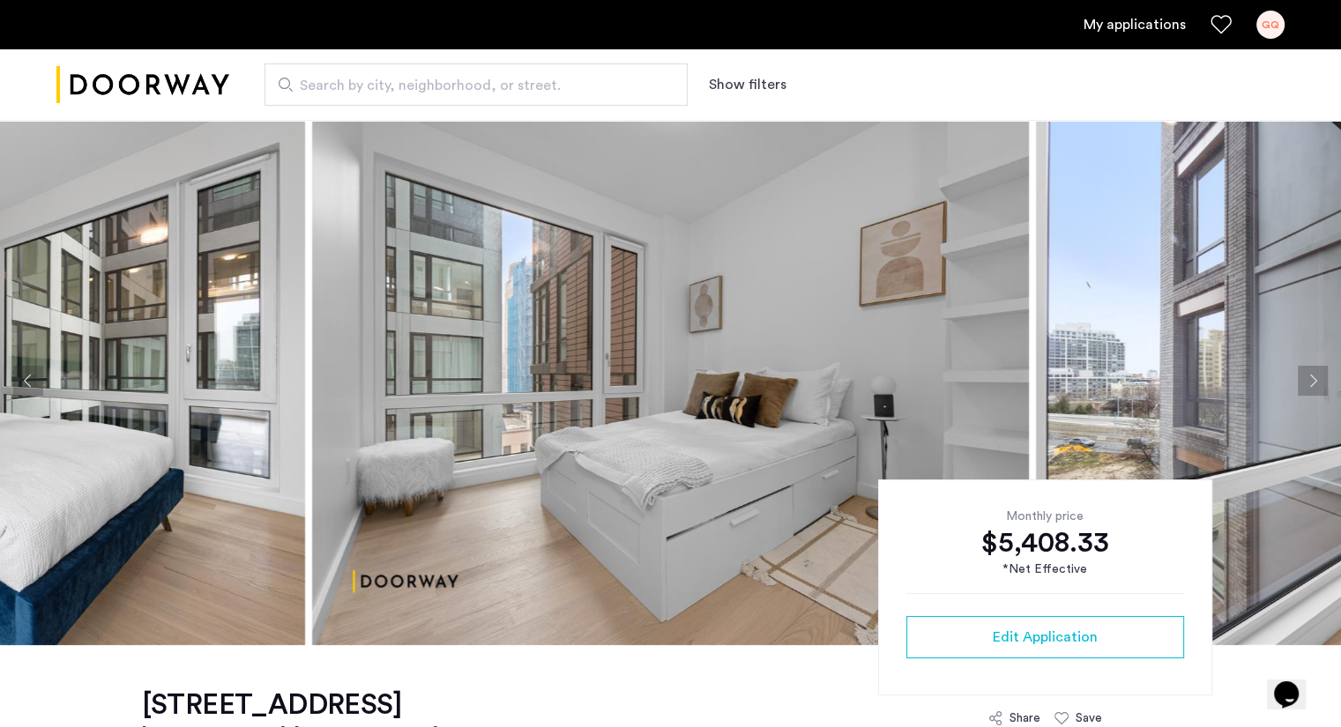
click at [26, 379] on button "Previous apartment" at bounding box center [28, 381] width 30 height 30
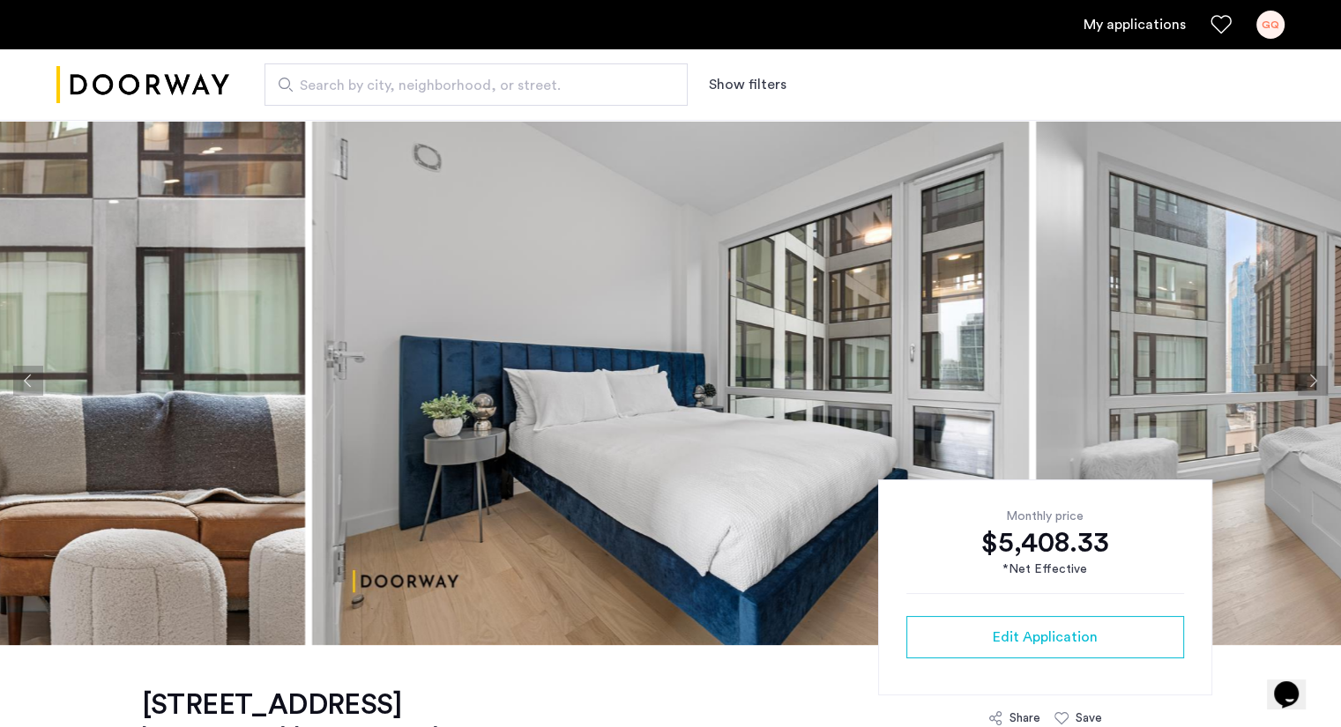
click at [1320, 380] on button "Next apartment" at bounding box center [1312, 381] width 30 height 30
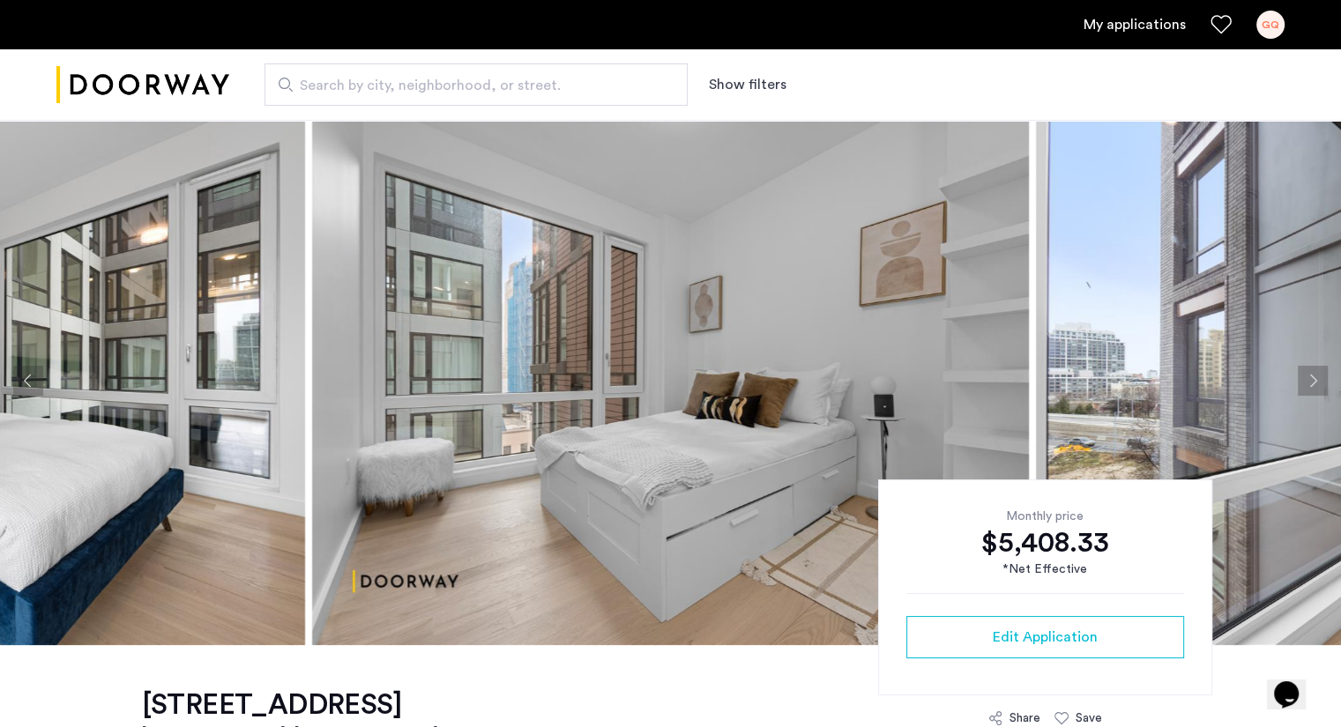
click at [1320, 380] on button "Next apartment" at bounding box center [1312, 381] width 30 height 30
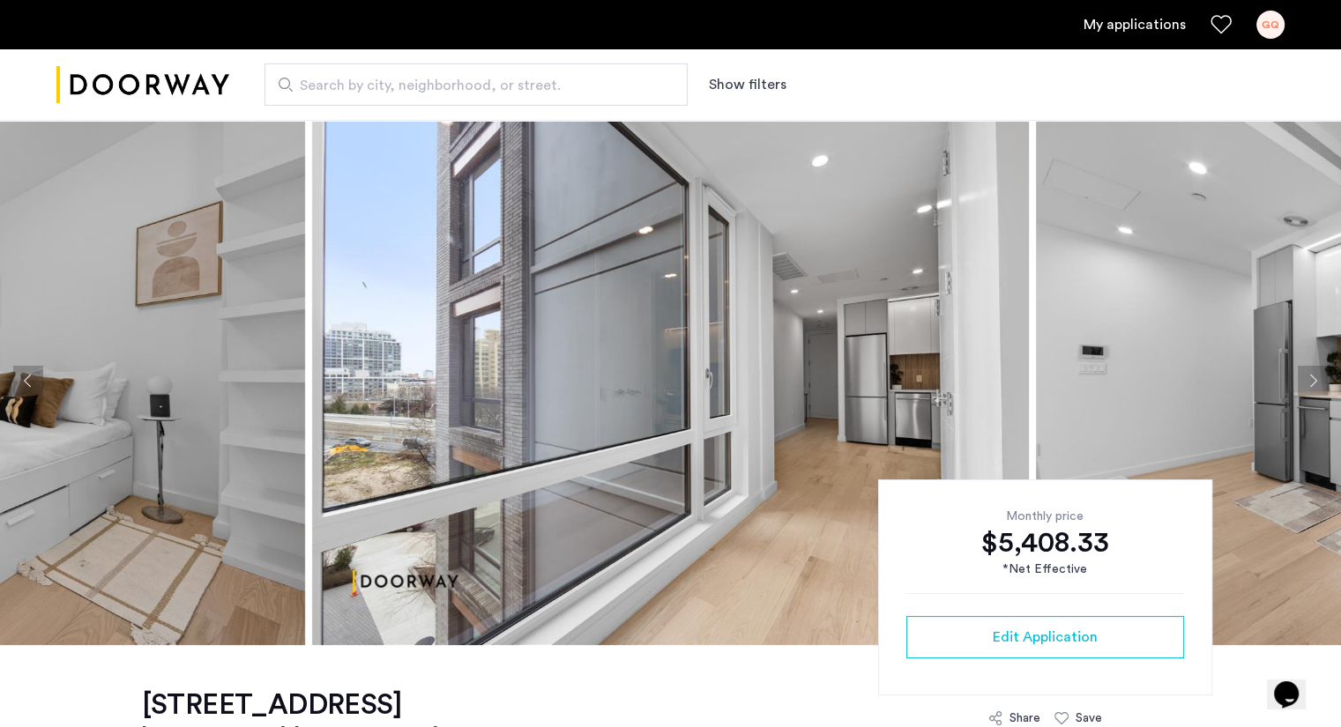
click at [1320, 380] on button "Next apartment" at bounding box center [1312, 381] width 30 height 30
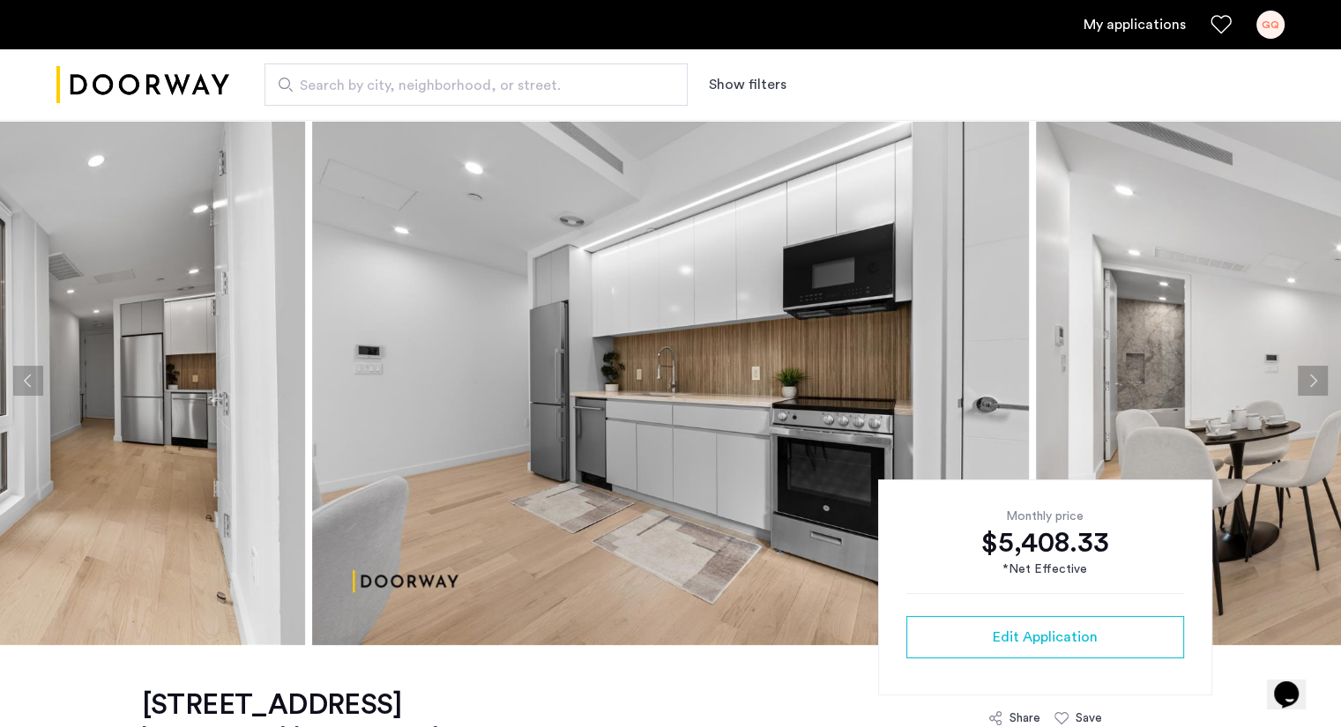
click at [27, 382] on button "Previous apartment" at bounding box center [28, 381] width 30 height 30
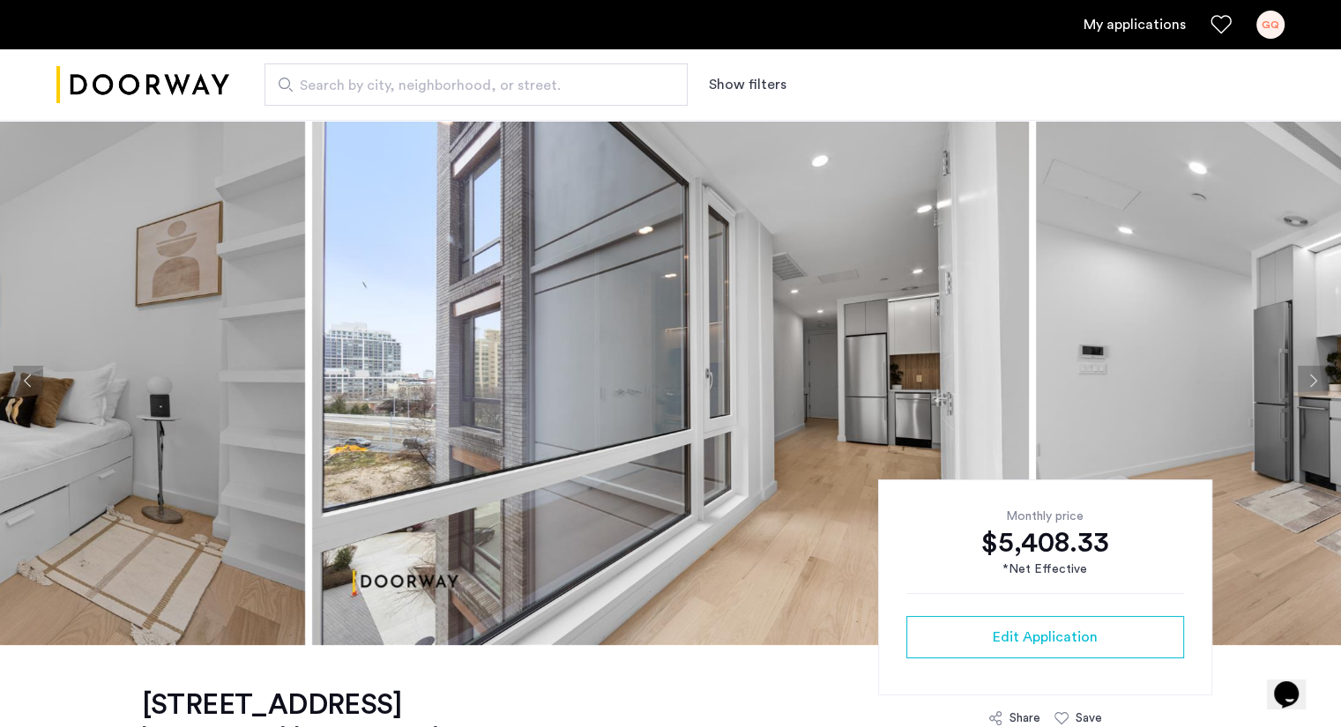
click at [1297, 379] on button "Next apartment" at bounding box center [1312, 381] width 30 height 30
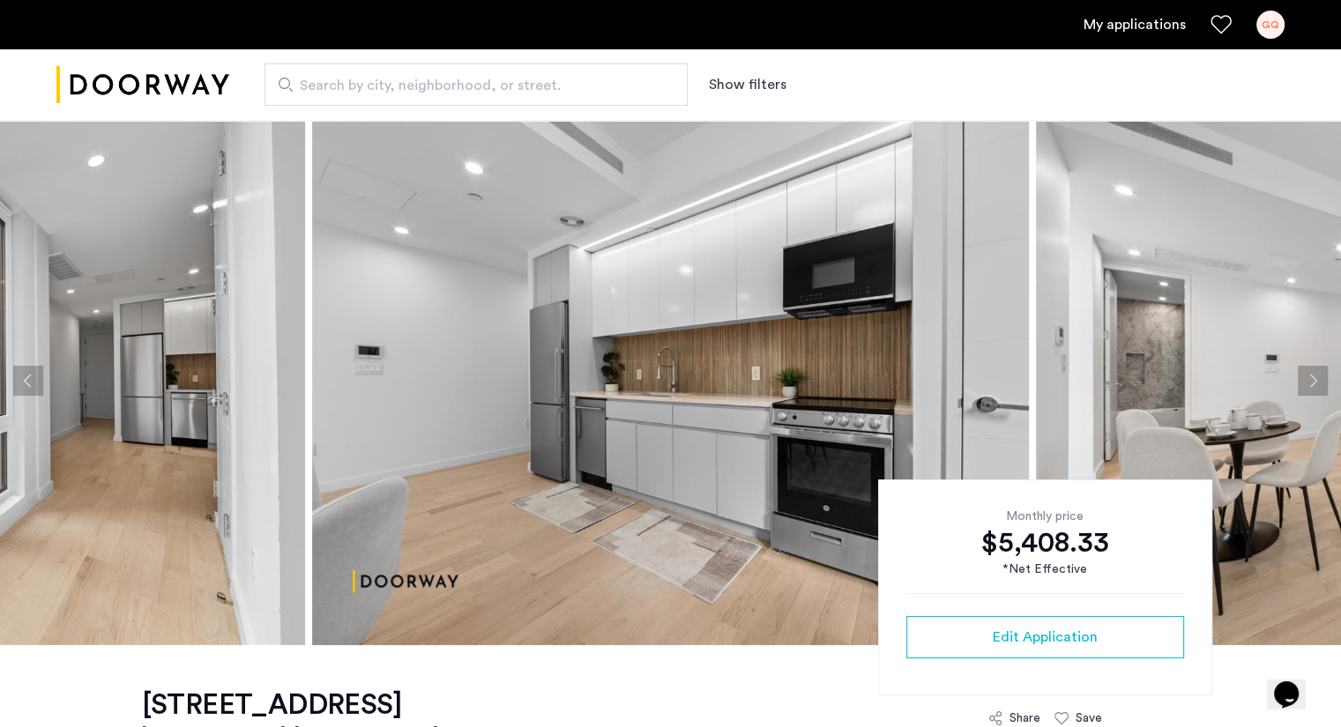
click at [1297, 379] on button "Next apartment" at bounding box center [1312, 381] width 30 height 30
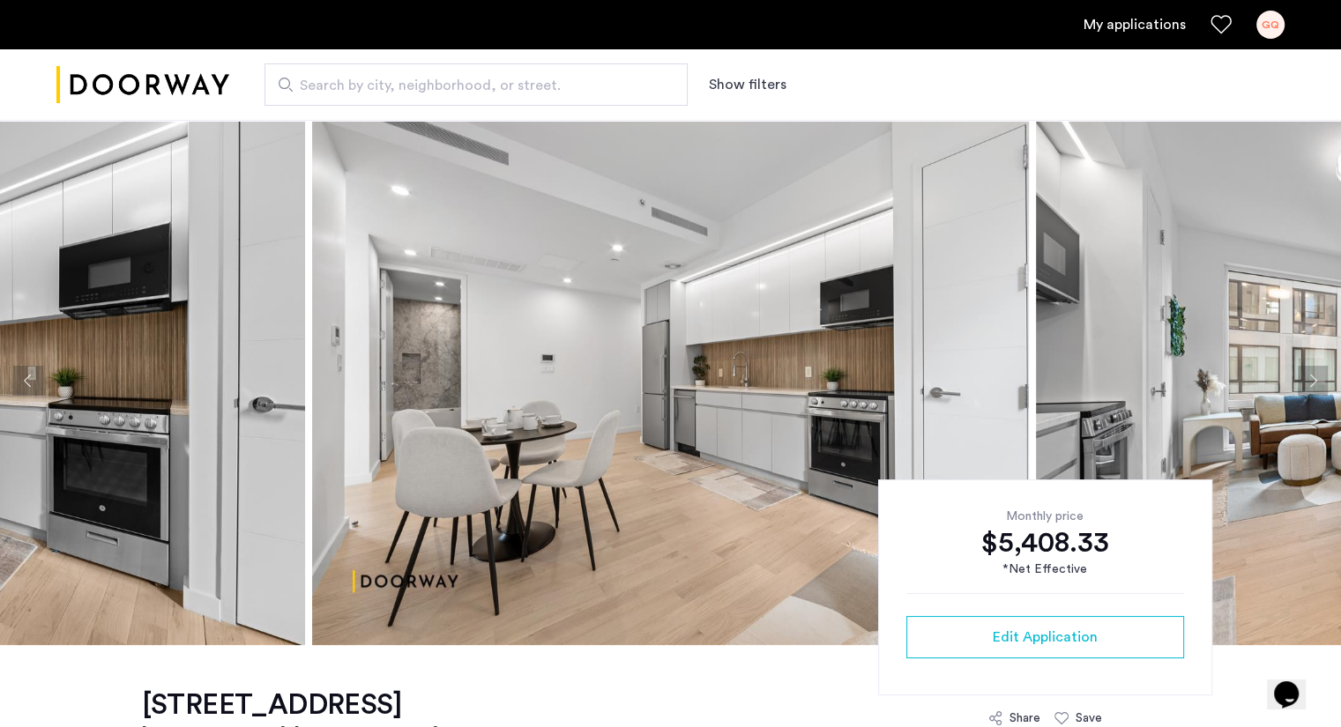
click at [1315, 370] on button "Next apartment" at bounding box center [1312, 381] width 30 height 30
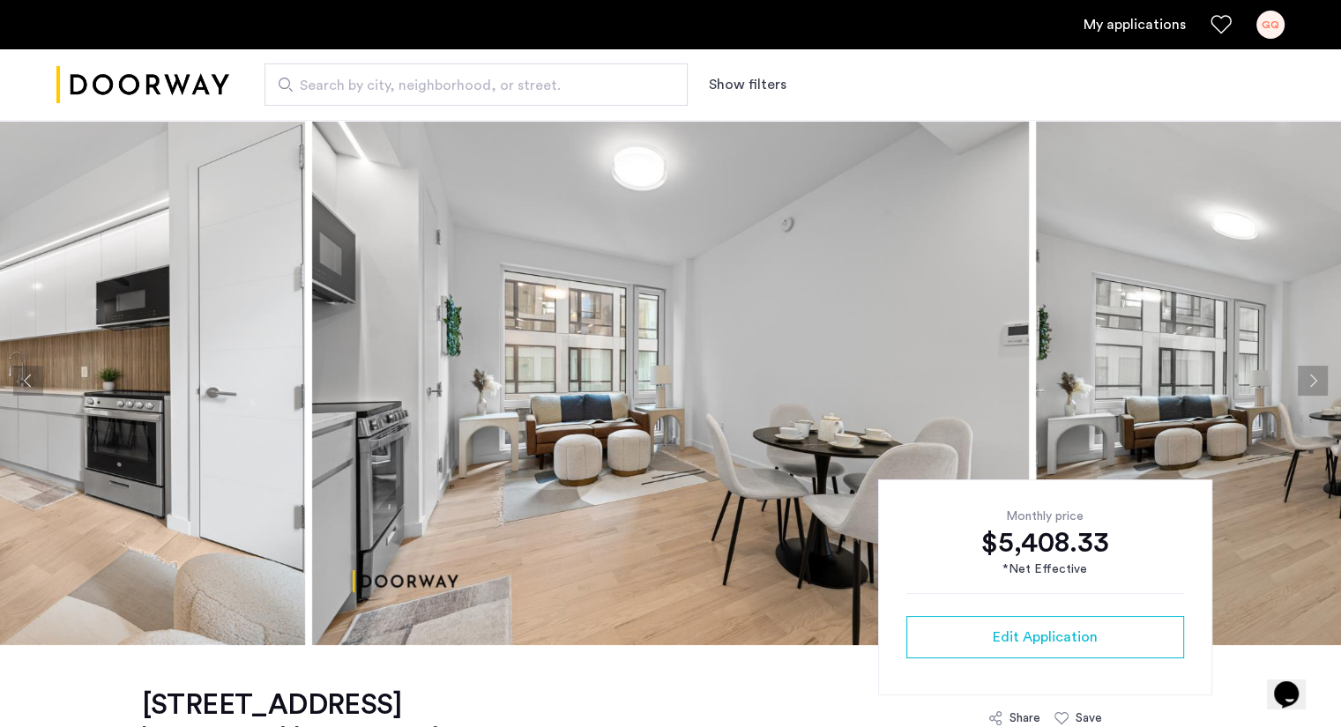
click at [1320, 390] on button "Next apartment" at bounding box center [1312, 381] width 30 height 30
